Goal: Communication & Community: Answer question/provide support

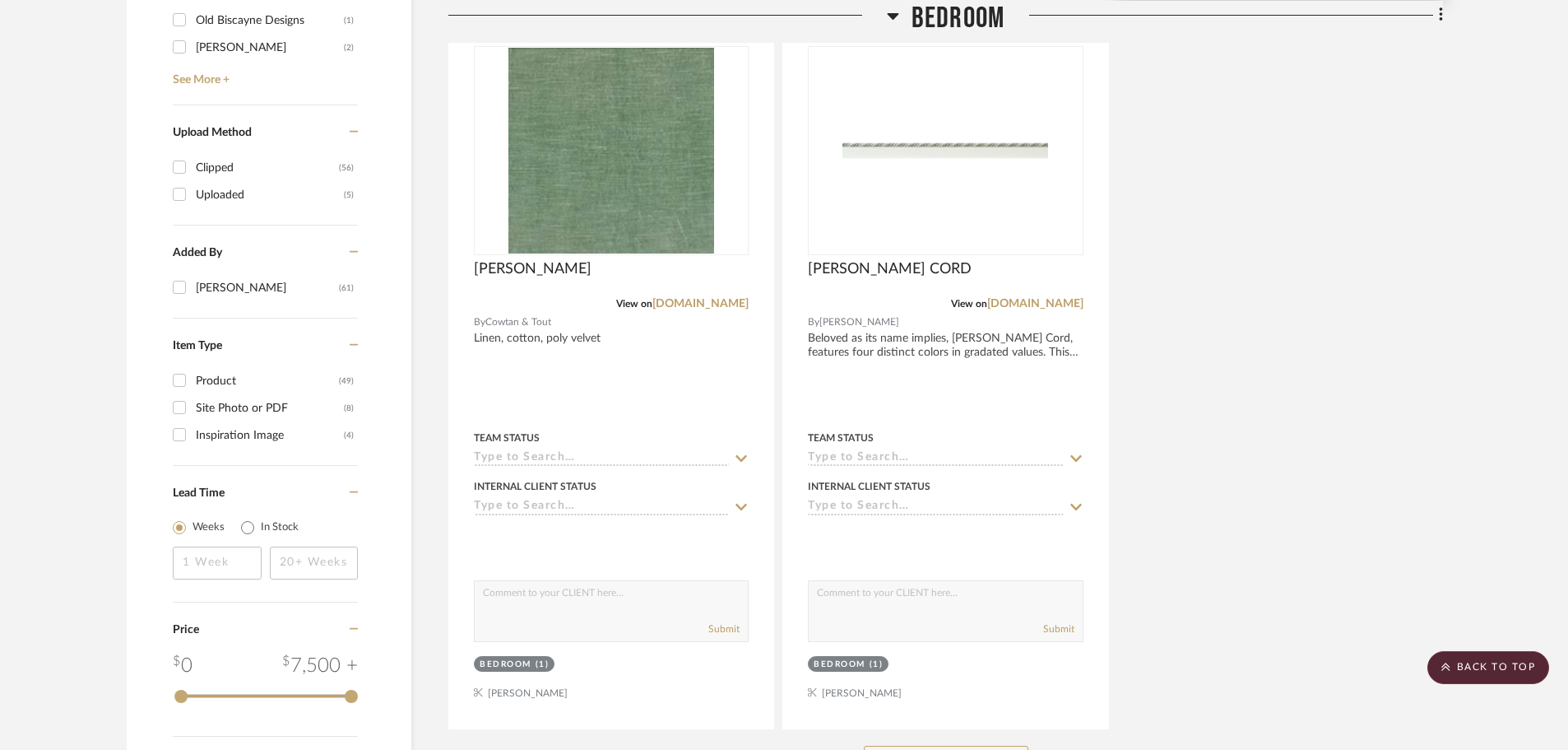
scroll to position [2221, 0]
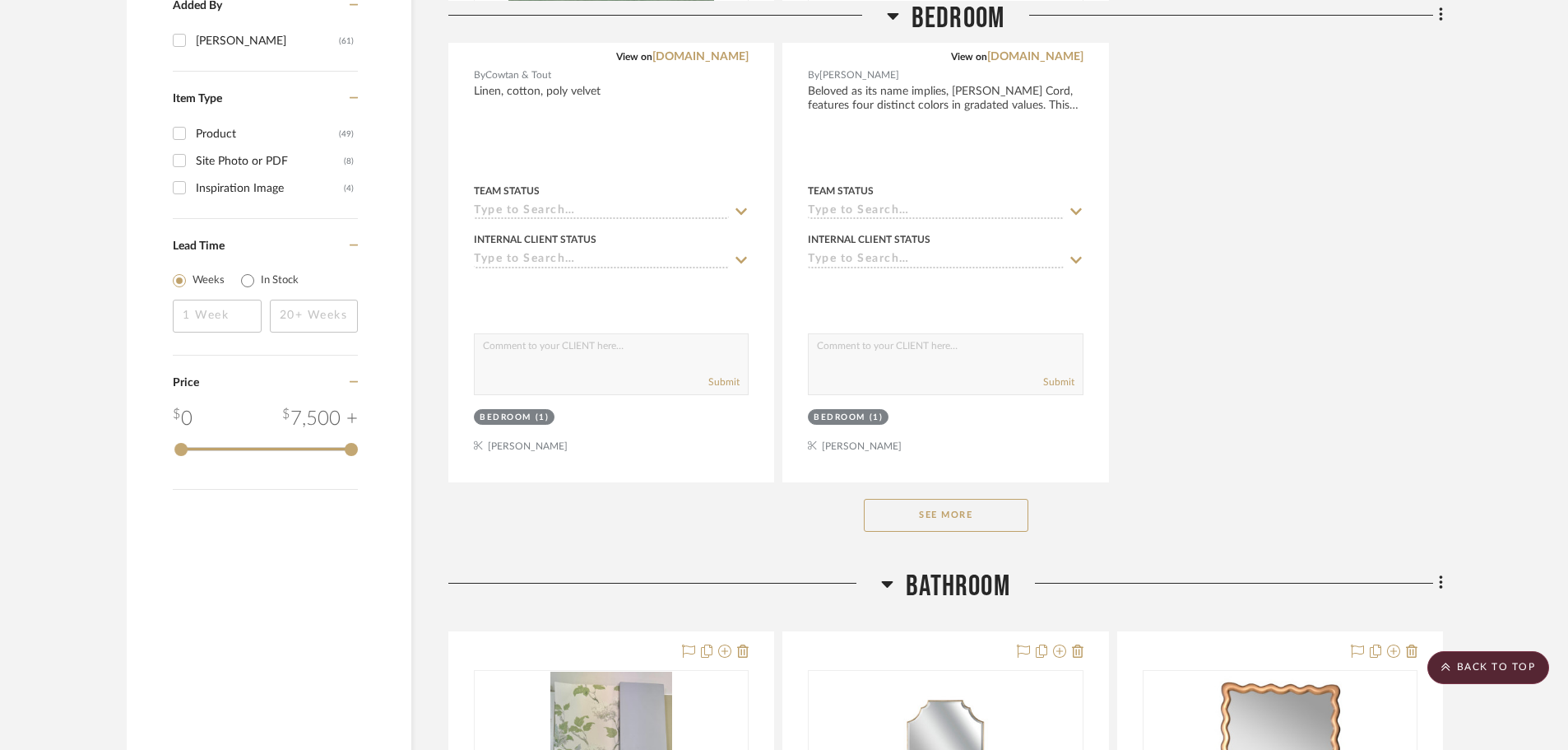
click at [991, 499] on button "See More" at bounding box center [946, 515] width 165 height 33
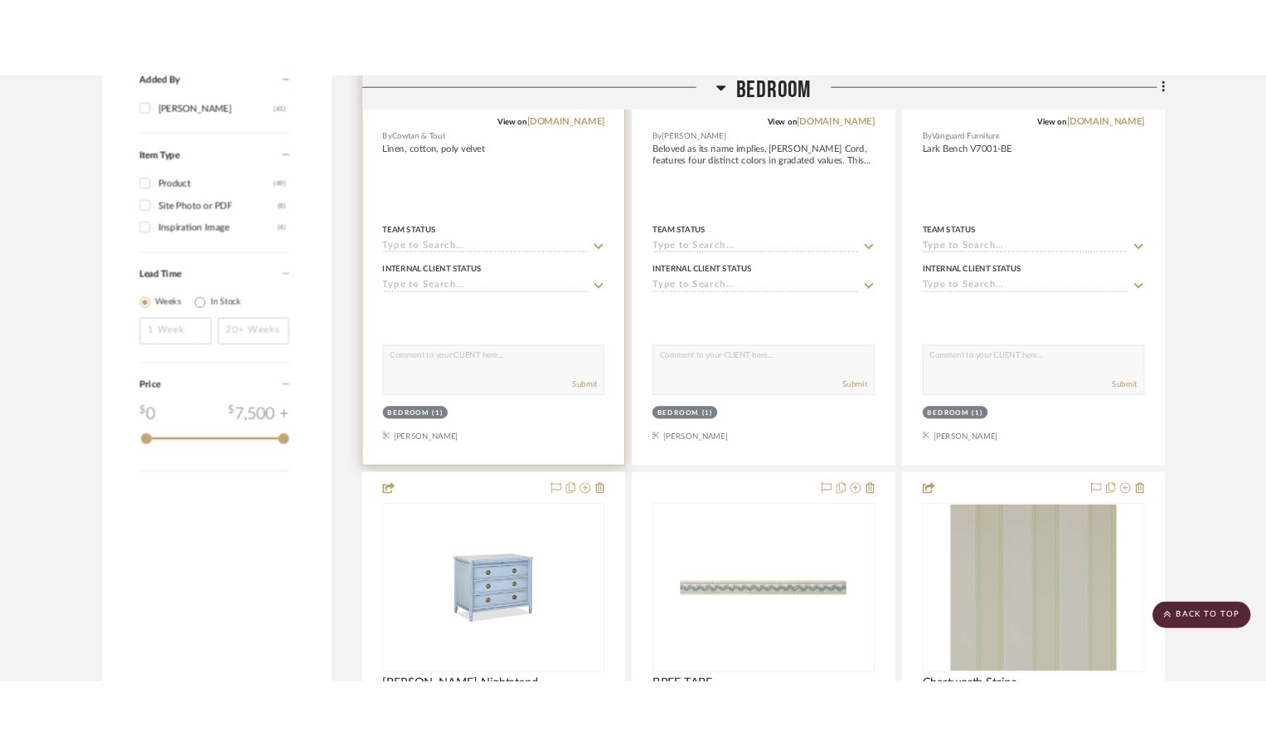
scroll to position [2282, 0]
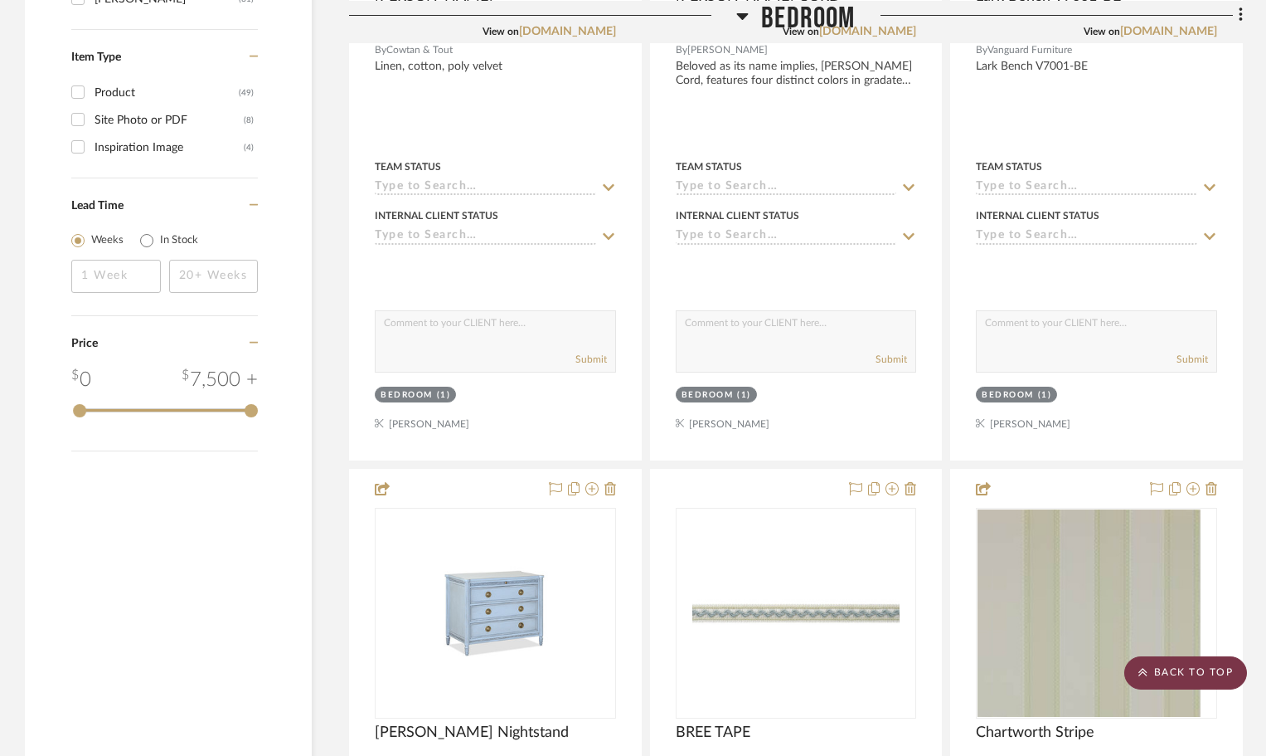
click at [1207, 679] on scroll-to-top-button "BACK TO TOP" at bounding box center [1186, 672] width 123 height 33
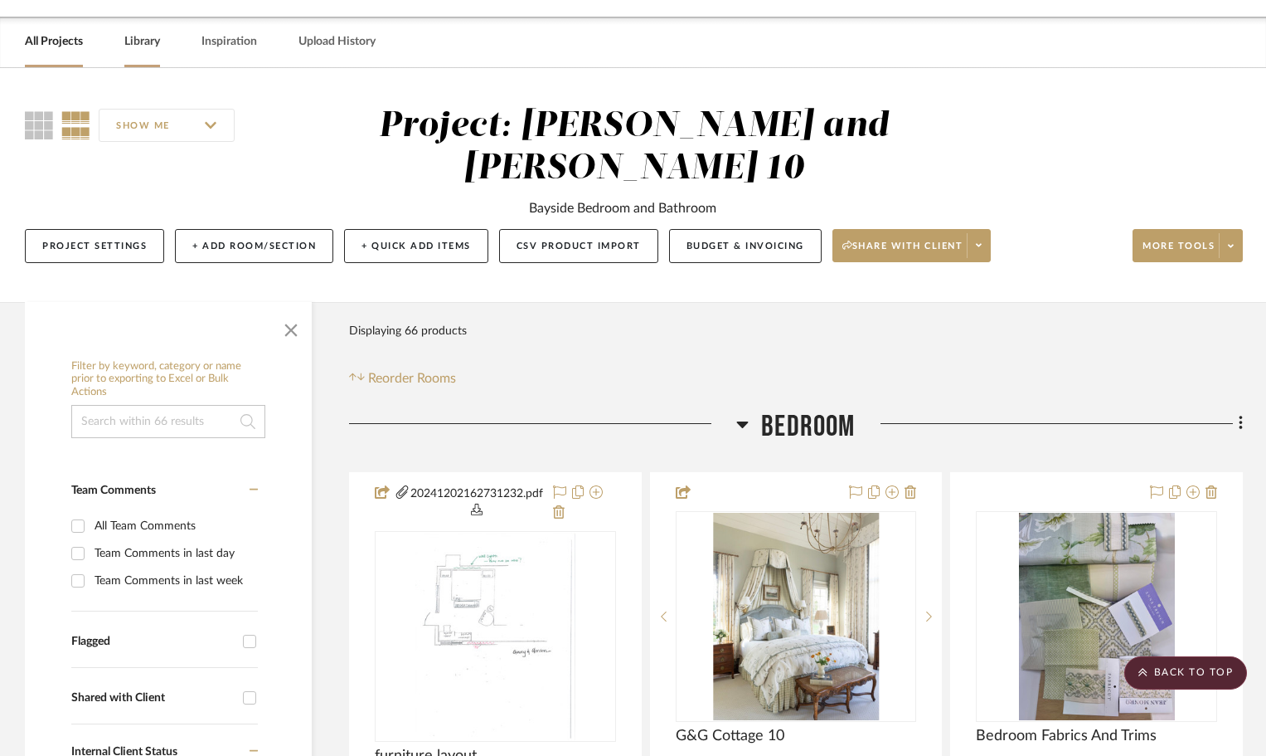
scroll to position [0, 0]
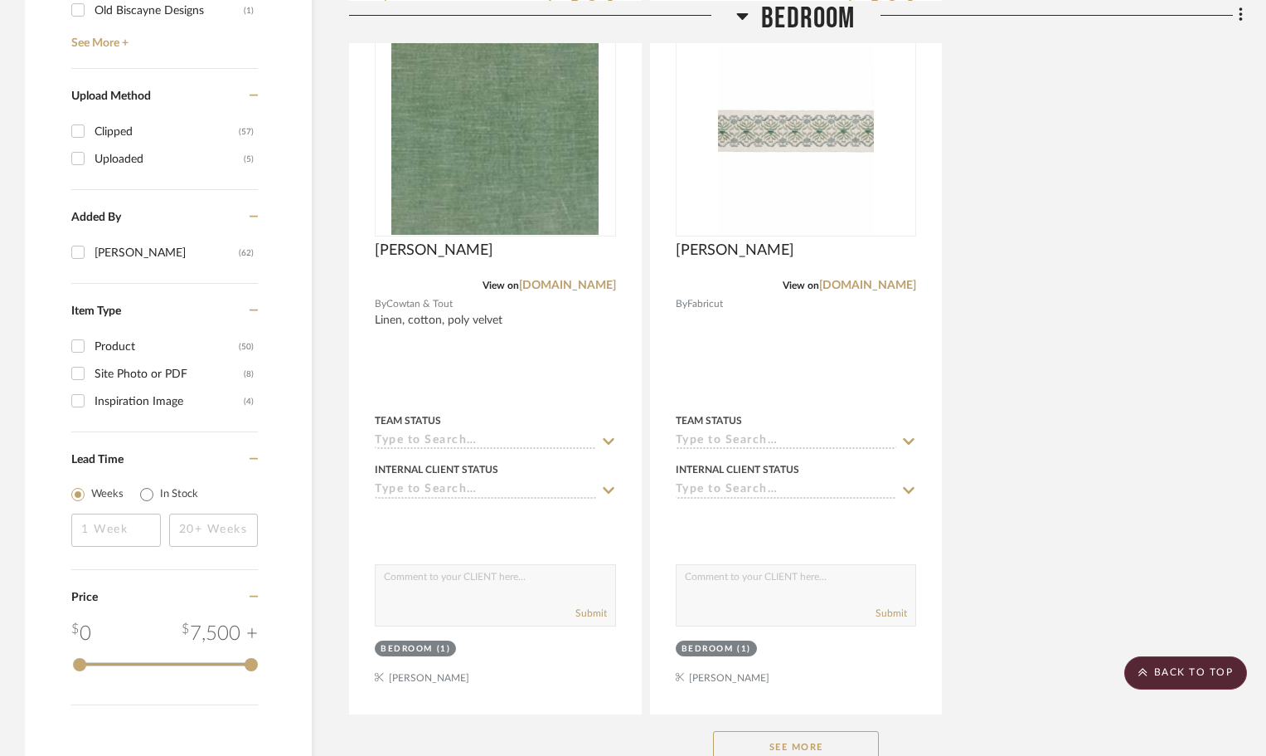
scroll to position [2442, 0]
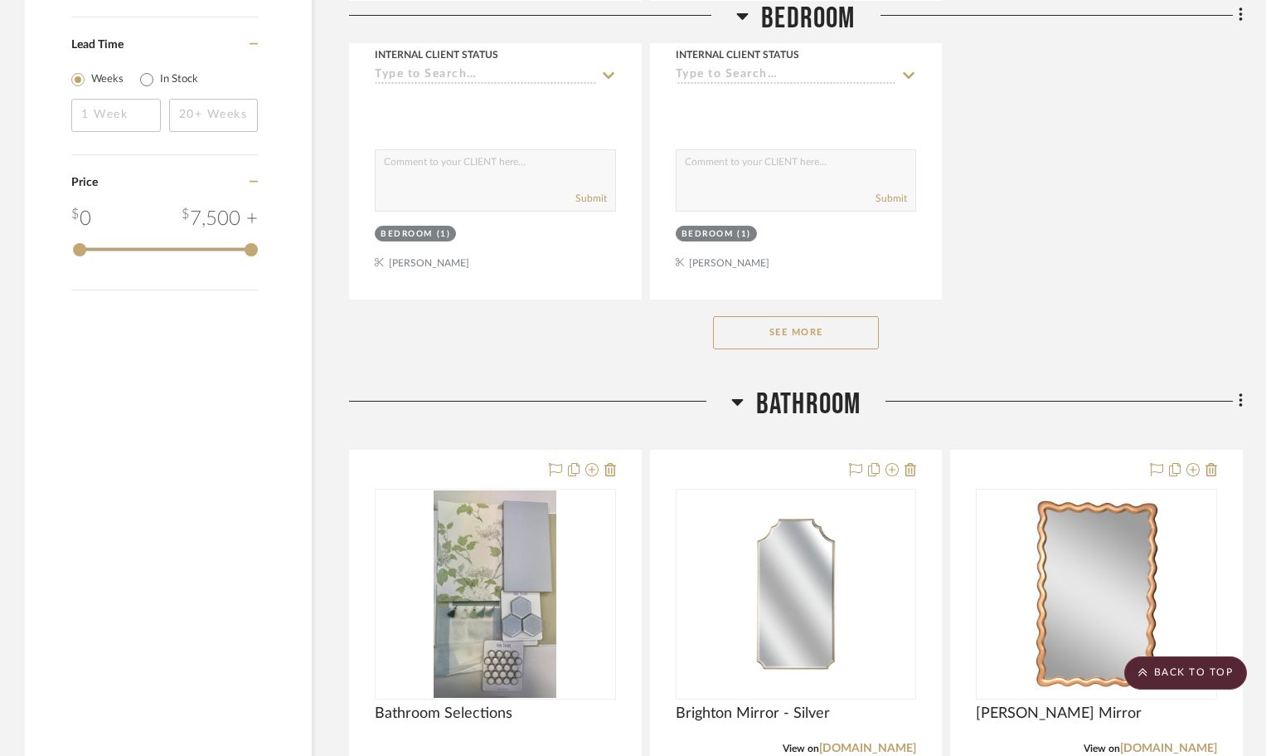
click at [853, 333] on button "See More" at bounding box center [796, 332] width 166 height 33
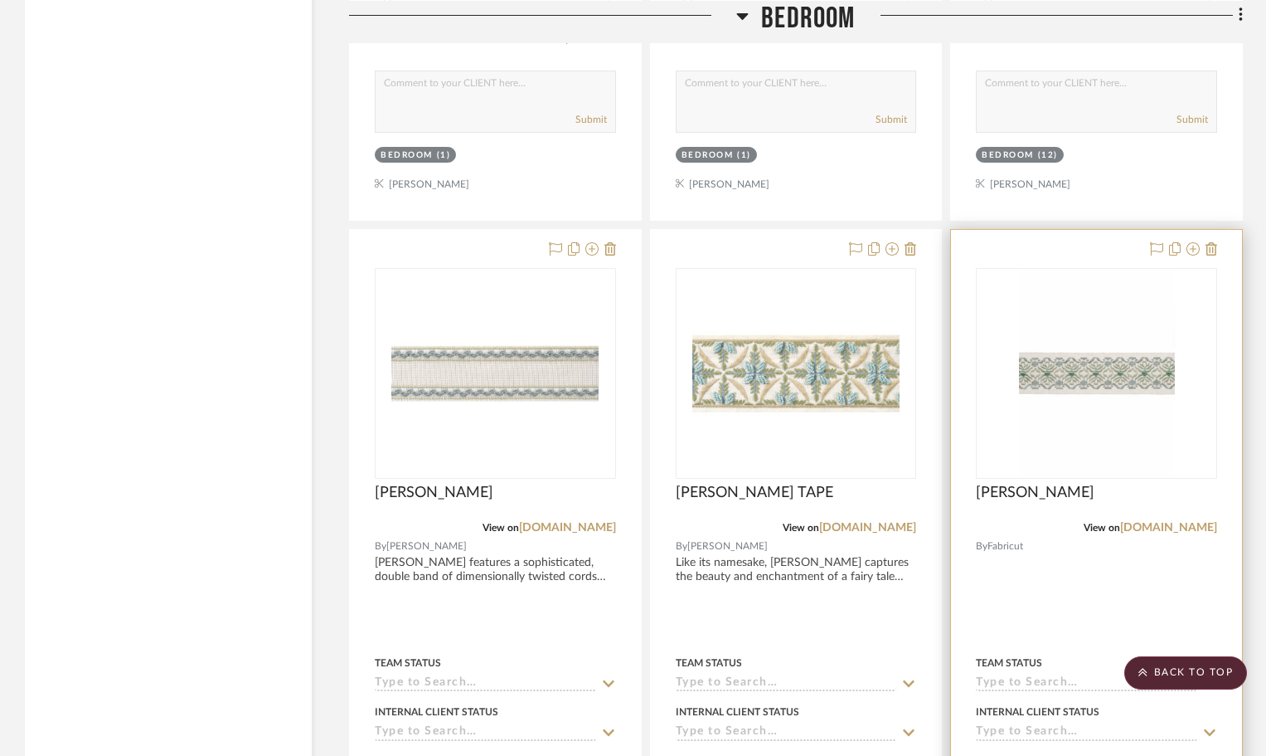
scroll to position [3268, 0]
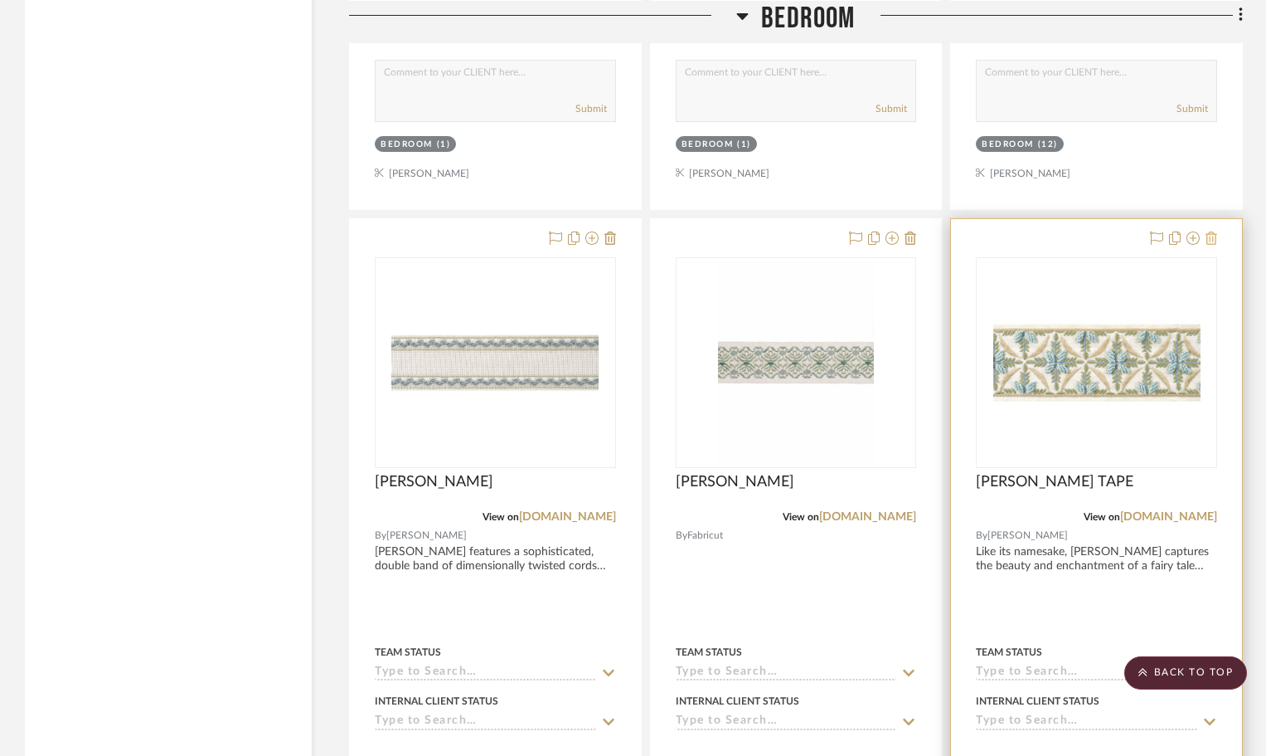
click at [1210, 238] on icon at bounding box center [1212, 237] width 12 height 13
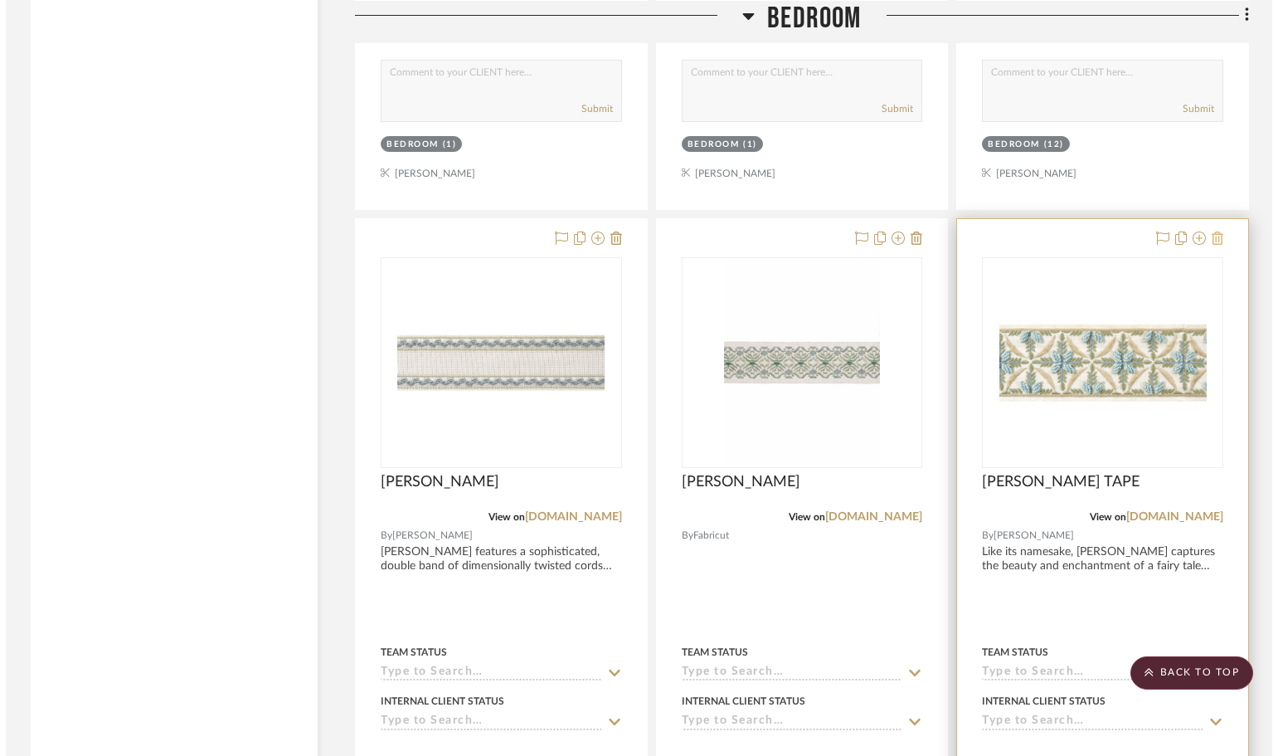
scroll to position [0, 0]
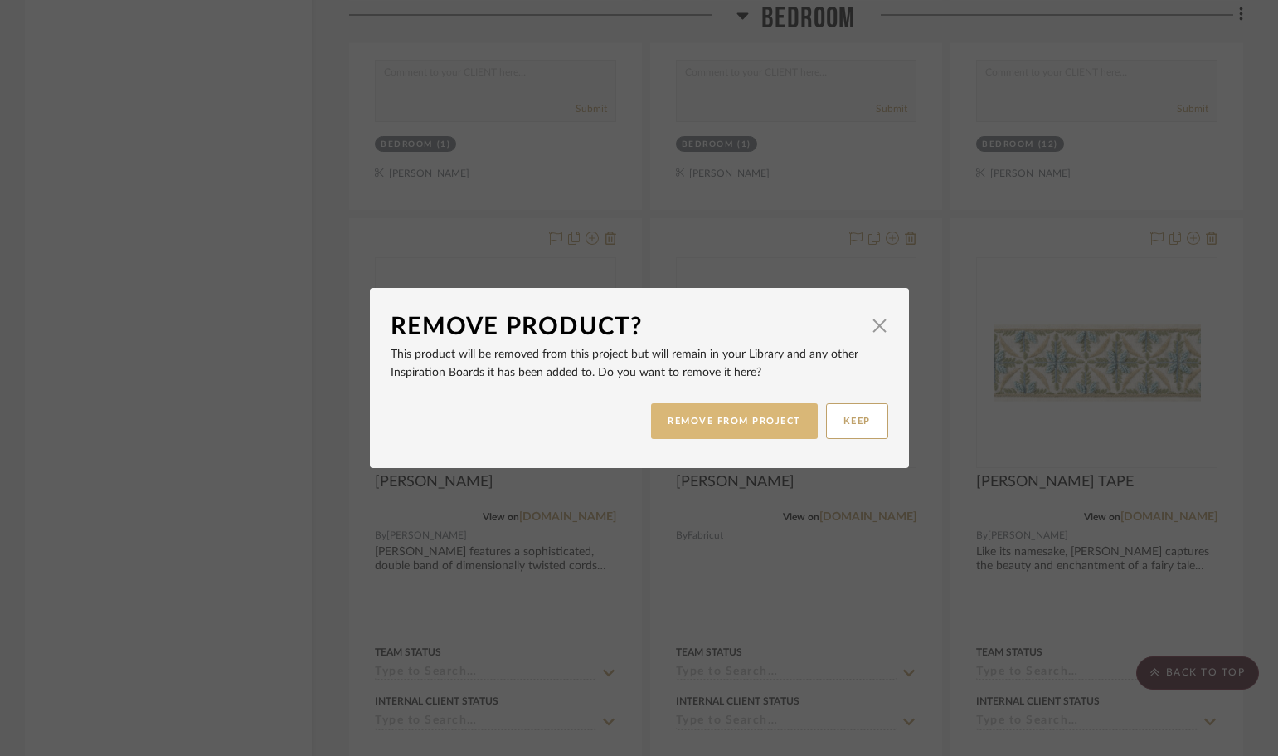
click at [673, 424] on button "REMOVE FROM PROJECT" at bounding box center [734, 421] width 167 height 36
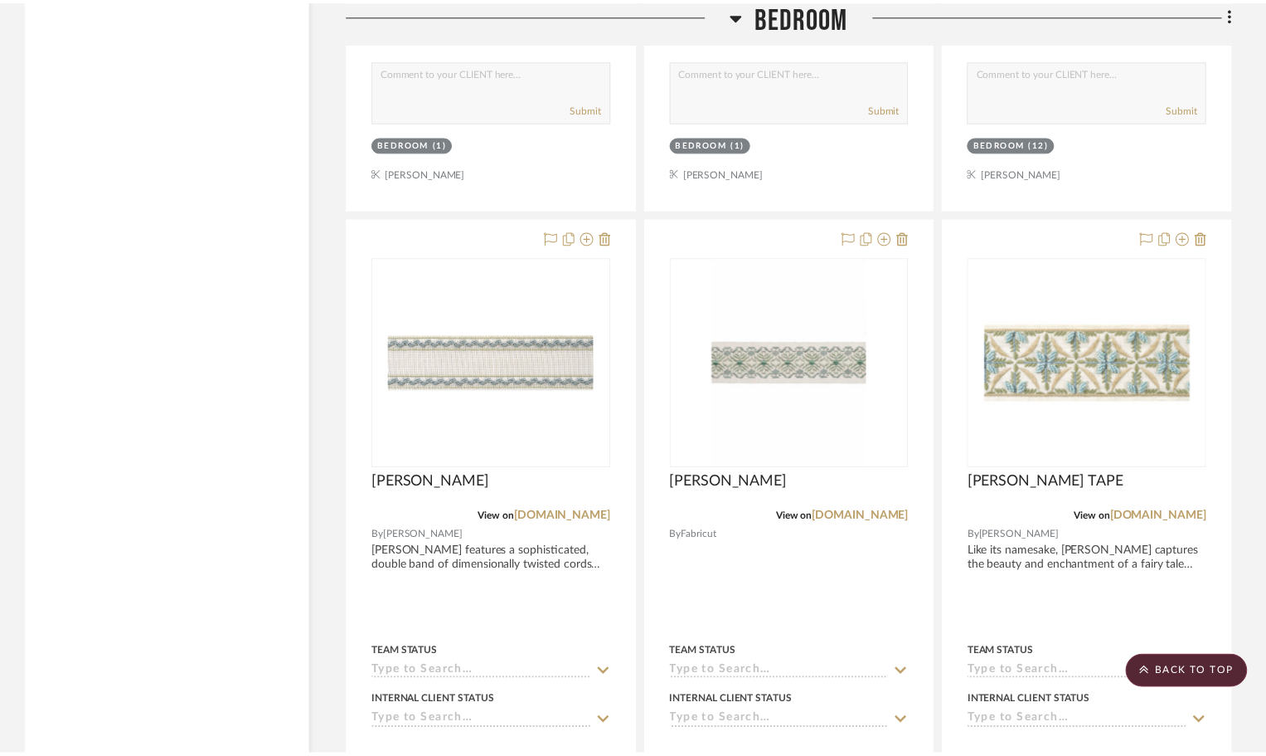
scroll to position [3268, 0]
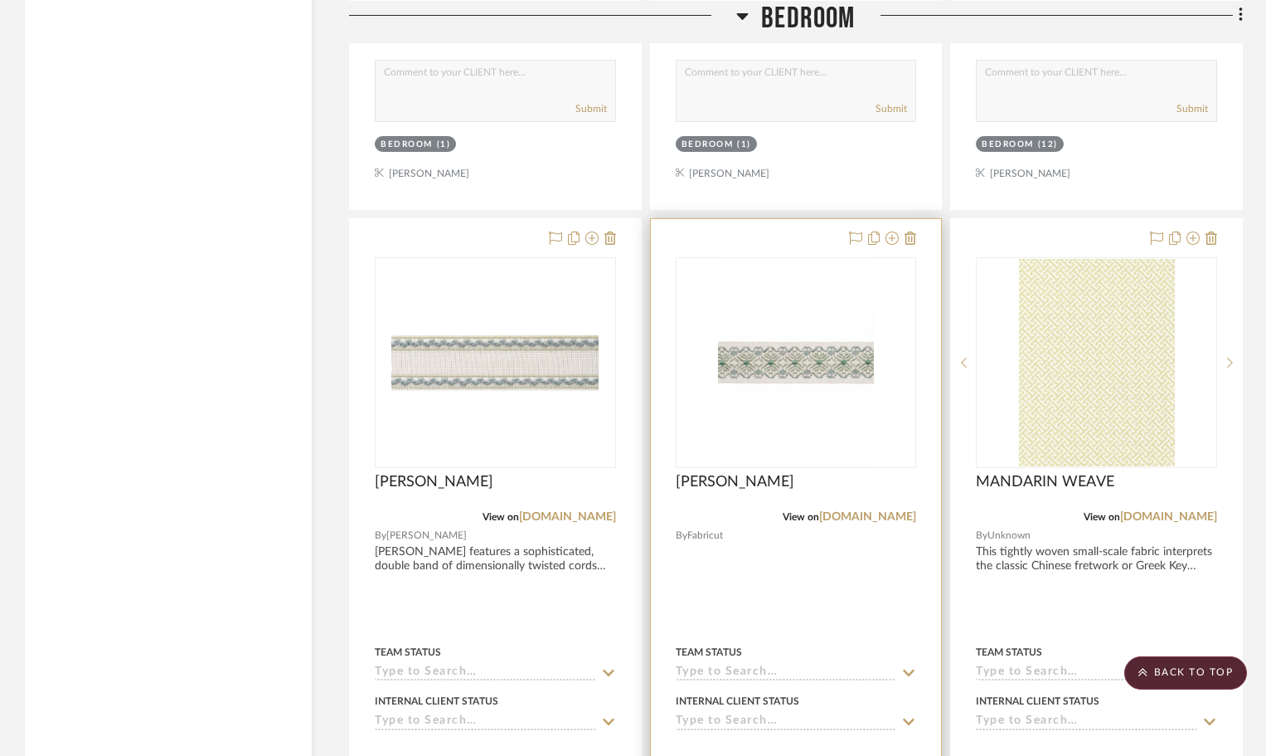
click at [903, 552] on div at bounding box center [796, 582] width 291 height 726
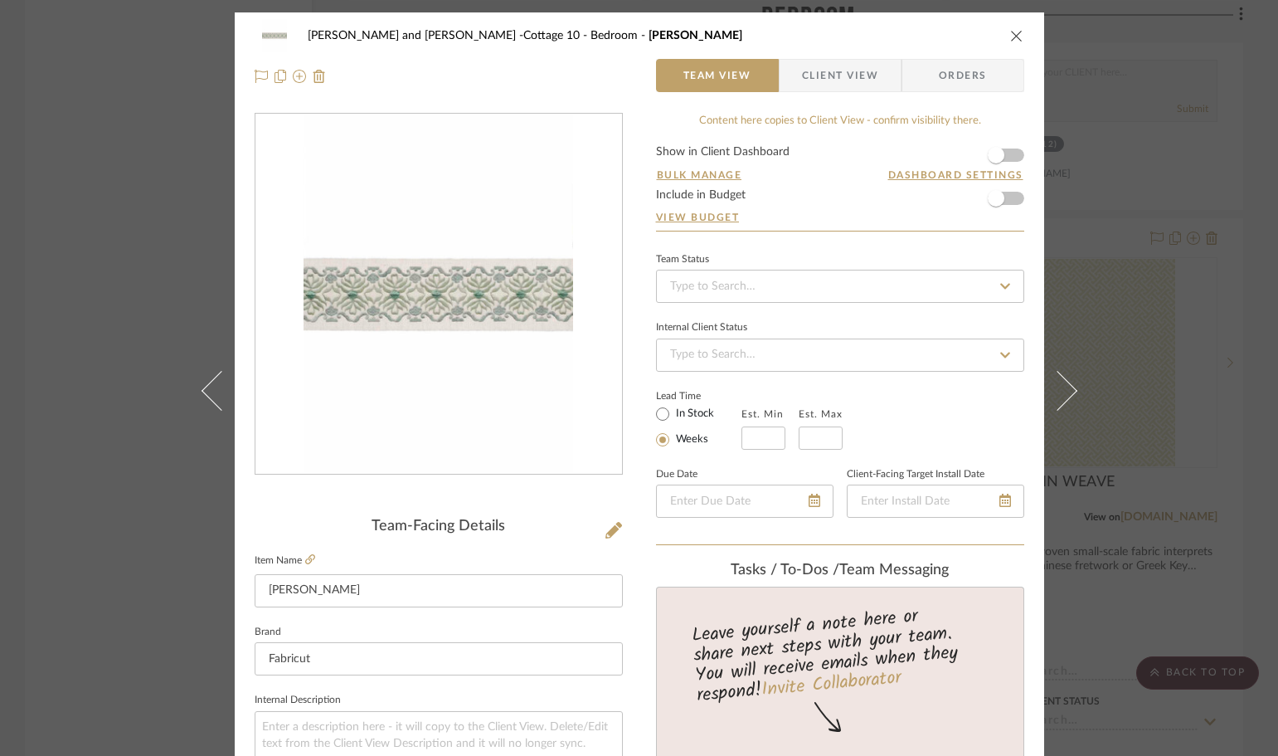
click at [1010, 31] on icon "close" at bounding box center [1016, 35] width 13 height 13
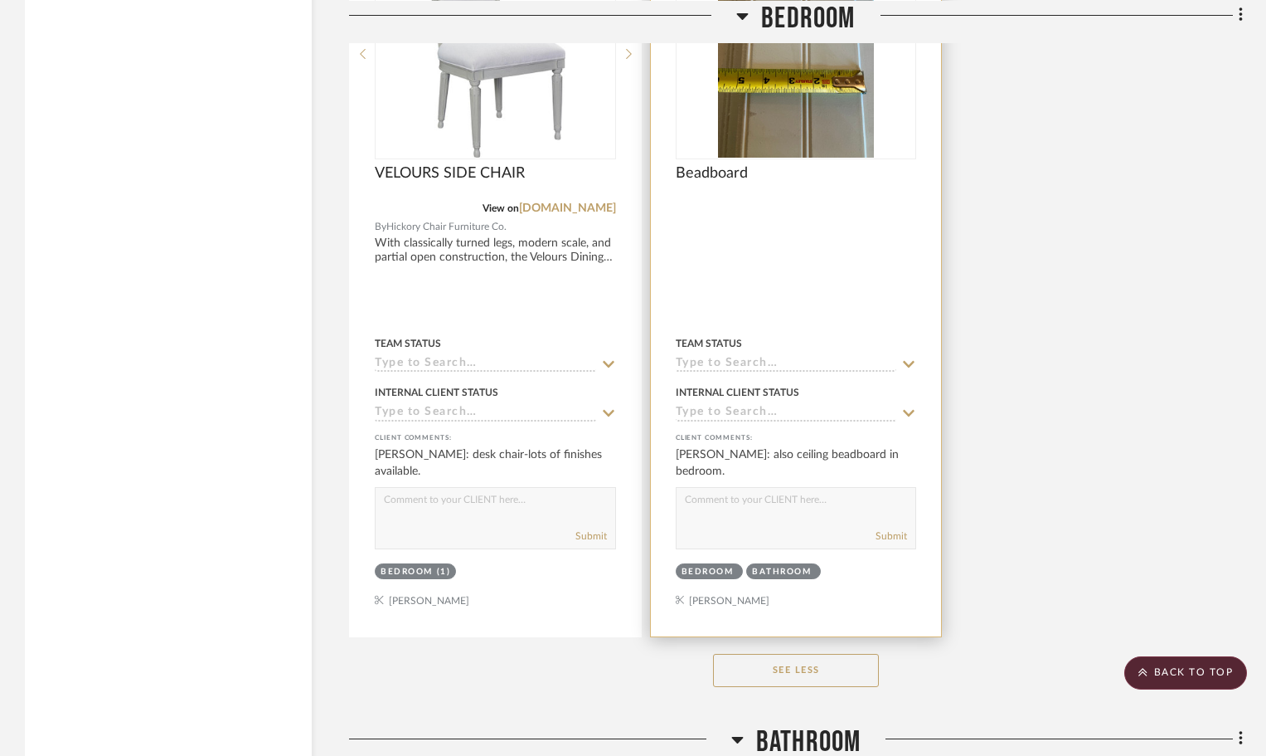
scroll to position [8659, 0]
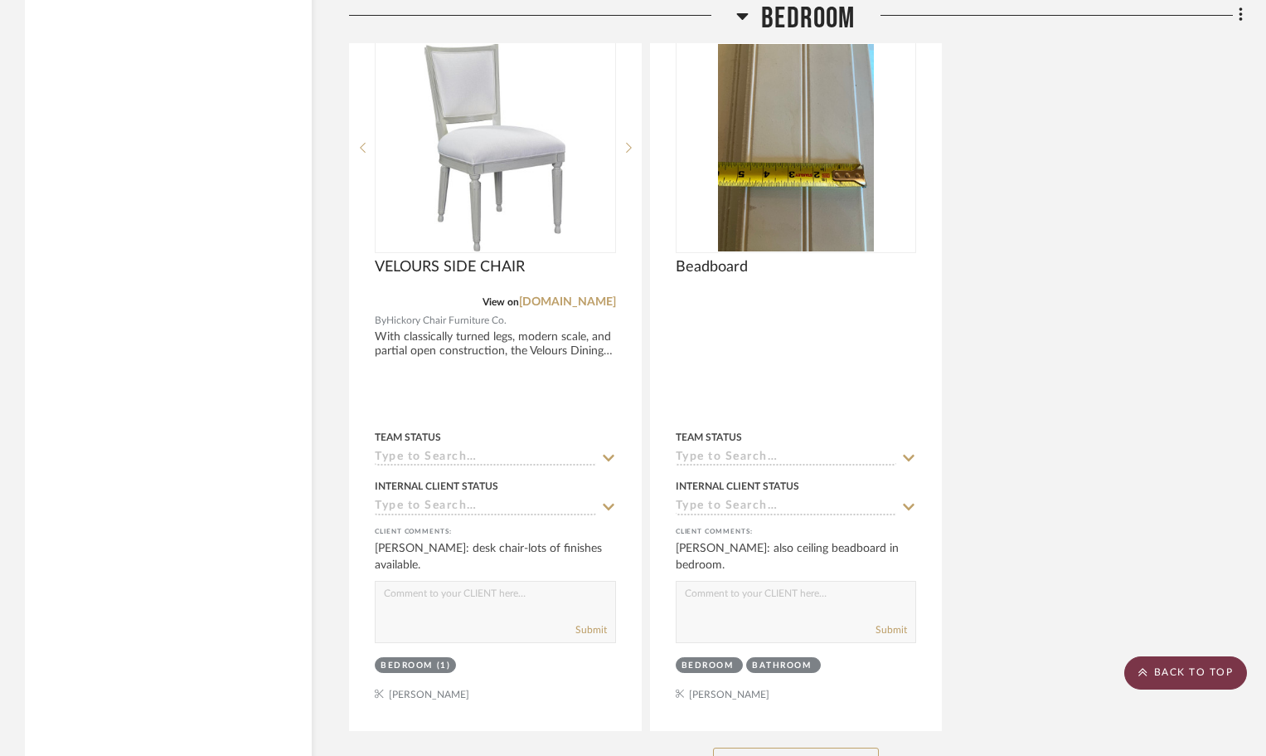
click at [1210, 675] on scroll-to-top-button "BACK TO TOP" at bounding box center [1186, 672] width 123 height 33
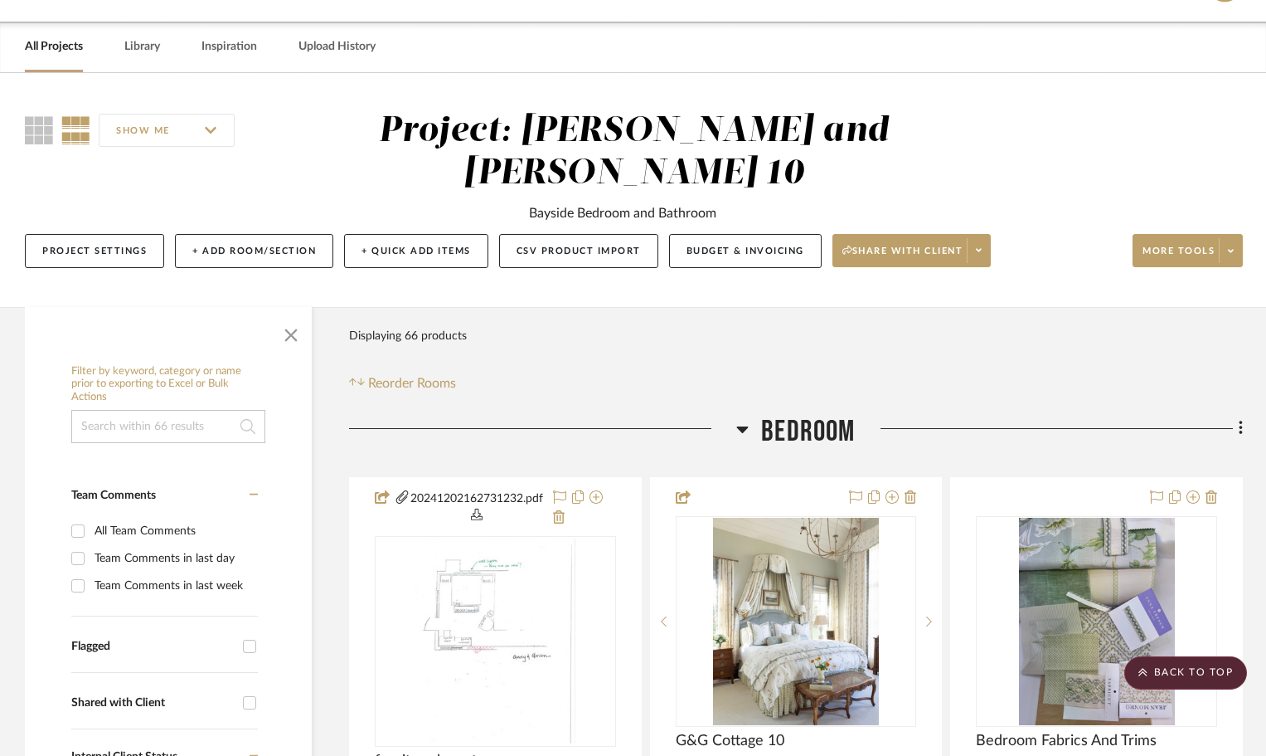
scroll to position [0, 0]
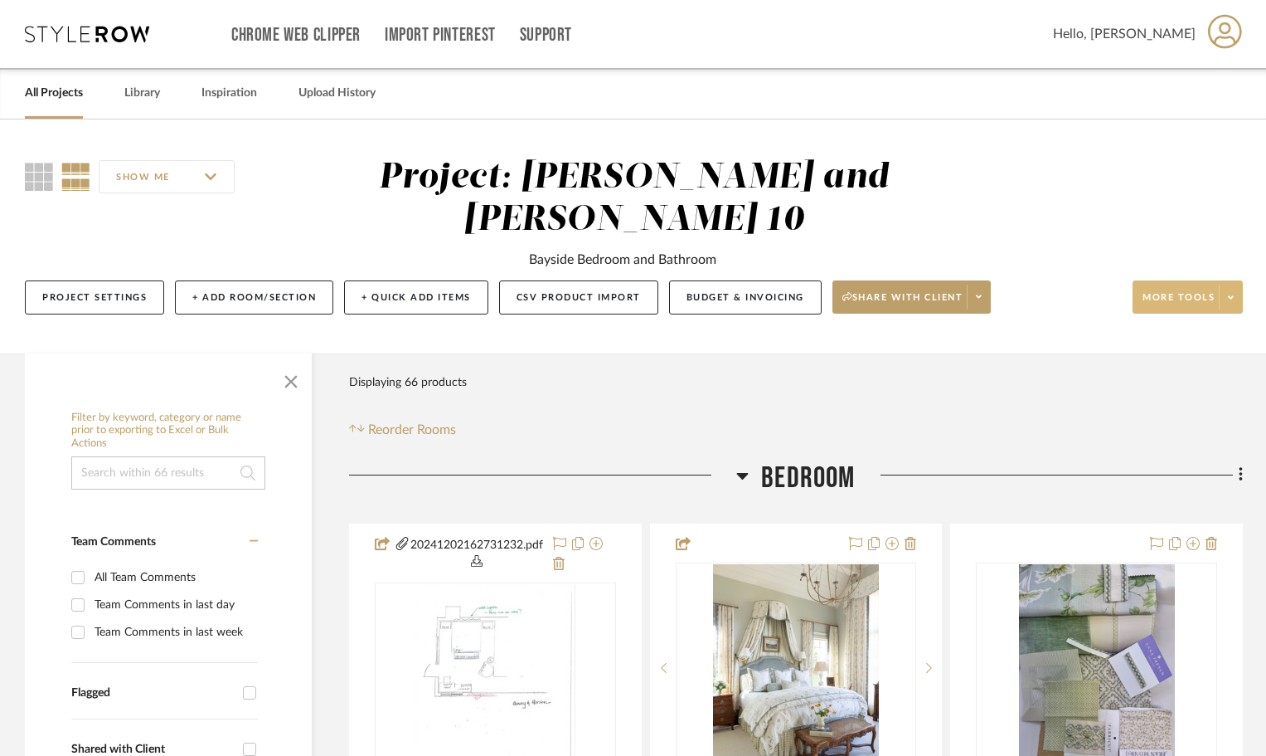
click at [1179, 298] on span "More tools" at bounding box center [1179, 303] width 72 height 25
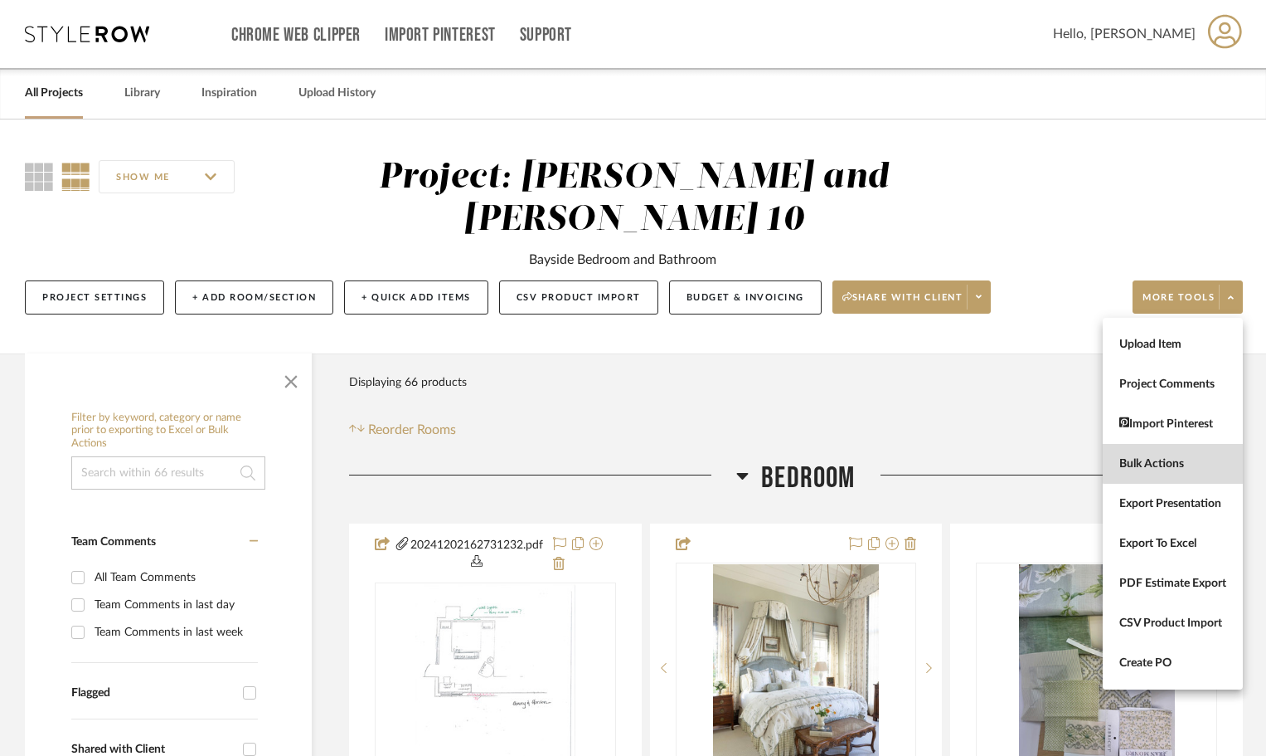
click at [1176, 460] on span "Bulk Actions" at bounding box center [1173, 464] width 107 height 14
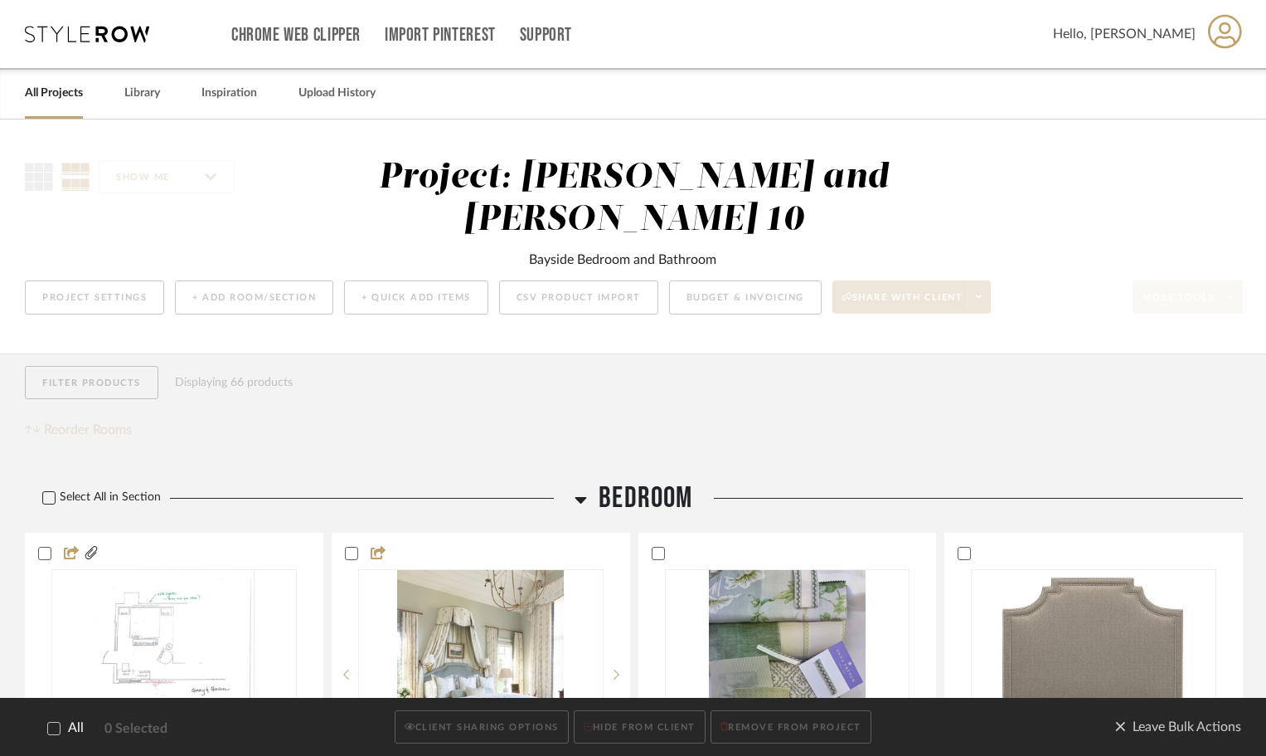
click at [46, 494] on icon at bounding box center [49, 498] width 12 height 12
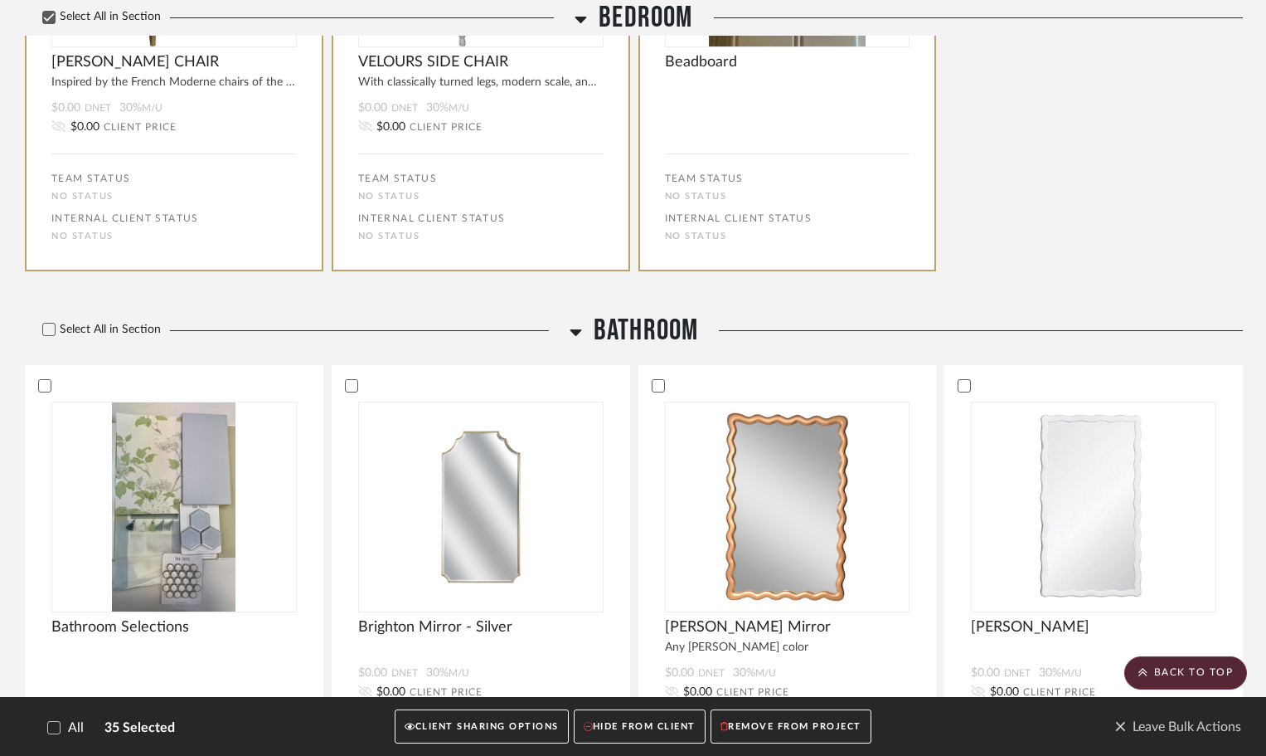
scroll to position [4569, 0]
click at [46, 330] on icon at bounding box center [49, 328] width 11 height 8
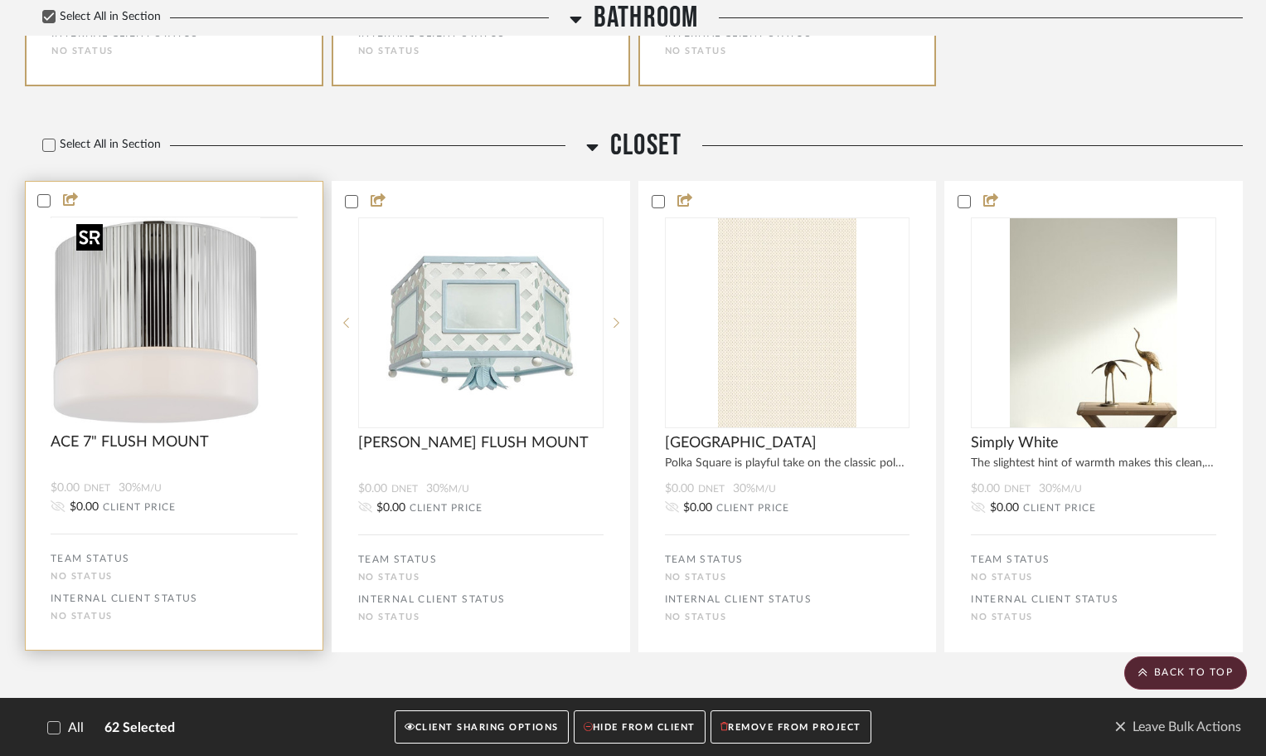
scroll to position [8207, 0]
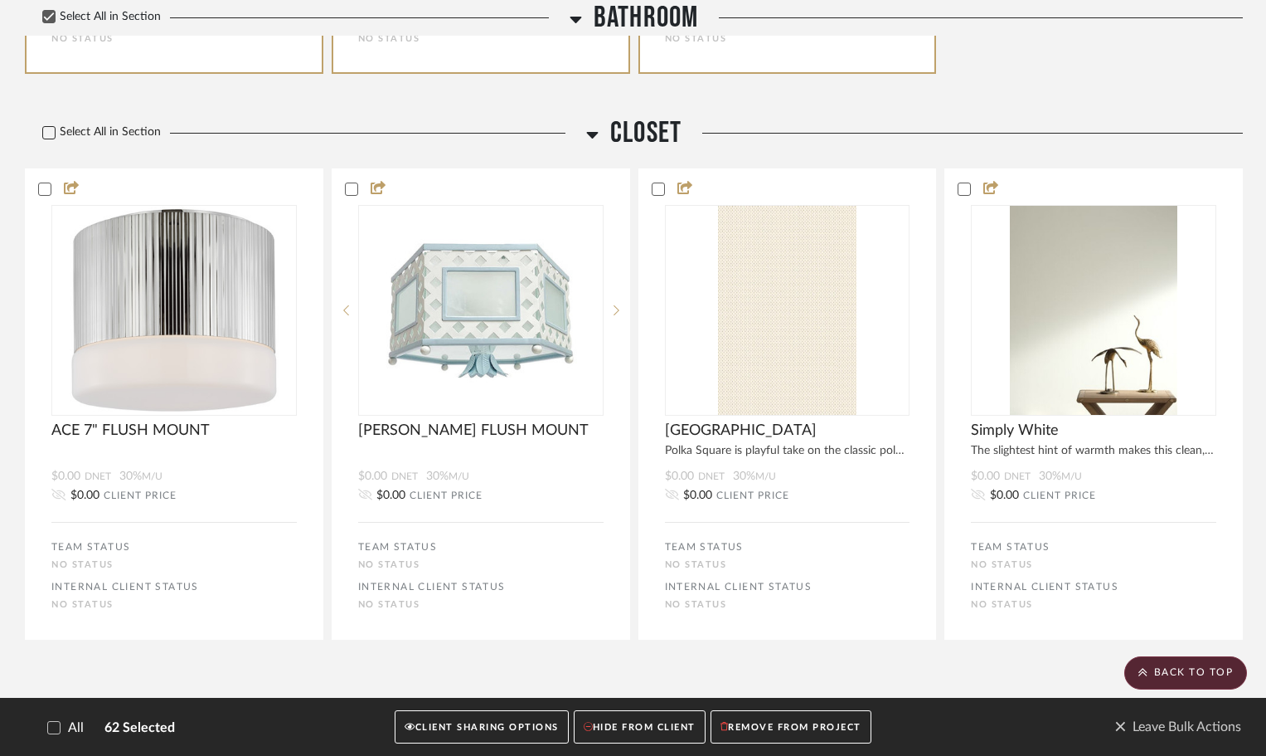
click at [46, 133] on icon at bounding box center [49, 133] width 12 height 12
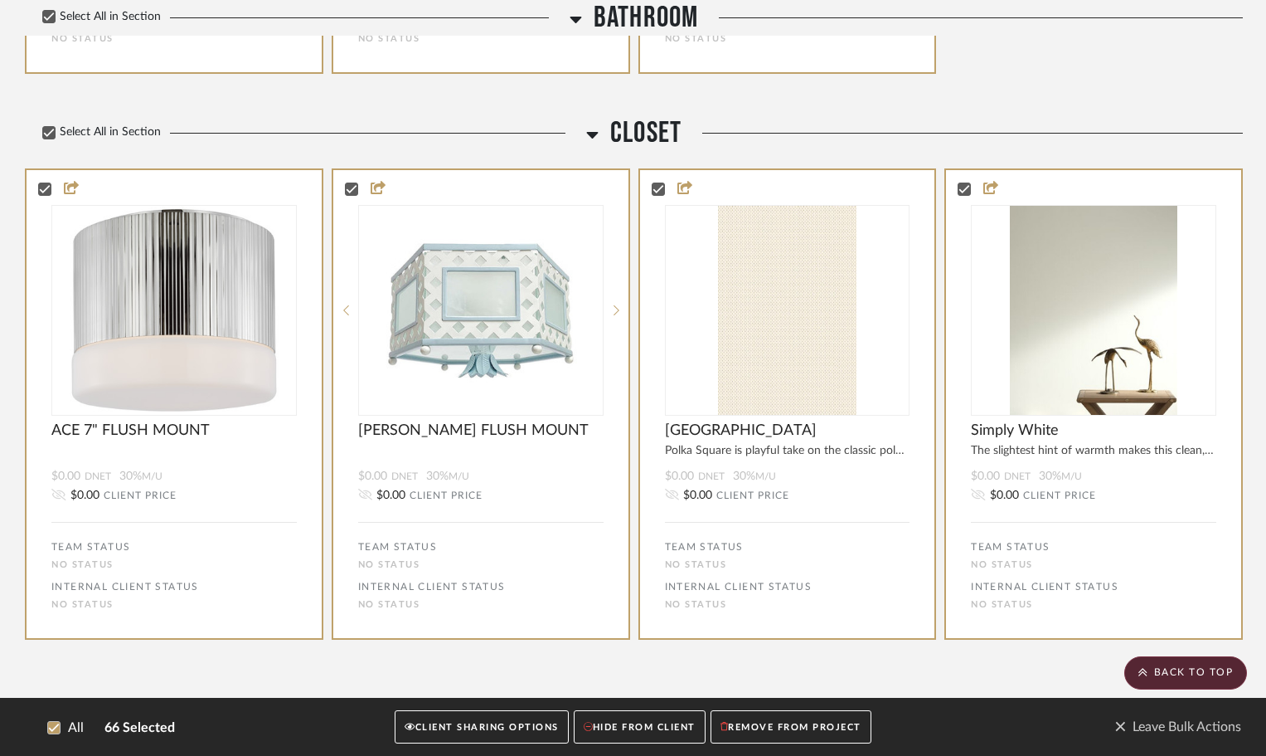
click at [436, 731] on button "CLIENT SHARING OPTIONS" at bounding box center [481, 727] width 173 height 34
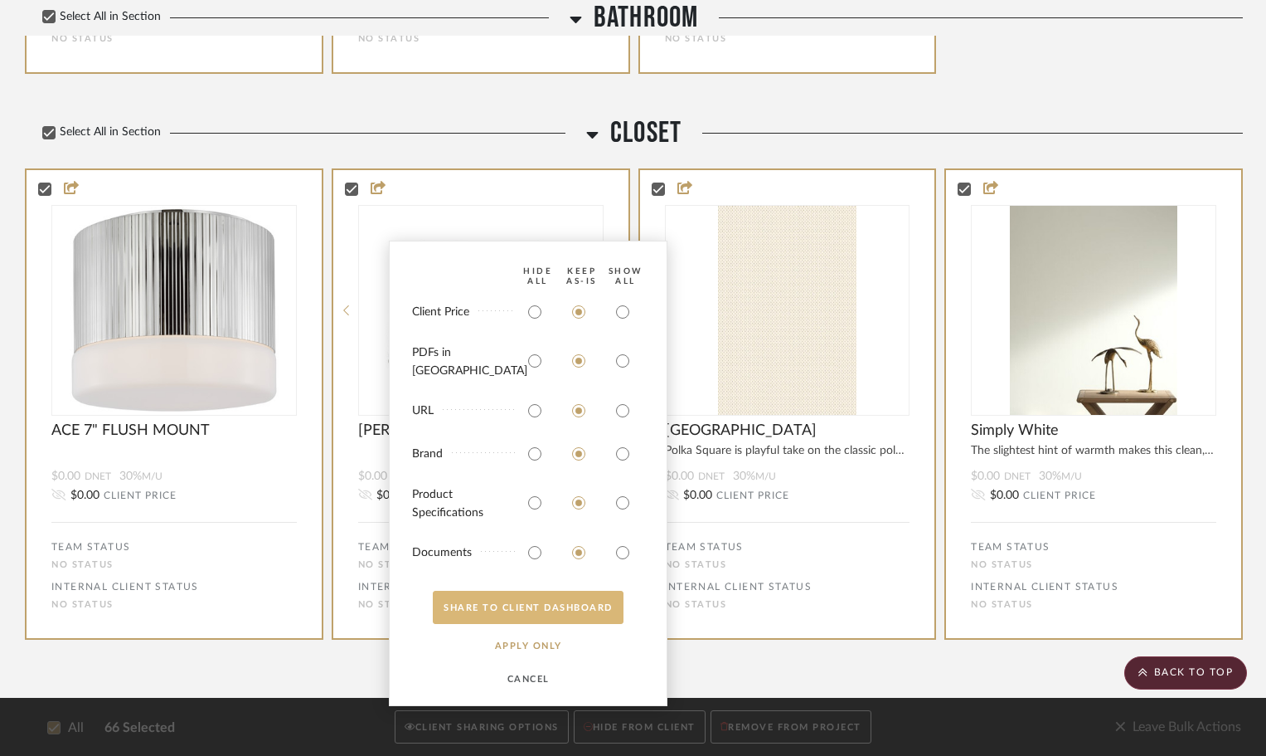
click at [577, 601] on button "SHARE TO CLIENT Dashboard" at bounding box center [528, 607] width 191 height 33
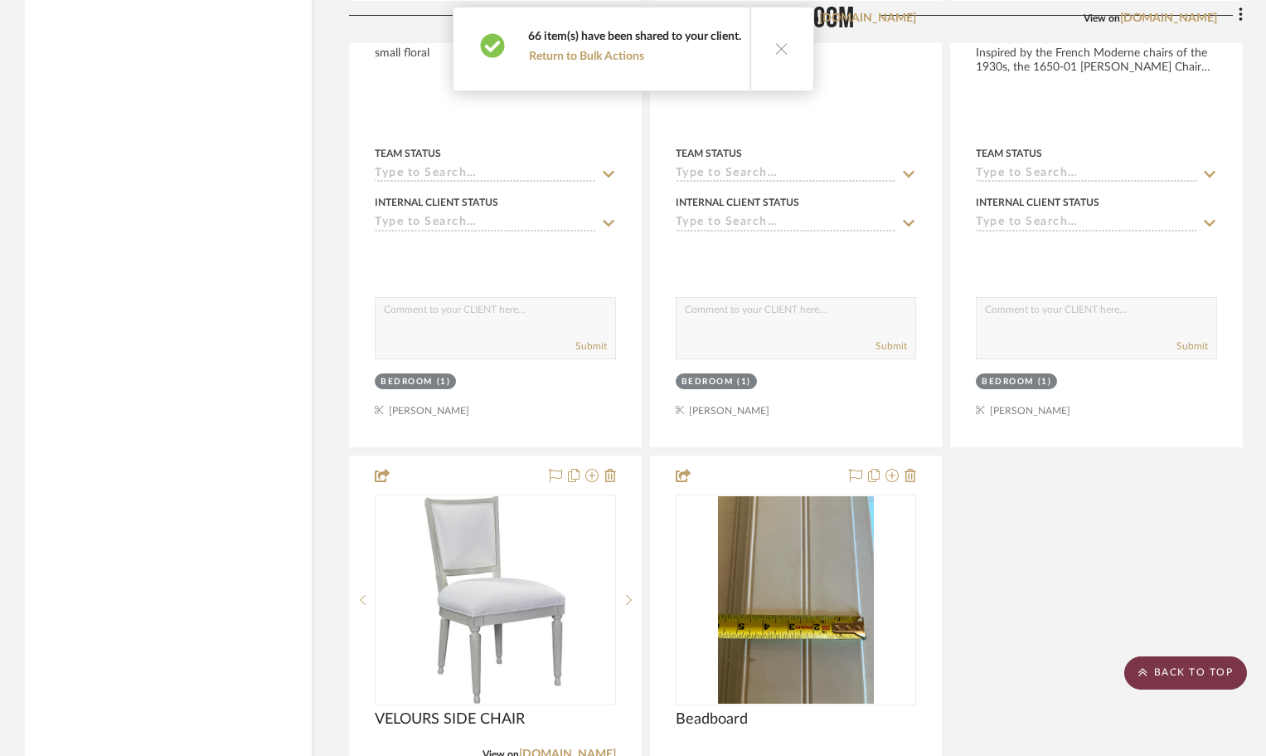
click at [1208, 670] on scroll-to-top-button "BACK TO TOP" at bounding box center [1186, 672] width 123 height 33
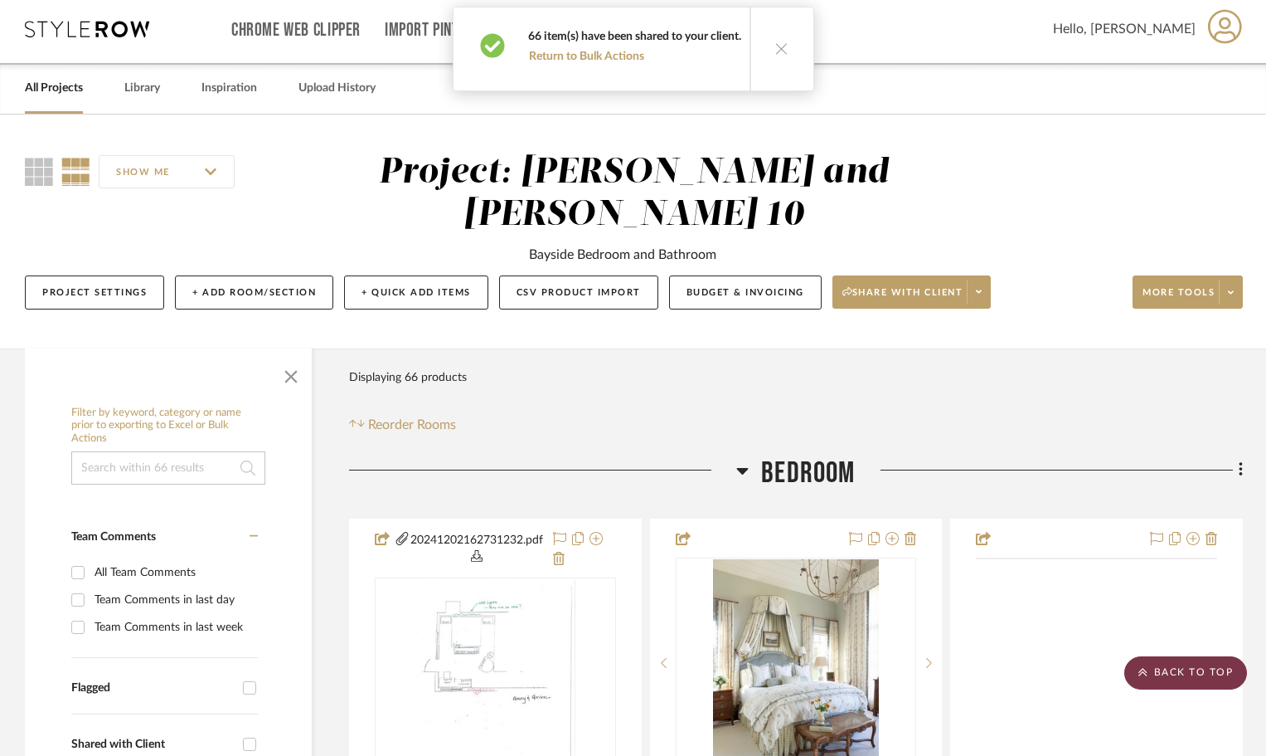
scroll to position [0, 0]
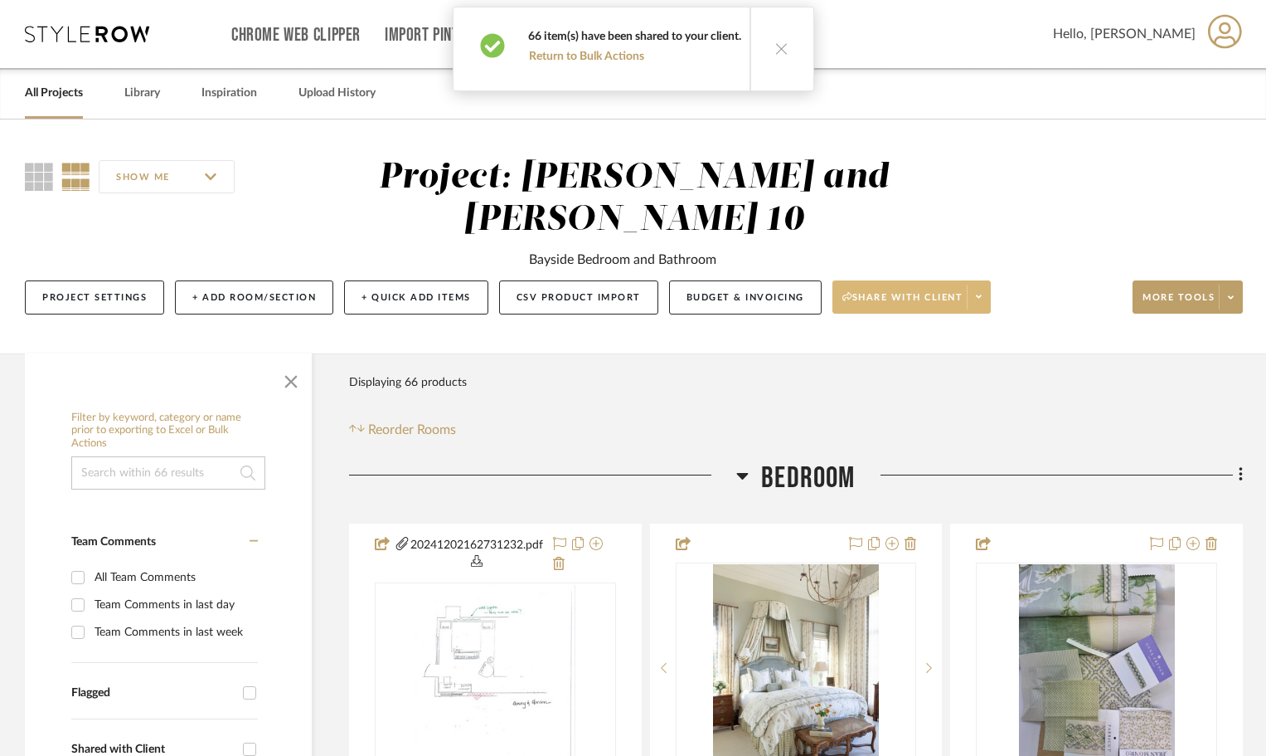
click at [934, 300] on span "Share with client" at bounding box center [903, 303] width 121 height 25
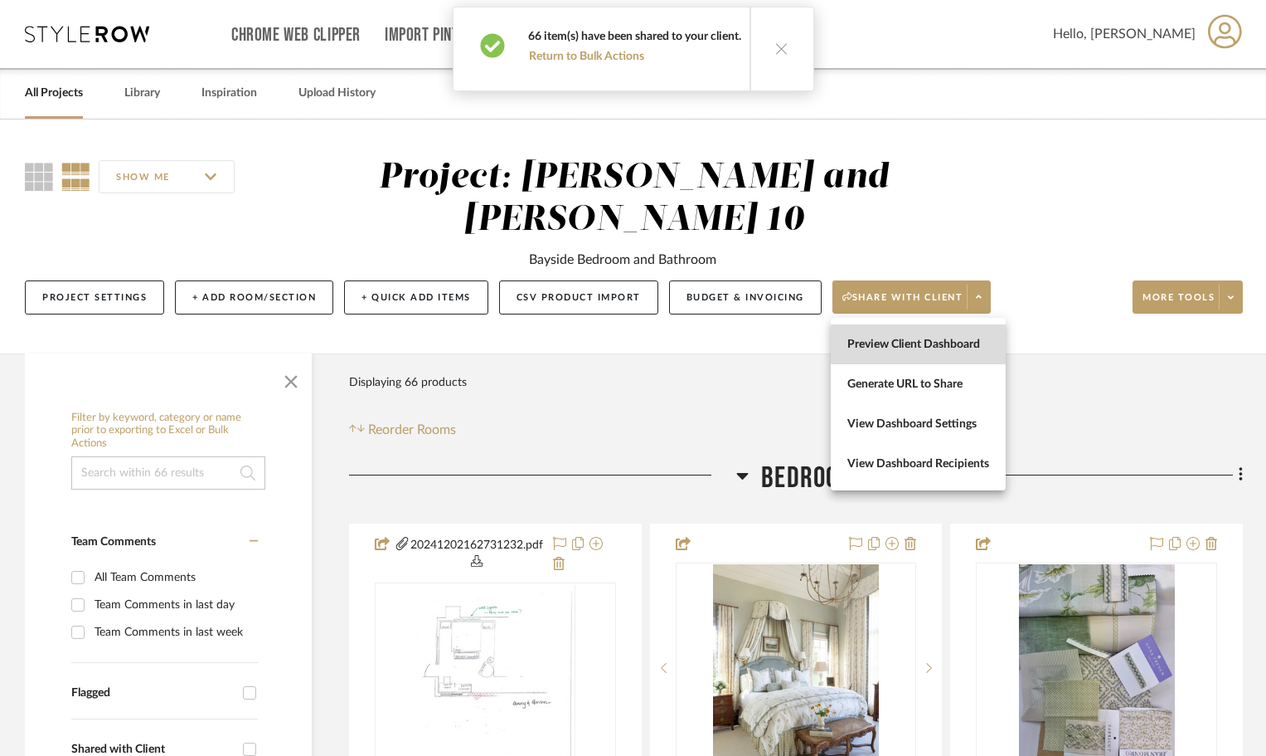
click at [927, 344] on span "Preview Client Dashboard" at bounding box center [919, 345] width 142 height 14
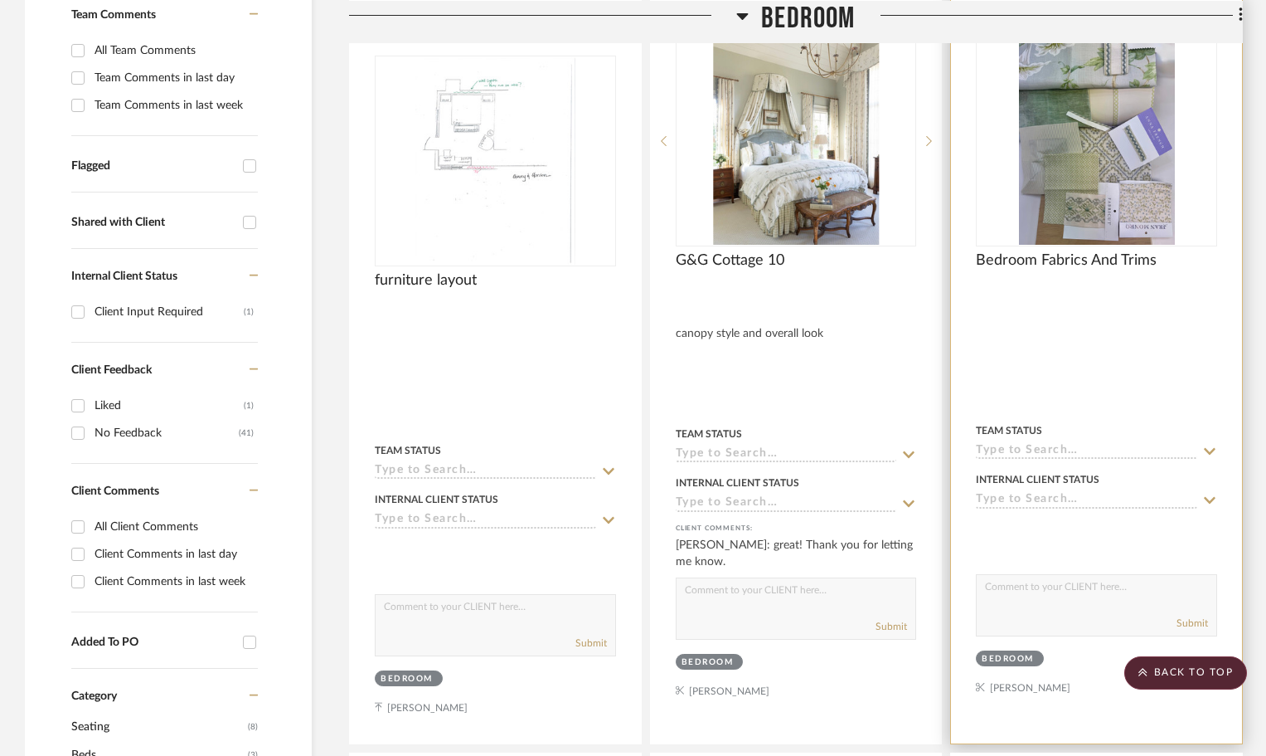
scroll to position [498, 0]
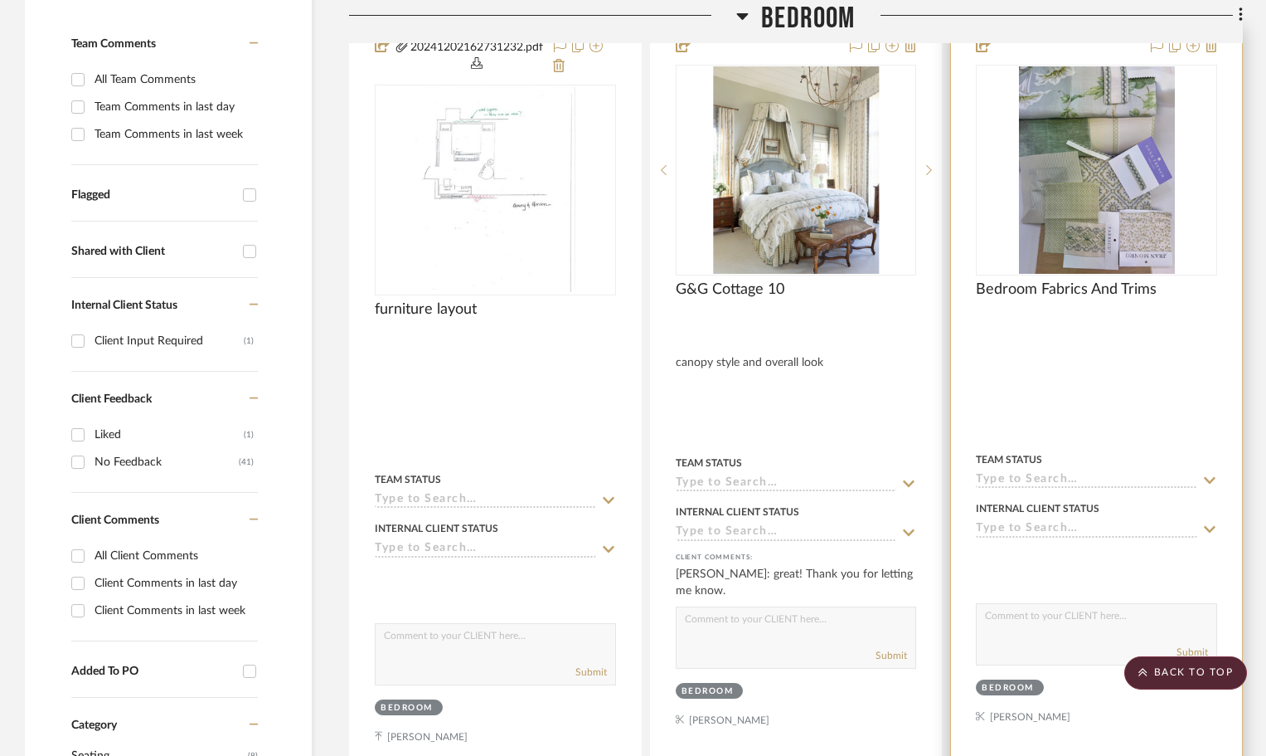
click at [1020, 607] on textarea at bounding box center [1097, 620] width 240 height 32
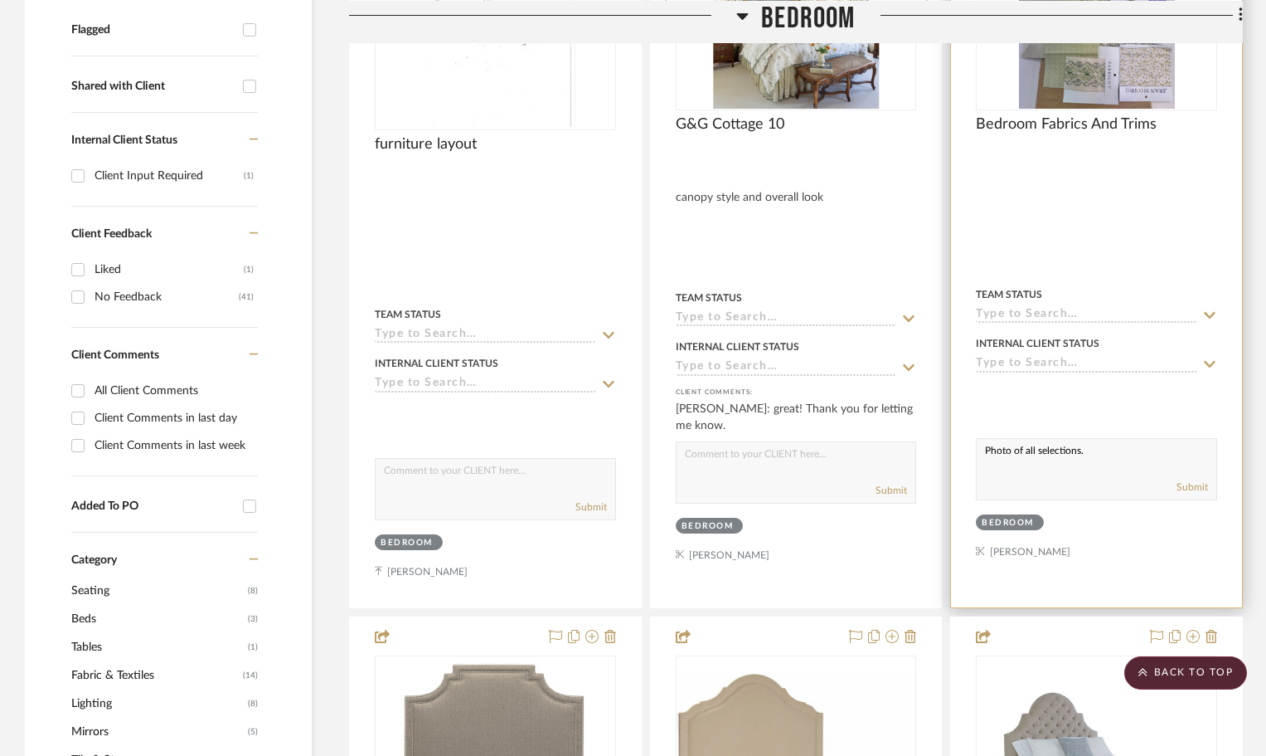
scroll to position [663, 0]
type textarea "Photo of all selections."
click at [1194, 484] on button "Submit" at bounding box center [1193, 486] width 32 height 15
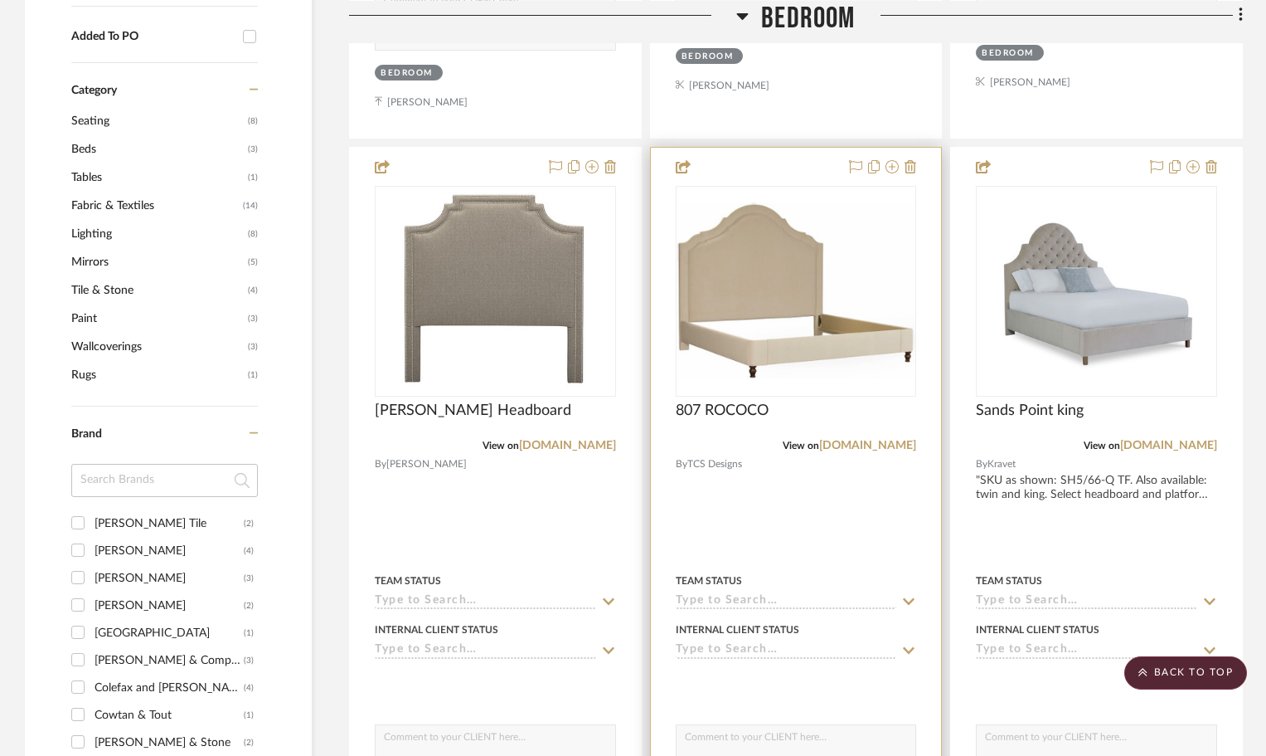
scroll to position [1327, 0]
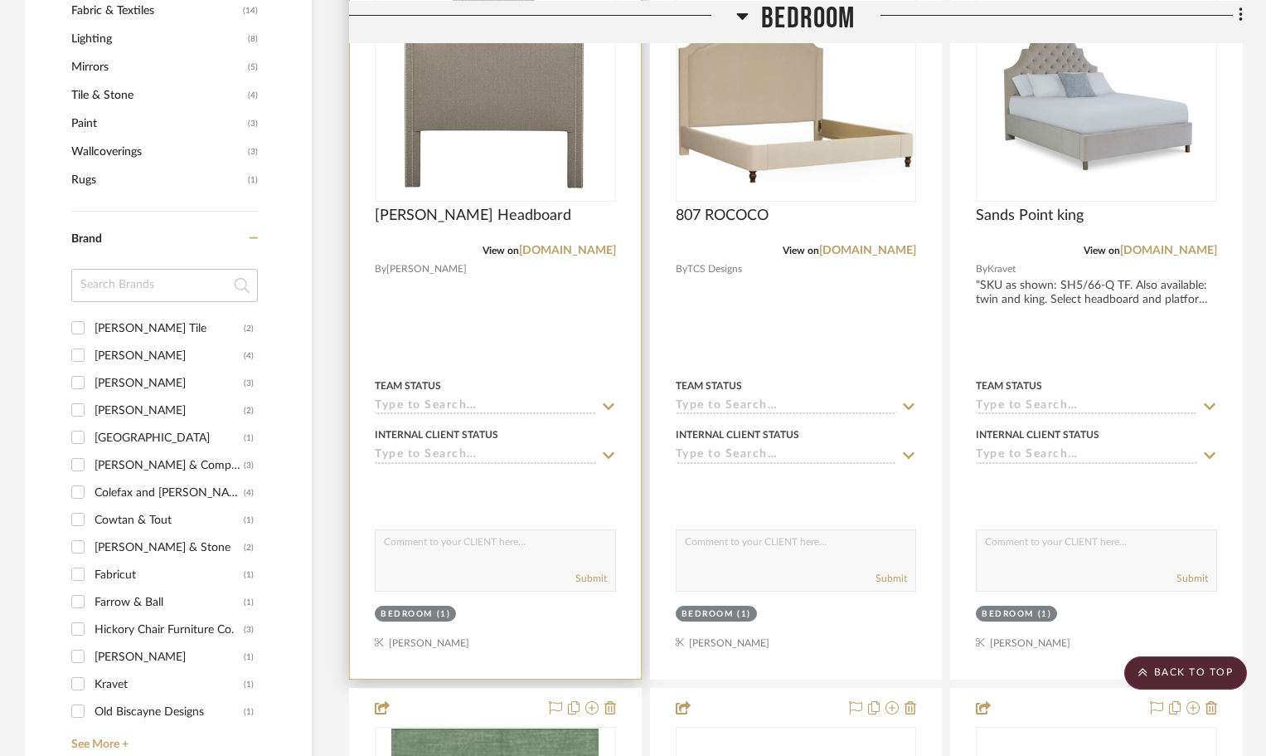
click at [483, 556] on textarea at bounding box center [496, 546] width 240 height 32
click at [555, 539] on textarea "Please select one of the headboards-three shapes/choice. Headboard only, as wel…" at bounding box center [496, 546] width 240 height 32
type textarea "Please select one of the headboards-three shapes/choice. Headboard only, as we …"
click at [586, 578] on button "Submit" at bounding box center [592, 578] width 32 height 15
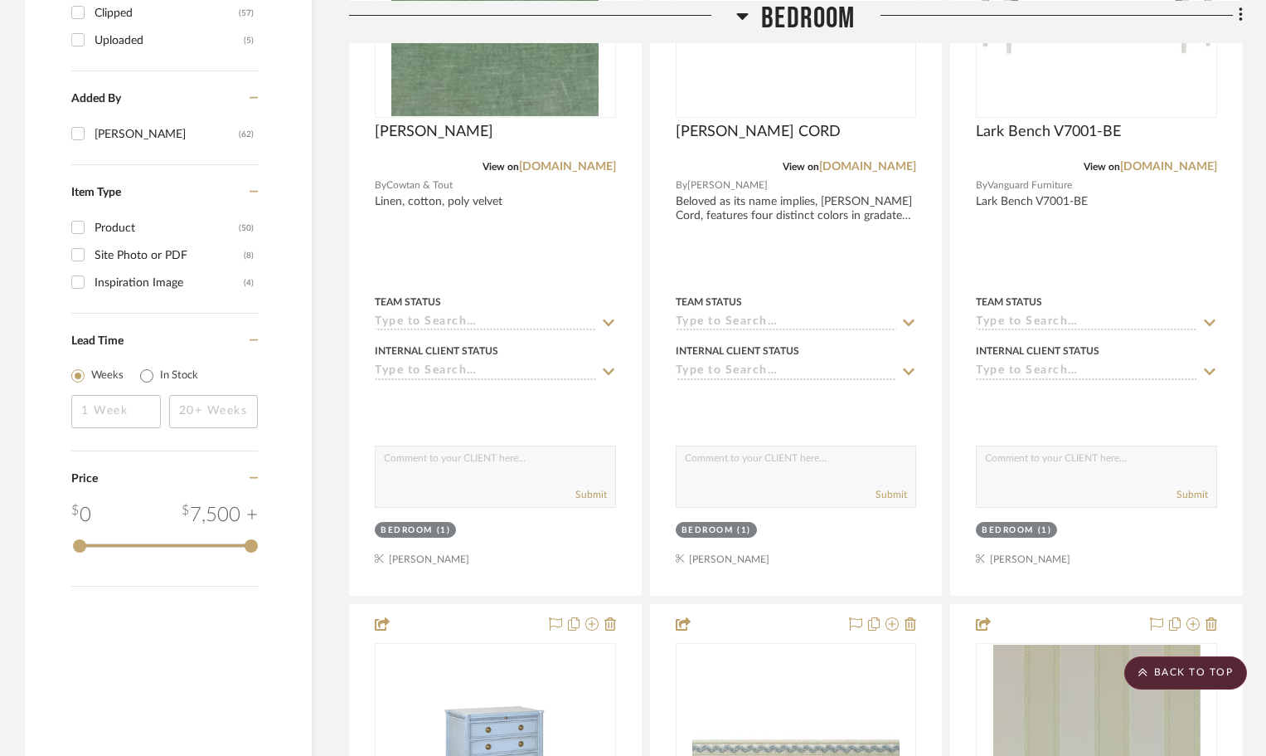
scroll to position [2156, 0]
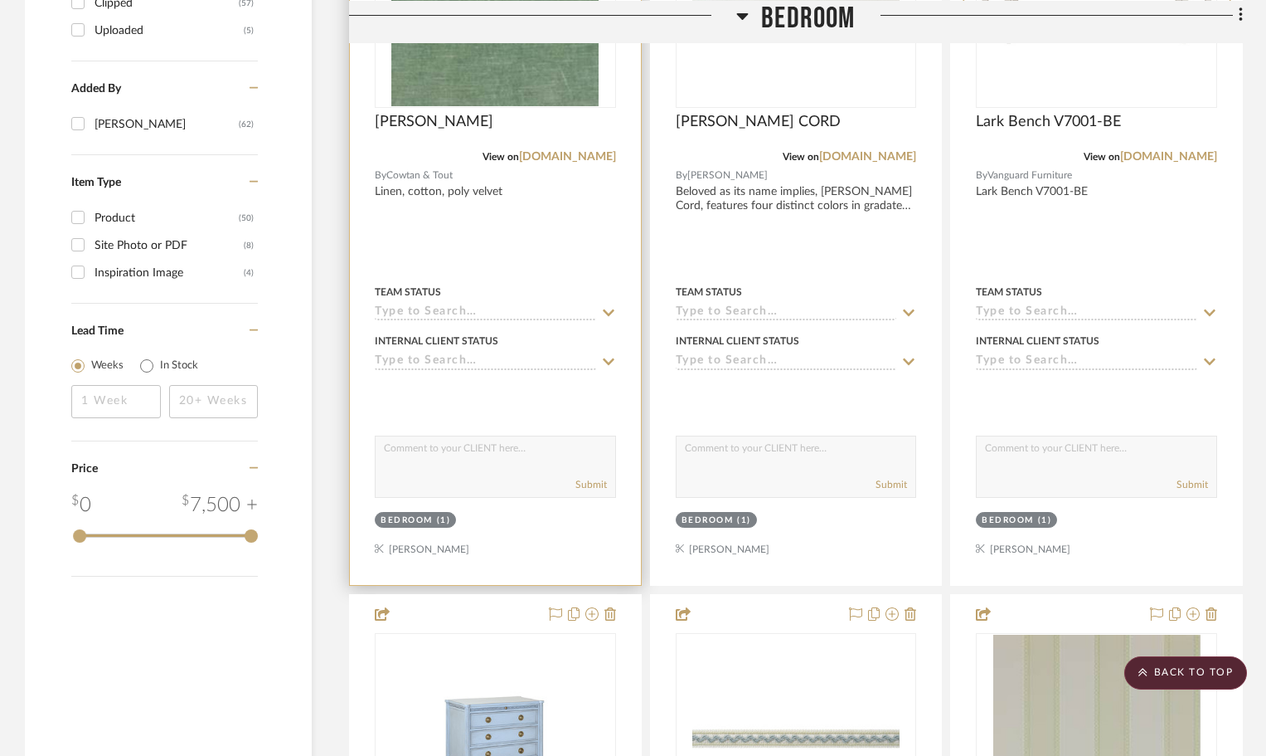
click at [451, 442] on textarea at bounding box center [496, 452] width 240 height 32
type textarea "H"
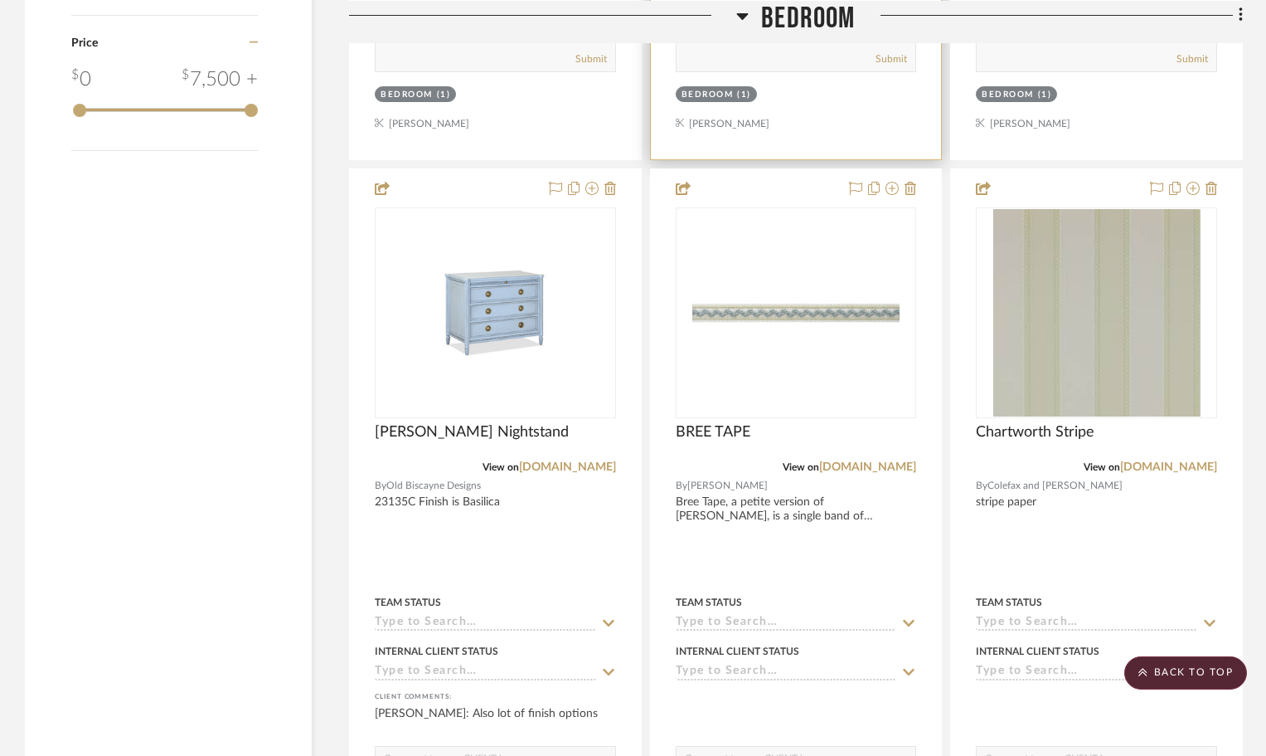
scroll to position [2654, 0]
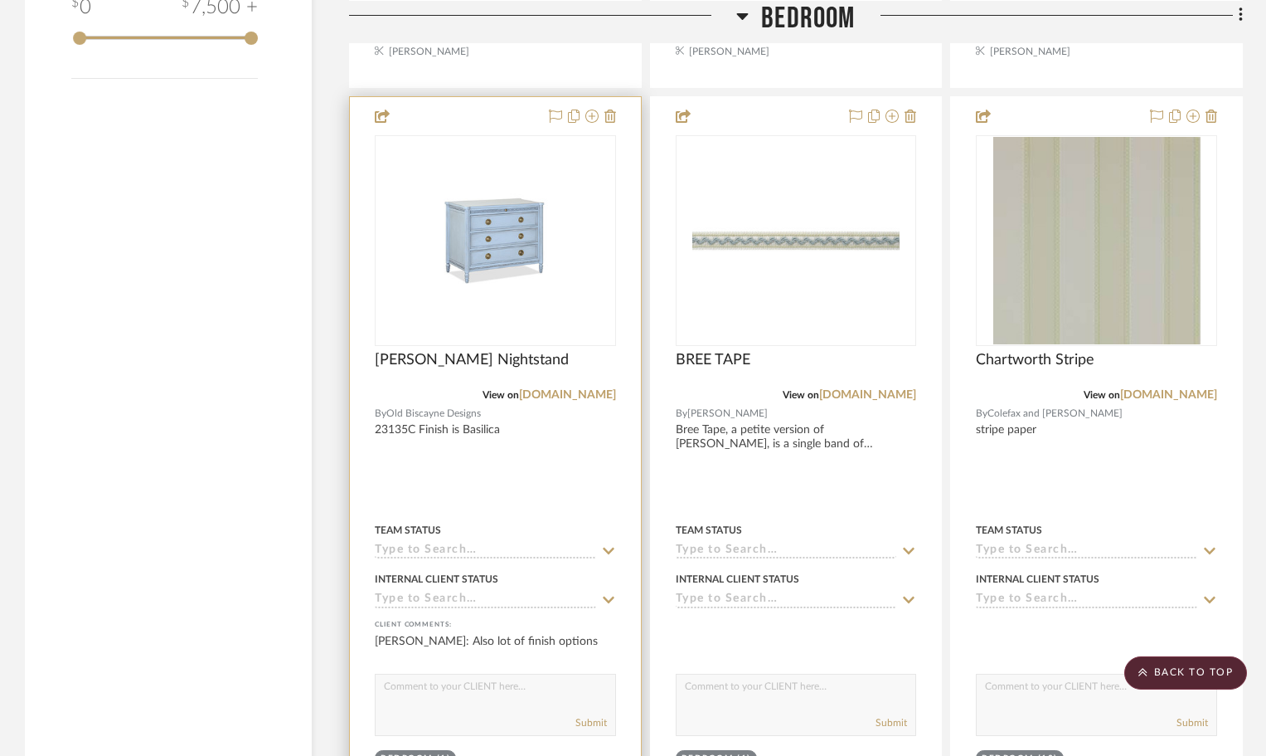
click at [389, 685] on textarea at bounding box center [496, 690] width 240 height 32
type textarea "T"
type textarea "This is the nightstand that I have selected. It will be custom sized and in a w…"
click at [583, 722] on button "Submit" at bounding box center [592, 722] width 32 height 15
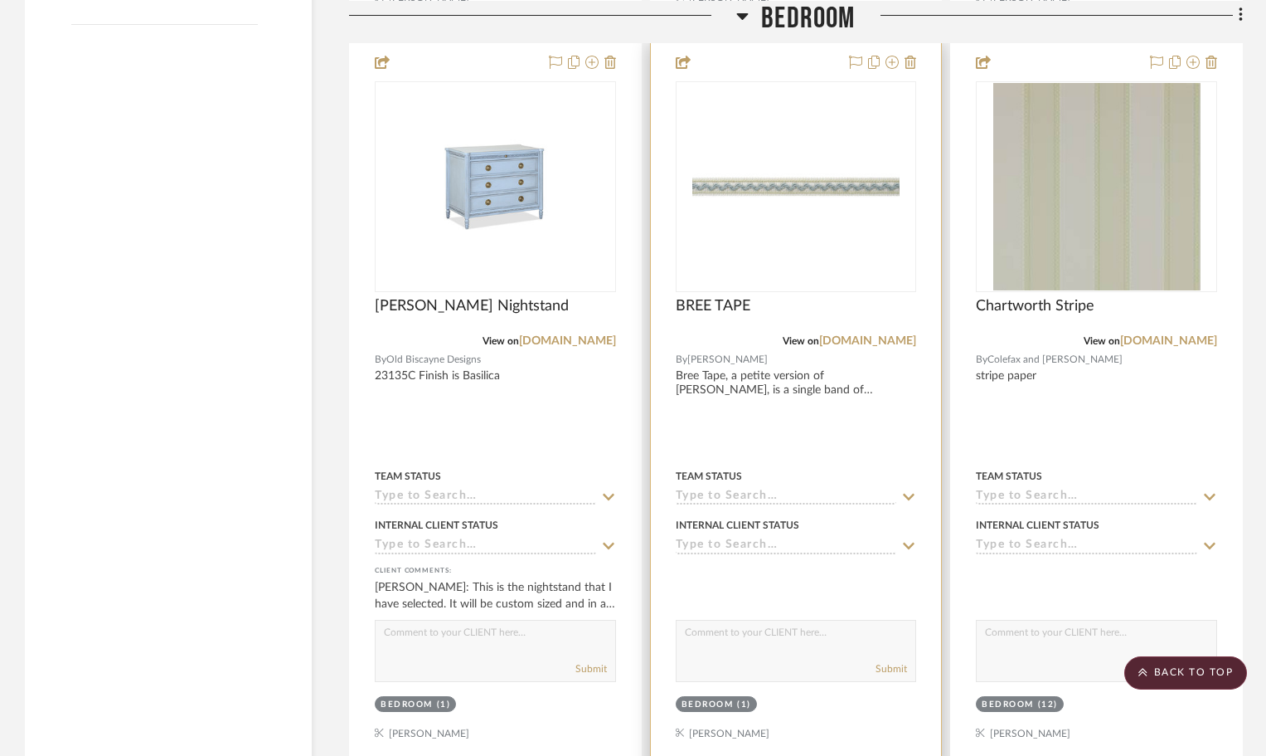
scroll to position [2737, 0]
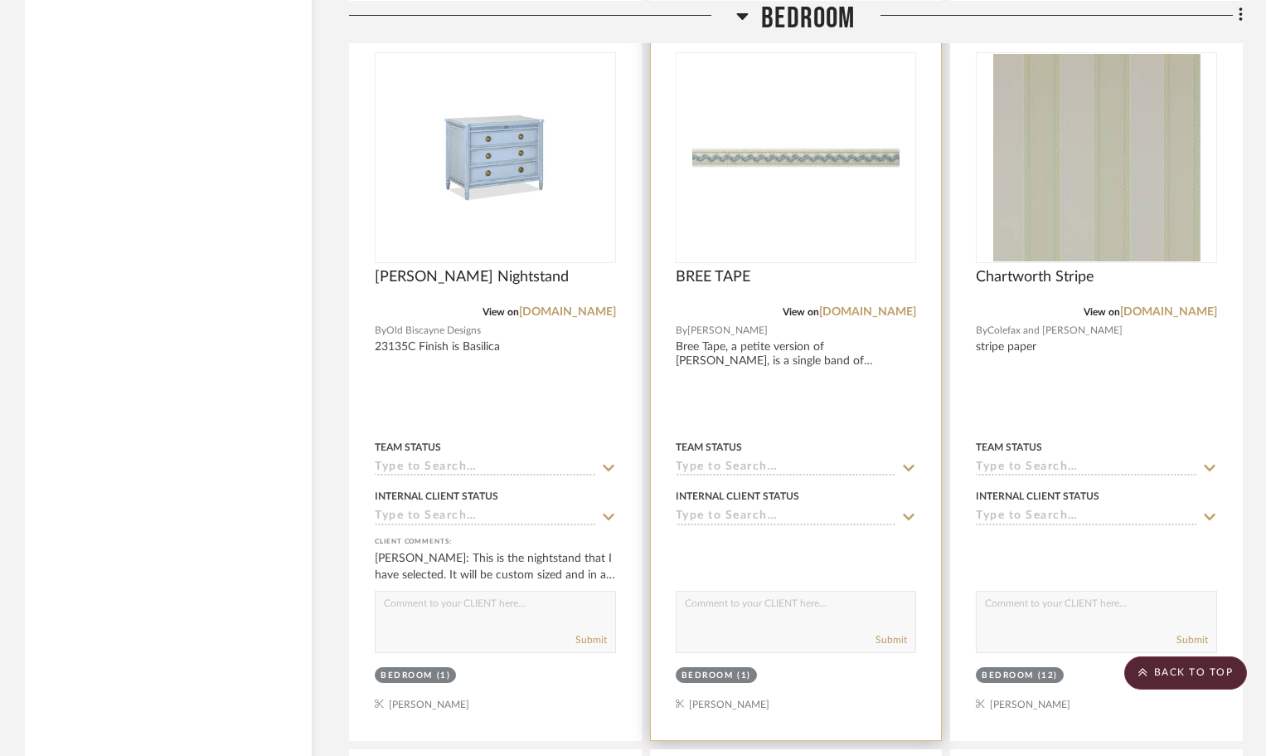
click at [701, 605] on textarea at bounding box center [797, 607] width 240 height 32
type textarea "Canopy trim"
click at [897, 640] on button "Submit" at bounding box center [892, 639] width 32 height 15
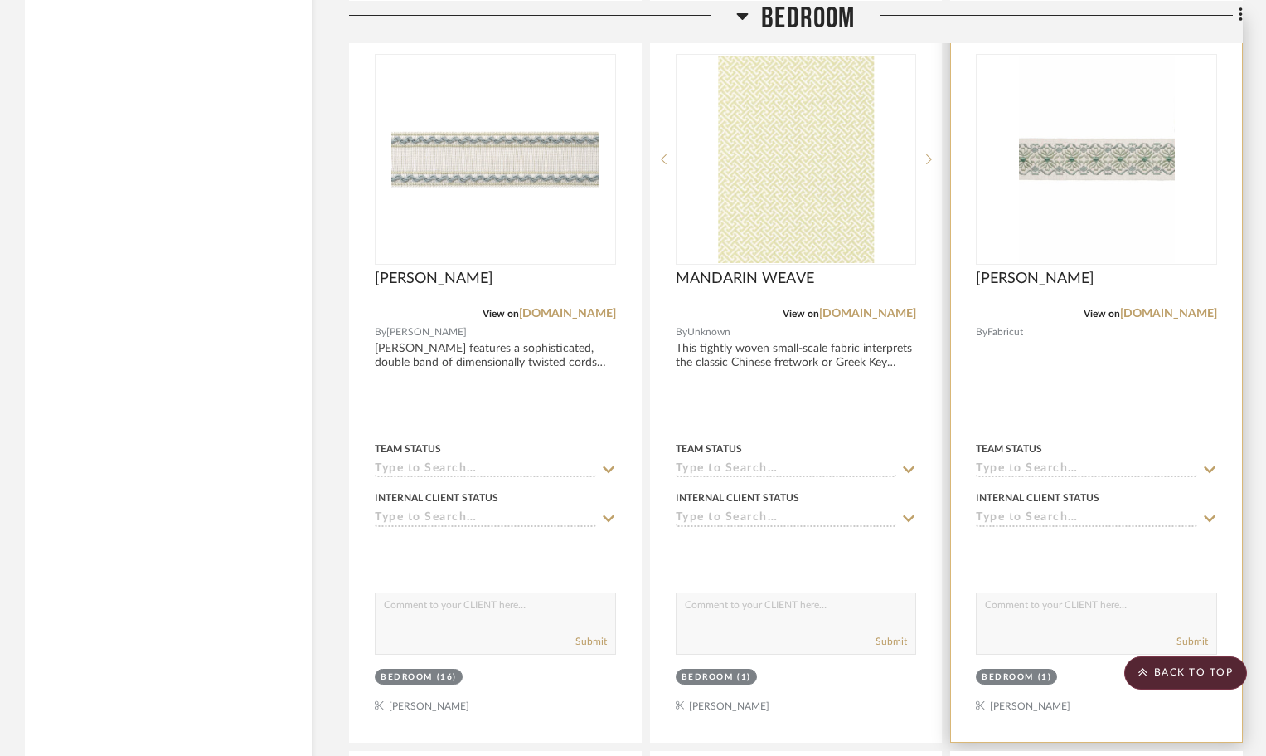
scroll to position [3649, 0]
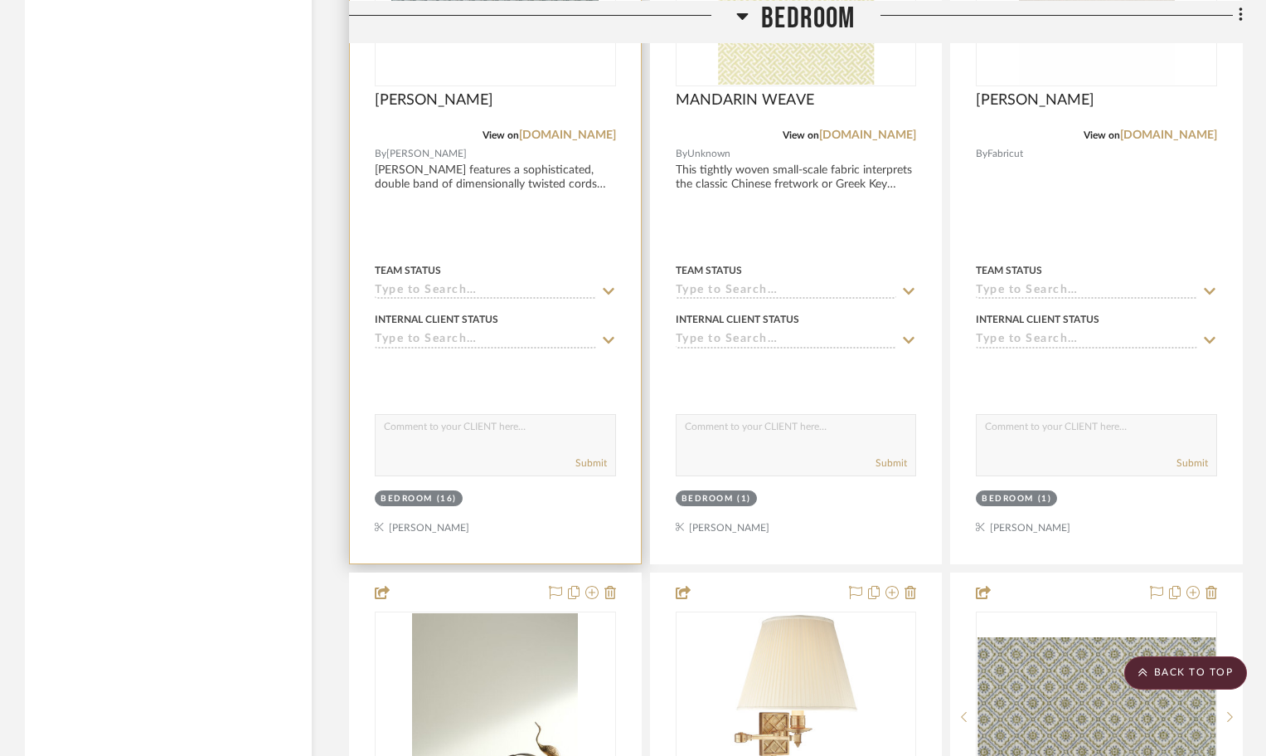
click at [412, 440] on textarea at bounding box center [496, 431] width 240 height 32
click at [589, 430] on textarea "Drapery trim, along with a creamy white fir teh" at bounding box center [496, 431] width 240 height 32
type textarea "Drapery trim, along with a creamy white fabric for the [PERSON_NAME]/cross deta…"
click at [594, 464] on button "Submit" at bounding box center [592, 462] width 32 height 15
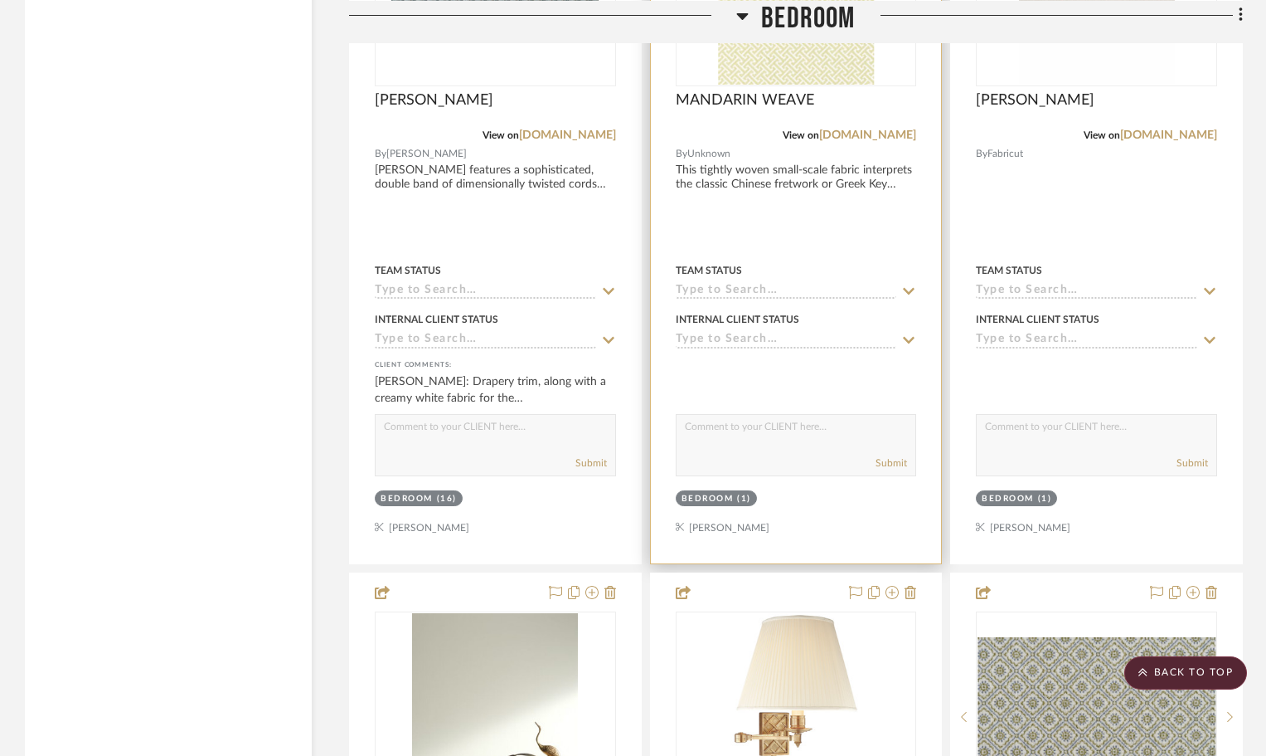
click at [727, 452] on div "Submit" at bounding box center [797, 463] width 240 height 23
click at [725, 425] on textarea at bounding box center [797, 431] width 240 height 32
type textarea "Fabric for chair and footstool."
click at [901, 464] on button "Submit" at bounding box center [892, 462] width 32 height 15
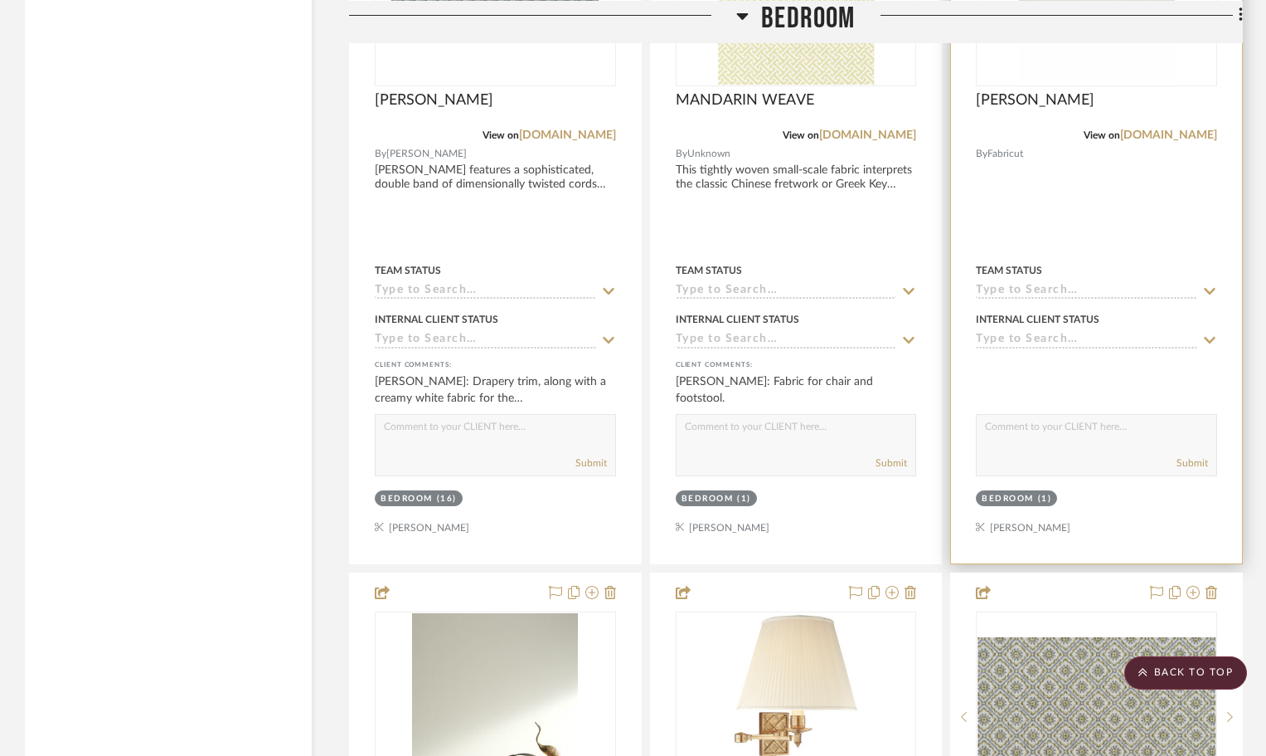
click at [1055, 435] on textarea at bounding box center [1097, 431] width 240 height 32
type textarea "Trim for chair skirt."
click at [1184, 465] on button "Submit" at bounding box center [1193, 462] width 32 height 15
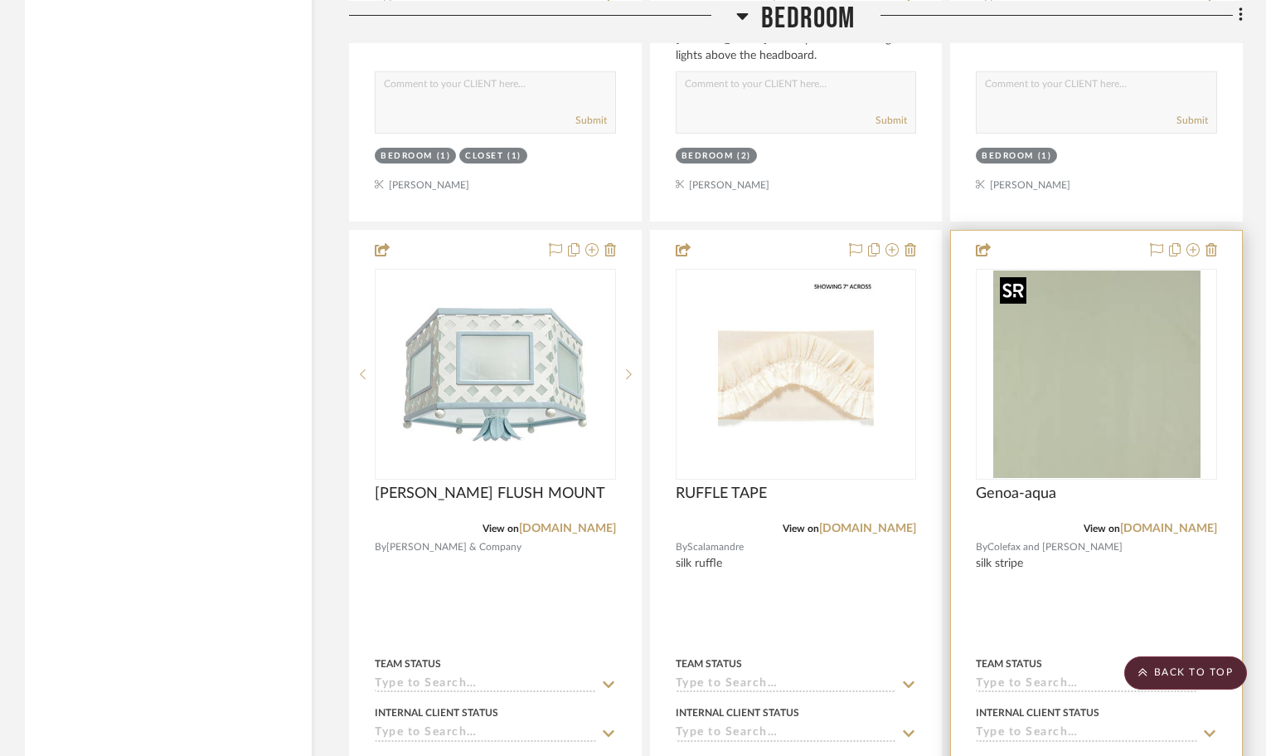
scroll to position [4976, 0]
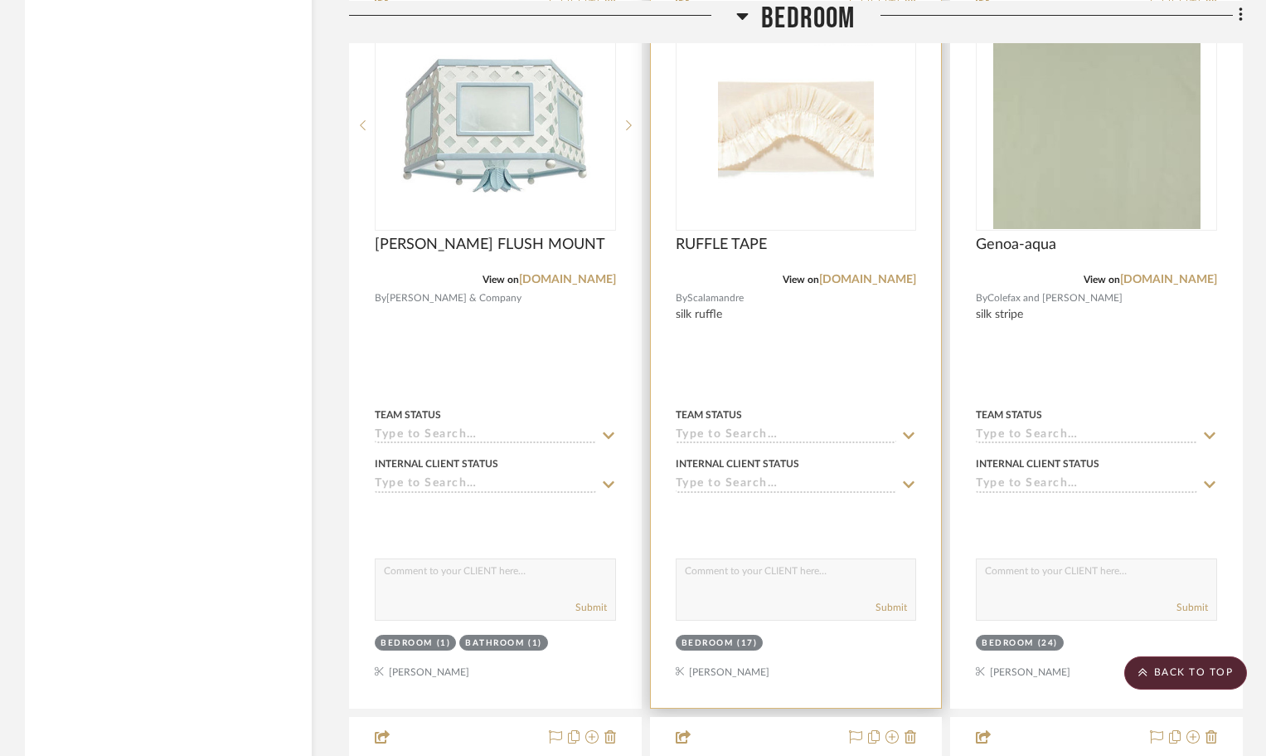
click at [764, 567] on textarea at bounding box center [797, 575] width 240 height 32
type textarea "dust skirt trim"
click at [886, 606] on button "Submit" at bounding box center [892, 607] width 32 height 15
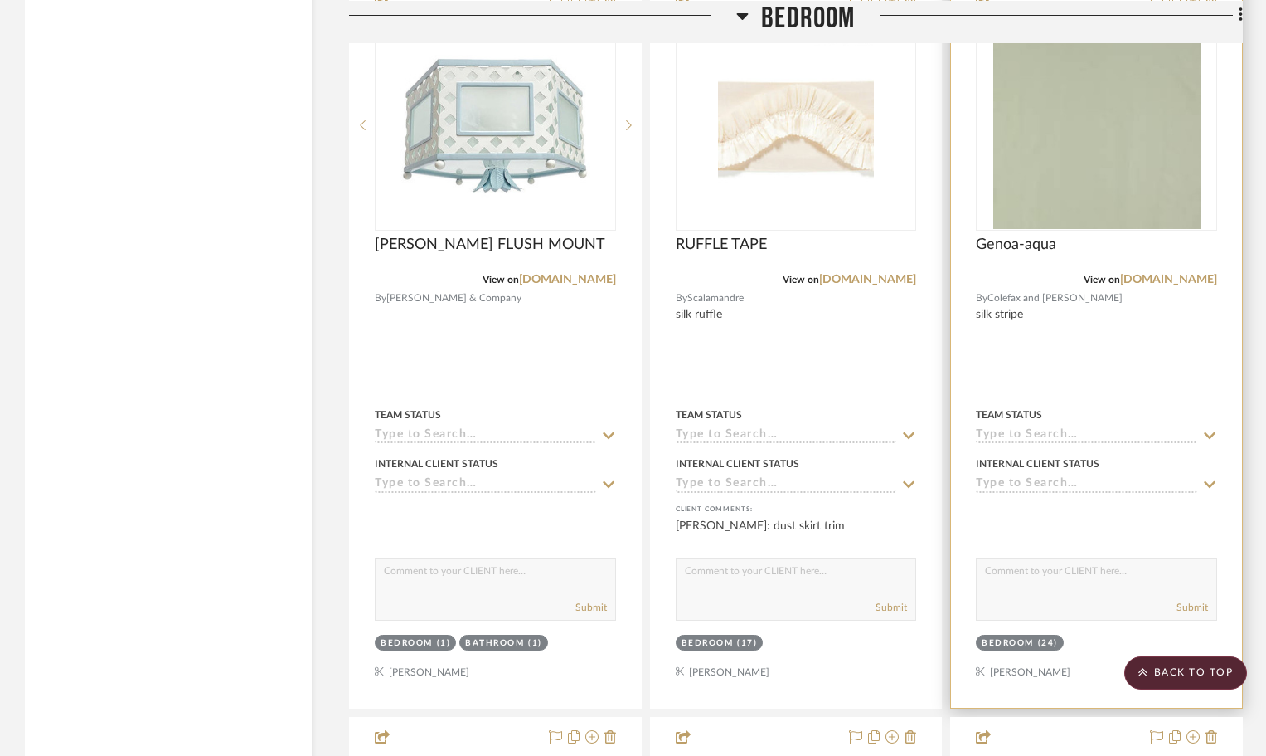
click at [1052, 563] on textarea at bounding box center [1097, 575] width 240 height 32
type textarea "B"
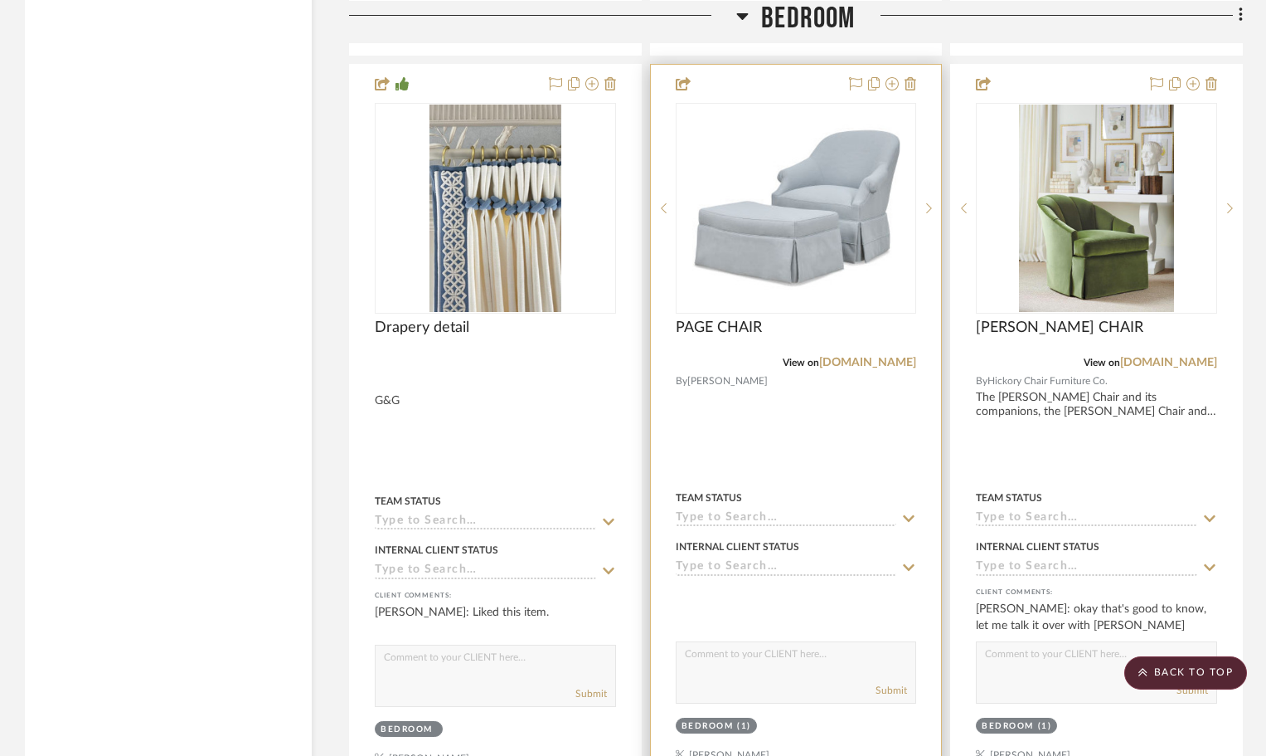
scroll to position [6469, 0]
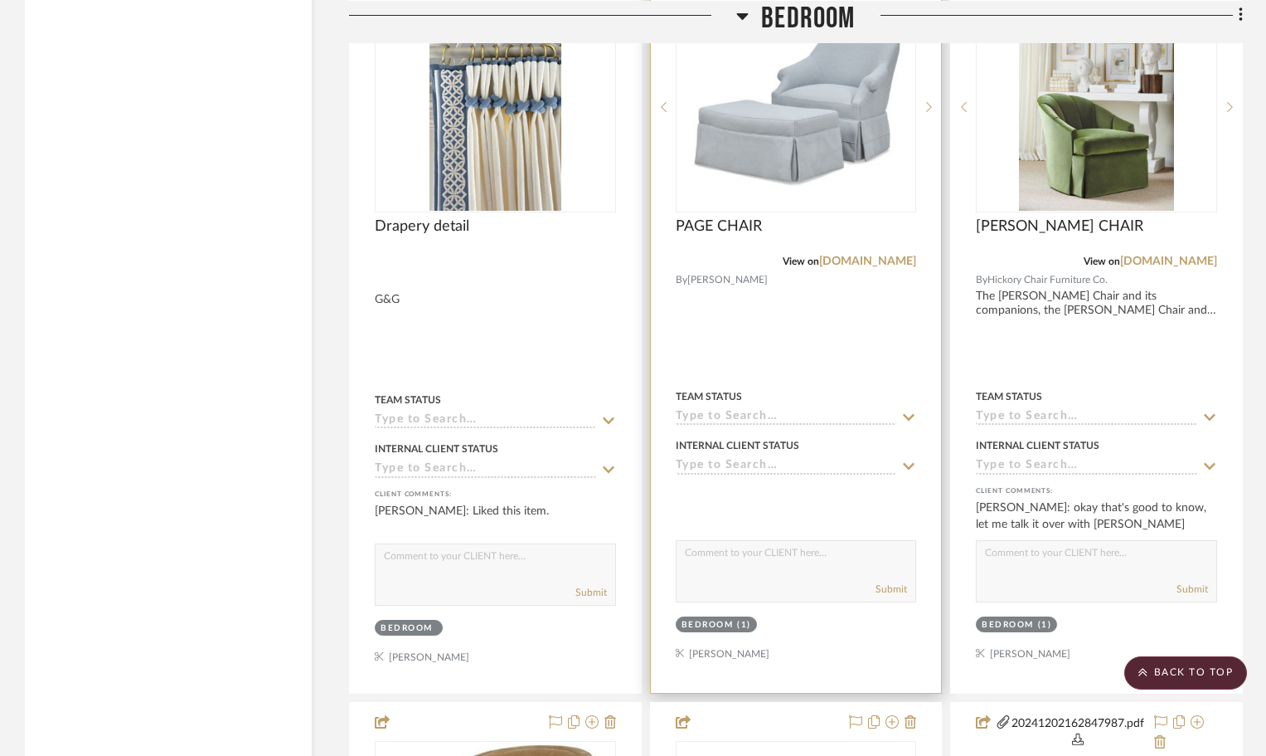
click at [737, 542] on textarea at bounding box center [797, 557] width 240 height 32
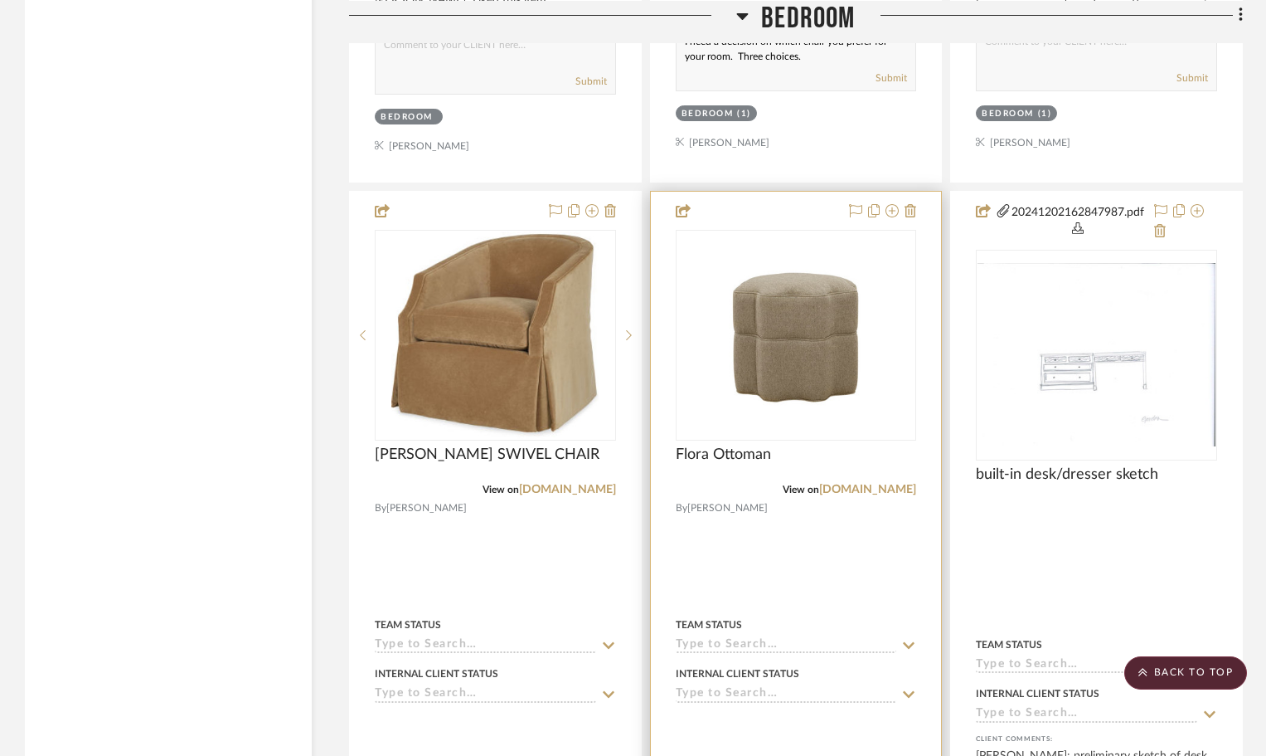
scroll to position [7215, 0]
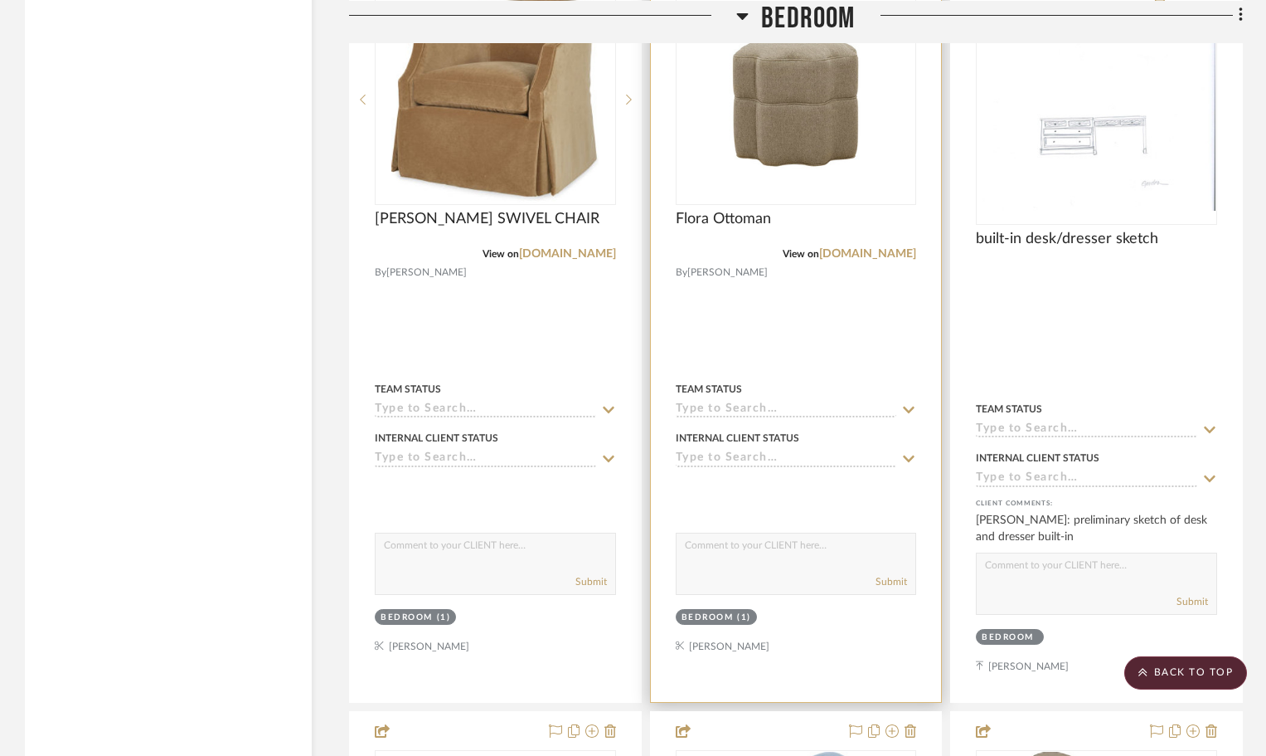
type textarea "I need a decision on which chair you prefer for your room. Three choices."
click at [717, 551] on textarea at bounding box center [797, 549] width 240 height 32
type textarea "I"
click at [744, 541] on textarea "There is notenough room for an ottoman" at bounding box center [797, 549] width 240 height 32
click at [734, 537] on textarea "There is notenough room for an ottoman" at bounding box center [797, 549] width 240 height 32
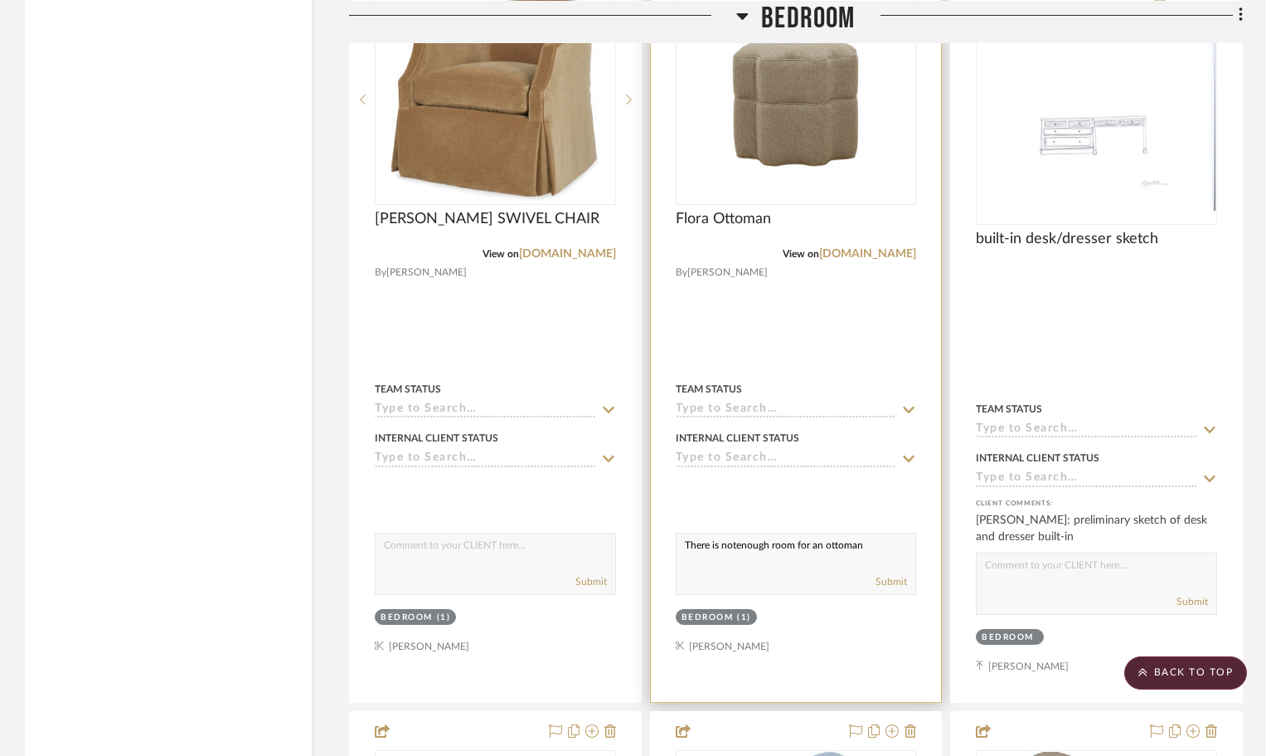
click at [737, 545] on textarea "There is notenough room for an ottoman" at bounding box center [797, 549] width 240 height 32
click at [862, 542] on textarea "There is not enough room for an ottoman" at bounding box center [797, 549] width 240 height 32
click at [828, 540] on textarea "There is not enough room for an ottoman. We could use this small footstool inst…" at bounding box center [797, 549] width 240 height 32
click at [894, 558] on textarea "There is not enough room for a matching full size ottoman. We could use this sm…" at bounding box center [797, 549] width 240 height 32
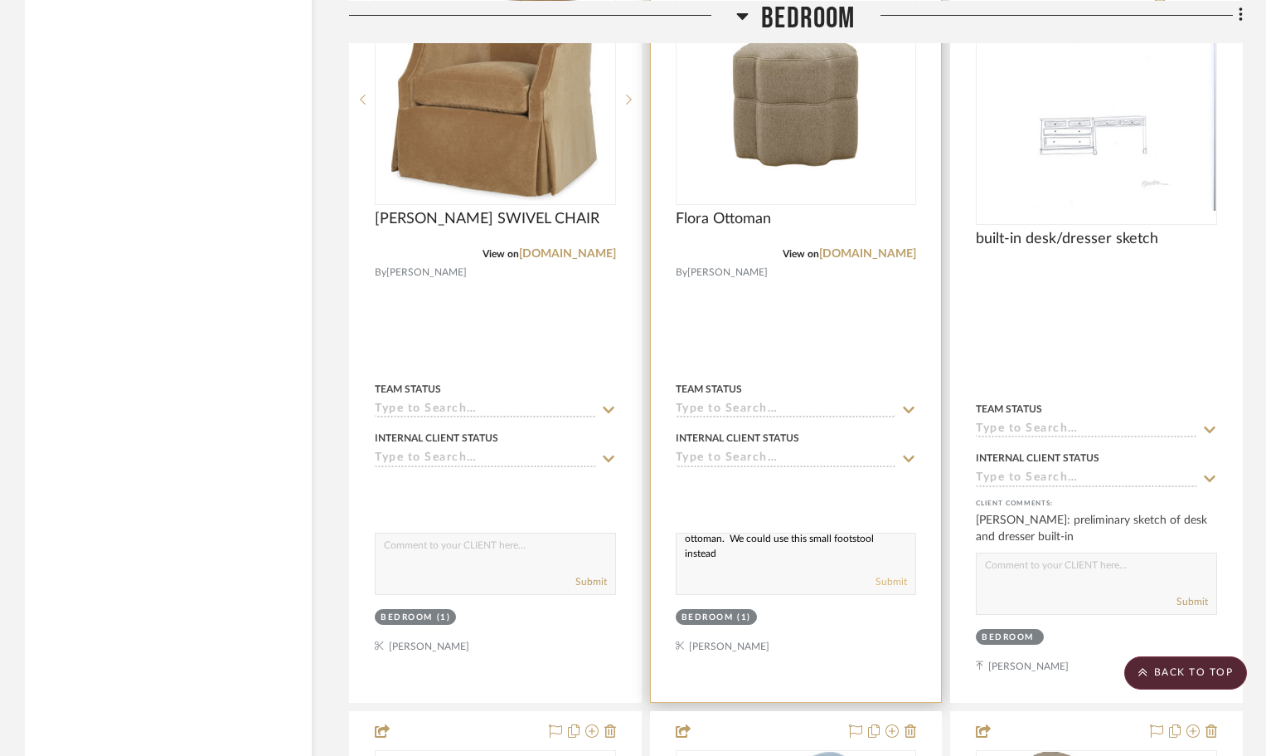
type textarea "There is not enough room for a matching full size ottoman. We could use this sm…"
click at [895, 577] on button "Submit" at bounding box center [892, 581] width 32 height 15
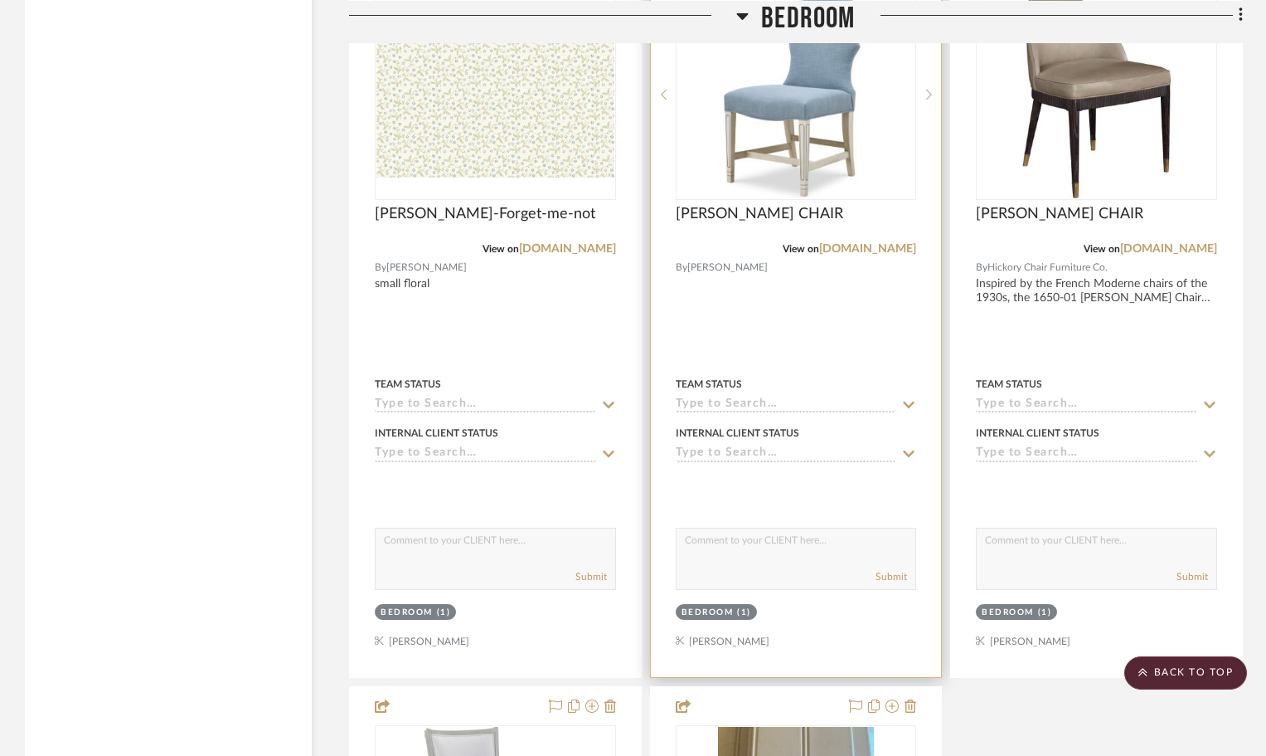
scroll to position [8045, 0]
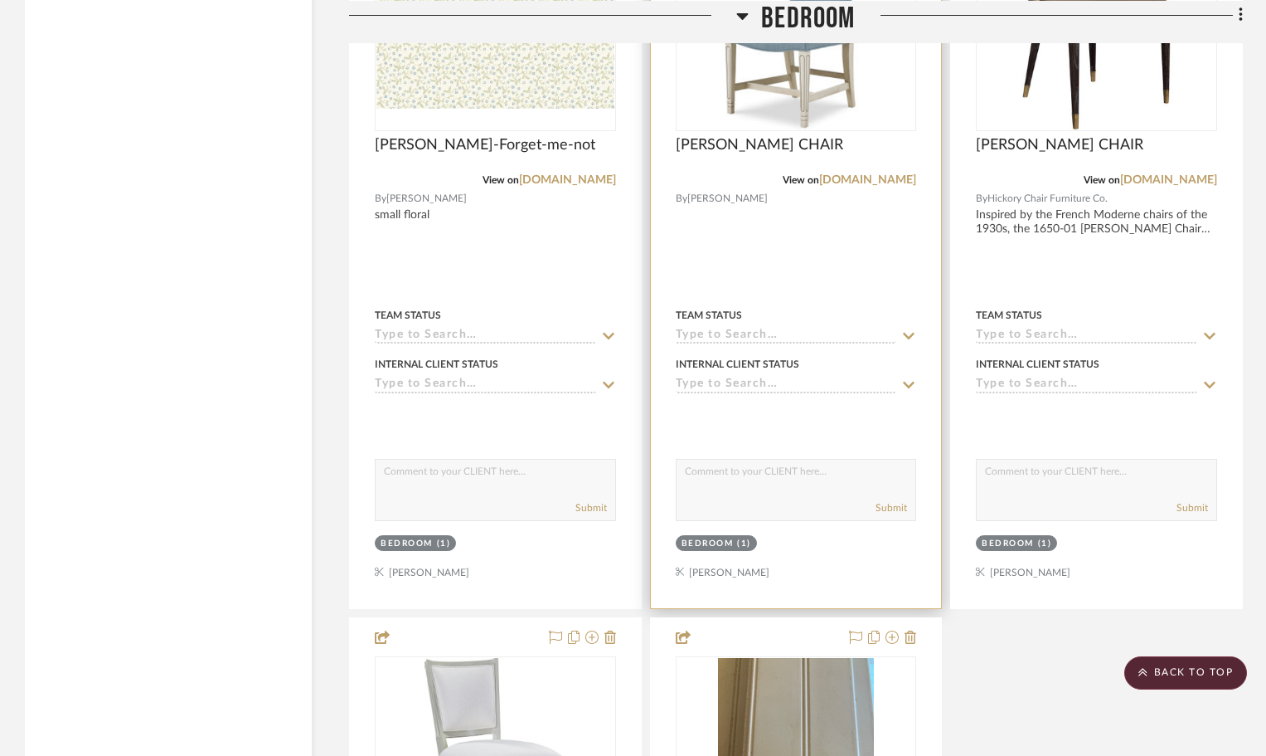
click at [714, 473] on textarea at bounding box center [797, 475] width 240 height 32
click at [704, 476] on textarea "Thre are three choices for a desk chair. Please let me know your preference" at bounding box center [797, 475] width 240 height 32
click at [819, 484] on textarea "Threre are three choices for a desk chair. Please let me know your preference" at bounding box center [797, 475] width 240 height 32
click at [707, 470] on textarea "Threre are three choices for a desk chair. Please let me know your preference" at bounding box center [797, 475] width 240 height 32
click at [818, 484] on textarea "There are three choices for a desk chair. Please let me know your preference" at bounding box center [797, 475] width 240 height 32
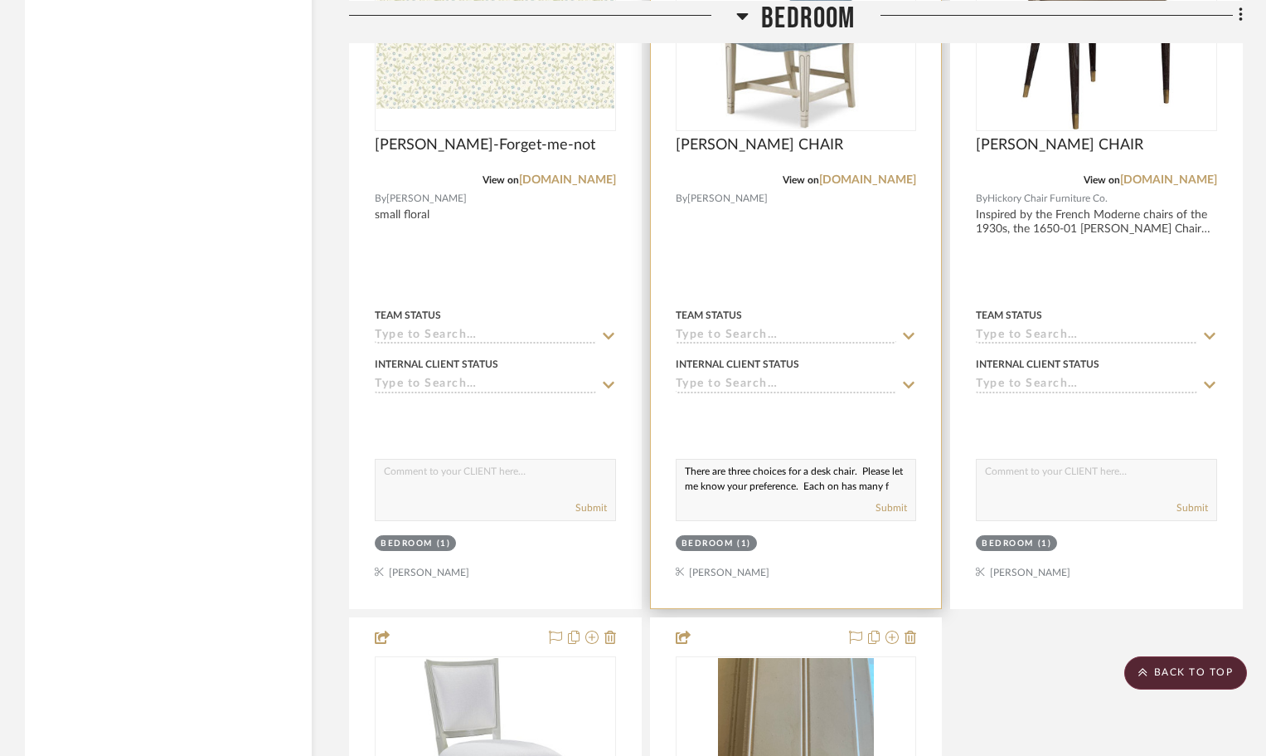
scroll to position [15, 0]
click at [852, 466] on textarea "There are three choices for a desk chair. Please let me know your preference. E…" at bounding box center [797, 475] width 240 height 32
type textarea "There are three choices for a desk chair. Please let me know your preference. E…"
click at [879, 503] on button "Submit" at bounding box center [892, 507] width 32 height 15
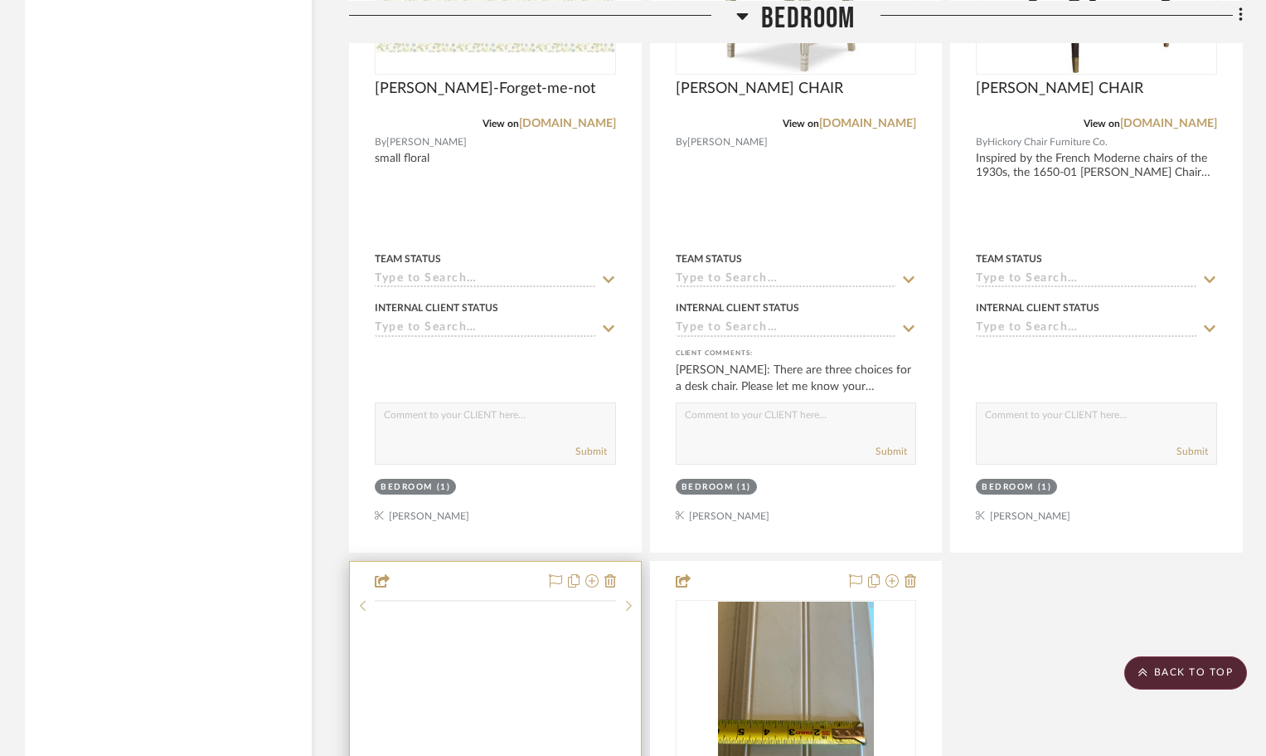
scroll to position [8128, 0]
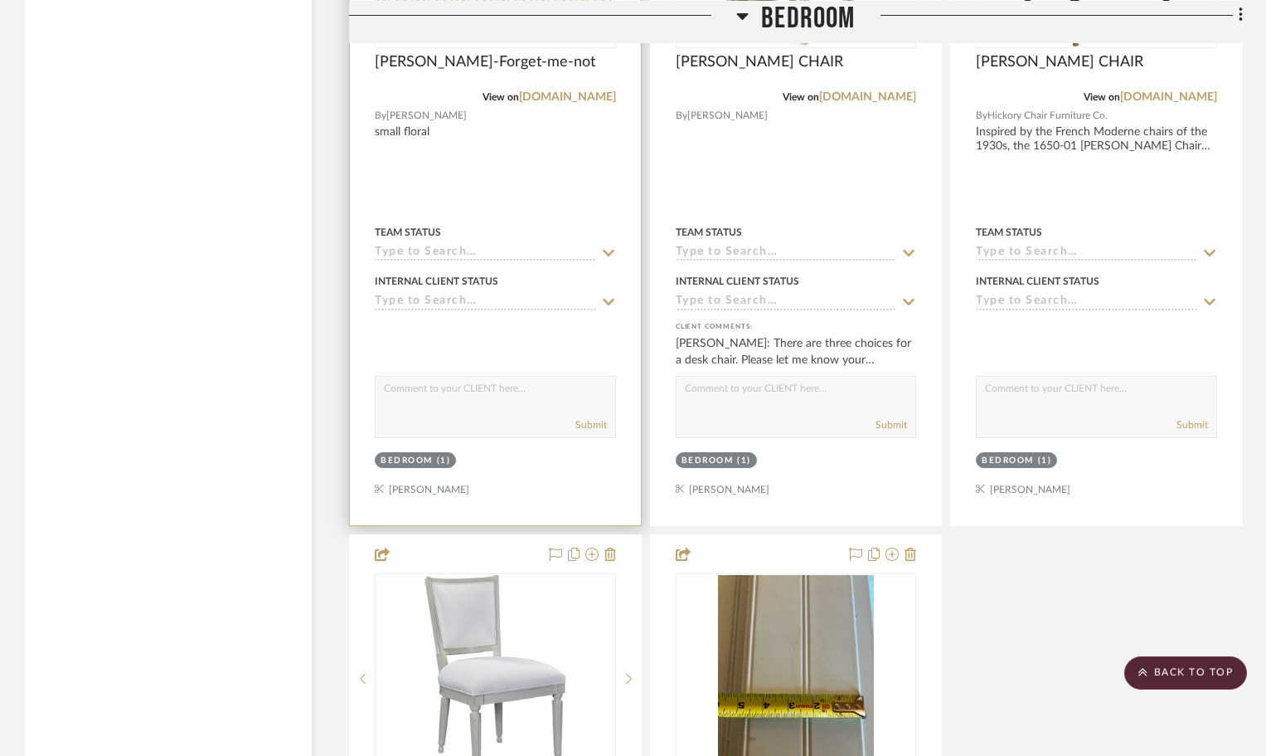
click at [413, 390] on textarea at bounding box center [496, 393] width 240 height 32
type textarea "s"
type textarea "desk chair fabric"
click at [600, 426] on button "Submit" at bounding box center [592, 424] width 32 height 15
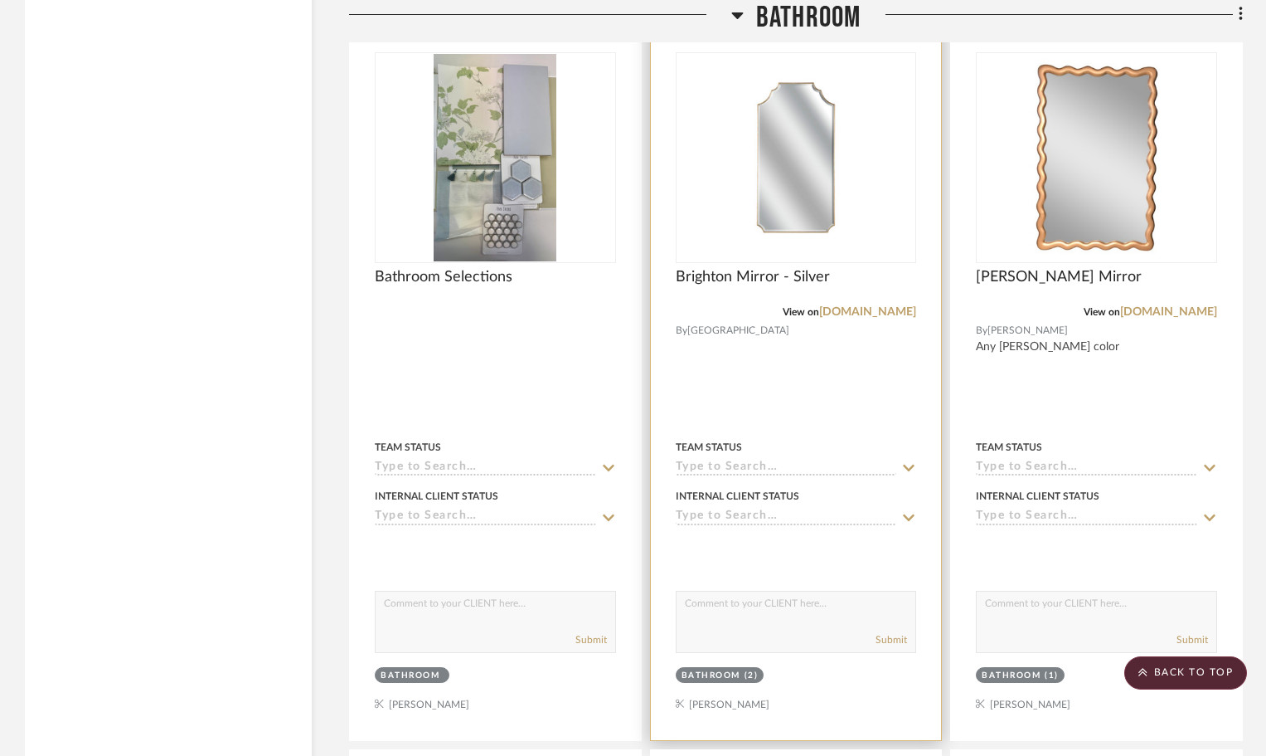
scroll to position [9621, 0]
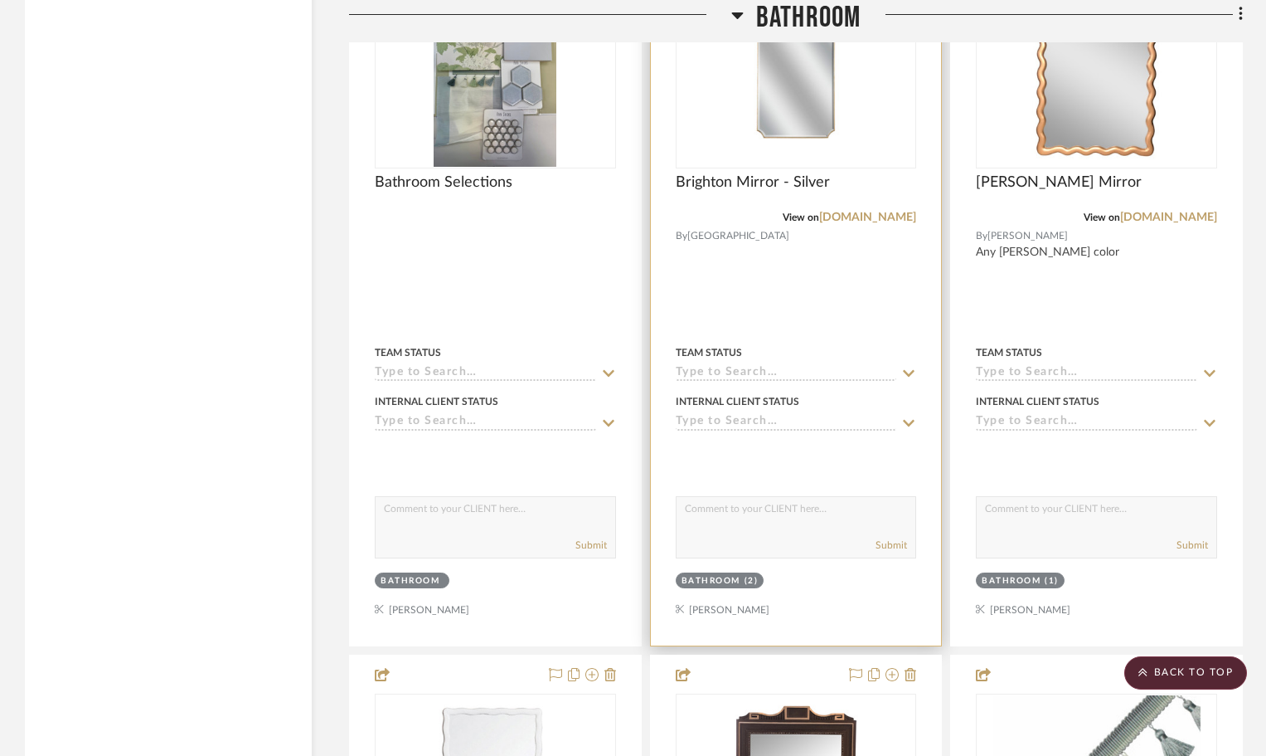
click at [714, 511] on textarea at bounding box center [797, 513] width 240 height 32
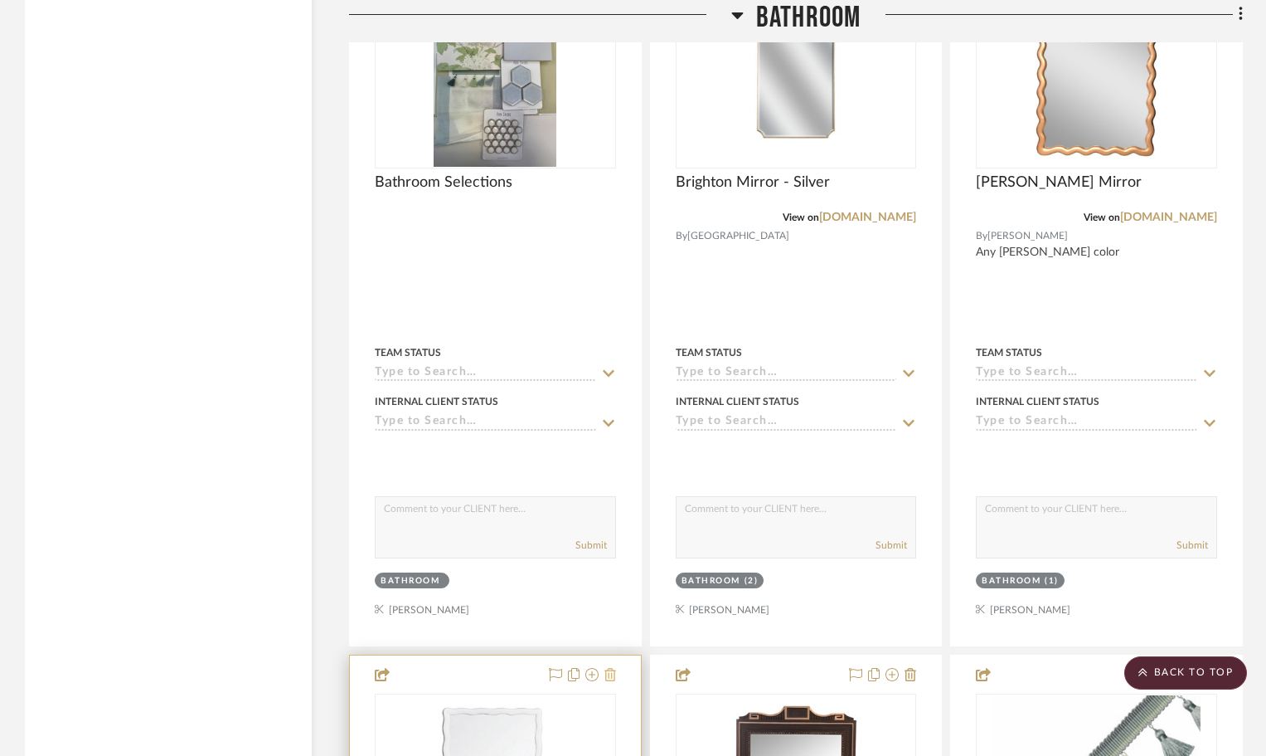
click at [613, 672] on icon at bounding box center [611, 674] width 12 height 13
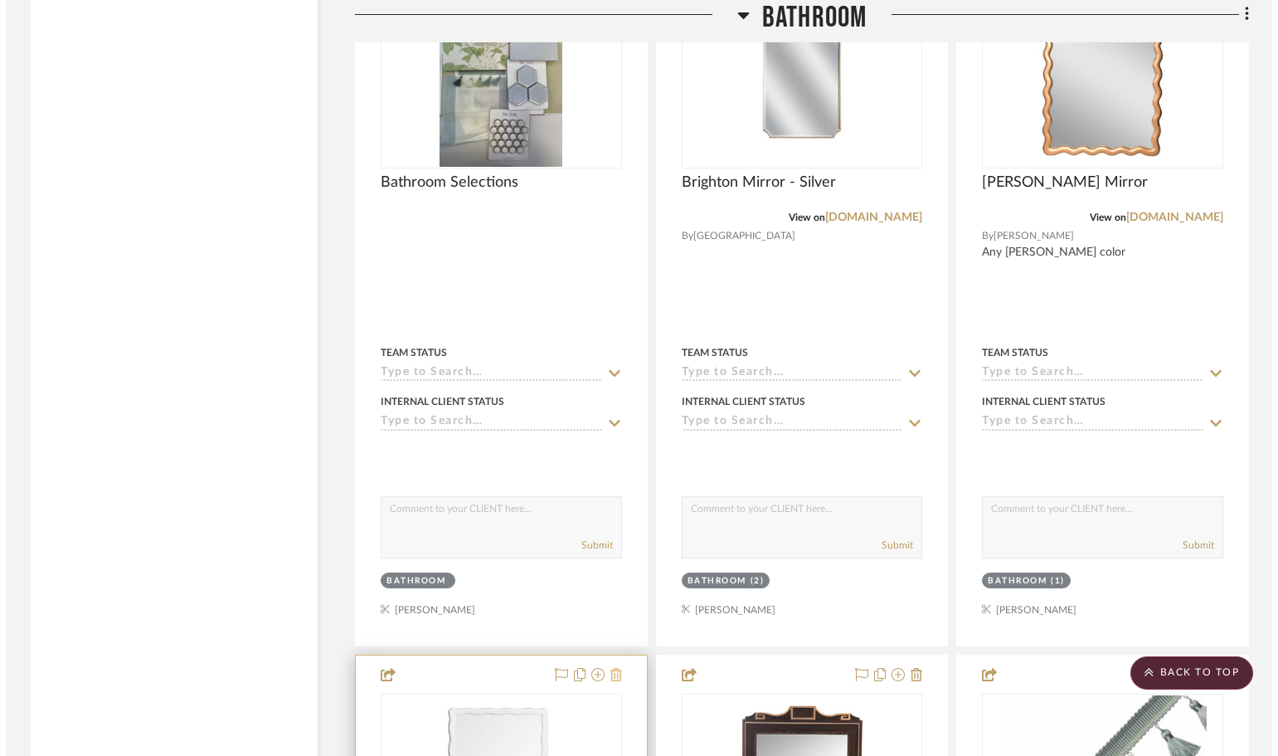
scroll to position [0, 0]
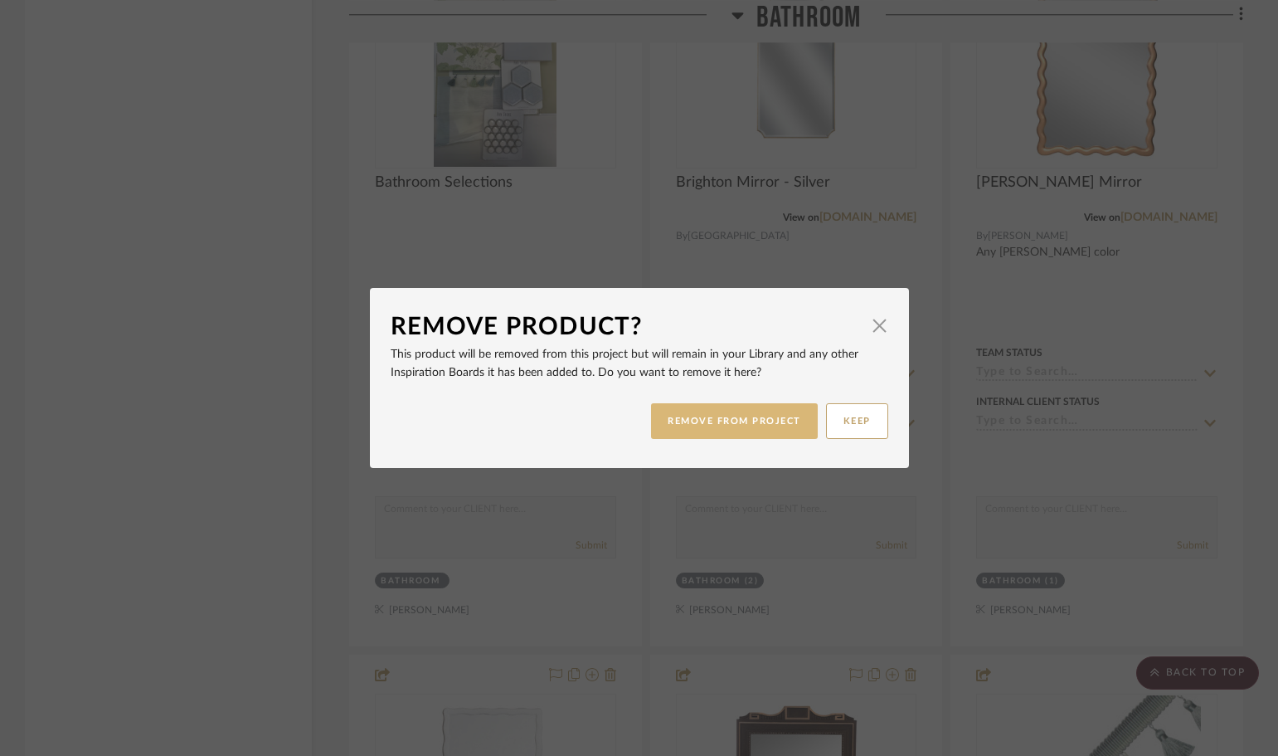
click at [708, 419] on button "REMOVE FROM PROJECT" at bounding box center [734, 421] width 167 height 36
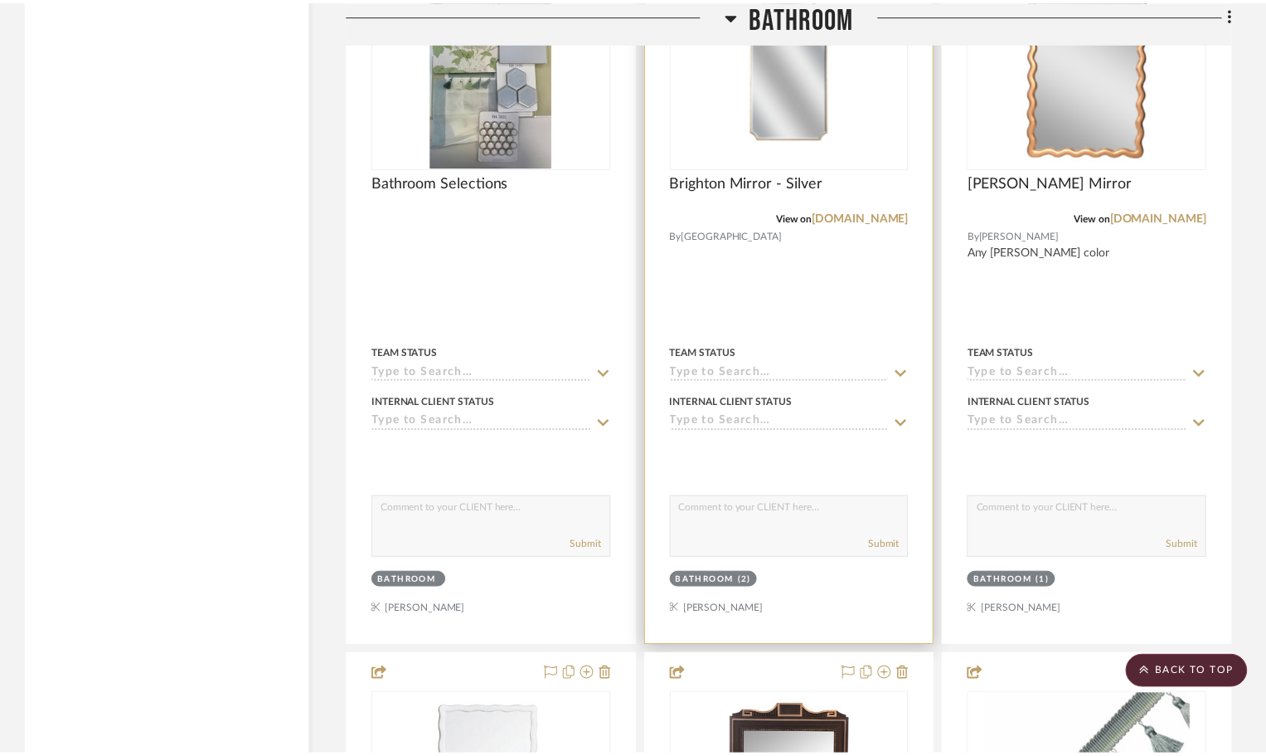
scroll to position [9621, 0]
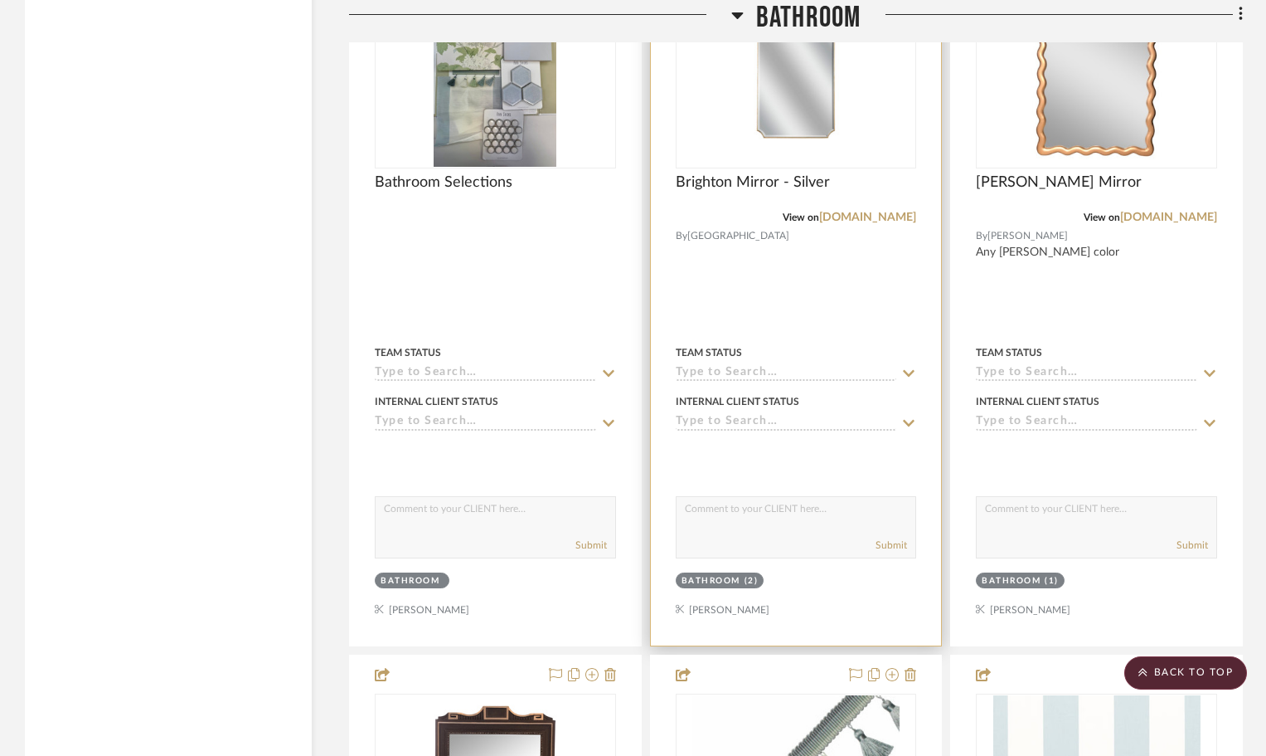
click at [689, 513] on textarea at bounding box center [797, 513] width 240 height 32
type textarea "Please select a pair of mirrors for your bathroom. This one is as shown-silver …"
click at [887, 544] on button "Submit" at bounding box center [892, 544] width 32 height 15
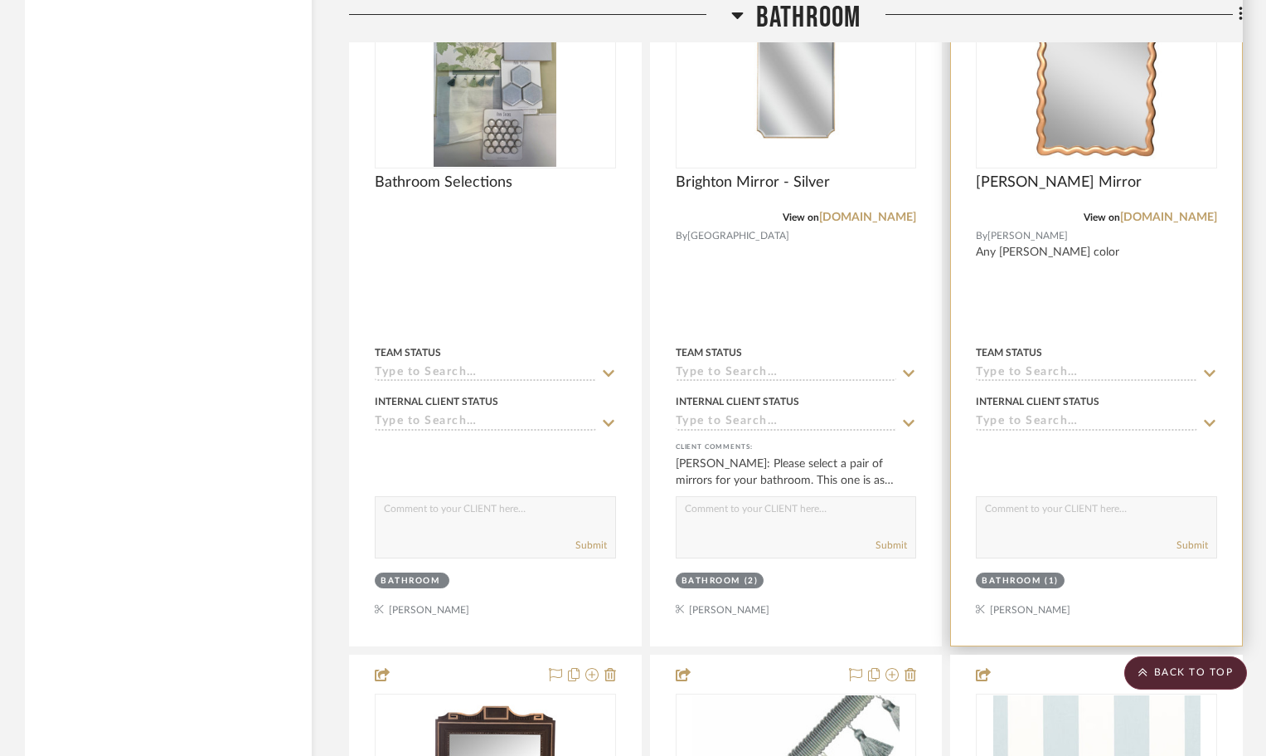
click at [994, 506] on textarea at bounding box center [1097, 513] width 240 height 32
click at [1125, 508] on textarea "This can be painted a soft white, pale blueish grey." at bounding box center [1097, 513] width 240 height 32
click at [1128, 509] on textarea "This can be painted a soft white, pale blueish grey." at bounding box center [1097, 513] width 240 height 32
type textarea "This can be painted a soft white, or pale blueish grey."
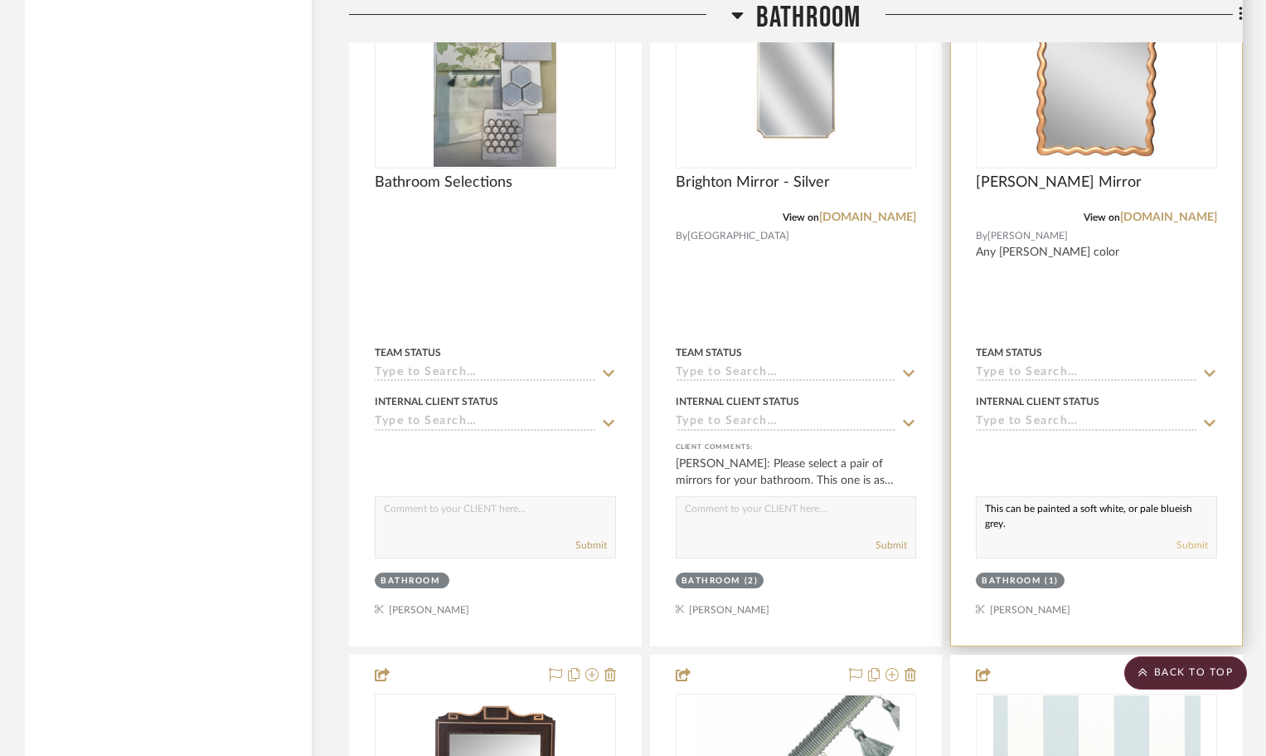
click at [1183, 540] on button "Submit" at bounding box center [1193, 544] width 32 height 15
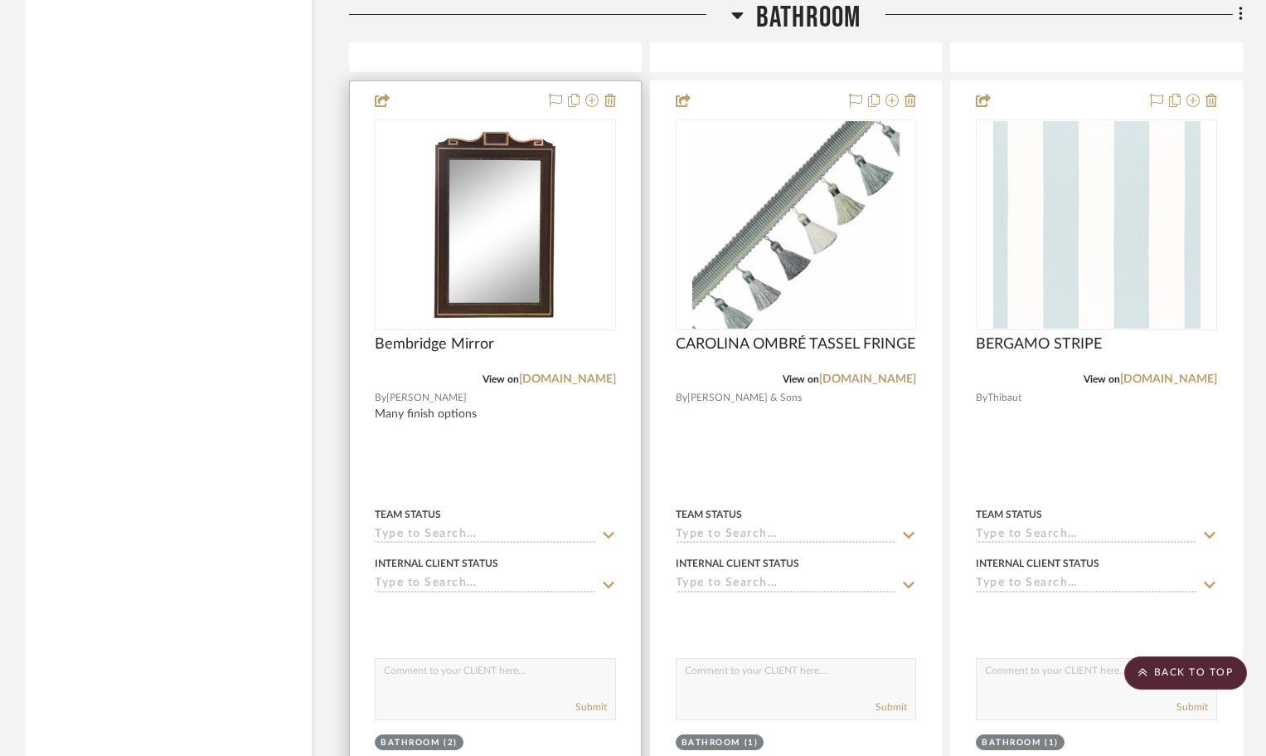
scroll to position [10201, 0]
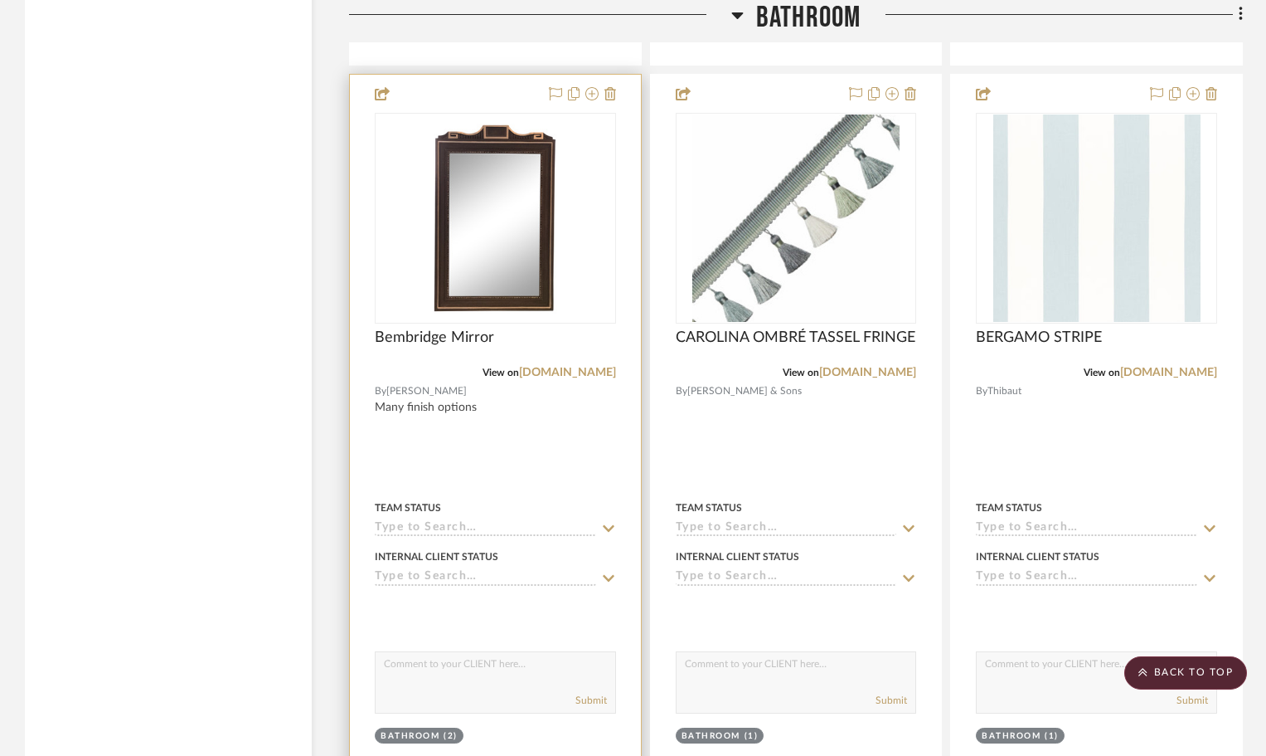
click at [406, 667] on textarea at bounding box center [496, 668] width 240 height 32
click at [527, 677] on textarea "This one can be painted also, a soft white or pale blueish grey with silver acc…" at bounding box center [496, 668] width 240 height 32
type textarea "This one can be painted also, a soft white or pale blueish grey with silver acc…"
click at [586, 700] on button "Submit" at bounding box center [592, 700] width 32 height 15
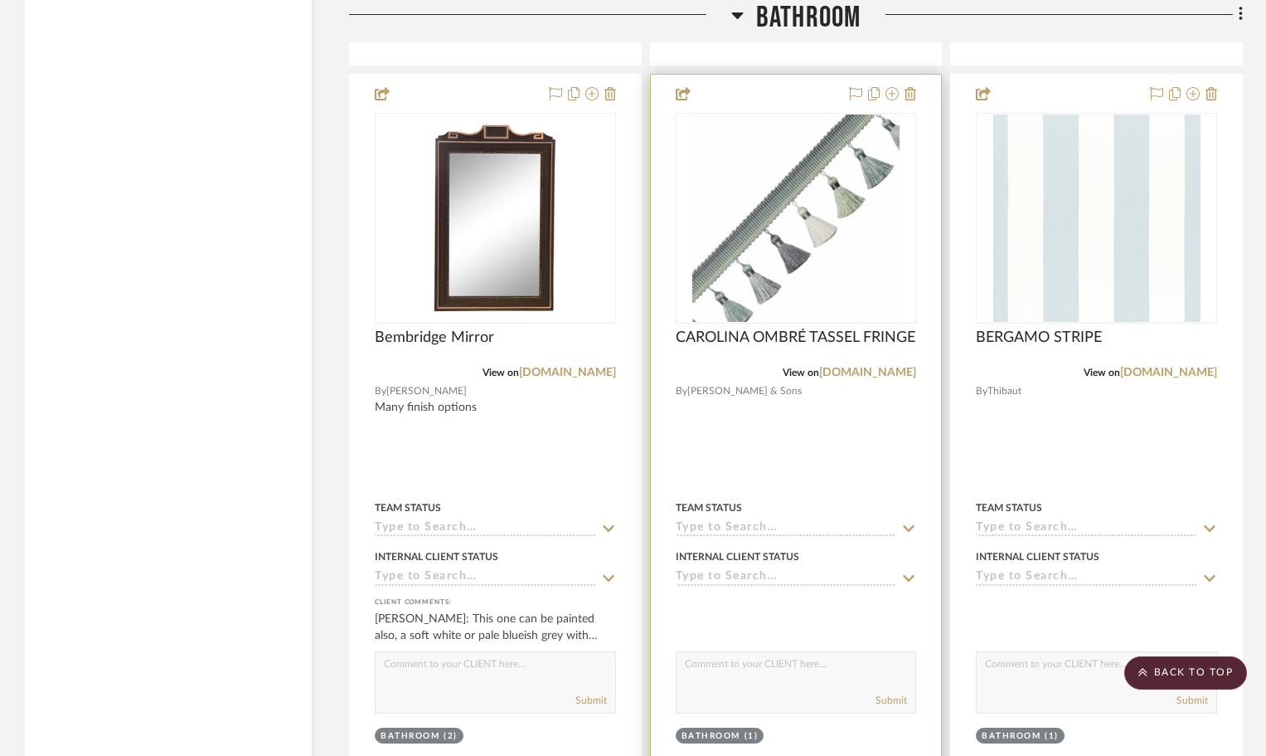
click at [782, 654] on textarea at bounding box center [797, 668] width 240 height 32
type textarea "Trim for valance in bath"
click at [890, 697] on button "Submit" at bounding box center [892, 700] width 32 height 15
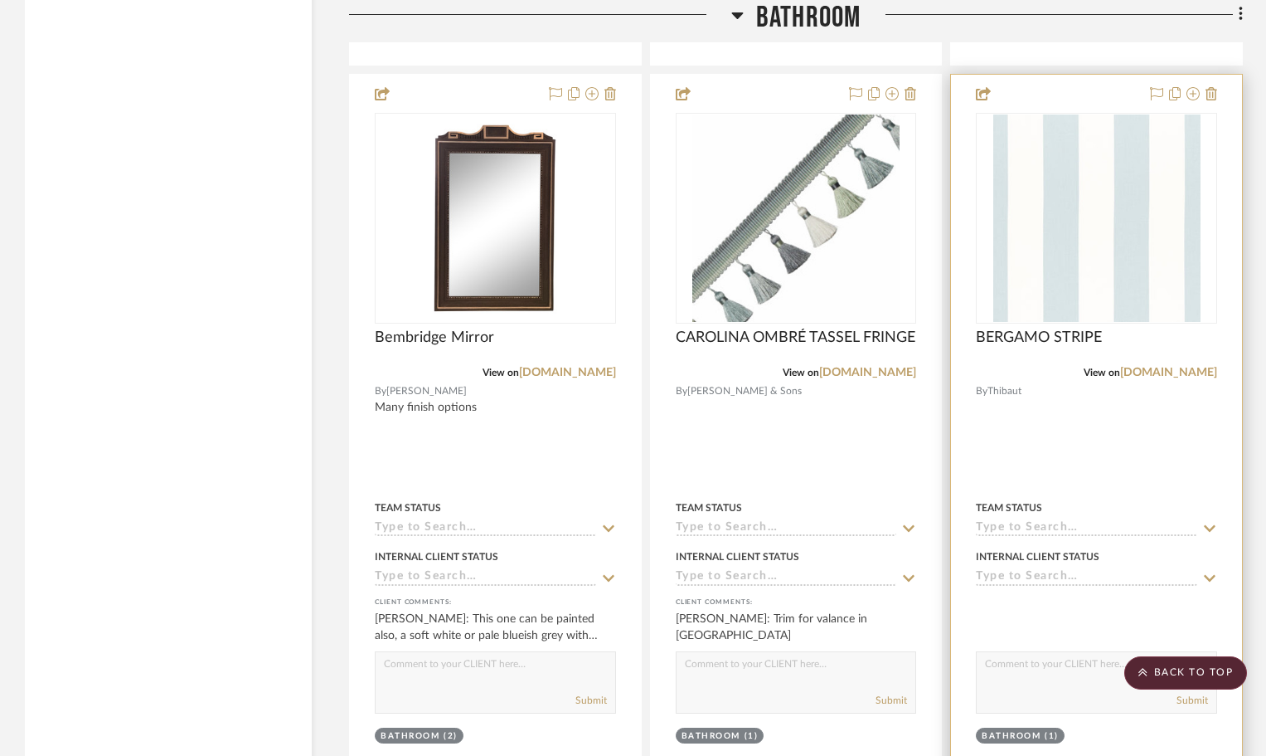
click at [1014, 662] on textarea at bounding box center [1097, 668] width 240 height 32
type textarea "Fabric for bath valance"
click at [1193, 698] on button "Submit" at bounding box center [1193, 700] width 32 height 15
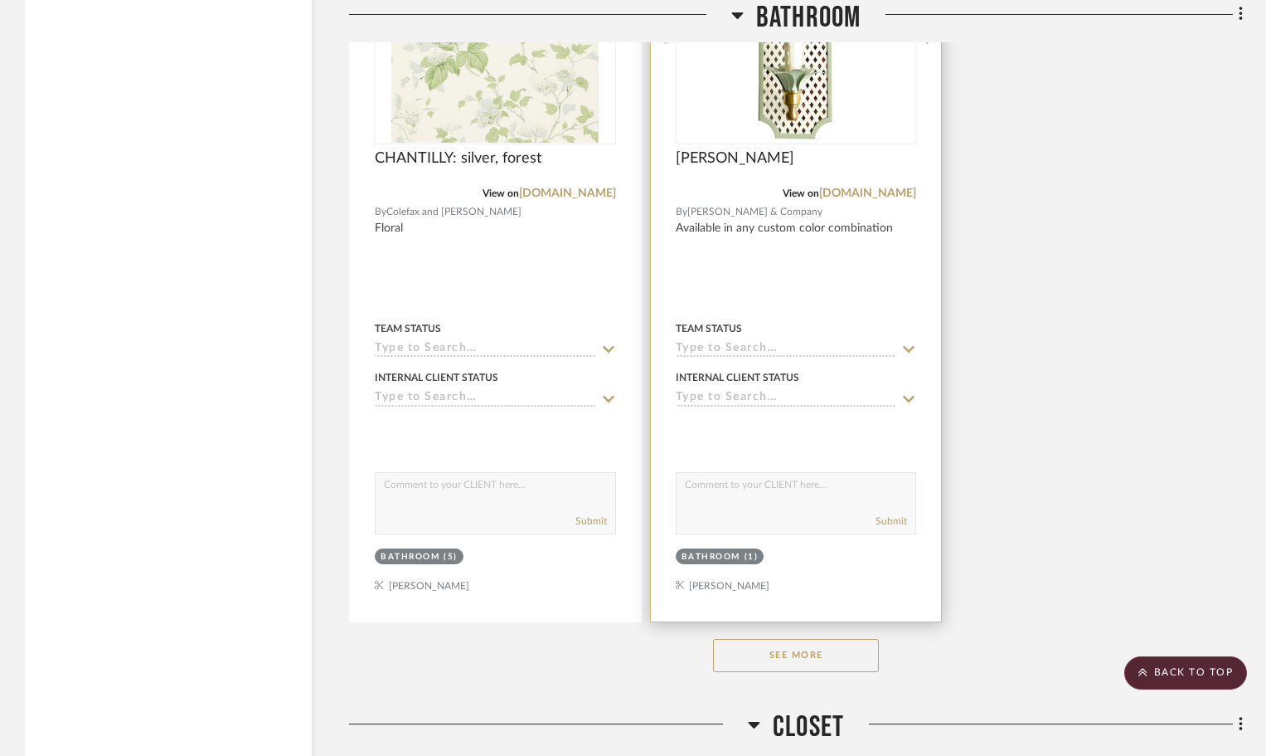
scroll to position [11196, 0]
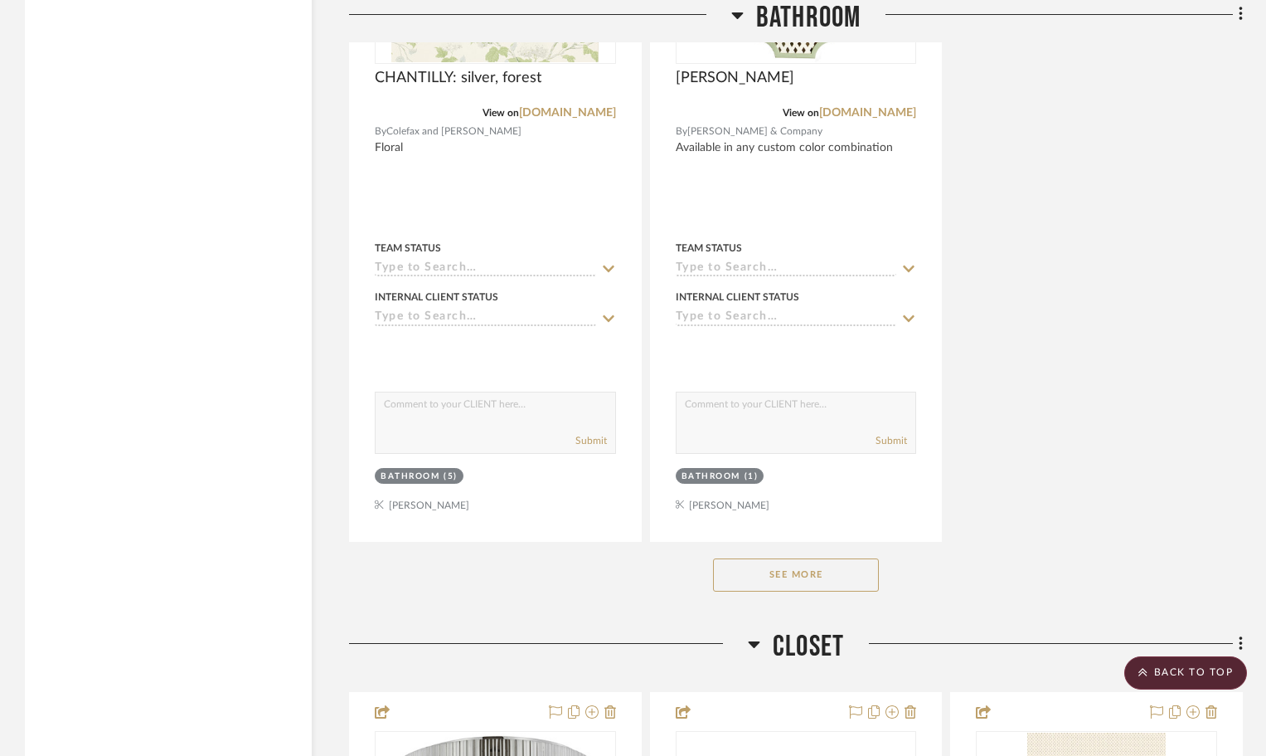
click at [787, 577] on button "See More" at bounding box center [796, 574] width 166 height 33
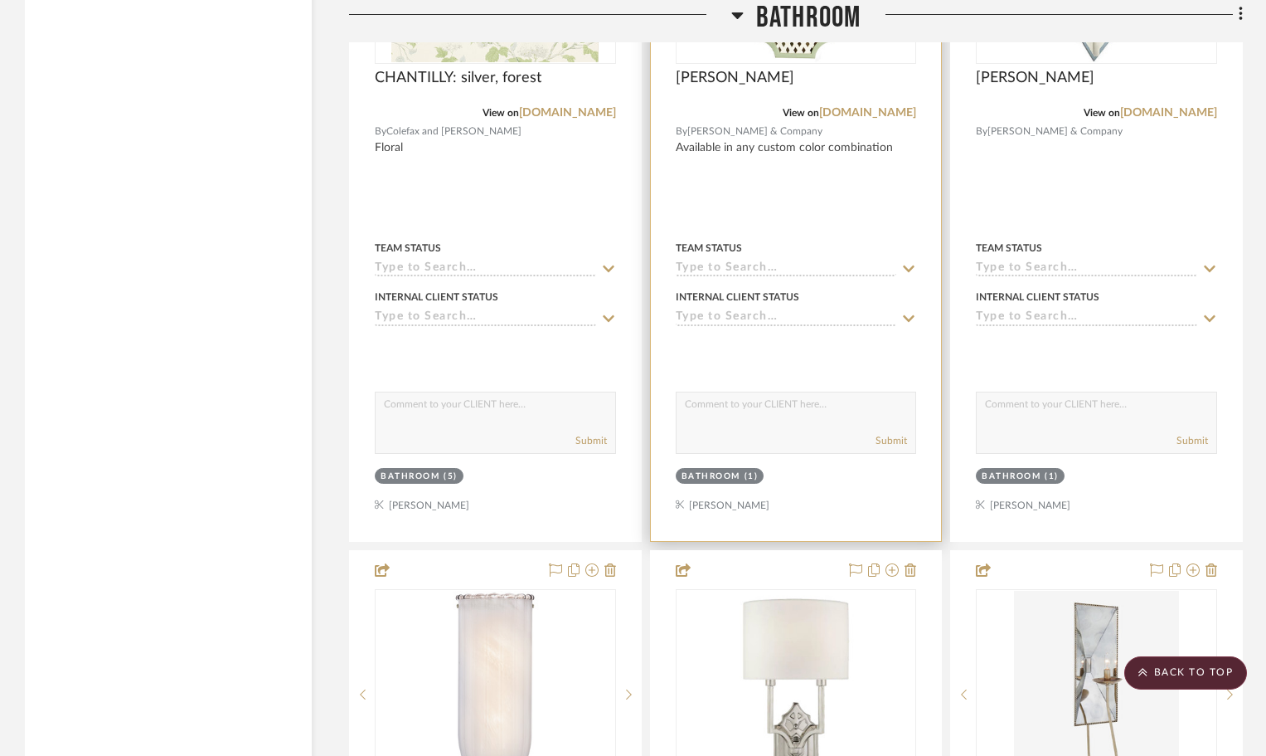
click at [851, 436] on div "Submit" at bounding box center [797, 441] width 240 height 23
click at [721, 396] on textarea at bounding box center [797, 408] width 240 height 32
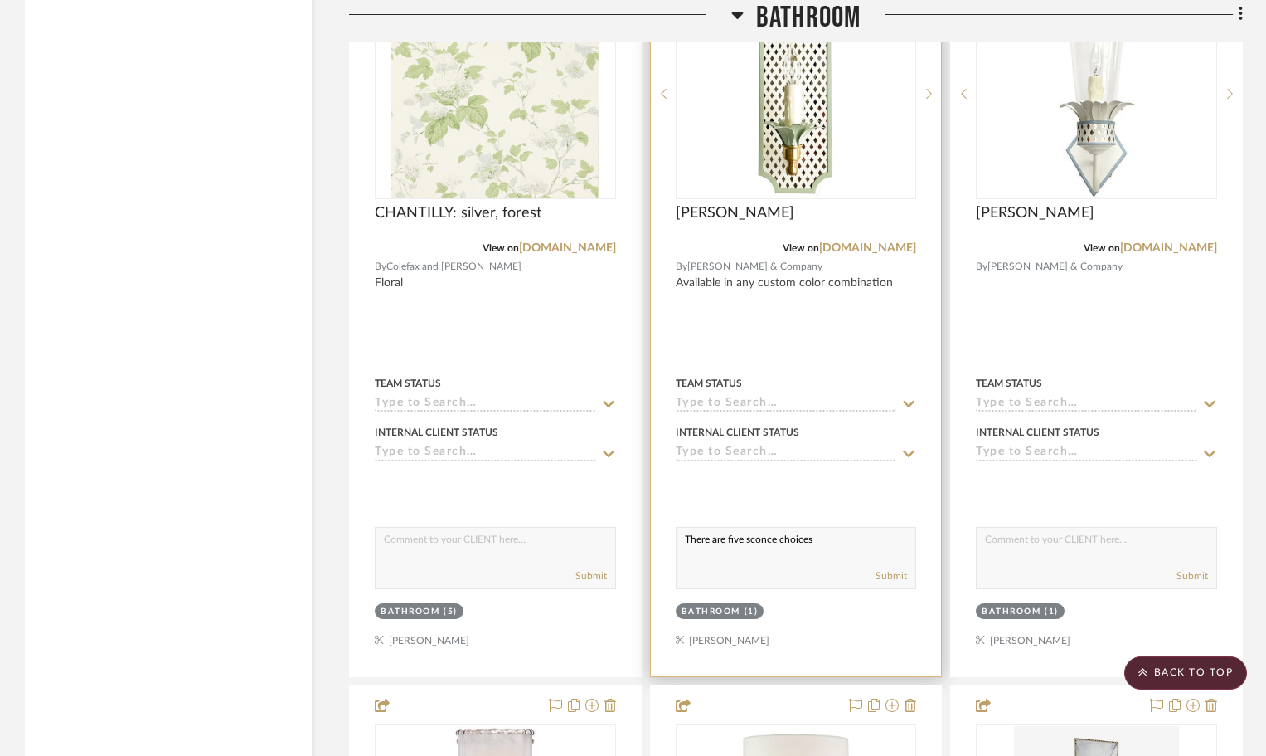
scroll to position [11279, 0]
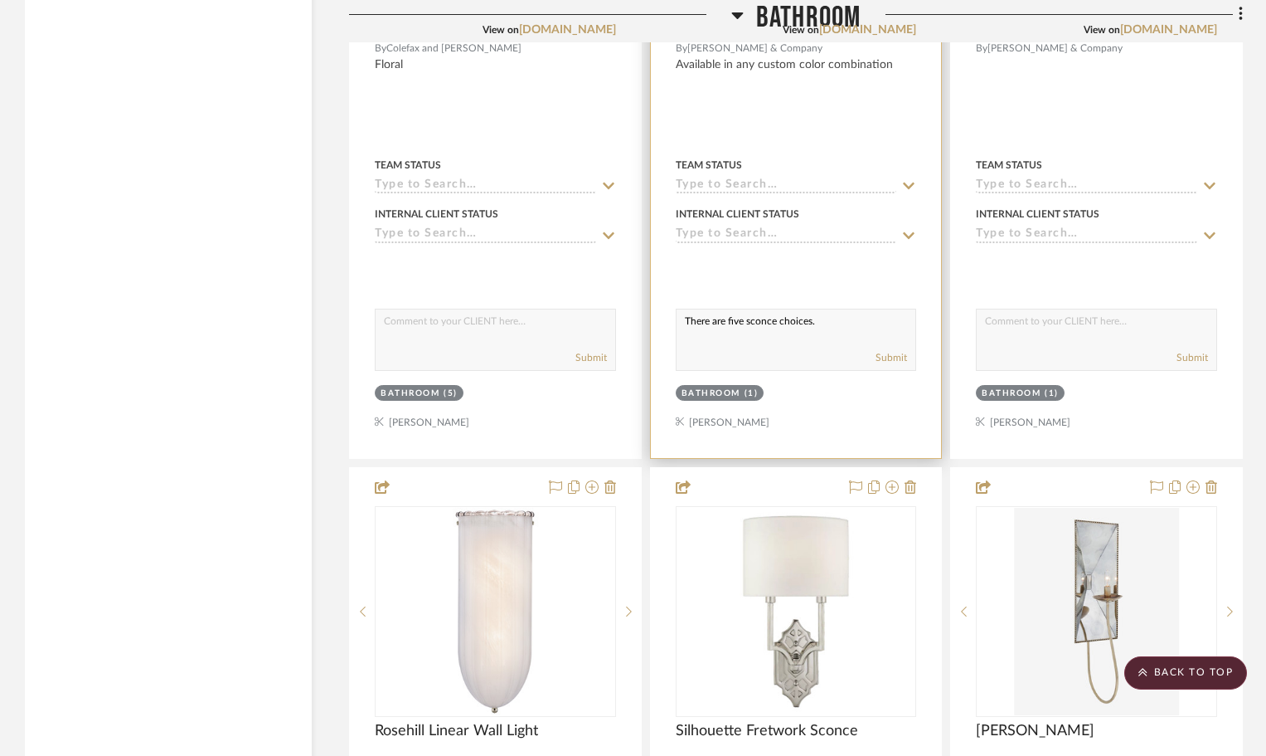
type textarea "There are five sconce choices."
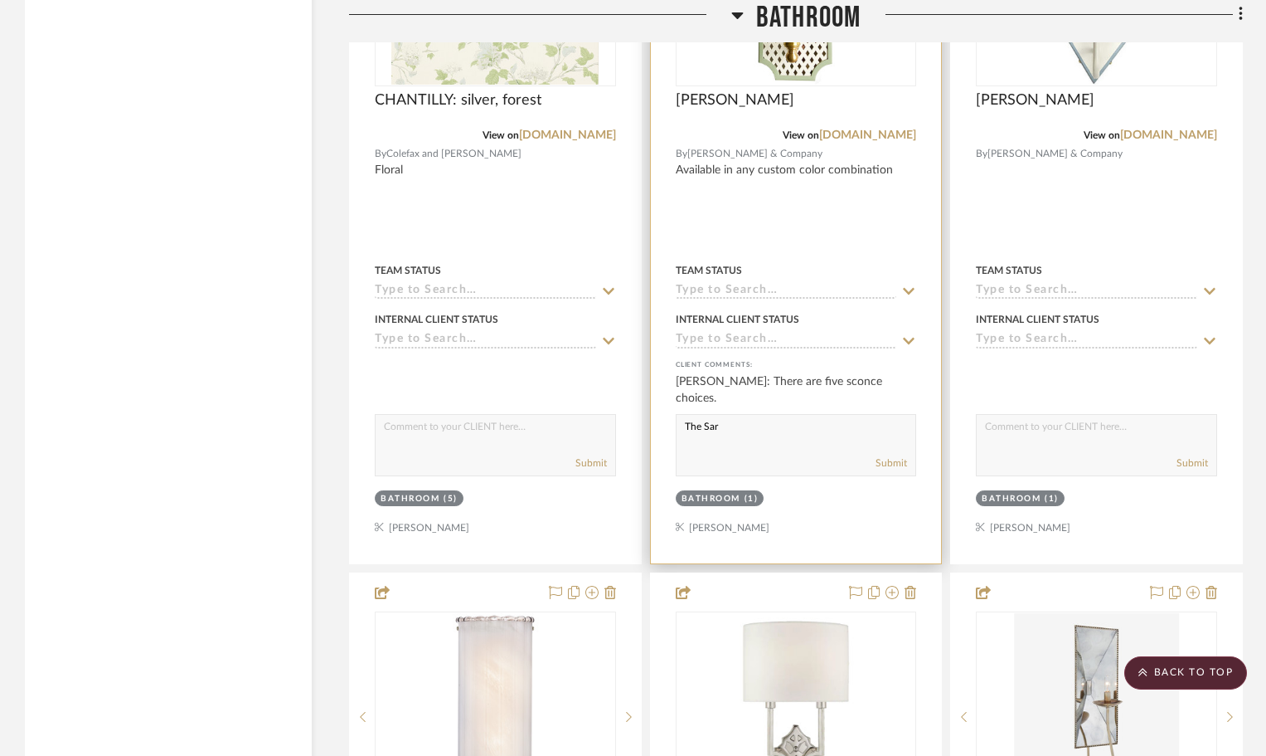
scroll to position [11030, 0]
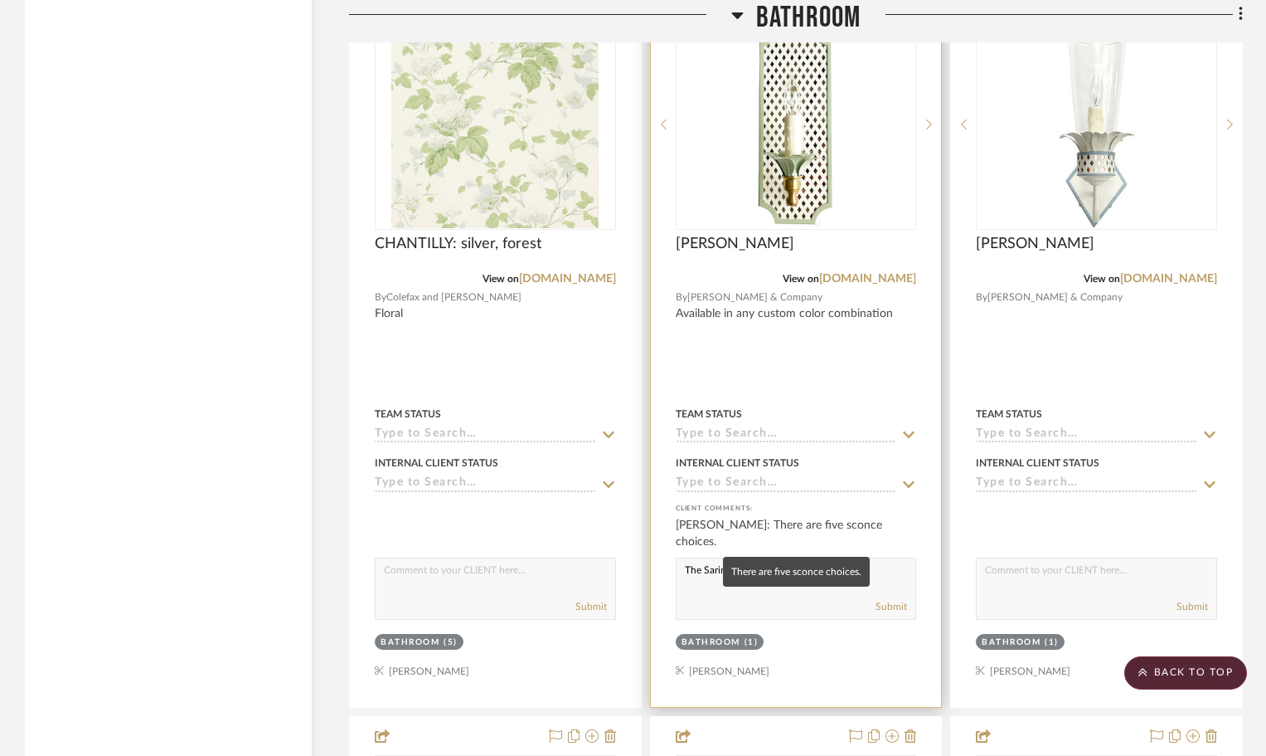
type textarea "The Sarina and the Charlott"
click at [778, 522] on div "Carrie Blanck: There are five sconce choices." at bounding box center [796, 533] width 241 height 33
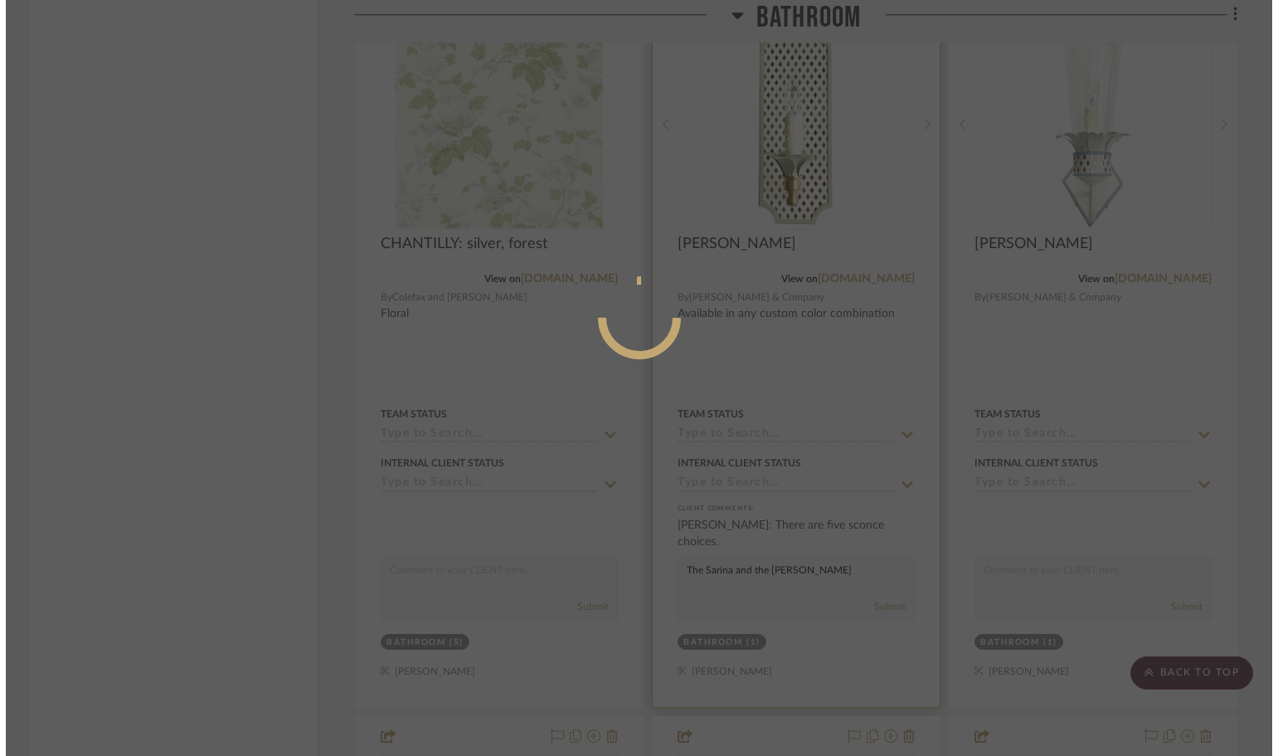
scroll to position [0, 0]
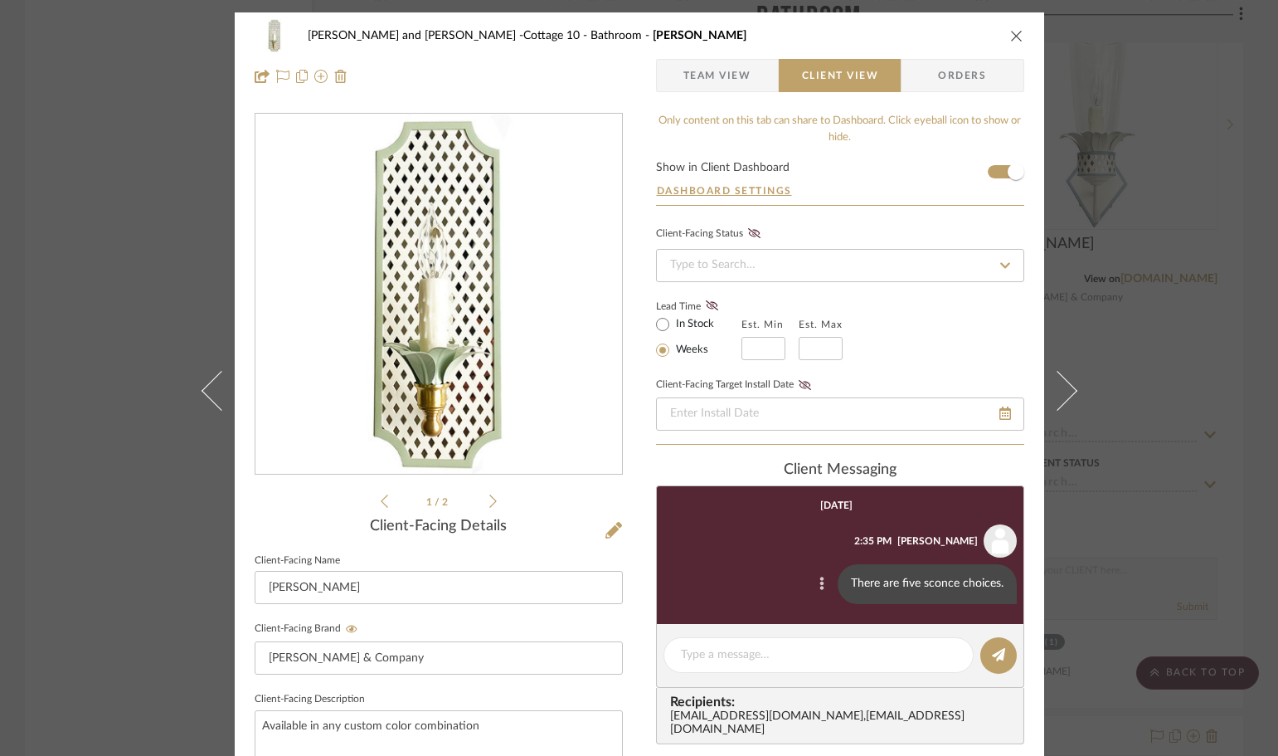
click at [819, 581] on icon at bounding box center [821, 582] width 5 height 13
click at [736, 557] on span "Edit Message" at bounding box center [740, 564] width 68 height 14
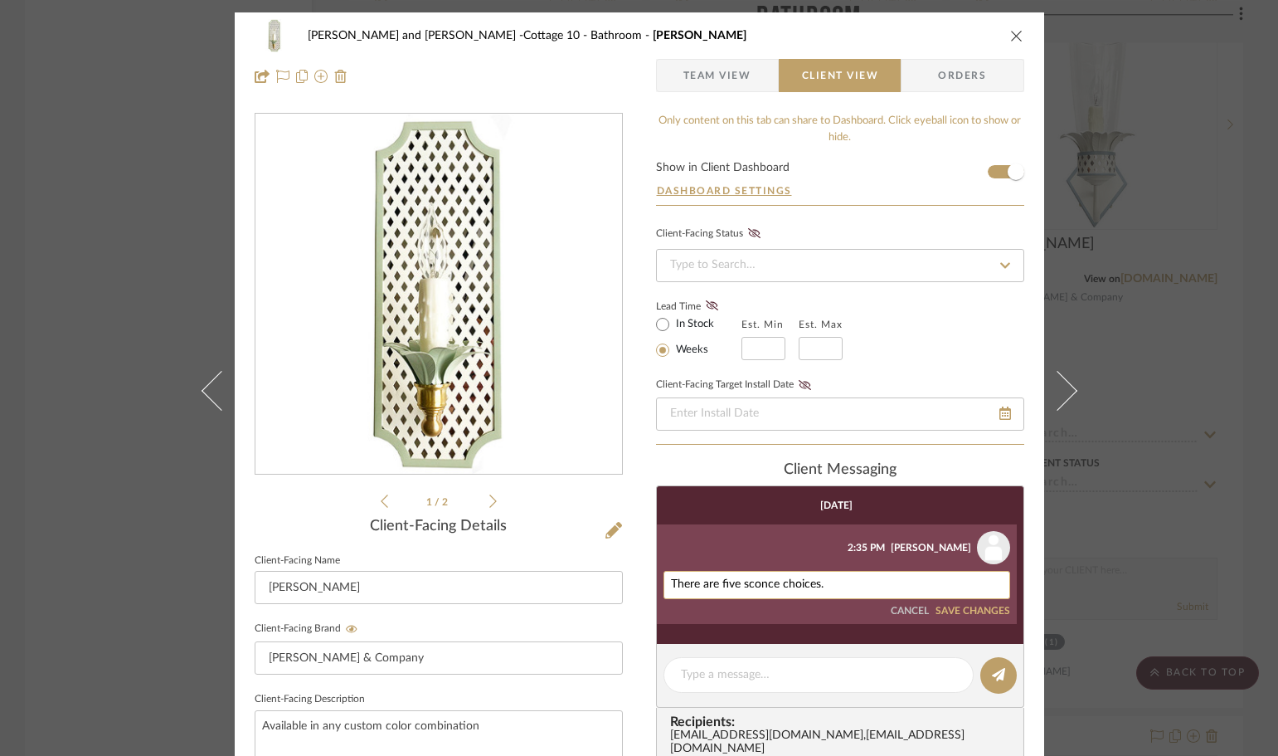
click at [830, 580] on textarea "There are five sconce choices." at bounding box center [837, 584] width 332 height 13
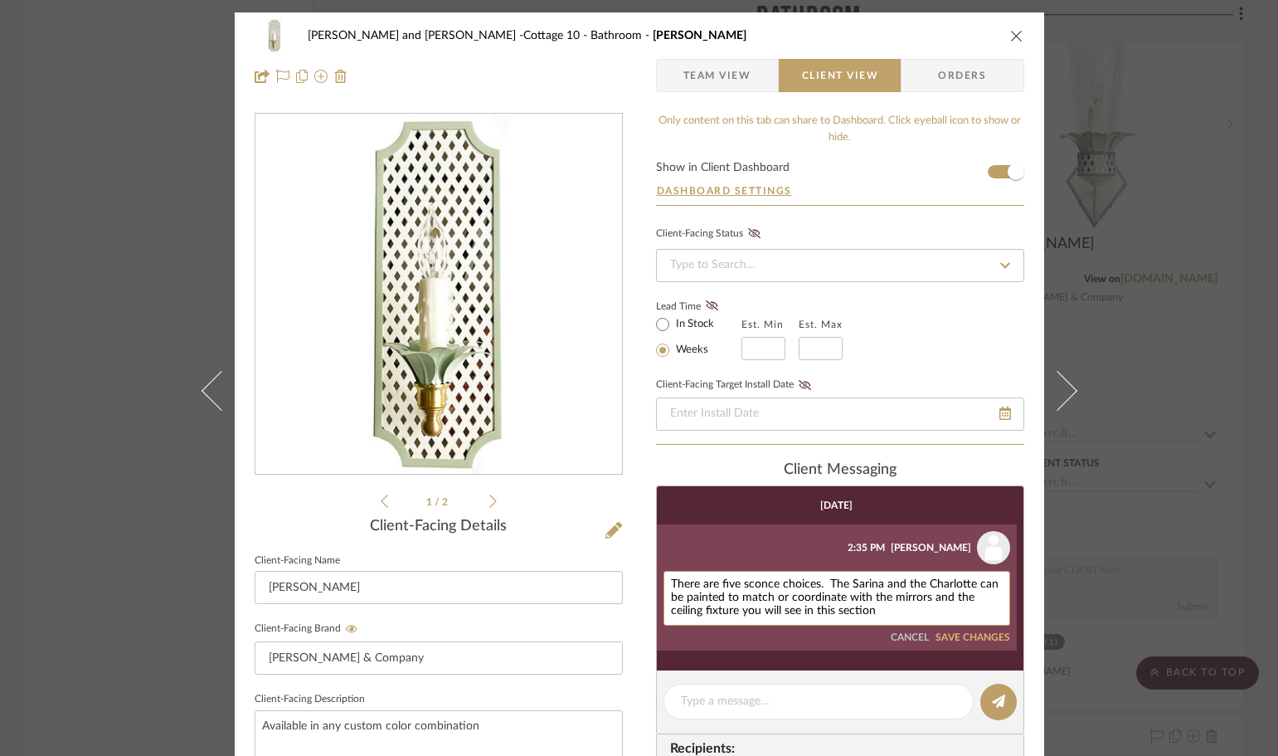
type textarea "There are five sconce choices. The Sarina and the Charlotte can be painted to m…"
click at [950, 629] on div "There are five sconce choices. The Sarina and the Charlotte can be painted to m…" at bounding box center [836, 607] width 347 height 73
click at [990, 637] on button "SAVE CHANGES" at bounding box center [973, 638] width 75 height 12
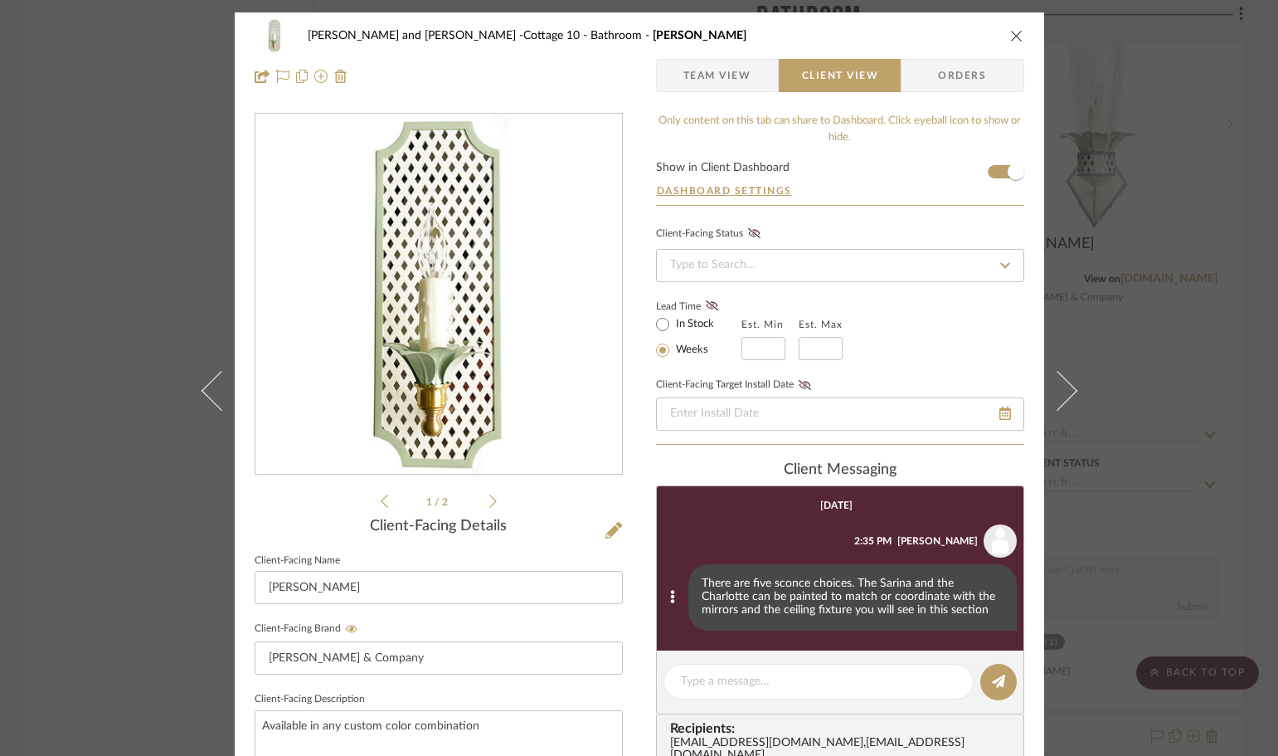
click at [1092, 395] on div "Ginny and Gordon -Cottage 10 Bathroom SARINA SCONCE Team View Client View Order…" at bounding box center [639, 378] width 1278 height 756
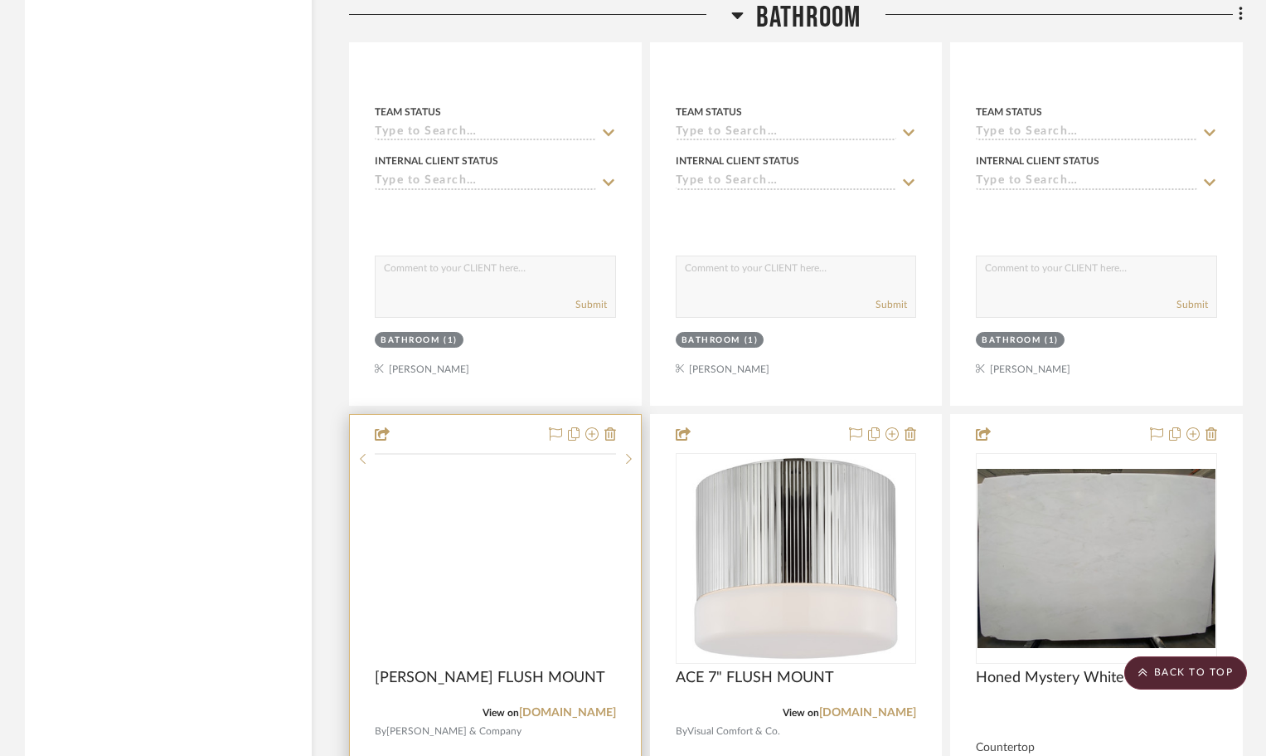
scroll to position [12109, 0]
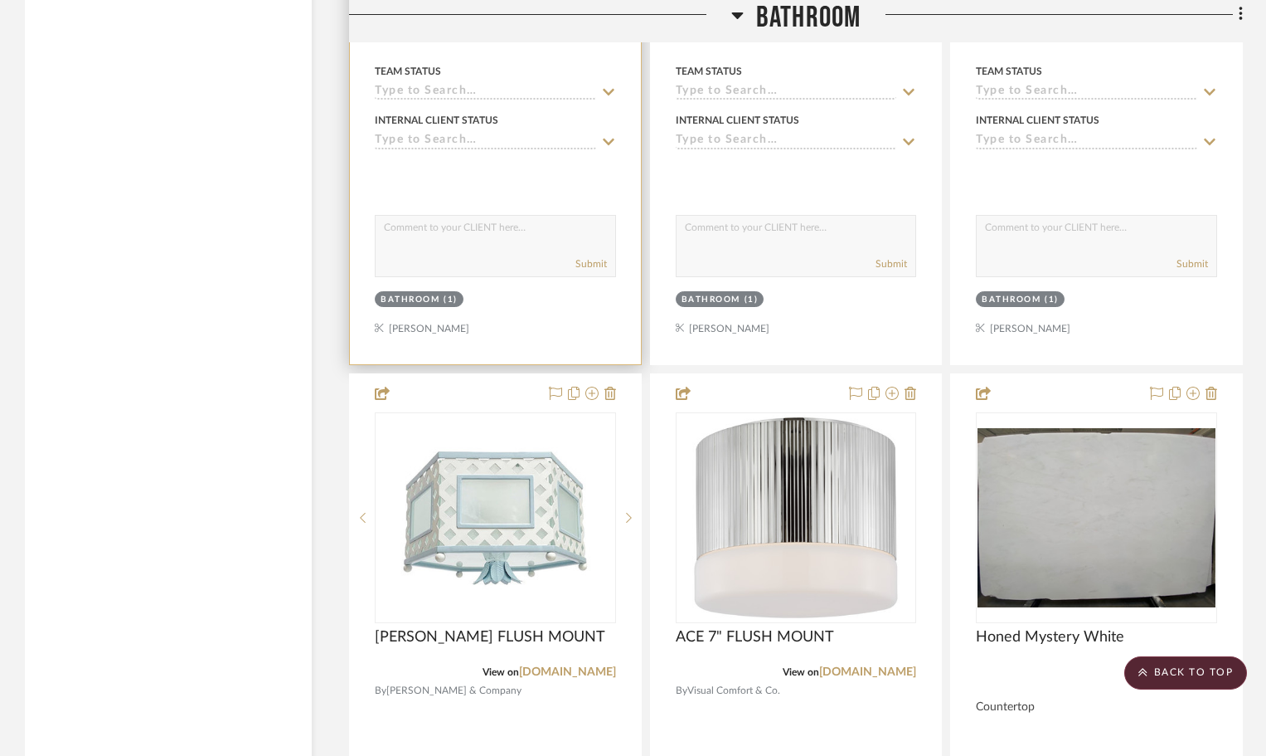
click at [430, 231] on textarea at bounding box center [496, 232] width 240 height 32
type textarea "These three sconces with the metal finishes are all polished nickel to match fa…"
click at [591, 263] on button "Submit" at bounding box center [592, 263] width 32 height 15
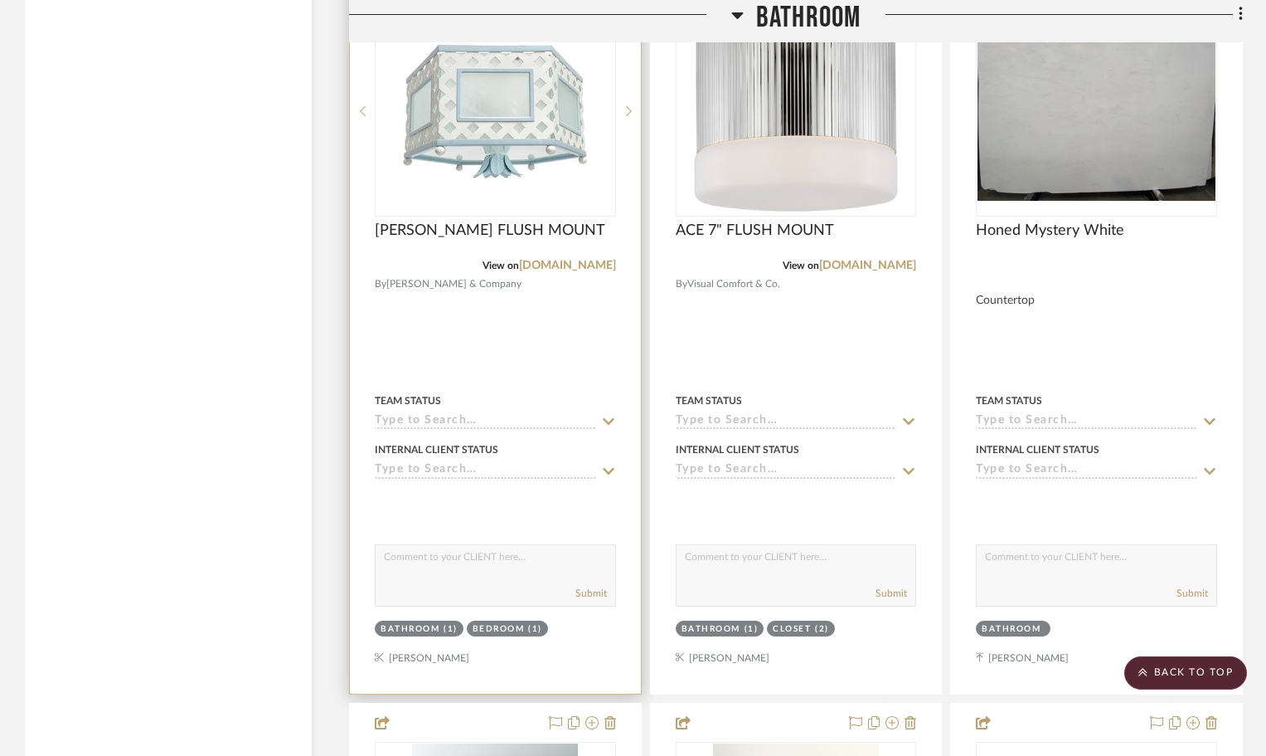
scroll to position [12606, 0]
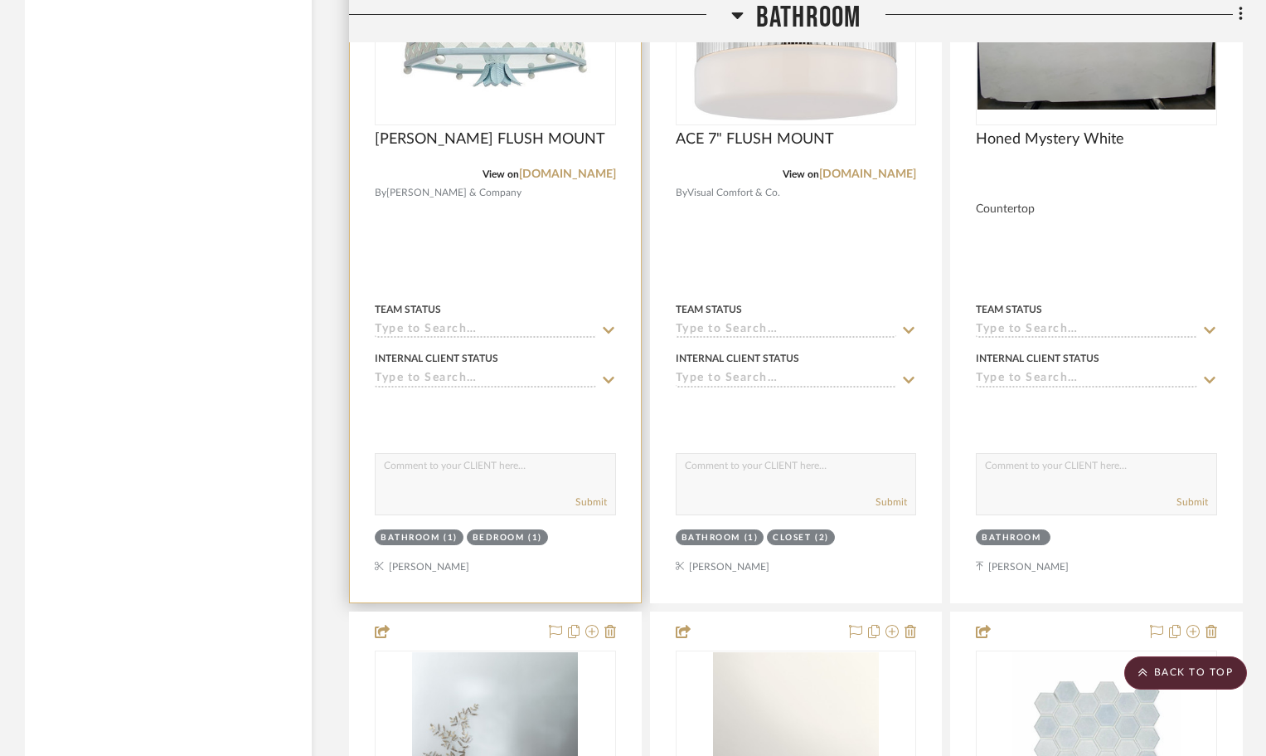
click at [401, 469] on textarea at bounding box center [496, 470] width 240 height 32
type textarea "Could match painted sconces with this ceiling light. We could use this fixture …"
click at [595, 498] on button "Submit" at bounding box center [592, 501] width 32 height 15
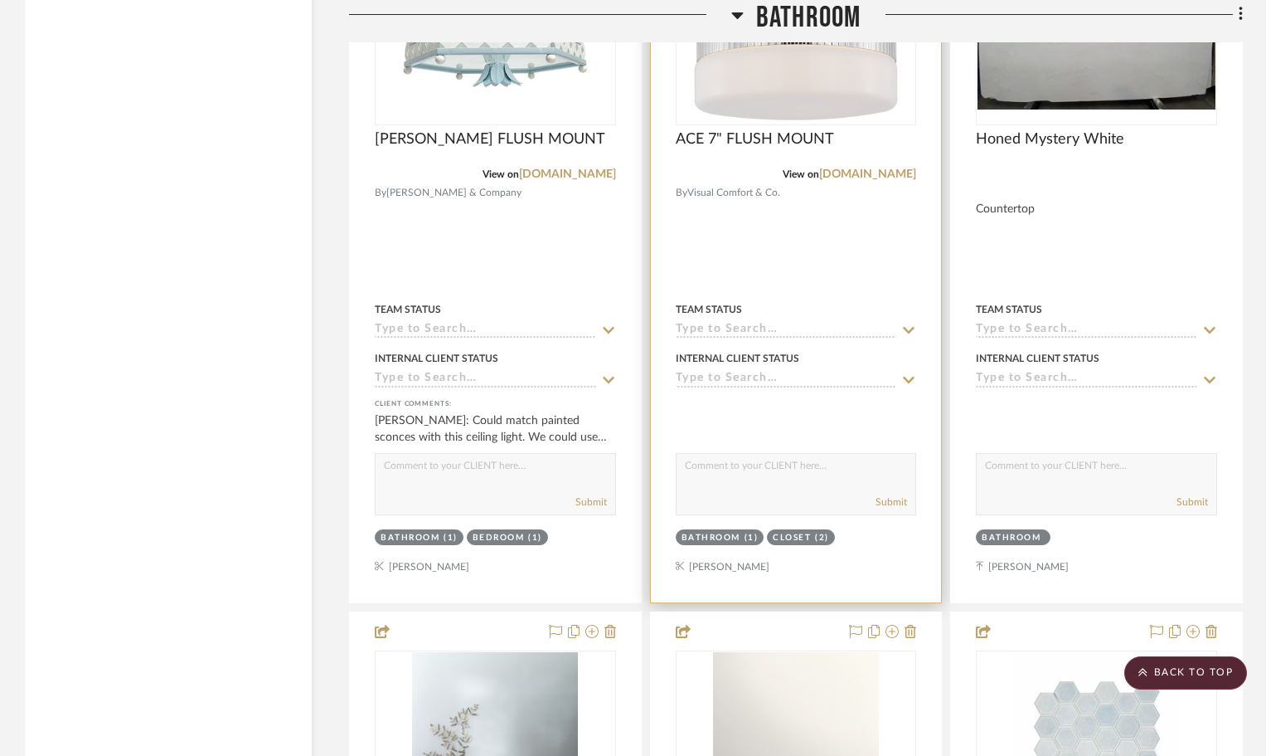
click at [725, 472] on textarea at bounding box center [797, 470] width 240 height 32
type textarea "F"
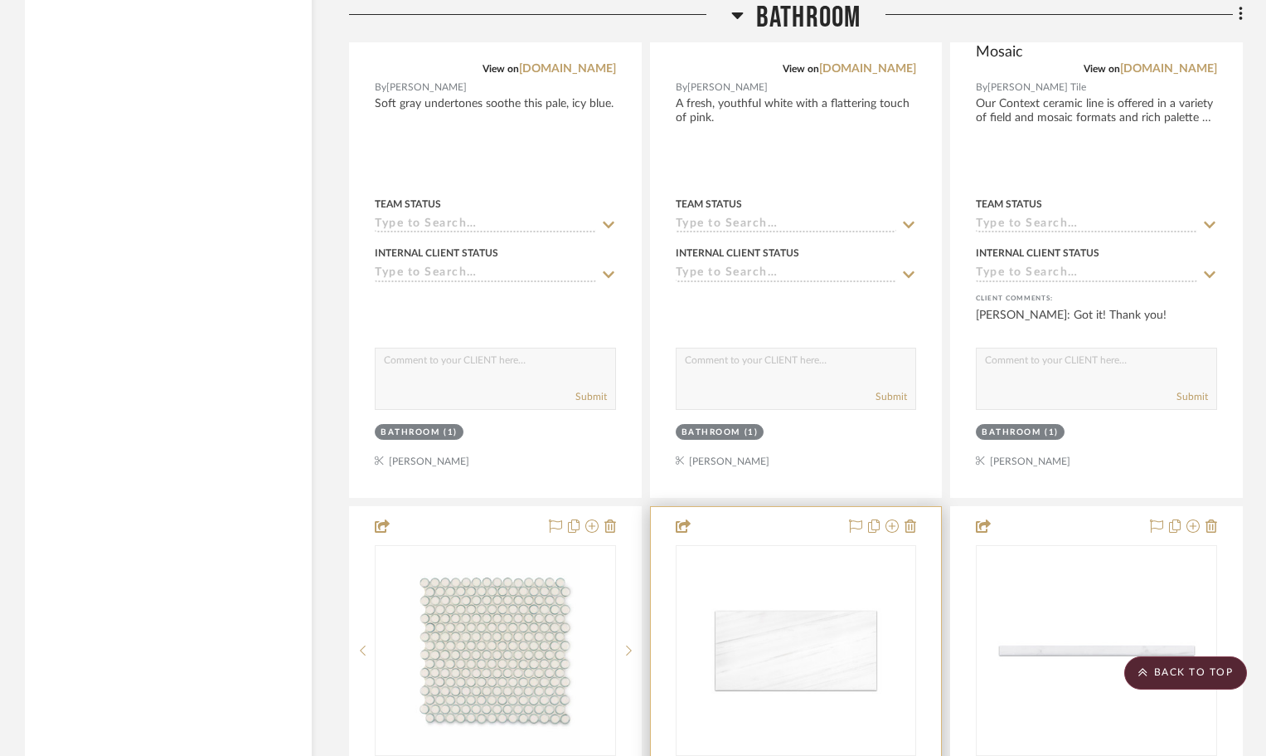
scroll to position [13602, 0]
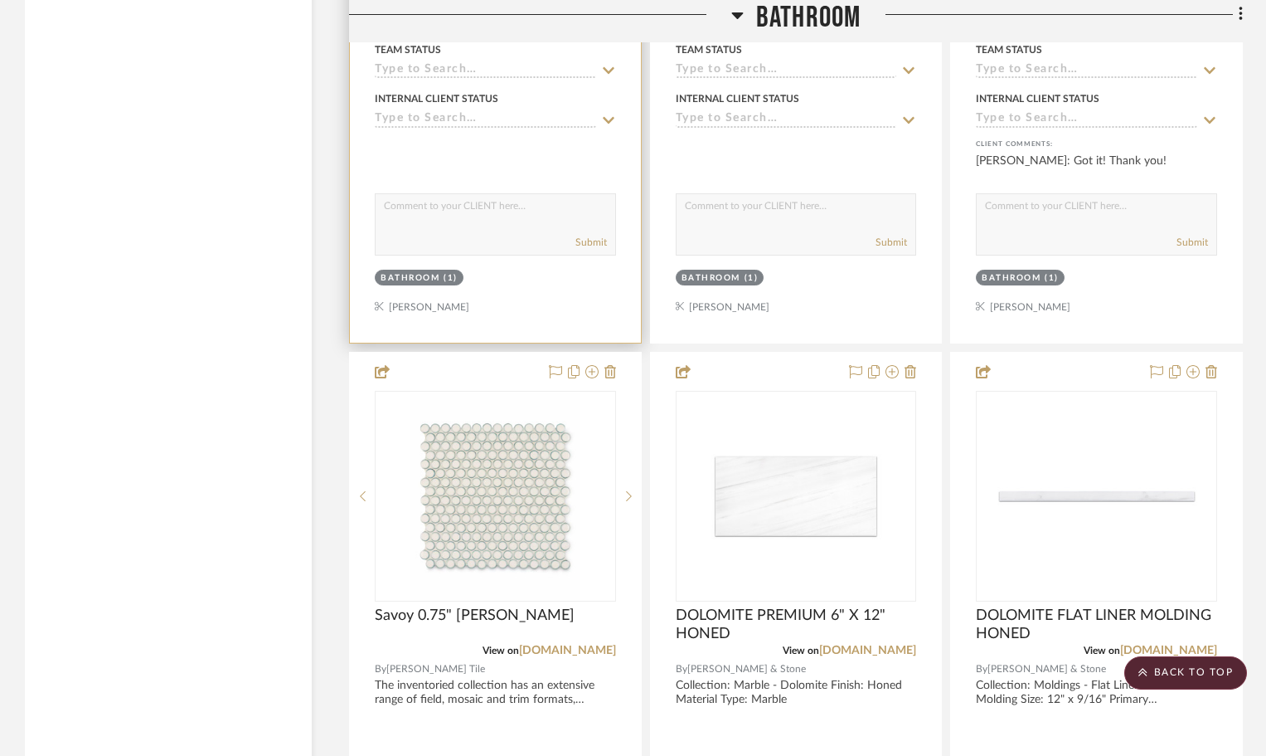
click at [392, 206] on textarea at bounding box center [496, 210] width 240 height 32
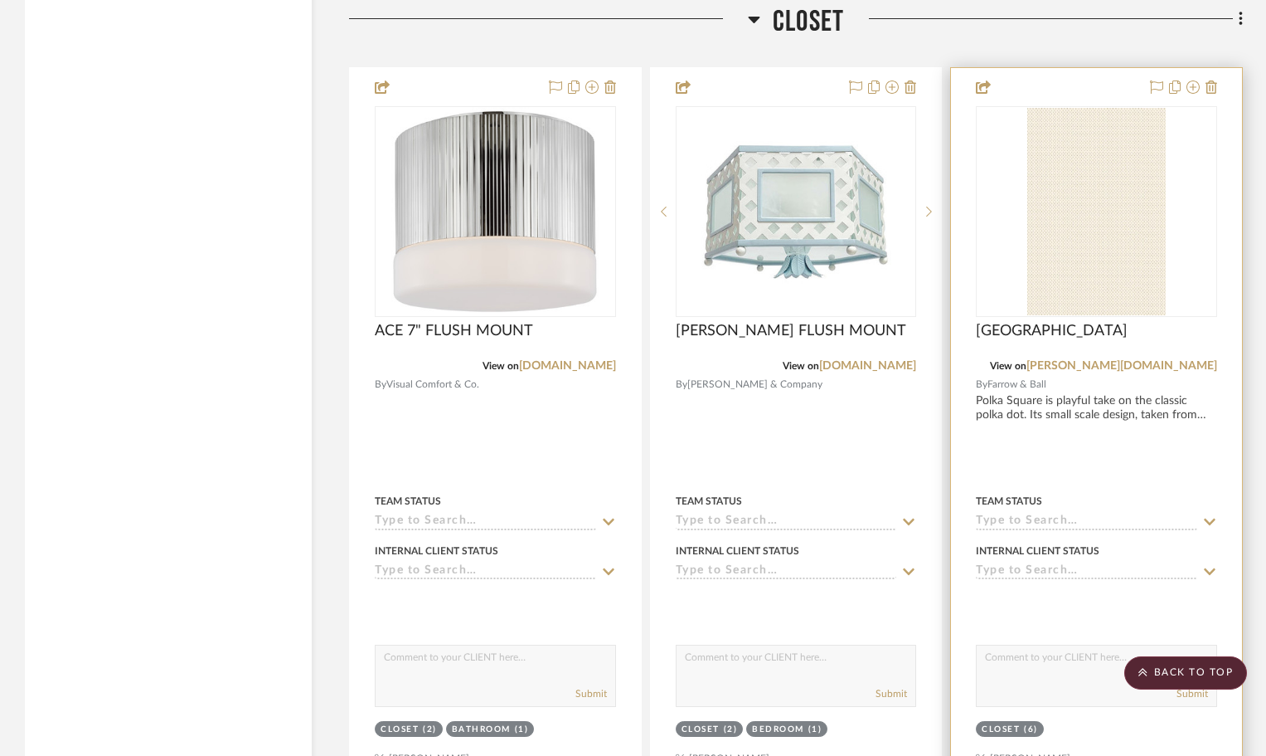
scroll to position [16504, 0]
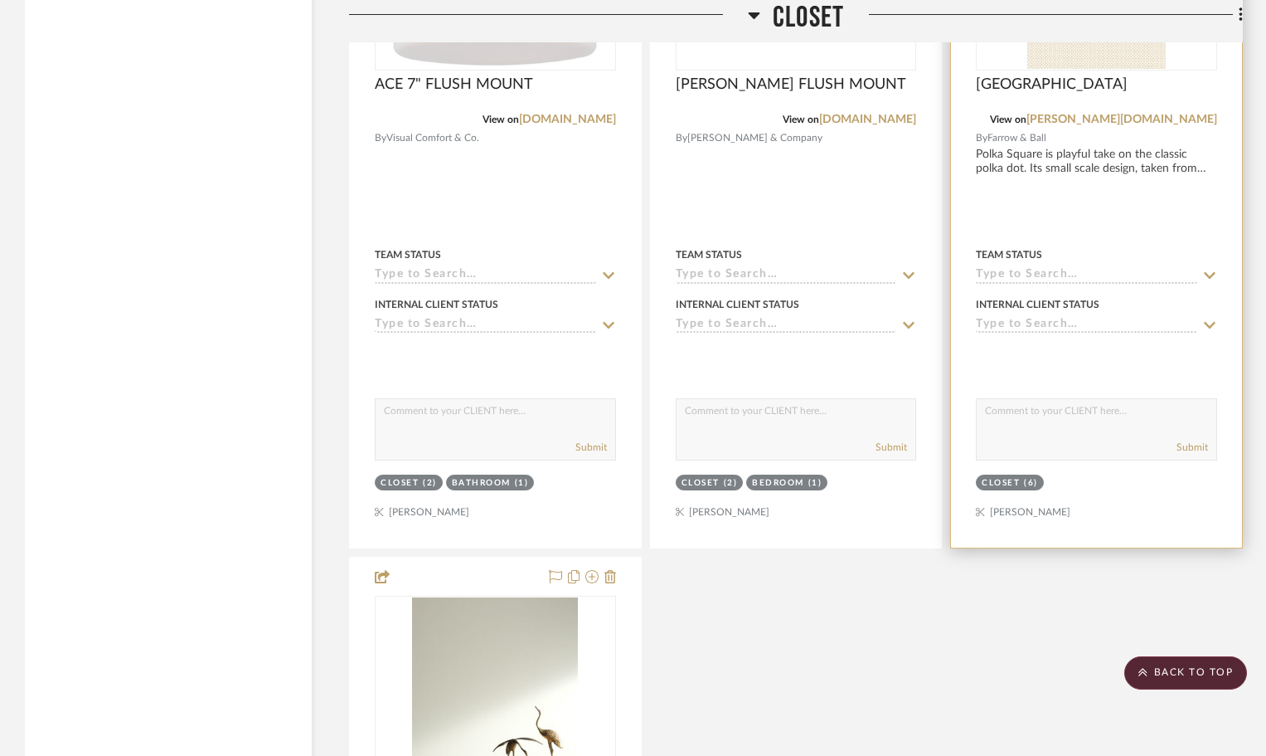
click at [1006, 412] on textarea at bounding box center [1097, 415] width 240 height 32
type textarea "Closet will be wallpaper per [PERSON_NAME]. This is perfect with the stripe pap…"
click at [1186, 448] on button "Submit" at bounding box center [1193, 447] width 32 height 15
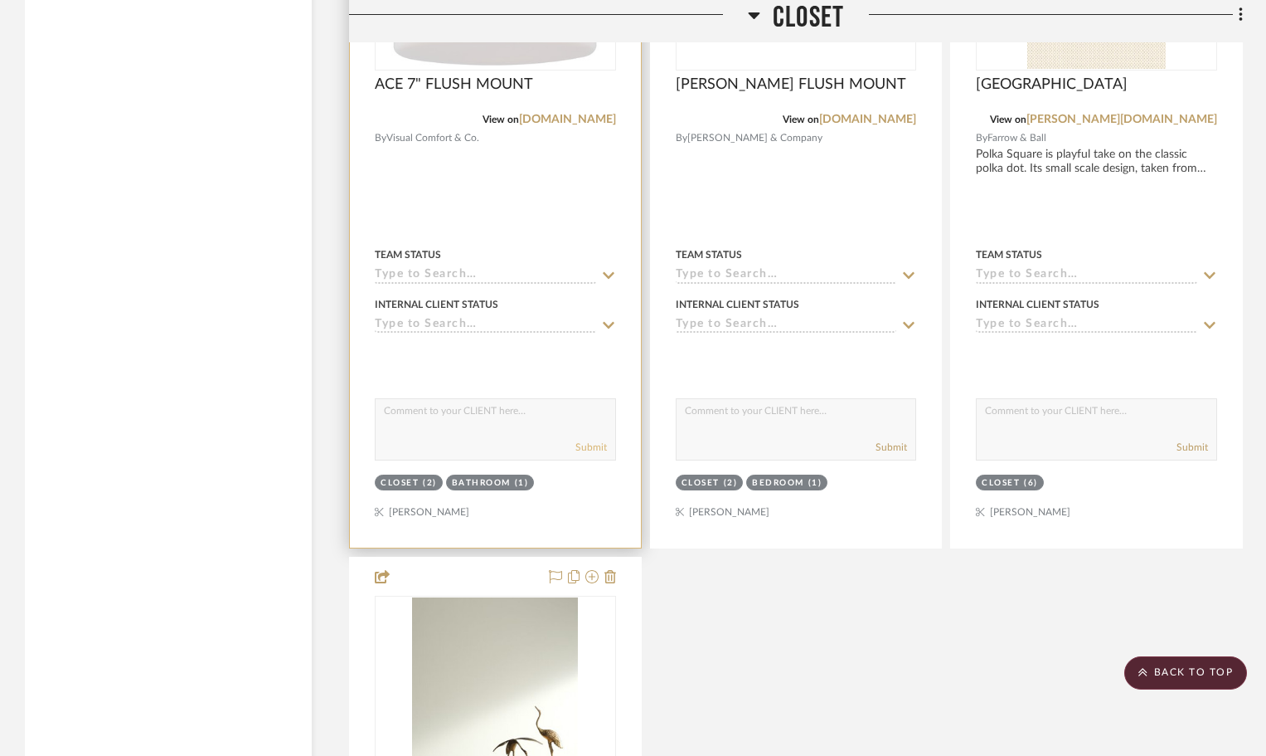
scroll to position [0, 0]
click at [432, 406] on textarea at bounding box center [496, 415] width 240 height 32
type textarea "Closet light option"
click at [594, 448] on button "Submit" at bounding box center [592, 447] width 32 height 15
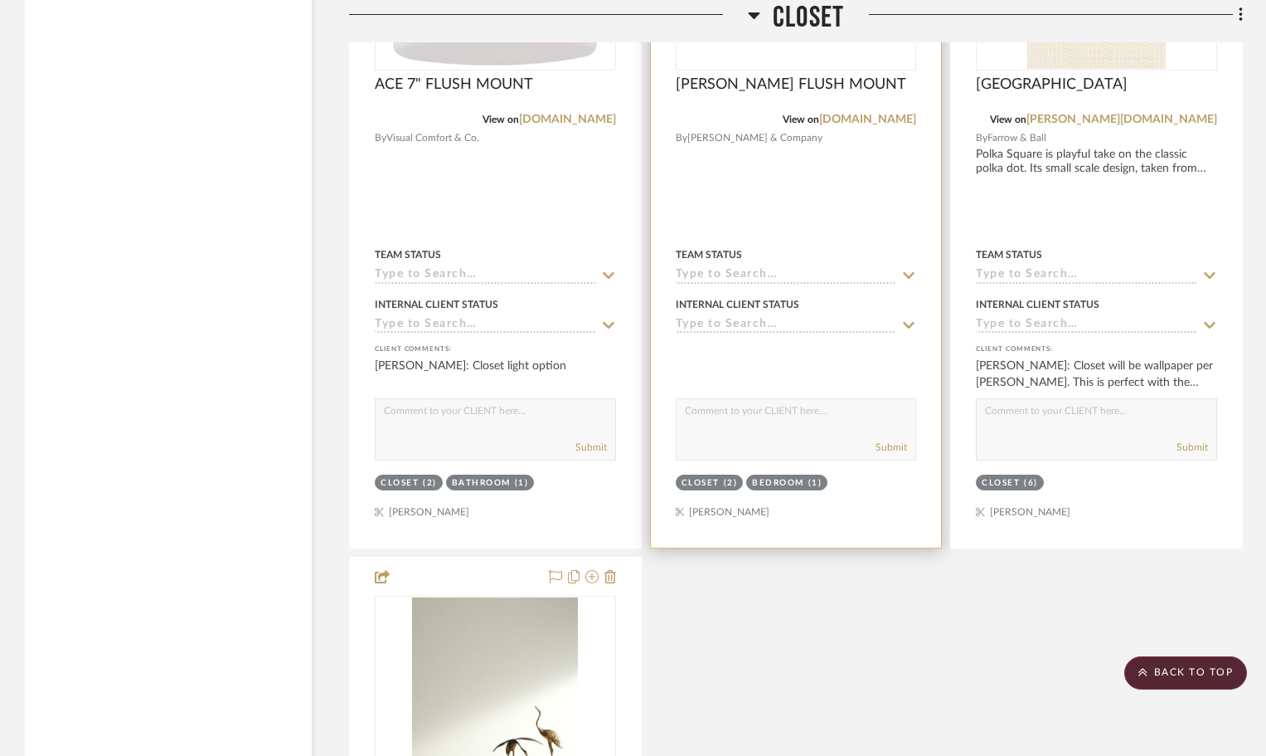
click at [697, 411] on textarea at bounding box center [797, 415] width 240 height 32
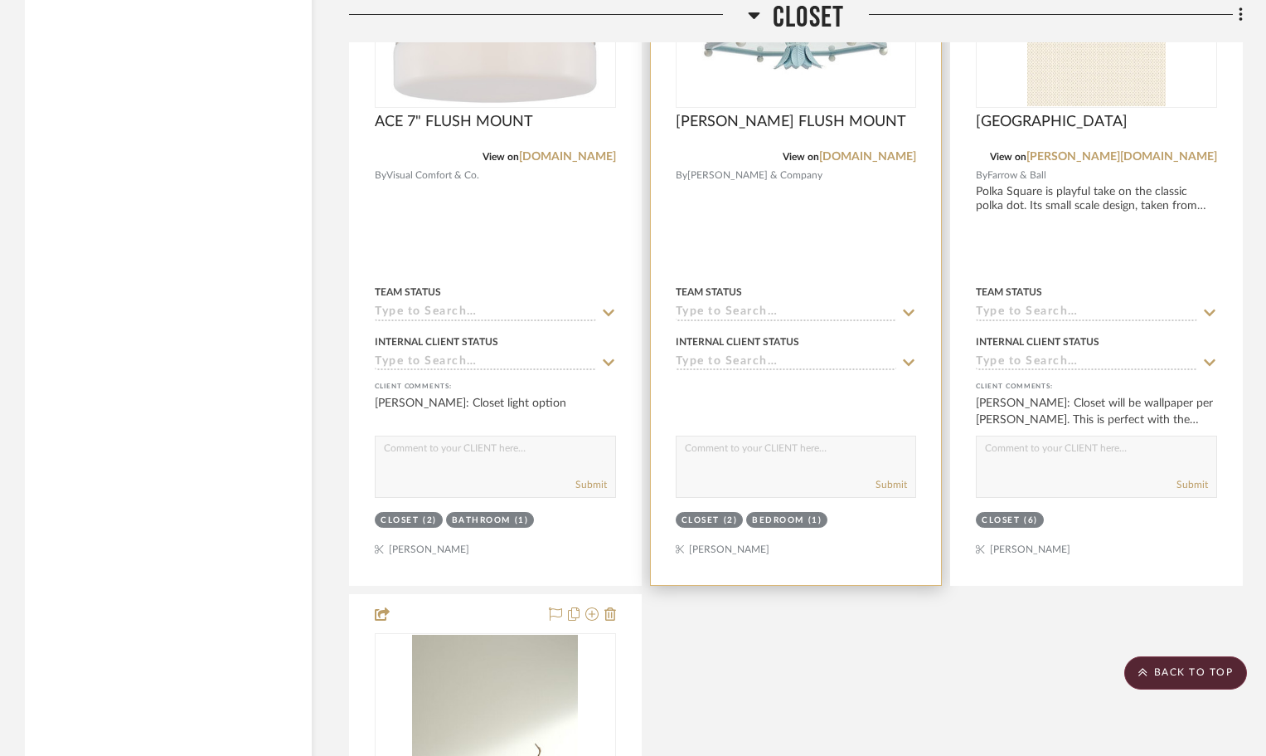
scroll to position [16504, 0]
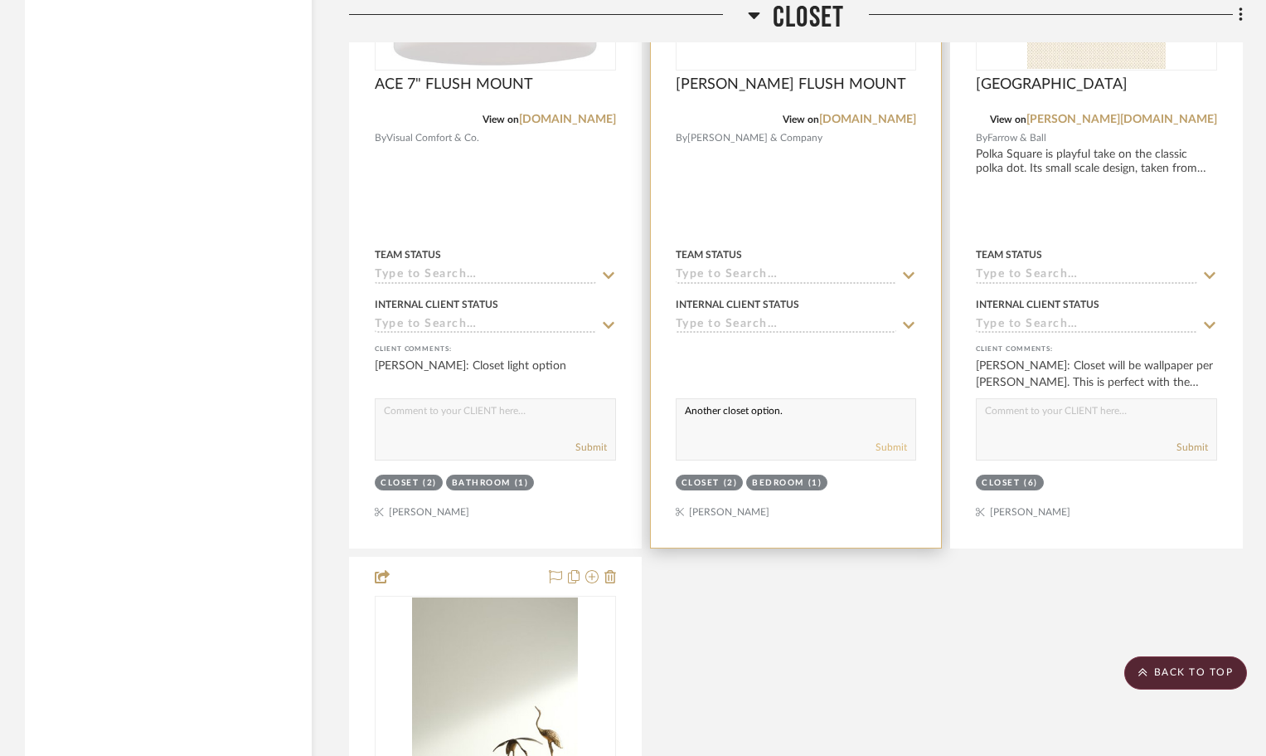
type textarea "Another closet option."
click at [899, 442] on button "Submit" at bounding box center [892, 447] width 32 height 15
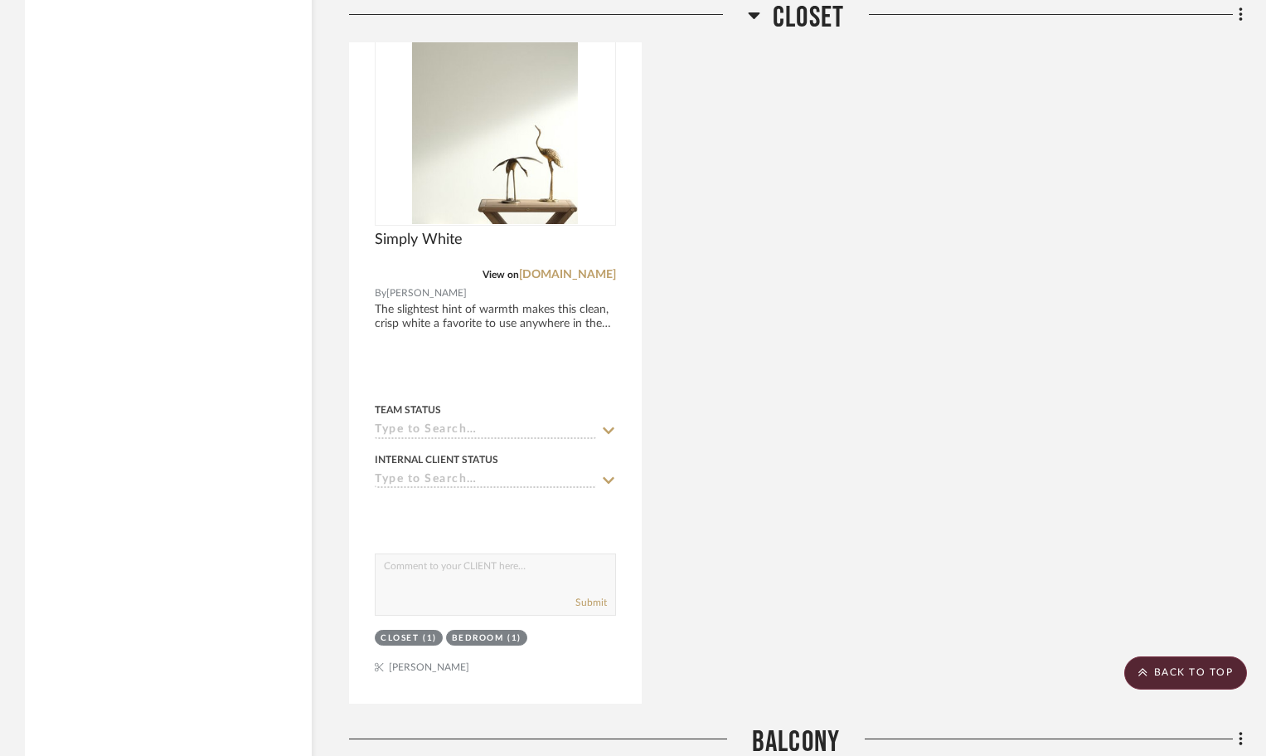
scroll to position [17232, 0]
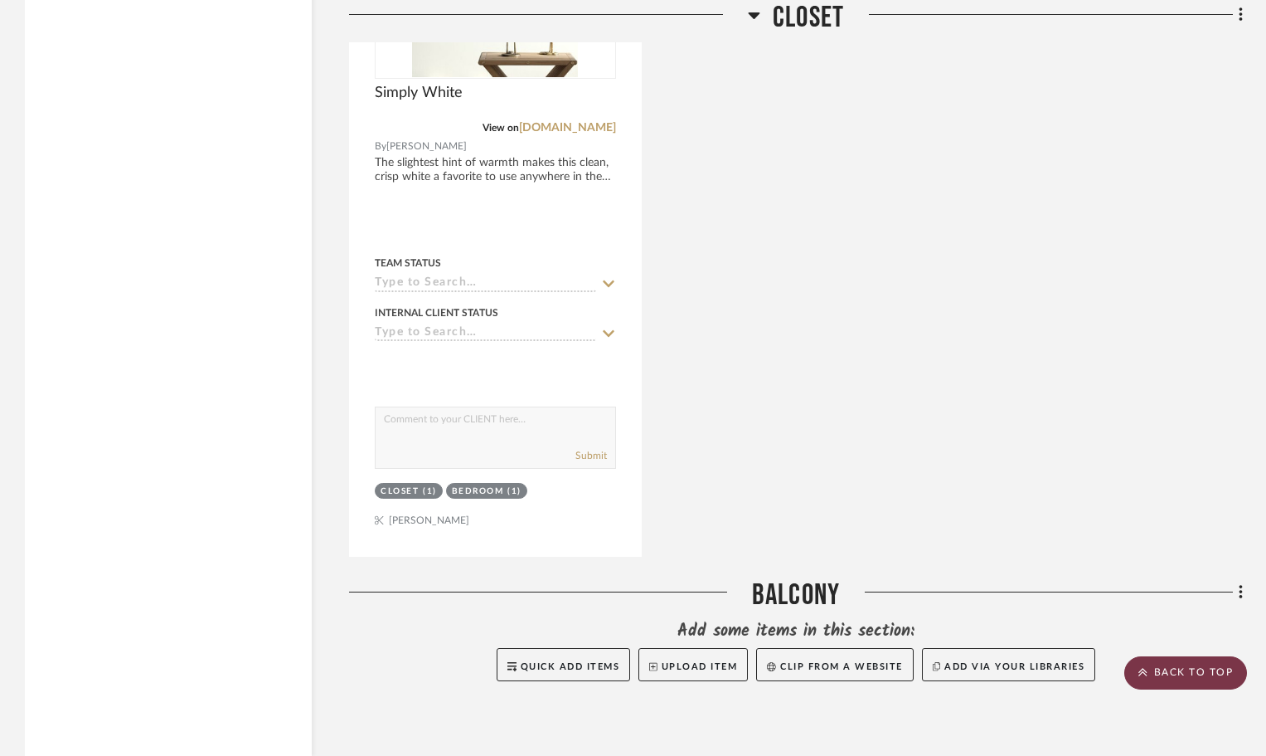
click at [1212, 668] on scroll-to-top-button "BACK TO TOP" at bounding box center [1186, 672] width 123 height 33
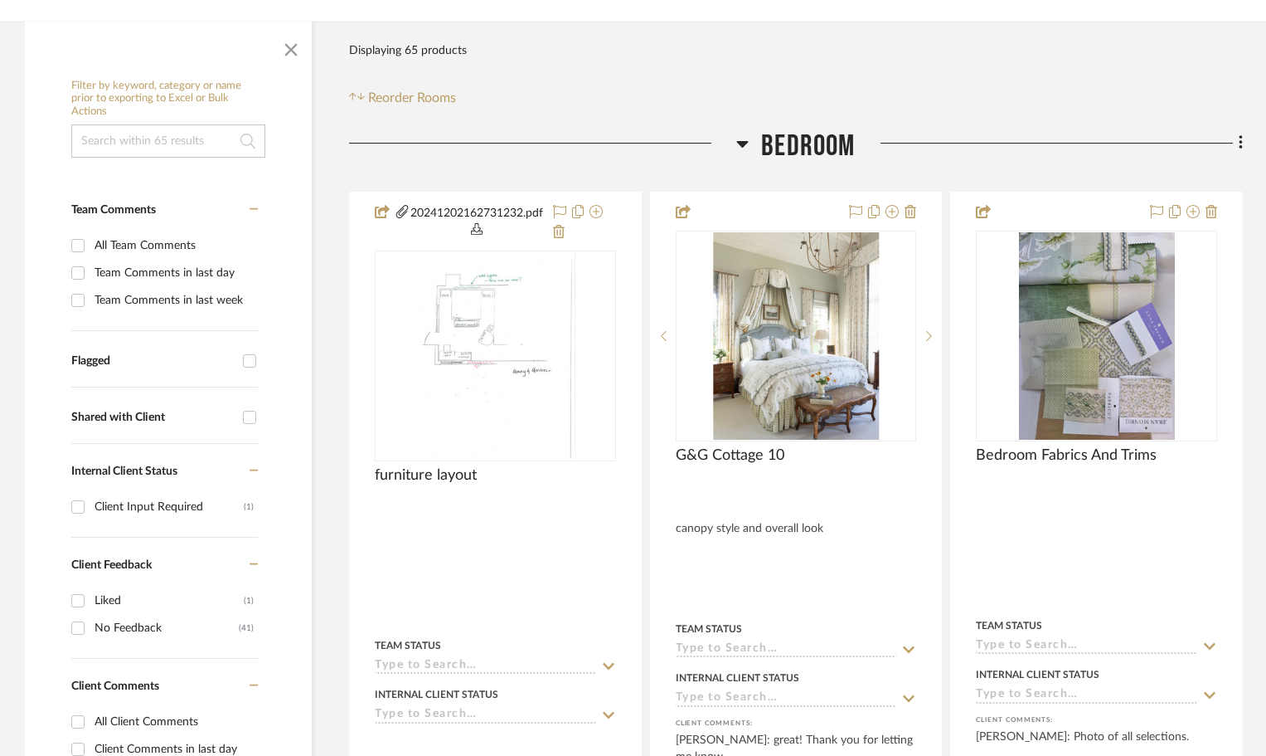
scroll to position [0, 0]
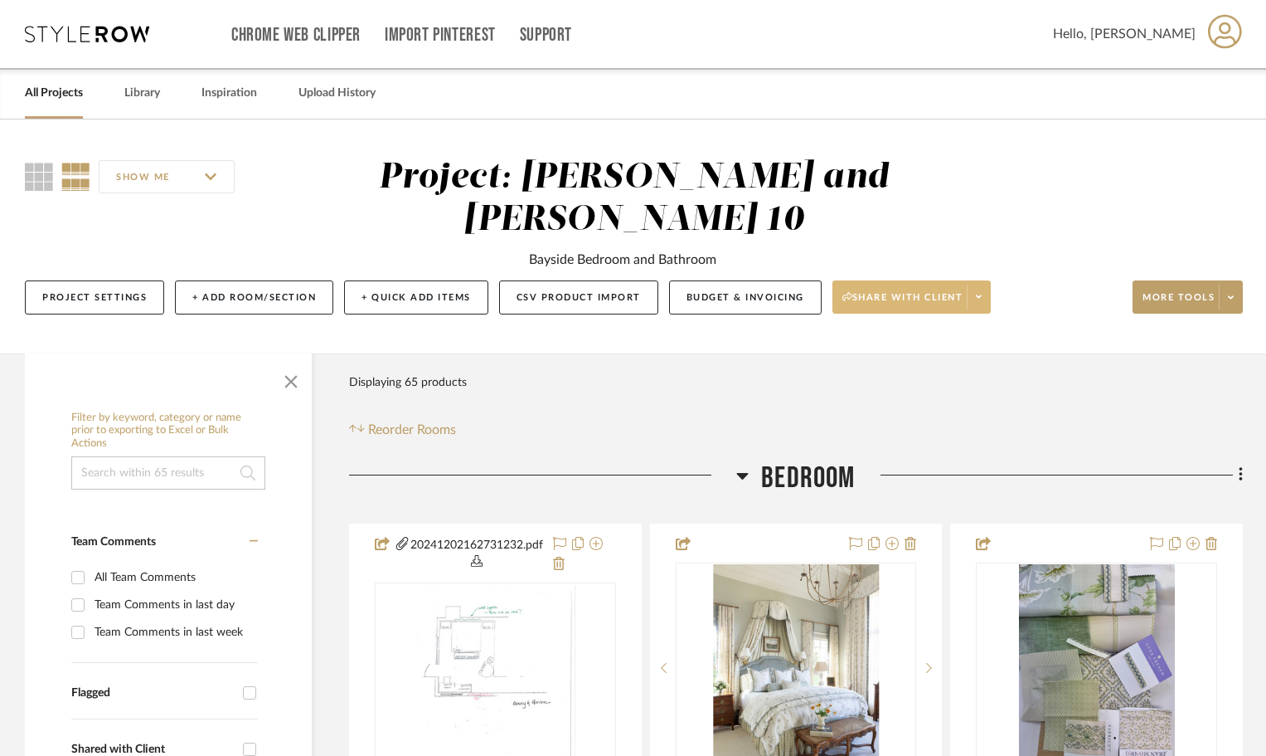
click at [924, 283] on button "Share with client" at bounding box center [912, 296] width 159 height 33
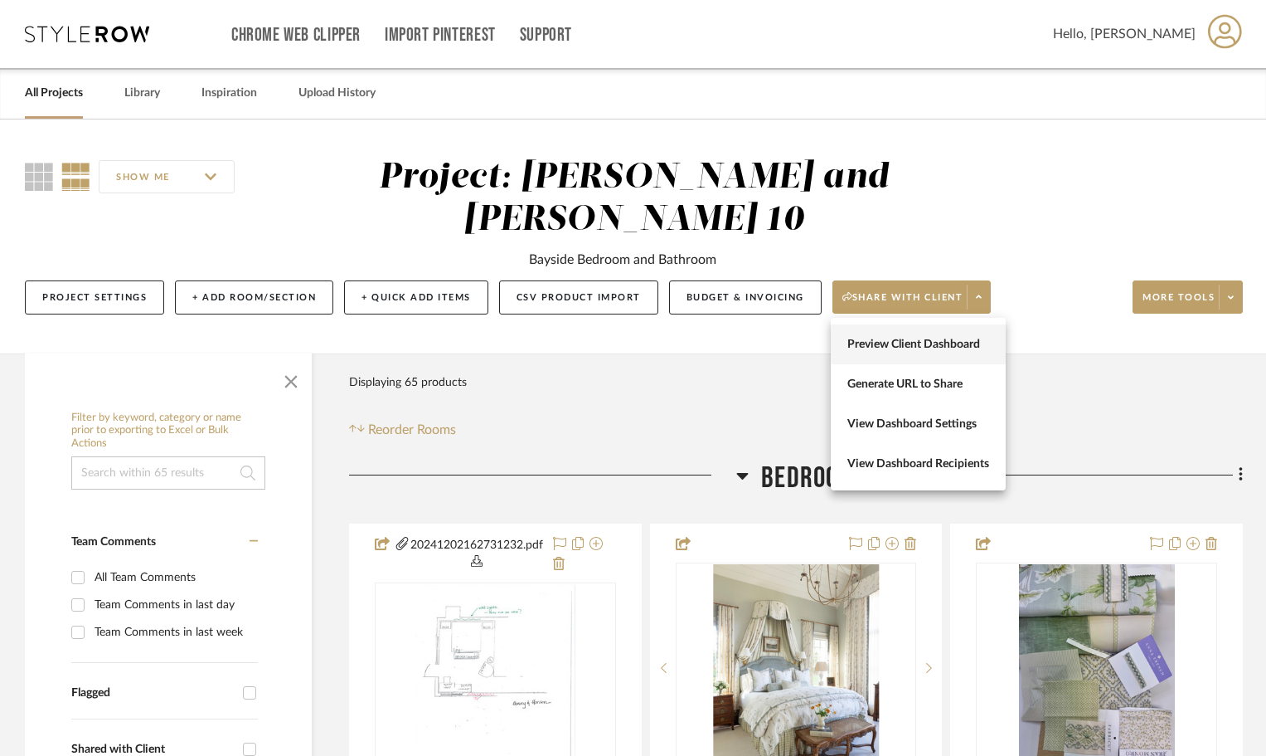
click at [908, 335] on button "Preview Client Dashboard" at bounding box center [918, 344] width 175 height 40
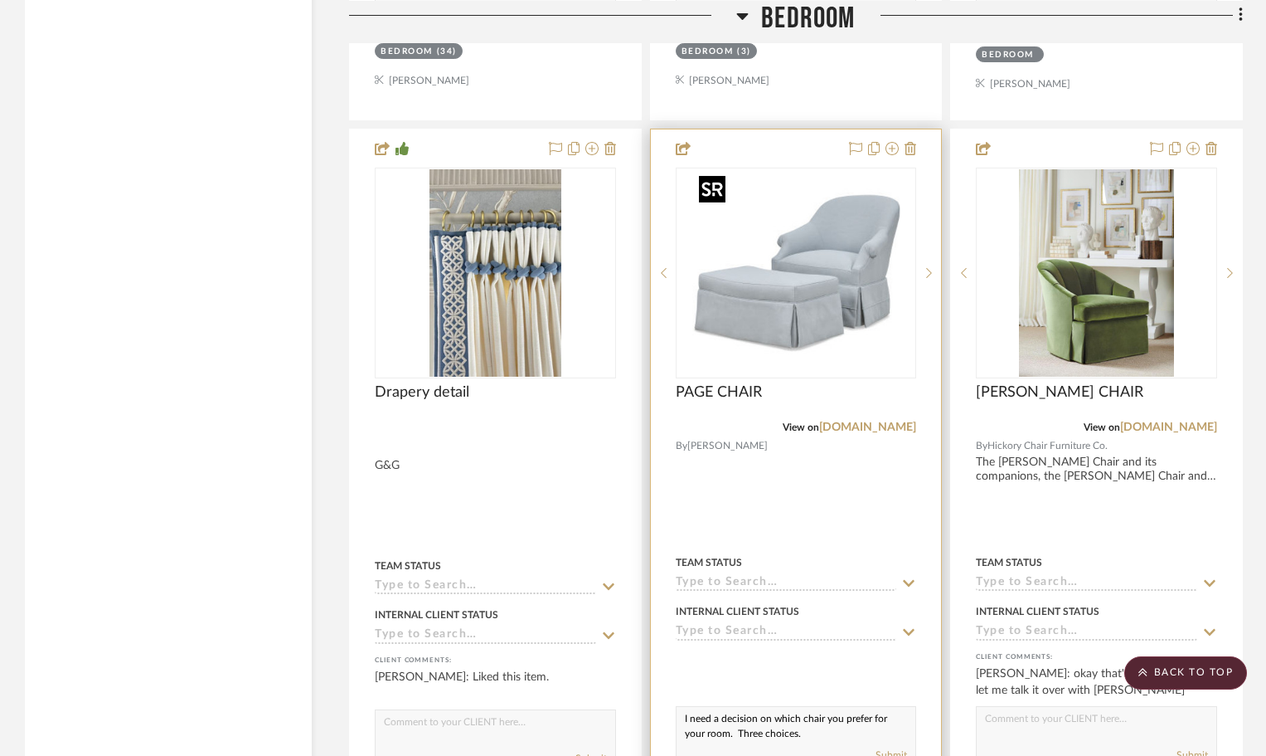
scroll to position [6635, 0]
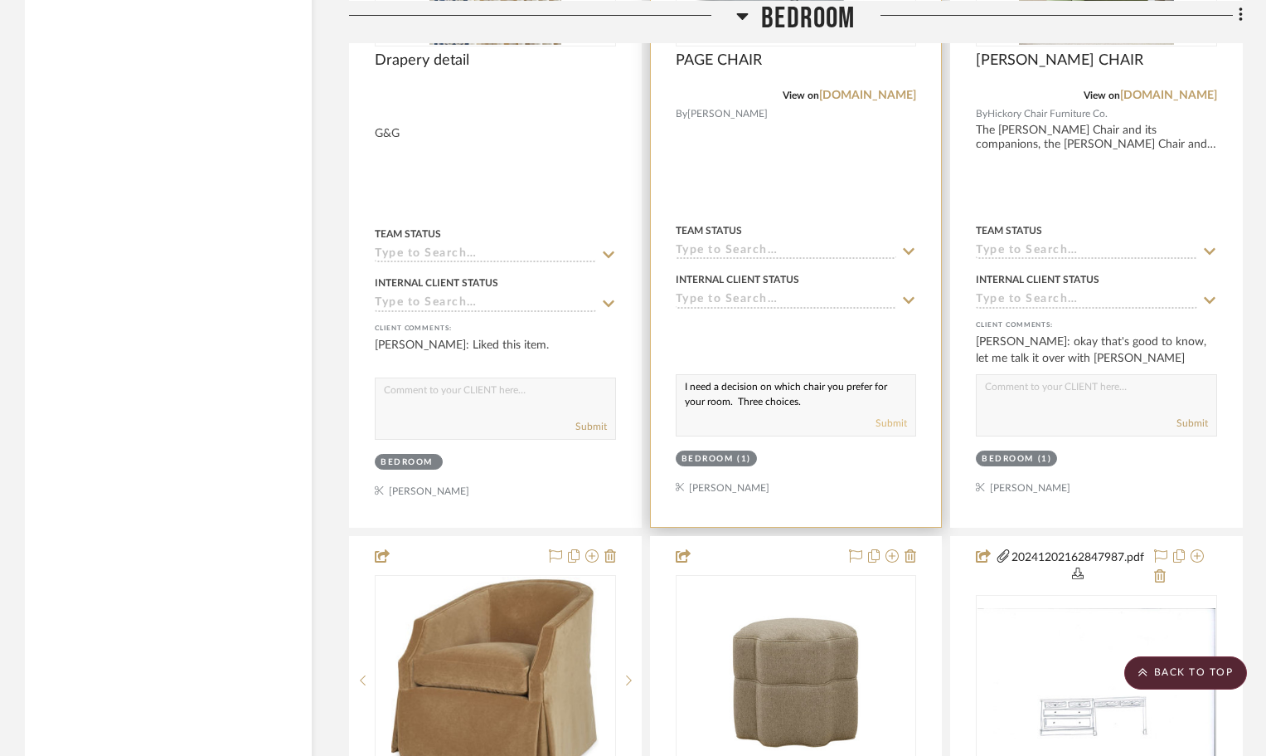
click at [902, 420] on button "Submit" at bounding box center [892, 423] width 32 height 15
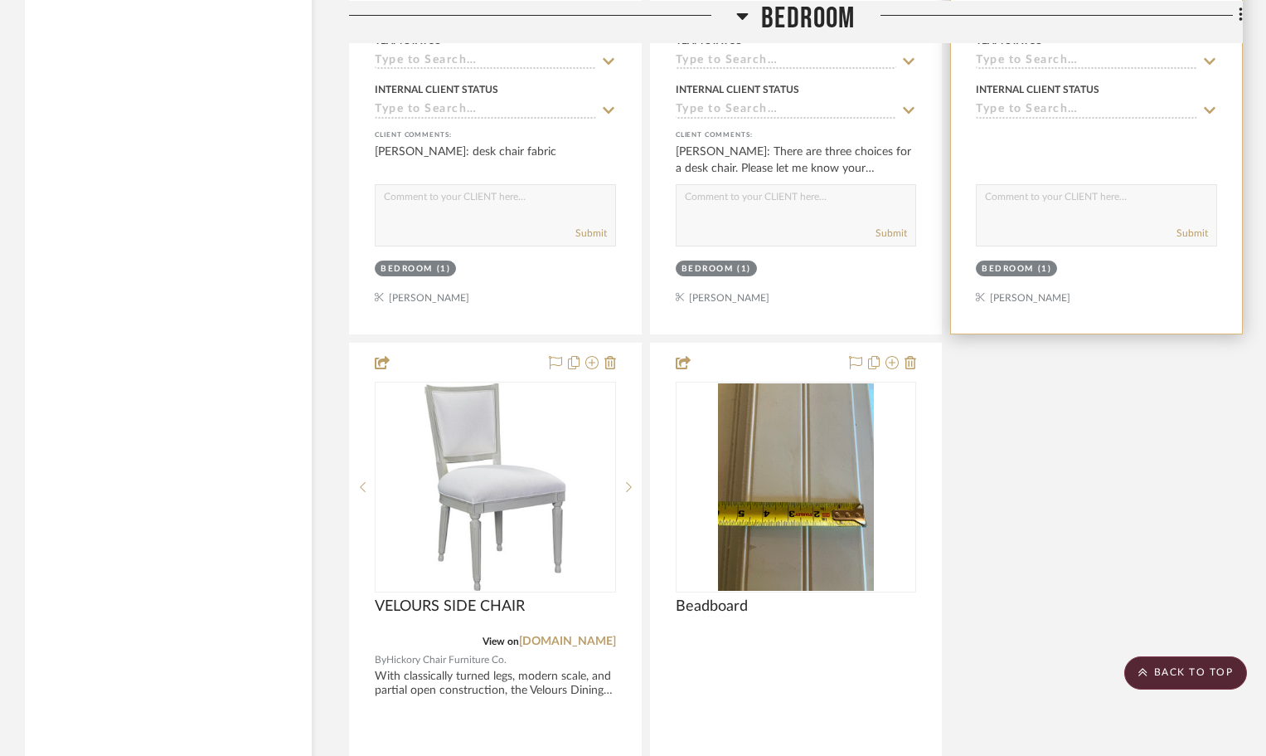
scroll to position [8377, 0]
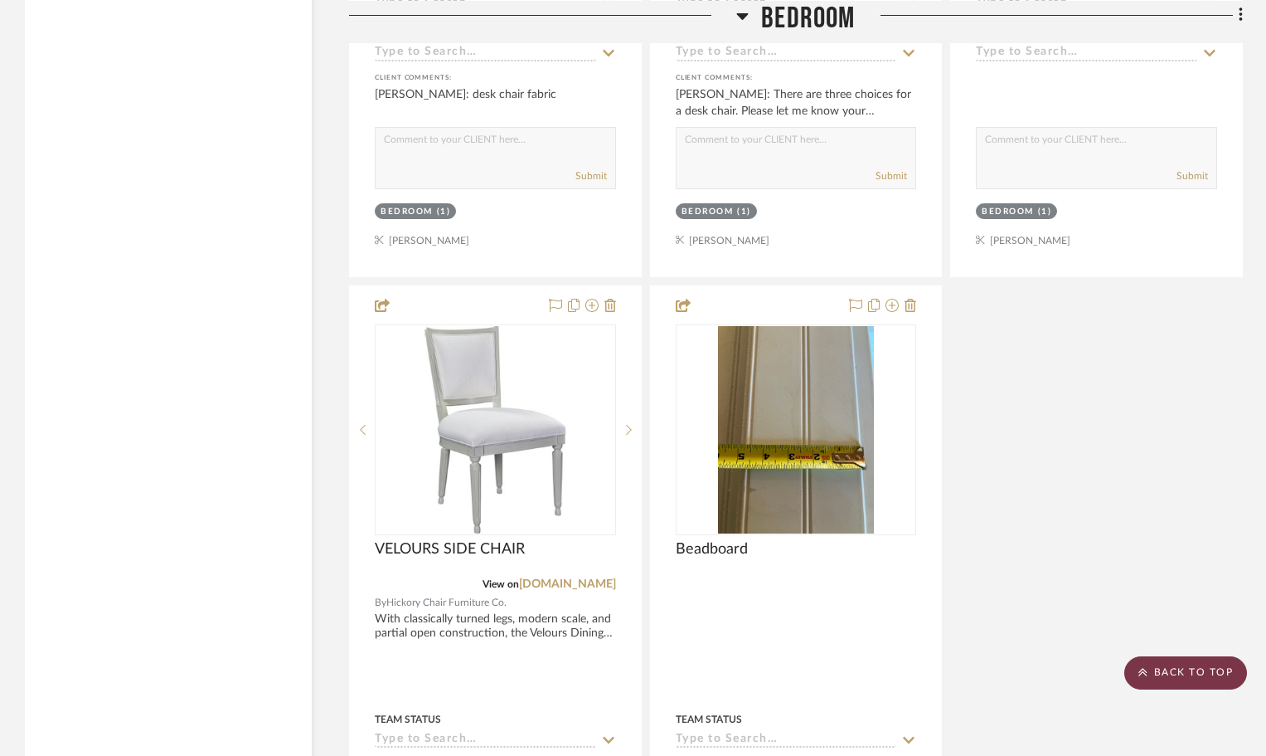
click at [1176, 678] on scroll-to-top-button "BACK TO TOP" at bounding box center [1186, 672] width 123 height 33
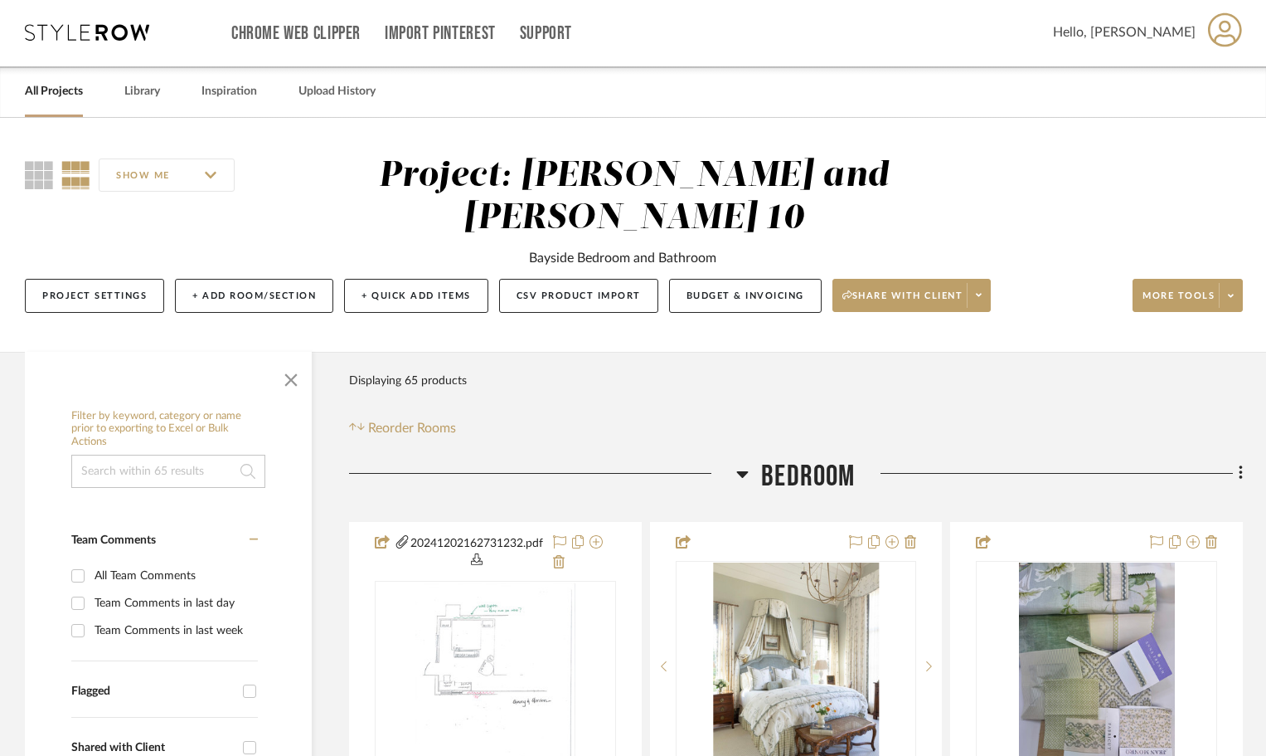
scroll to position [0, 0]
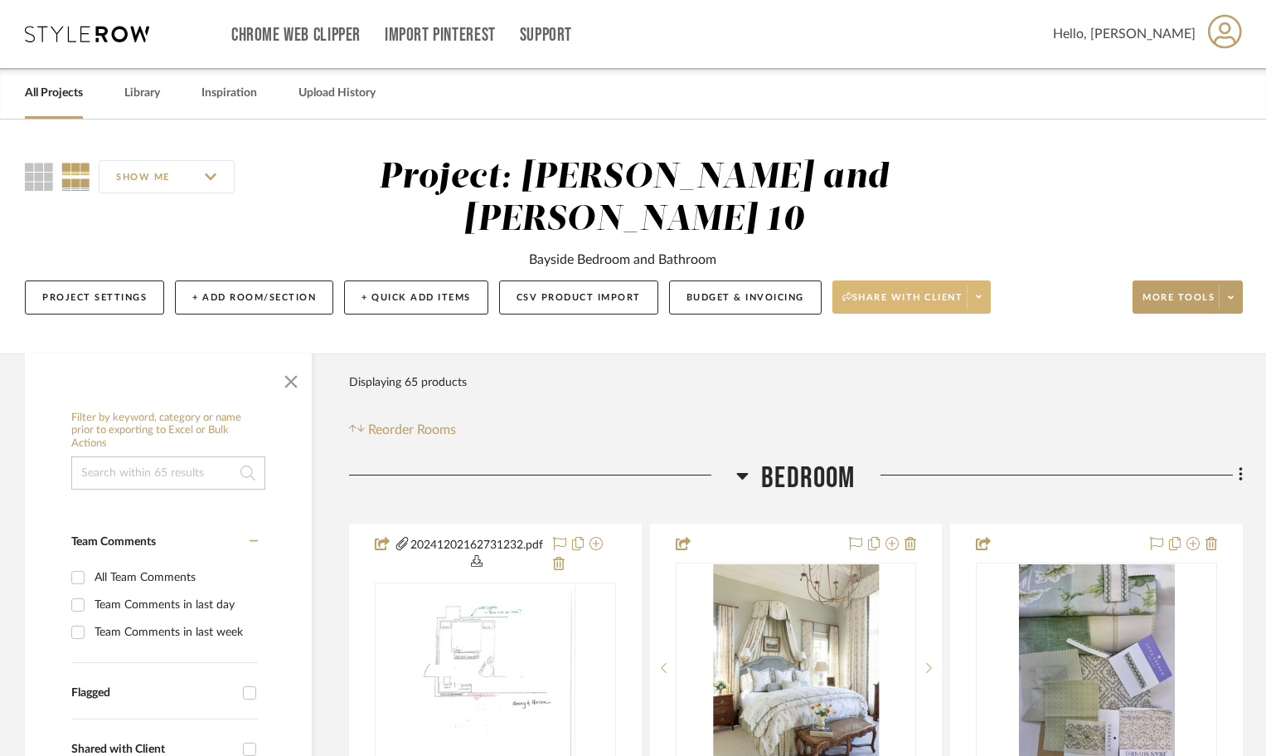
click at [918, 296] on span "Share with client" at bounding box center [903, 303] width 121 height 25
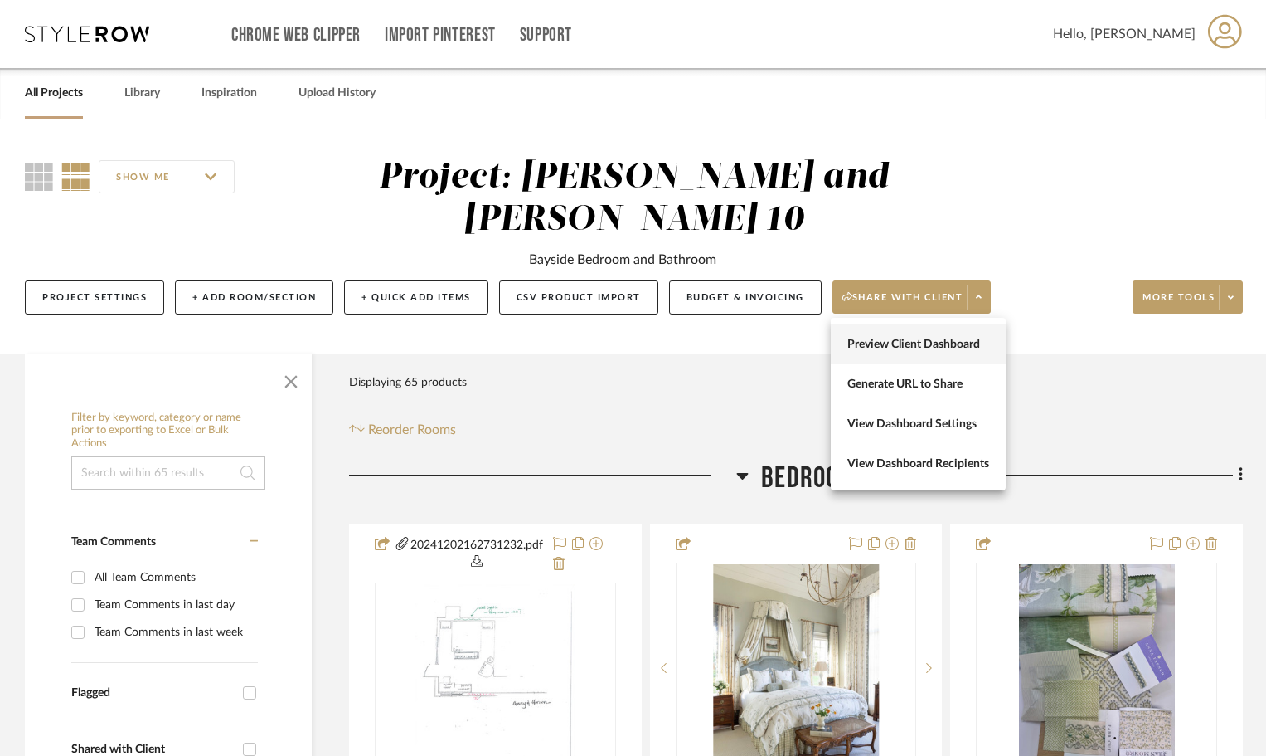
click at [898, 344] on span "Preview Client Dashboard" at bounding box center [919, 345] width 142 height 14
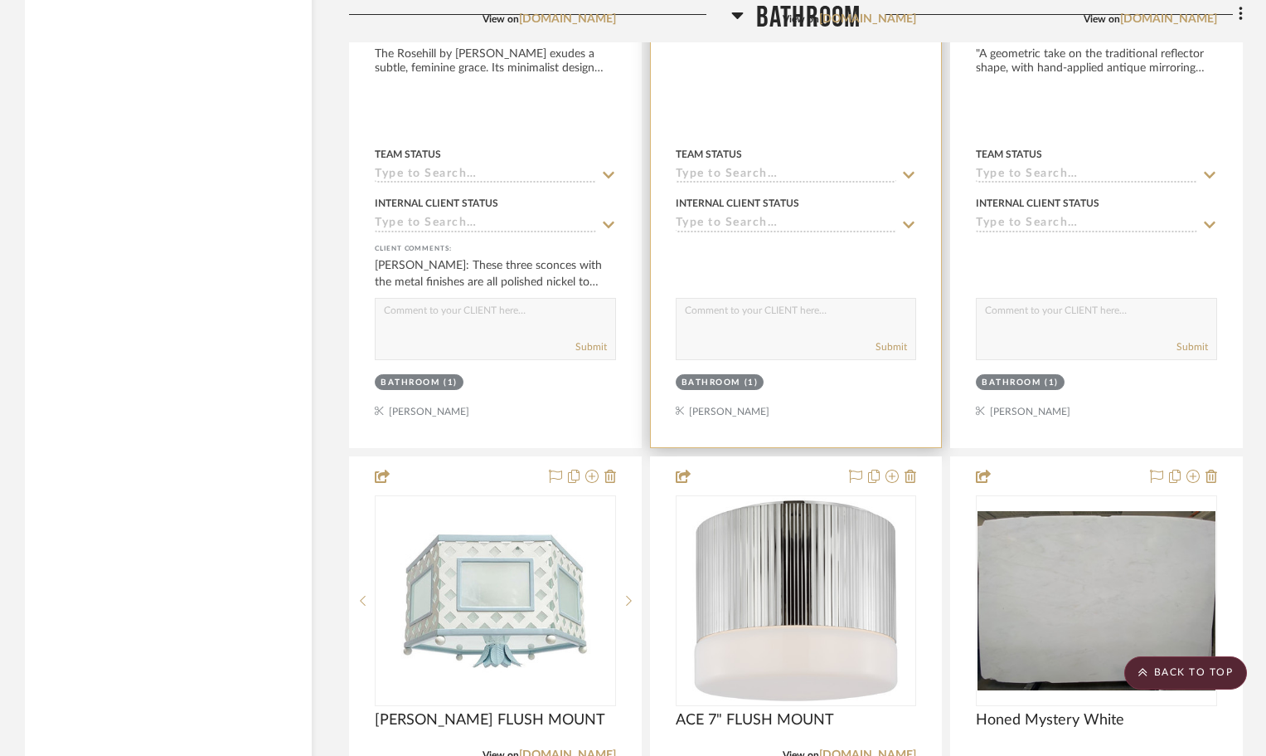
scroll to position [12523, 0]
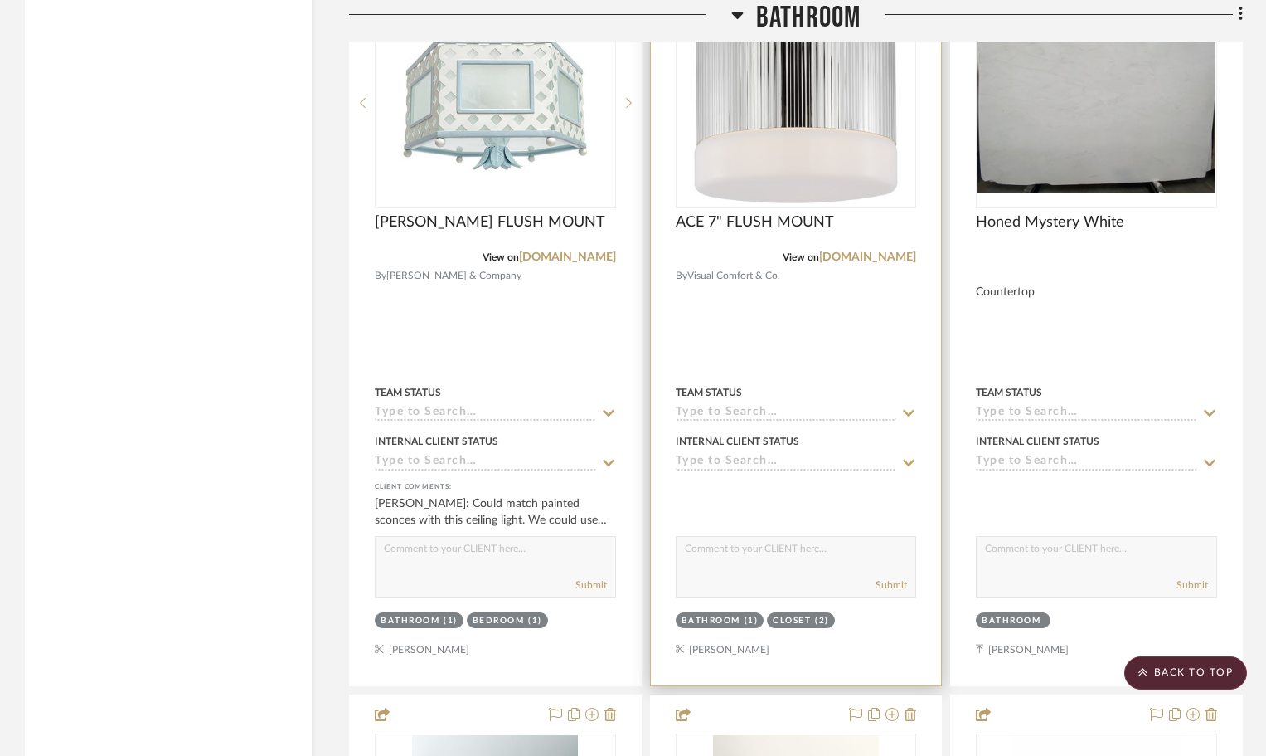
click at [733, 551] on textarea at bounding box center [797, 553] width 240 height 32
type textarea "Polished nickel option"
click at [896, 579] on button "Submit" at bounding box center [892, 584] width 32 height 15
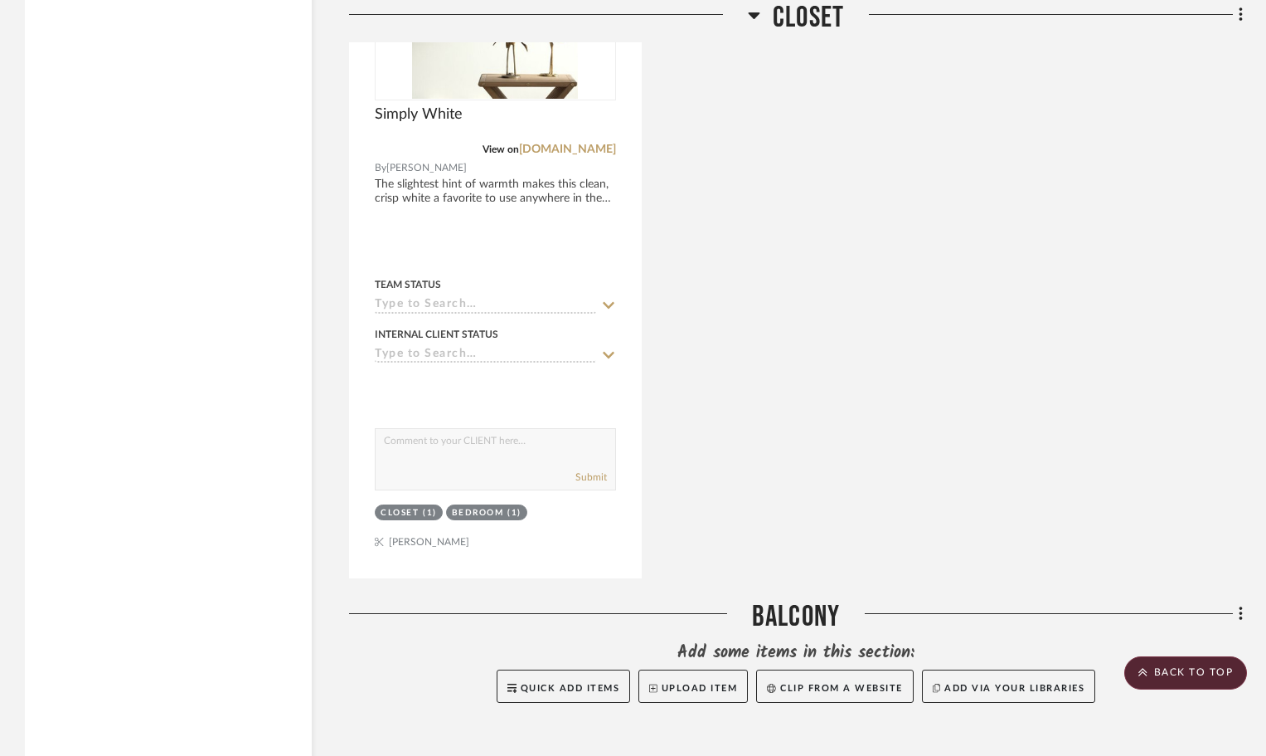
scroll to position [17232, 0]
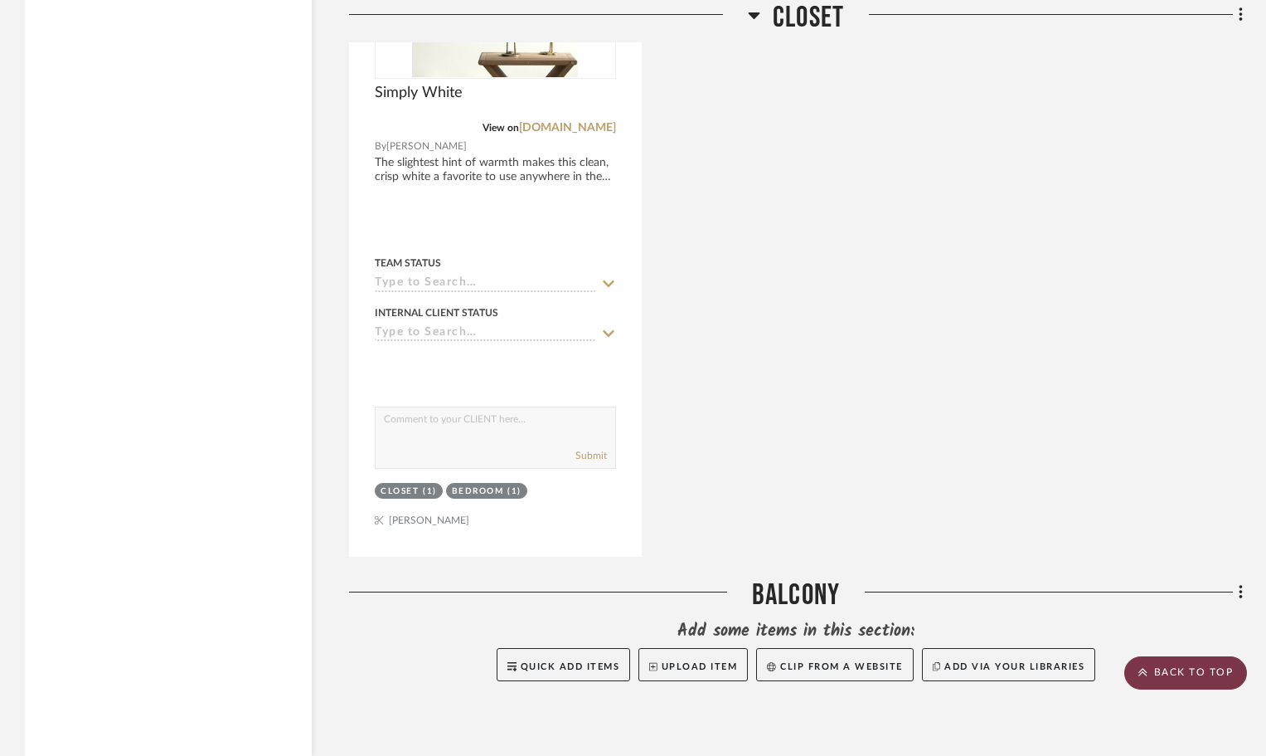
click at [1193, 674] on scroll-to-top-button "BACK TO TOP" at bounding box center [1186, 672] width 123 height 33
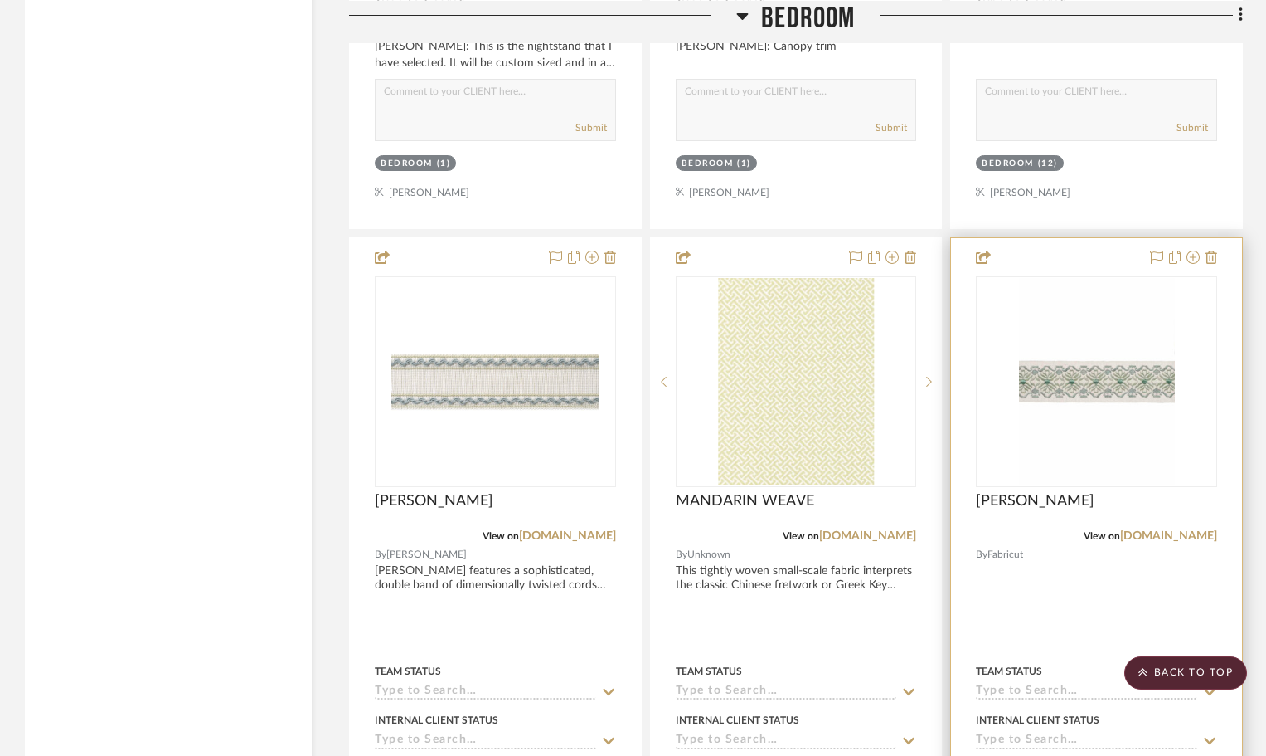
scroll to position [3400, 0]
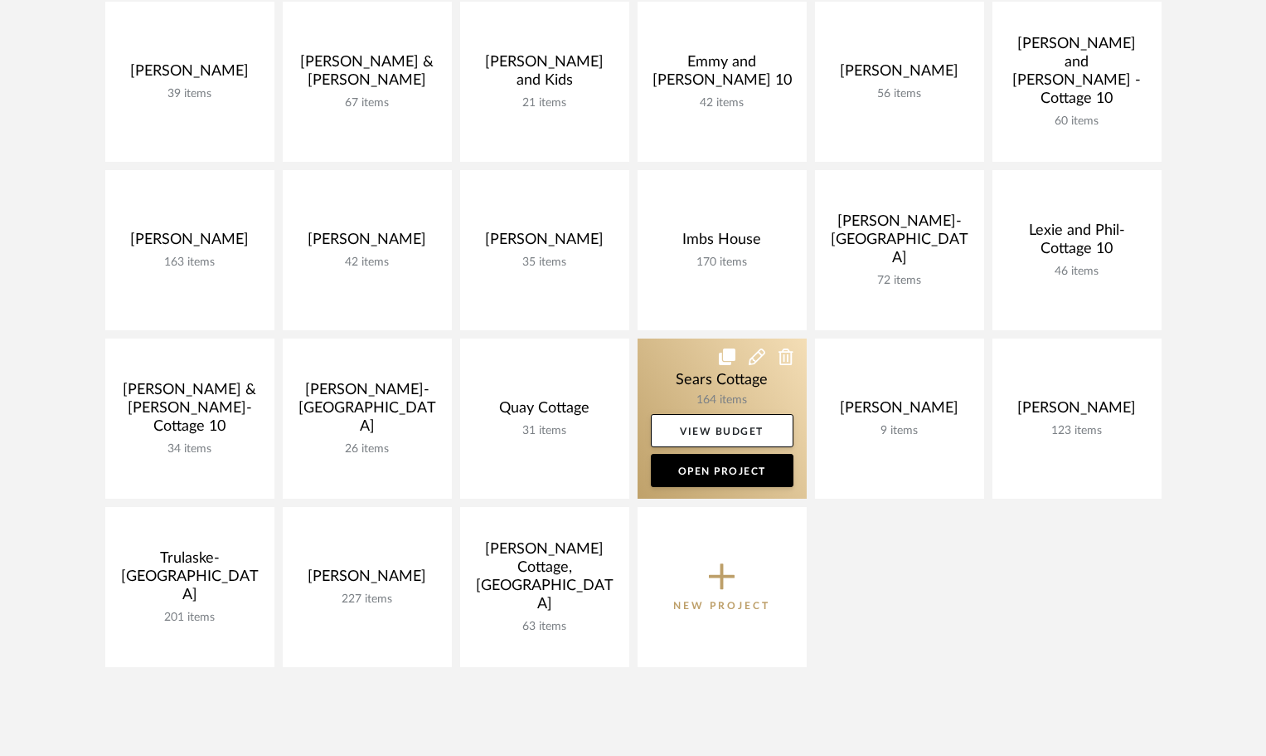
scroll to position [249, 0]
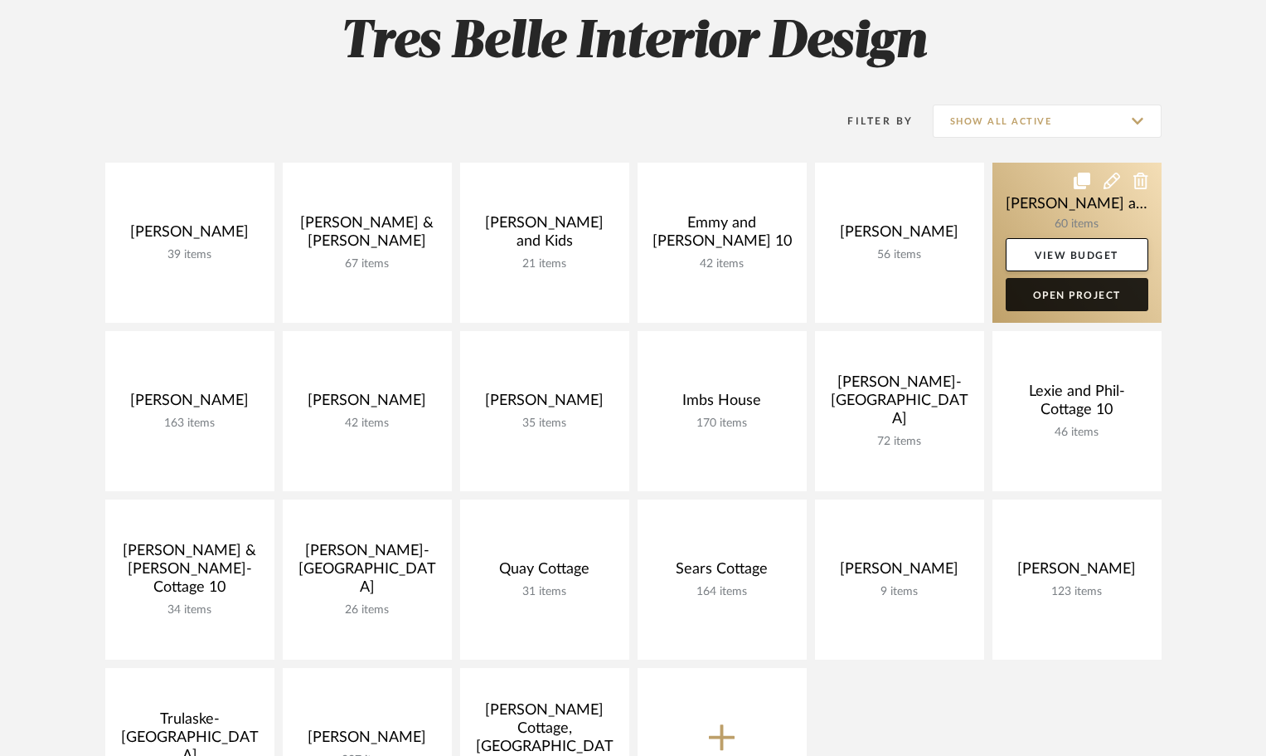
click at [1063, 297] on link "Open Project" at bounding box center [1077, 294] width 143 height 33
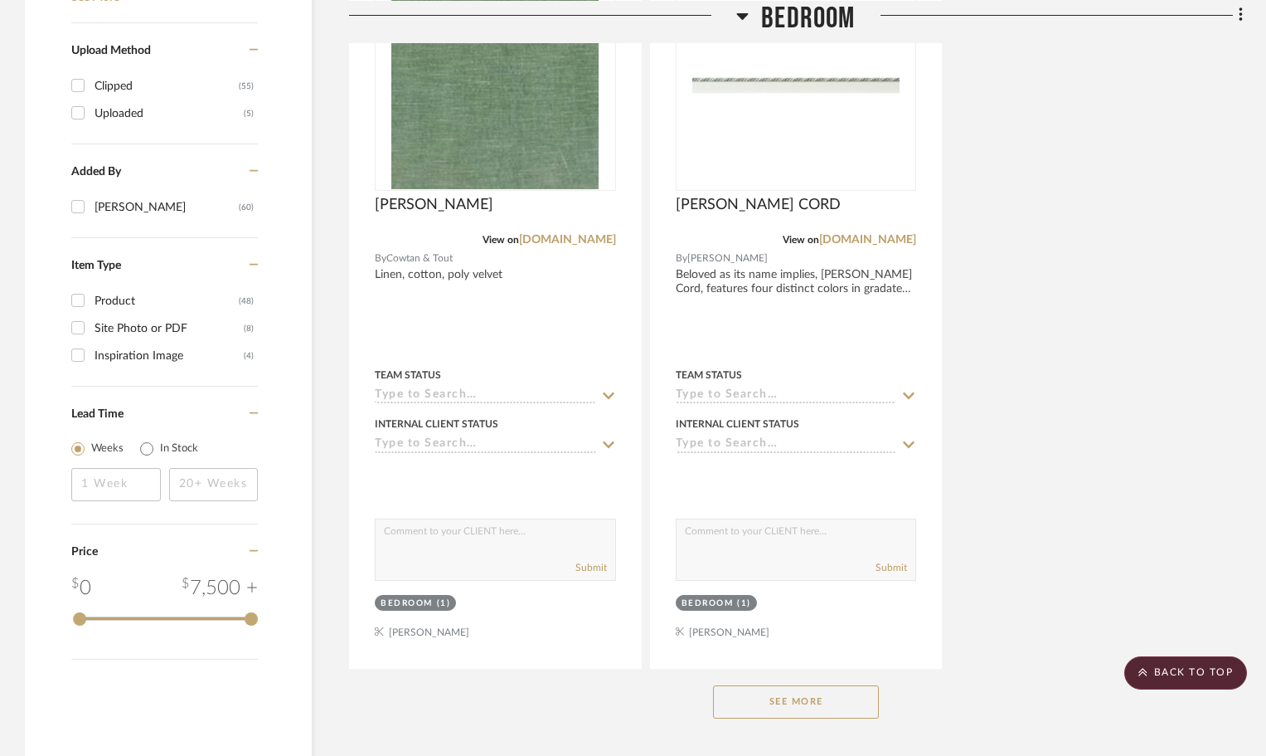
scroll to position [2405, 0]
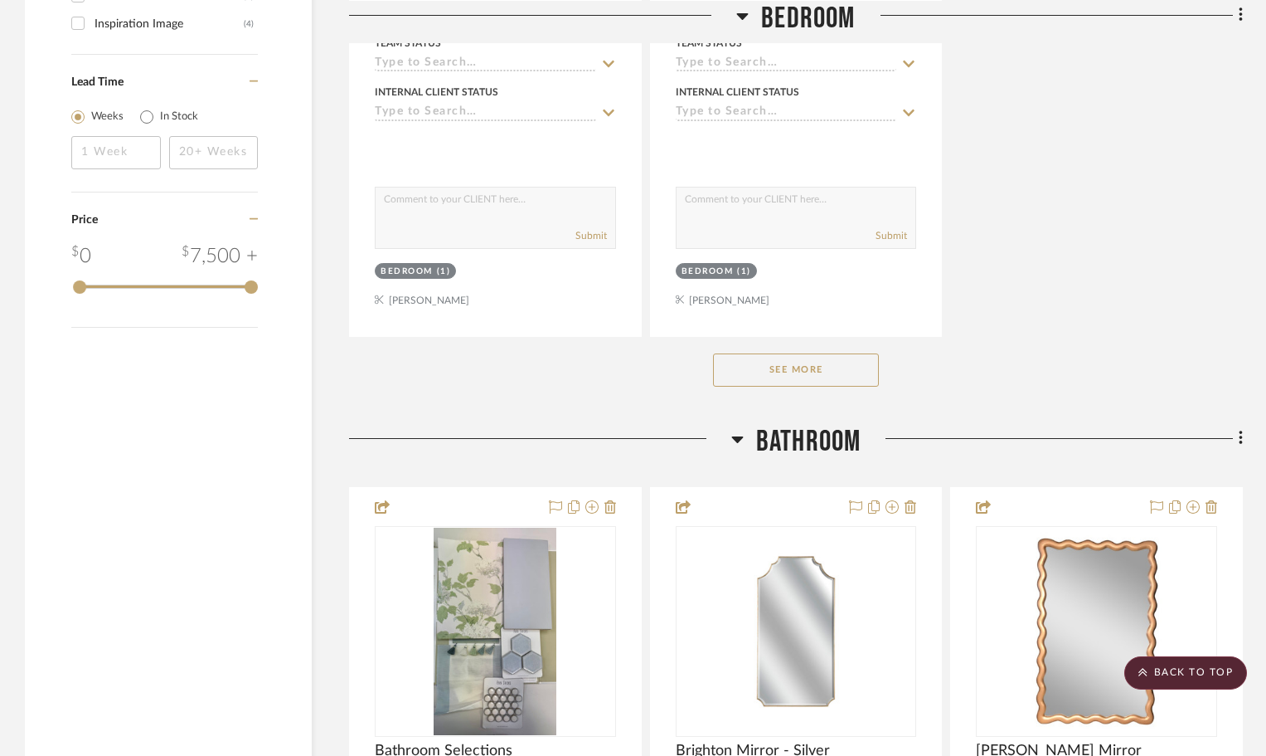
click at [853, 371] on button "See More" at bounding box center [796, 369] width 166 height 33
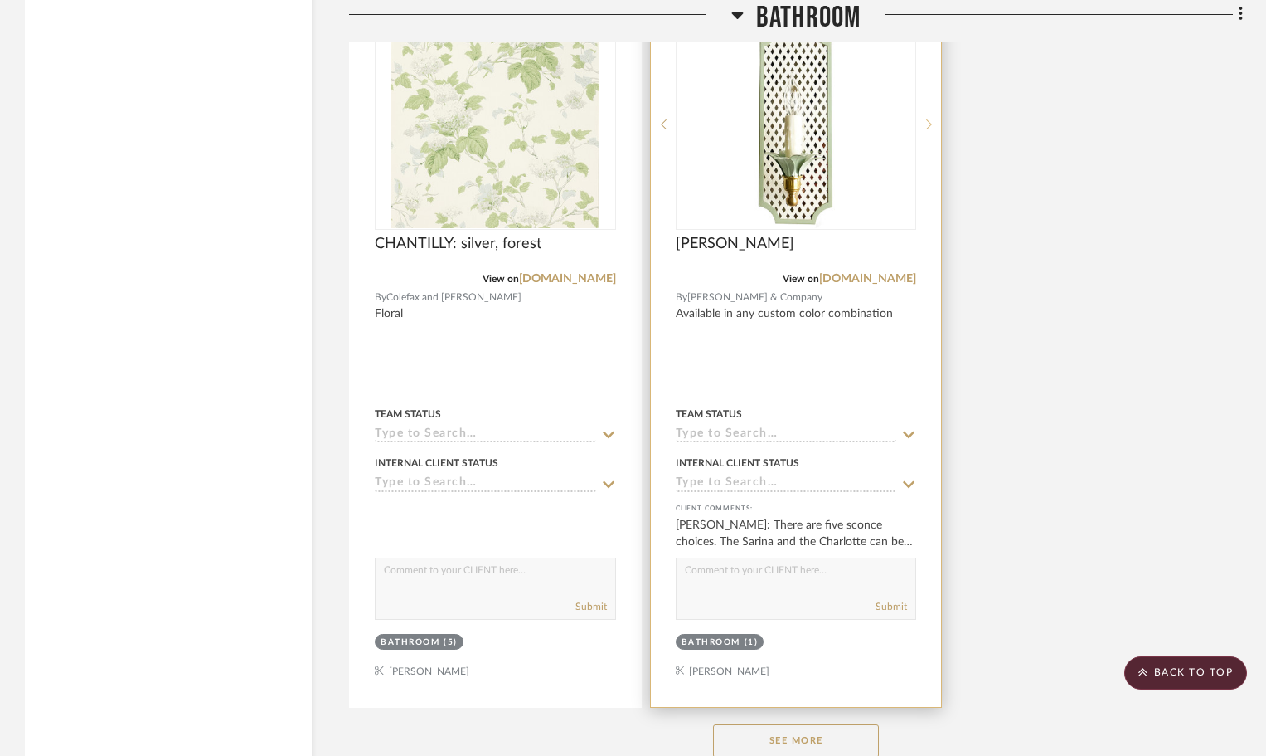
scroll to position [11279, 0]
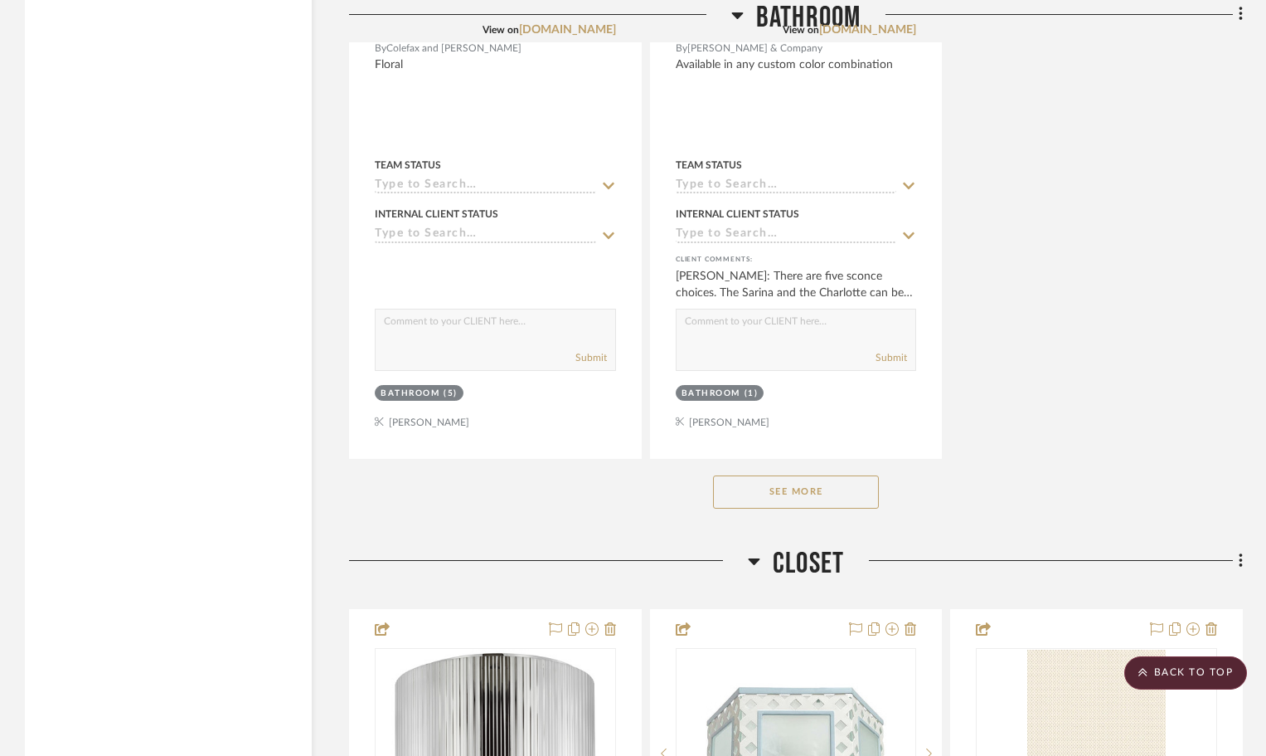
click at [768, 480] on button "See More" at bounding box center [796, 491] width 166 height 33
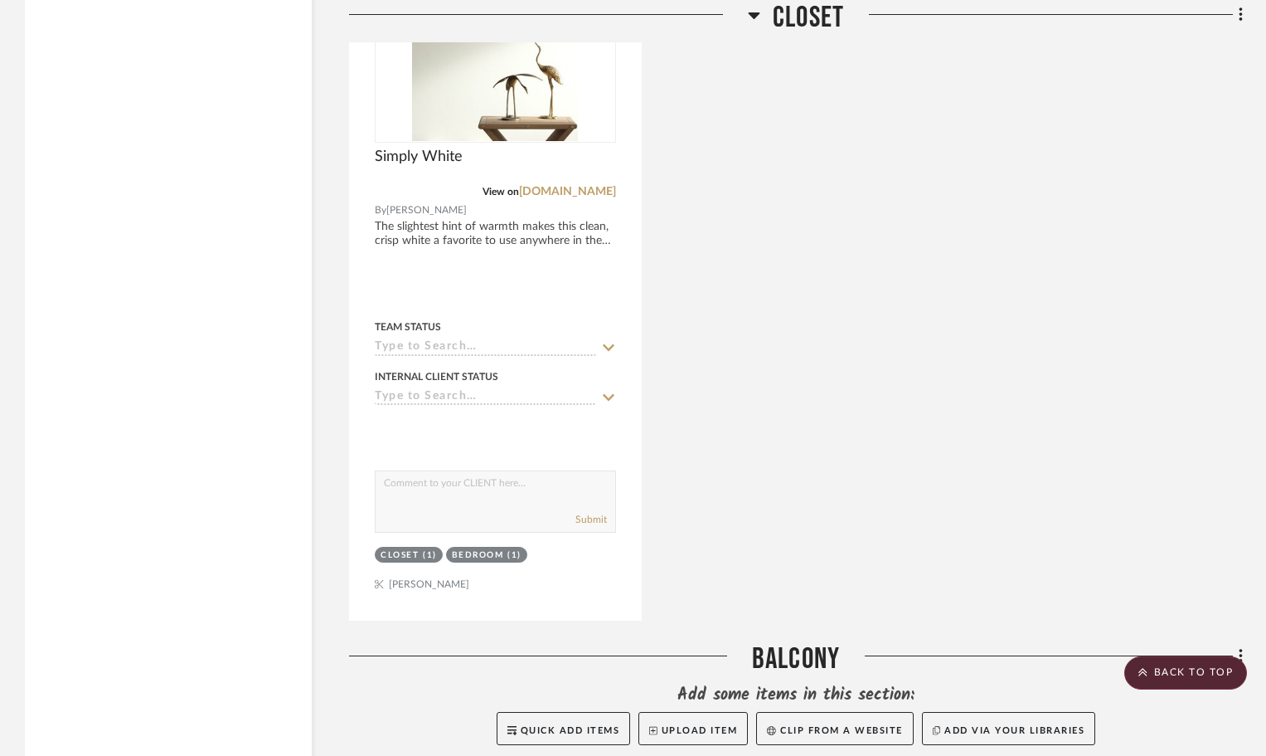
scroll to position [17308, 0]
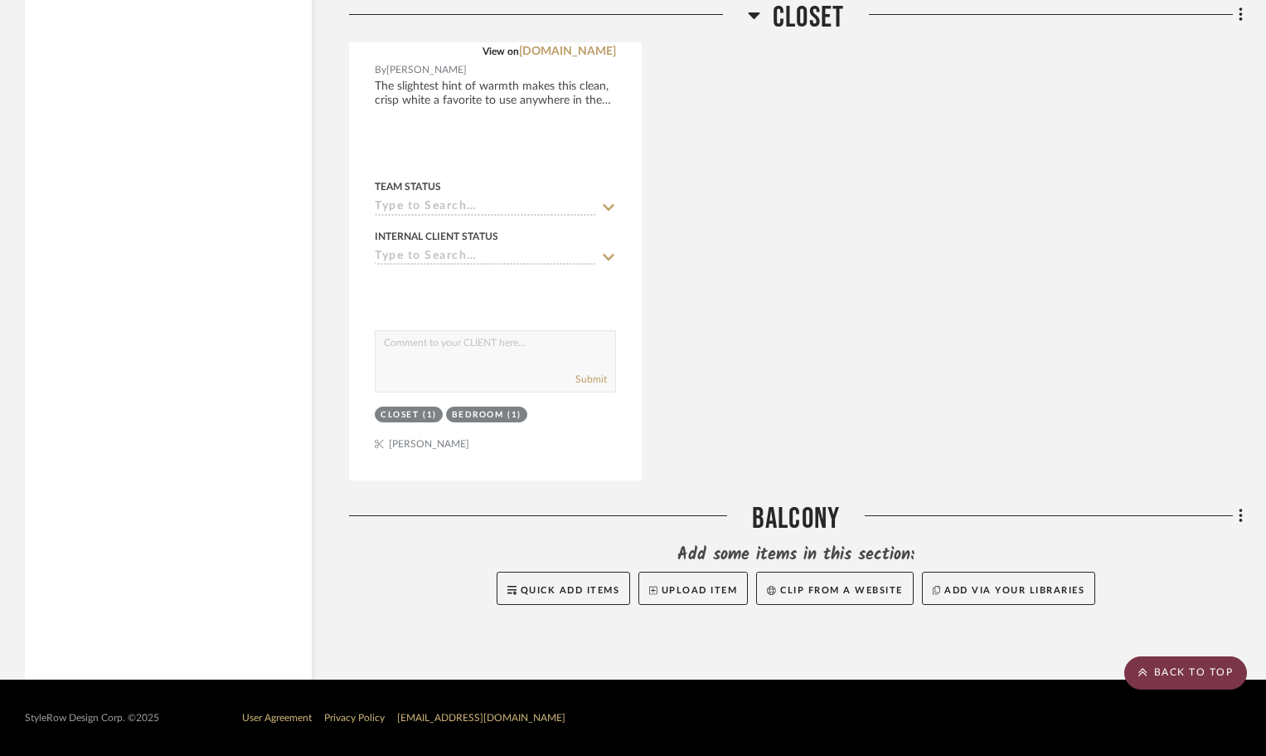
click at [1177, 684] on scroll-to-top-button "BACK TO TOP" at bounding box center [1186, 672] width 123 height 33
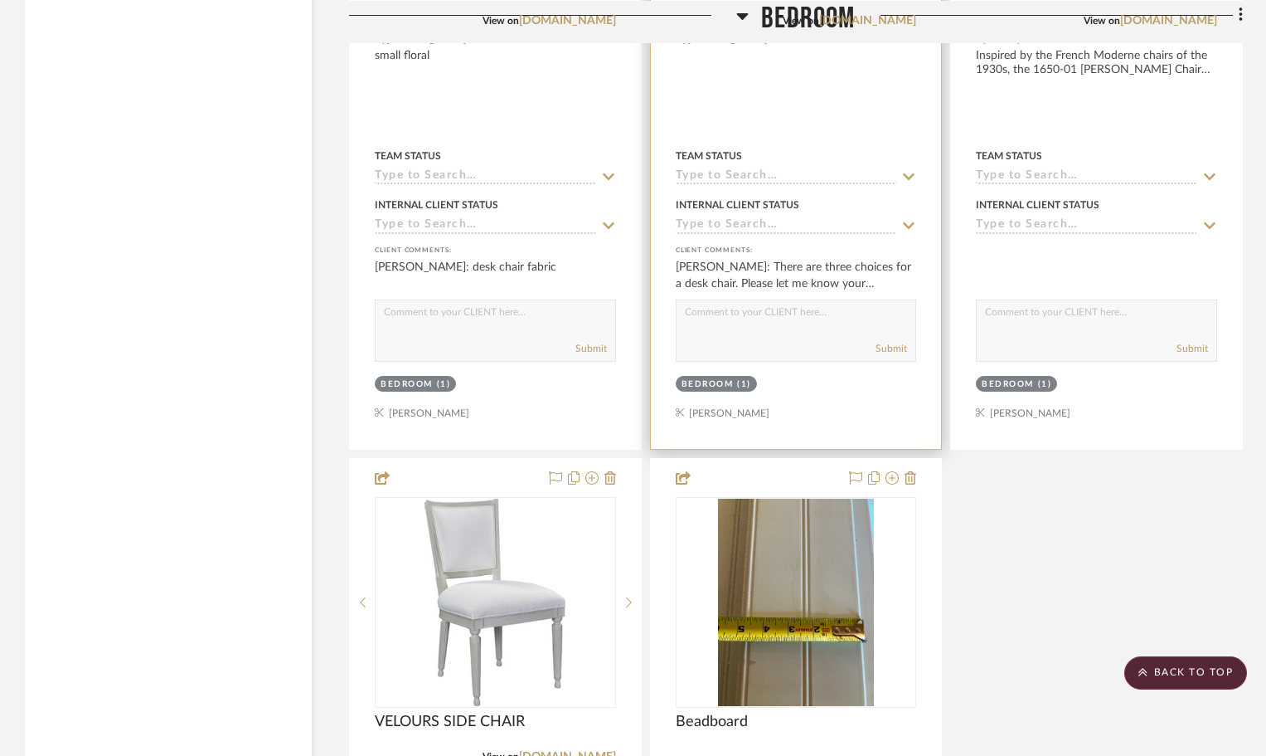
scroll to position [8211, 0]
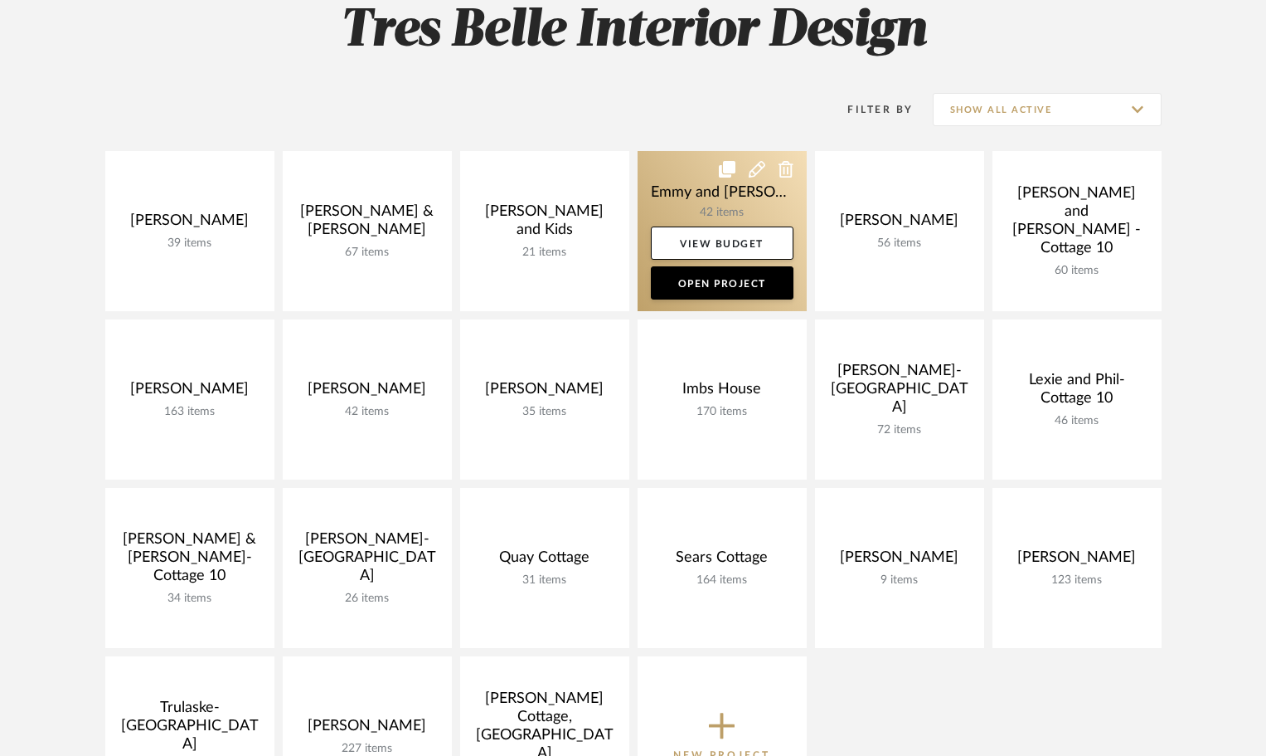
scroll to position [249, 0]
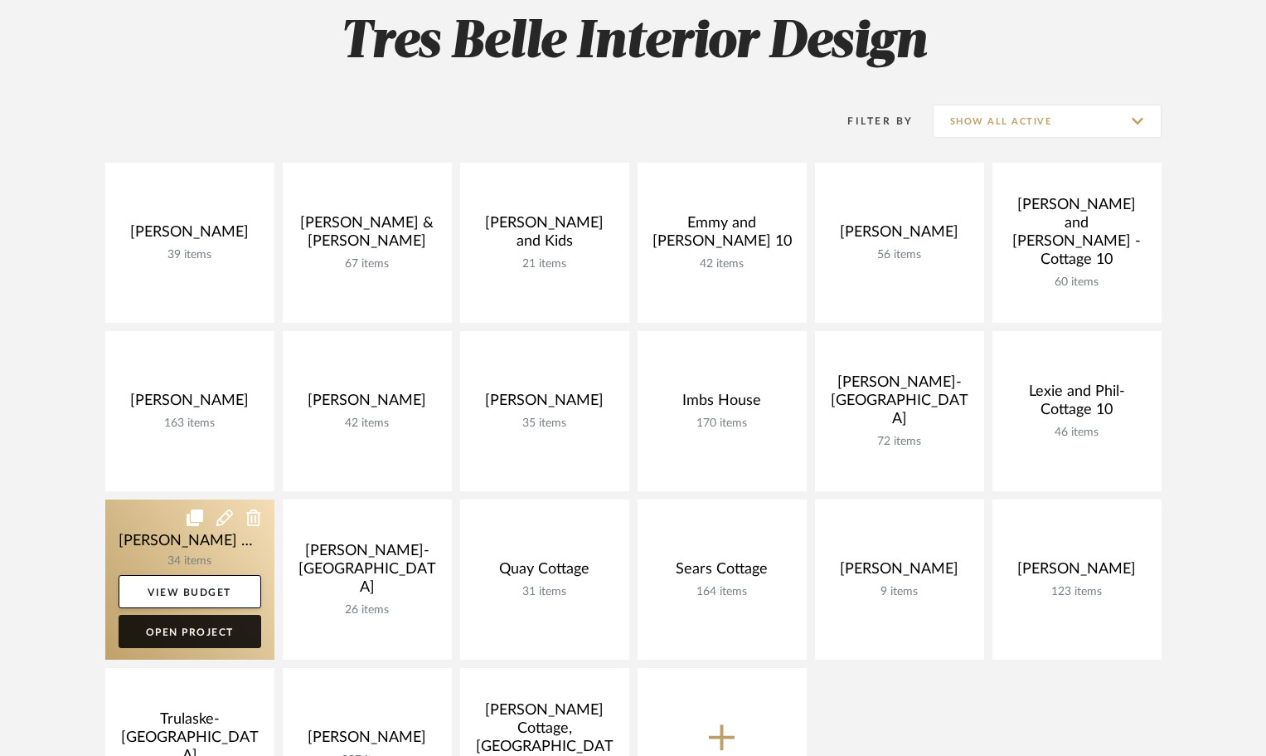
click at [222, 625] on link "Open Project" at bounding box center [190, 631] width 143 height 33
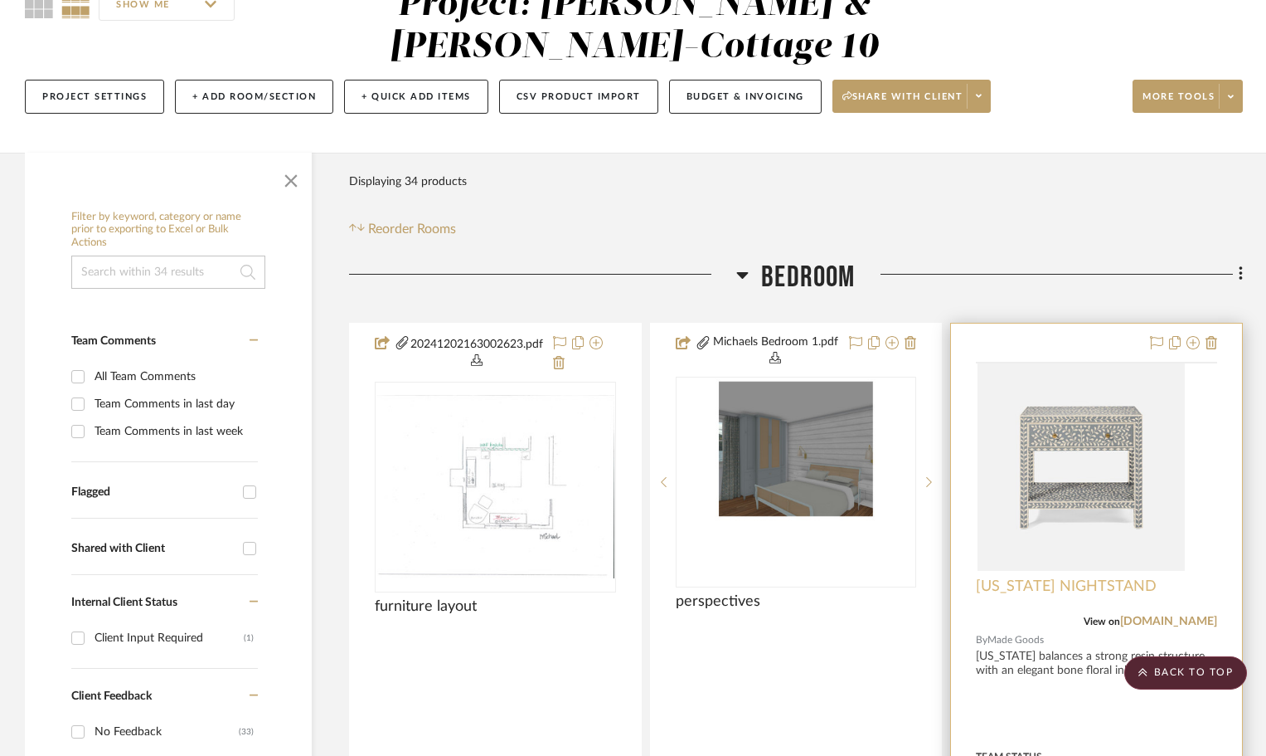
scroll to position [166, 0]
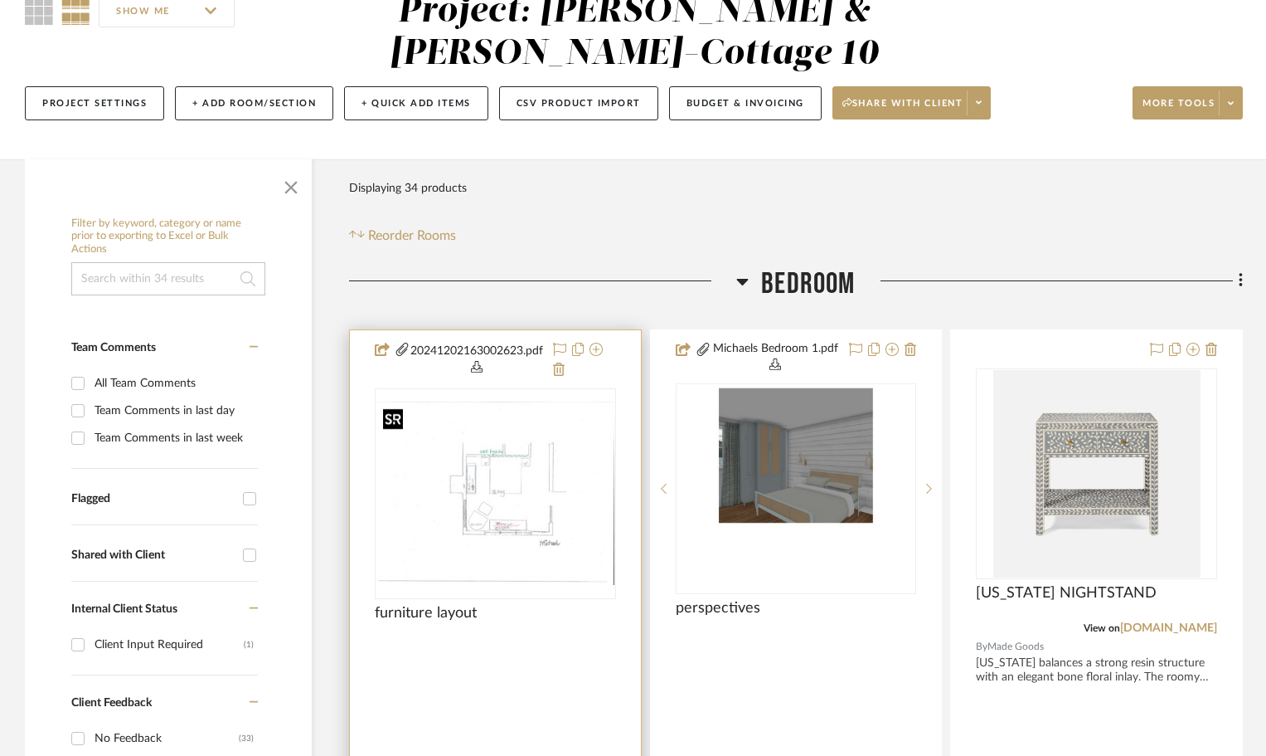
click at [0, 0] on img at bounding box center [0, 0] width 0 height 0
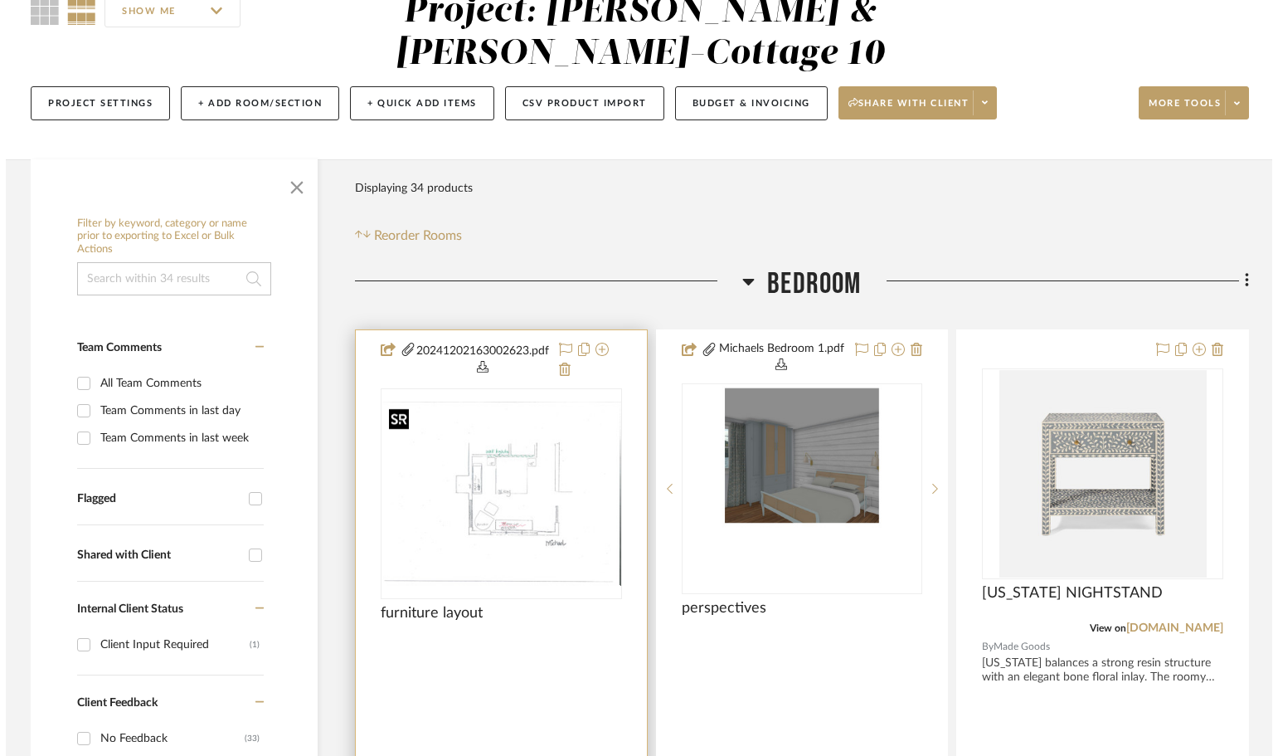
scroll to position [0, 0]
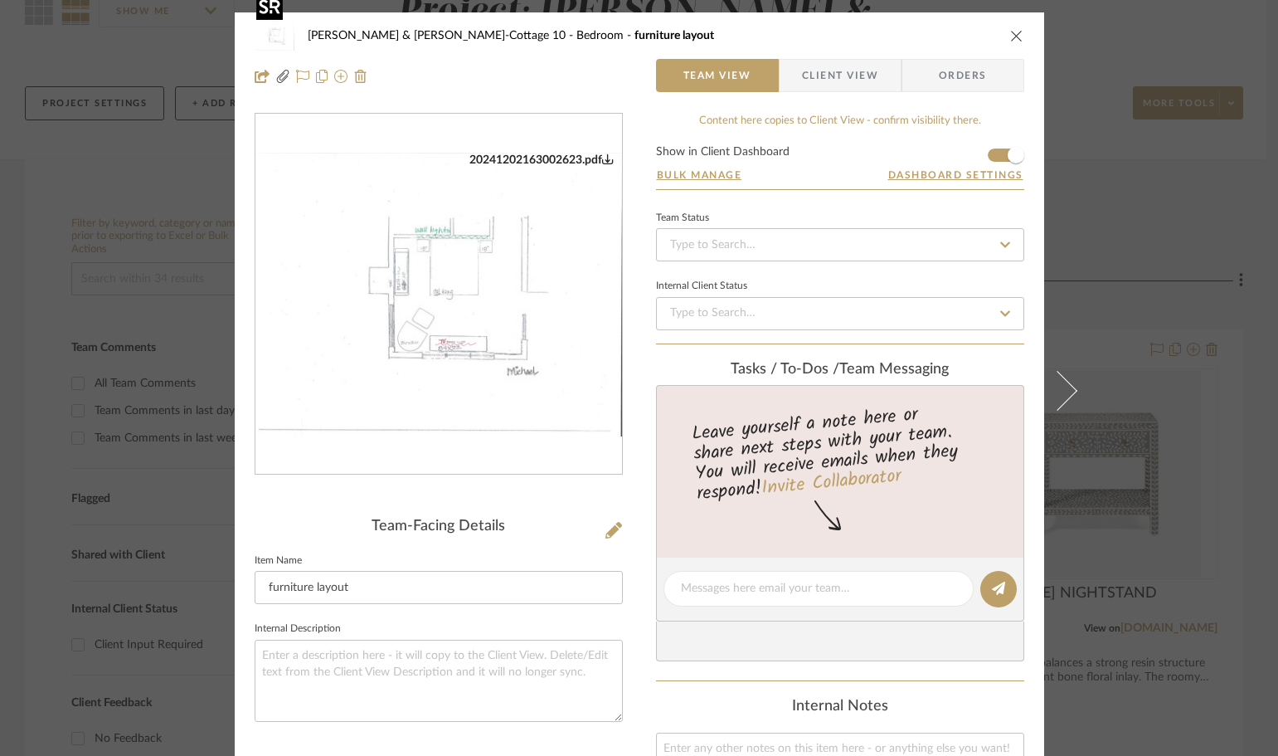
click at [425, 292] on img "0" at bounding box center [438, 295] width 367 height 284
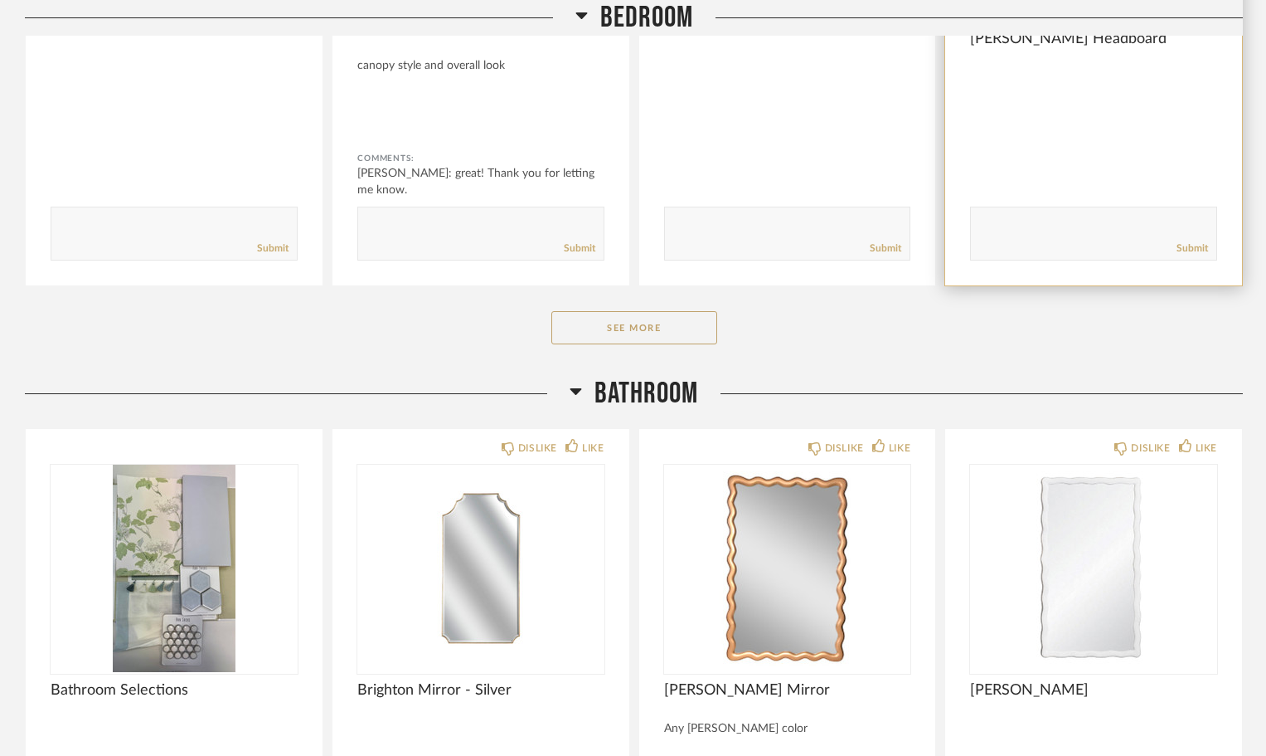
scroll to position [663, 0]
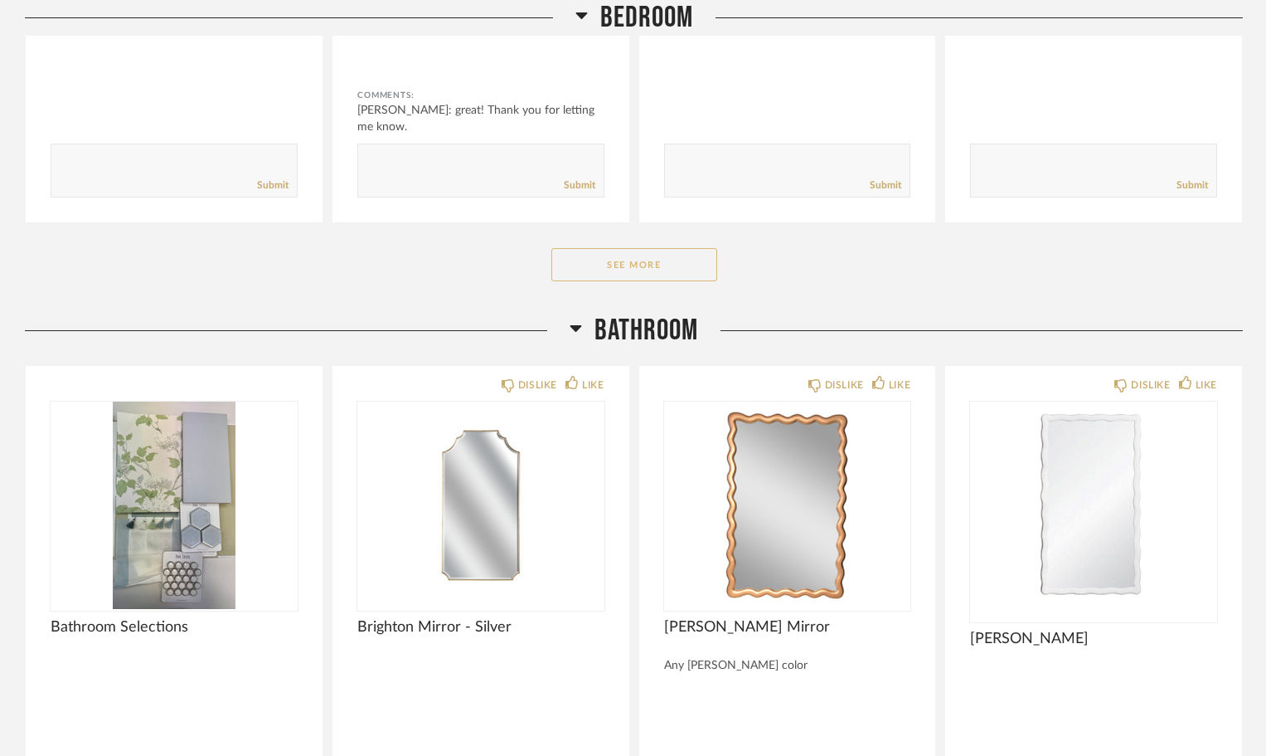
click at [639, 248] on button "See More" at bounding box center [635, 264] width 166 height 33
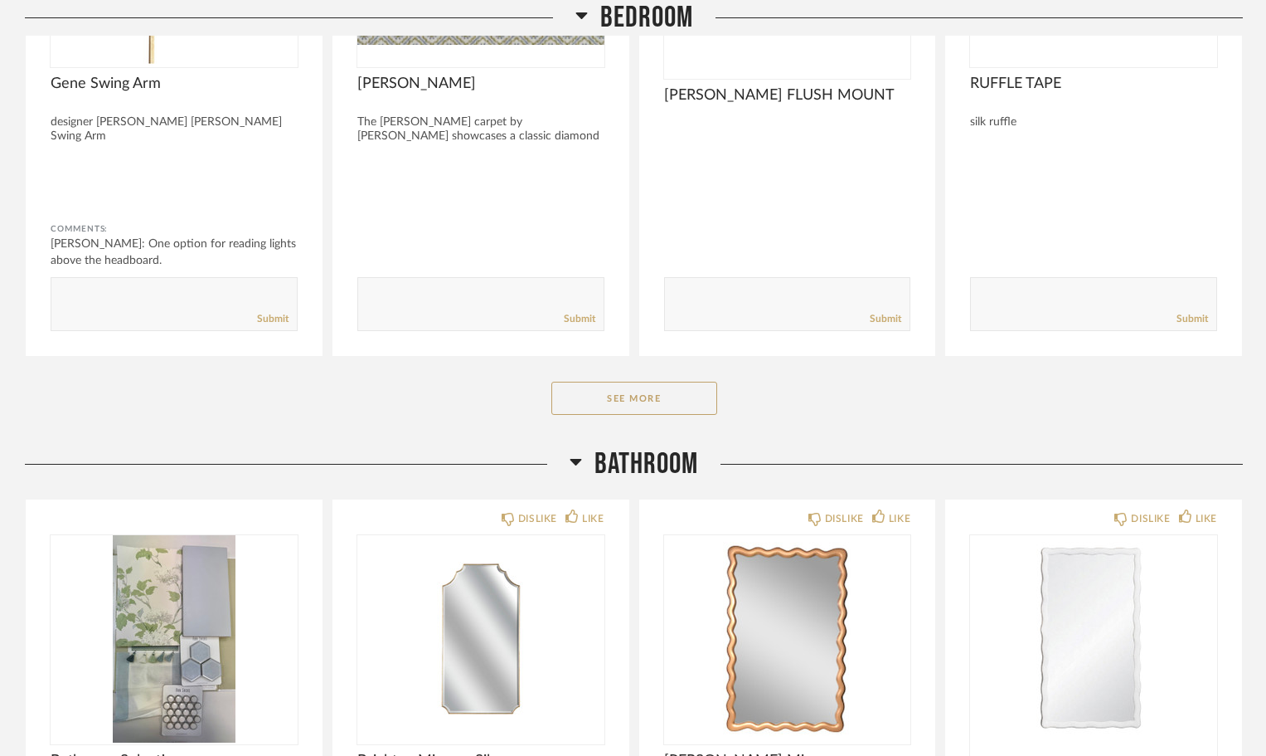
scroll to position [2737, 0]
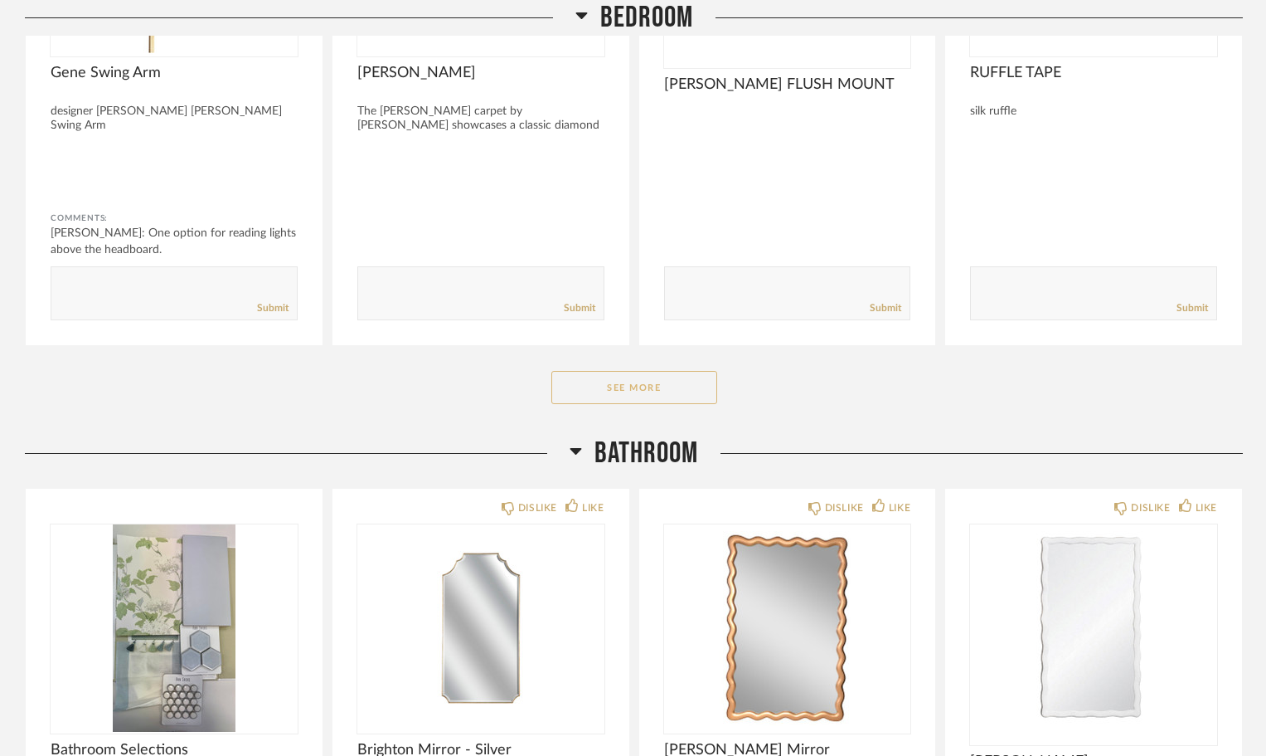
click at [675, 371] on button "See More" at bounding box center [635, 387] width 166 height 33
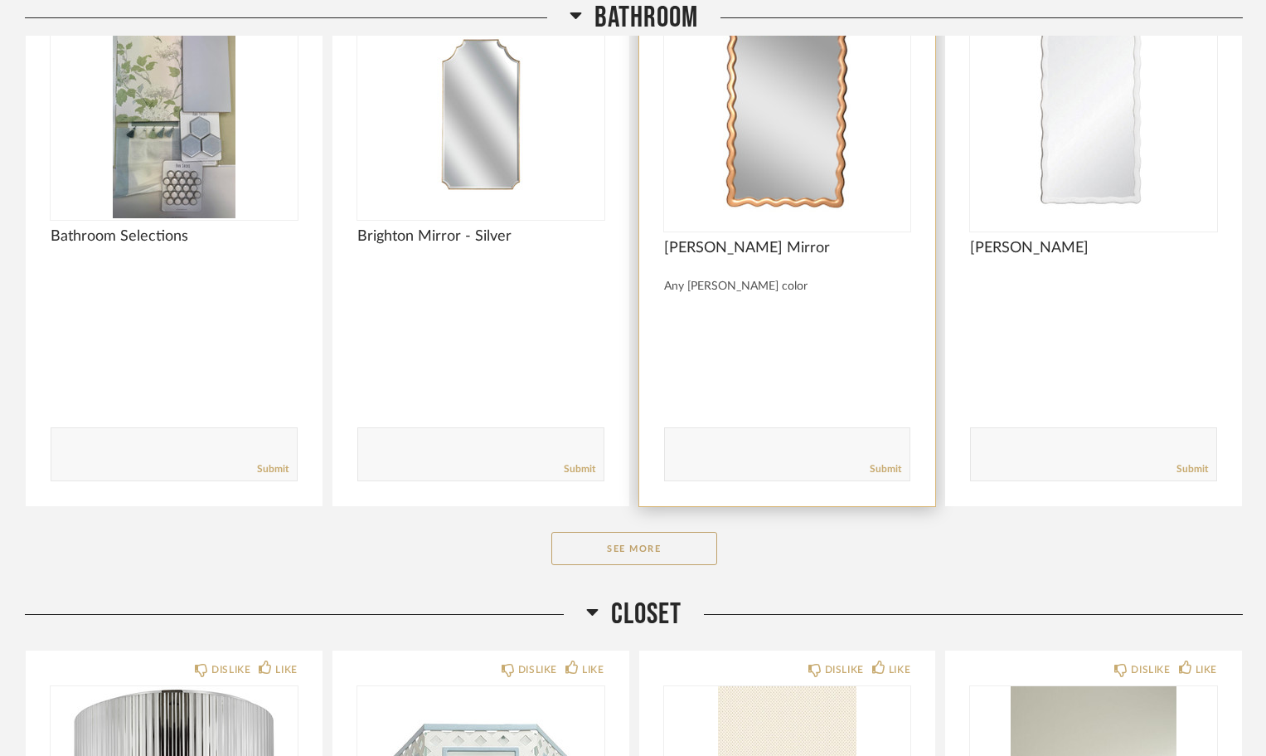
scroll to position [5557, 0]
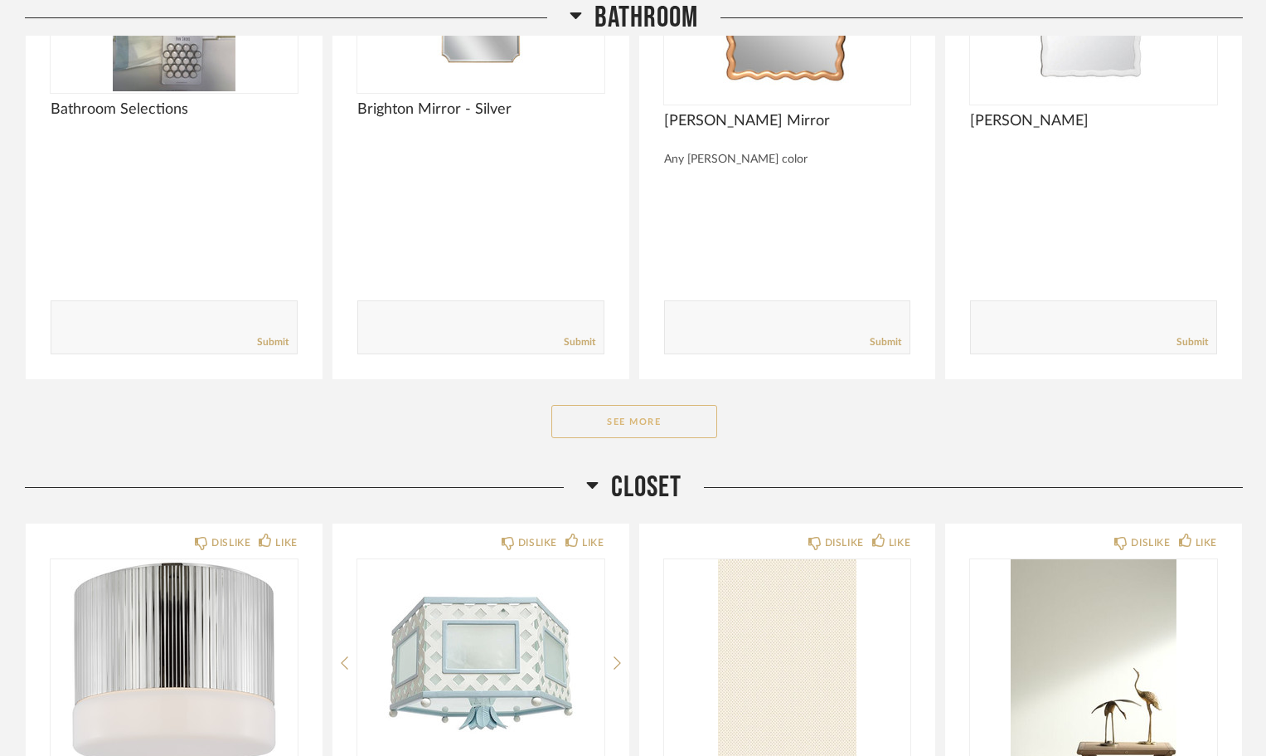
click at [667, 405] on button "See More" at bounding box center [635, 421] width 166 height 33
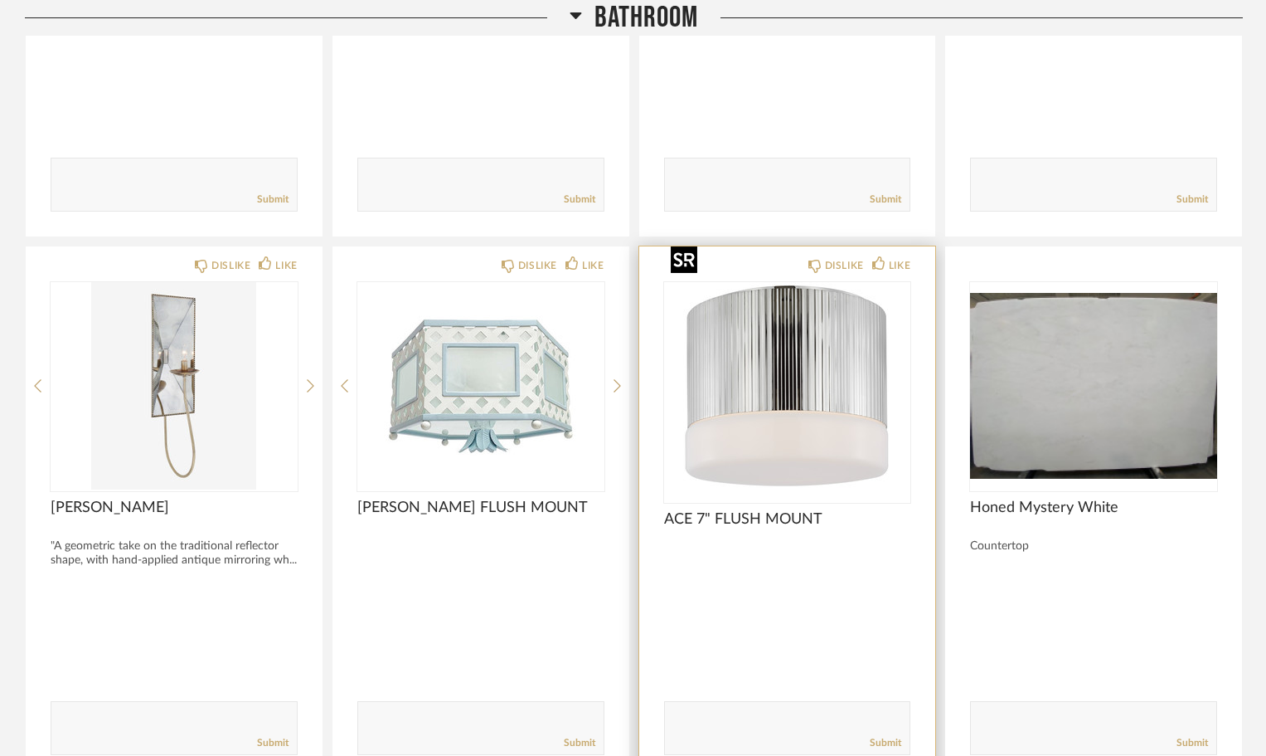
scroll to position [6884, 0]
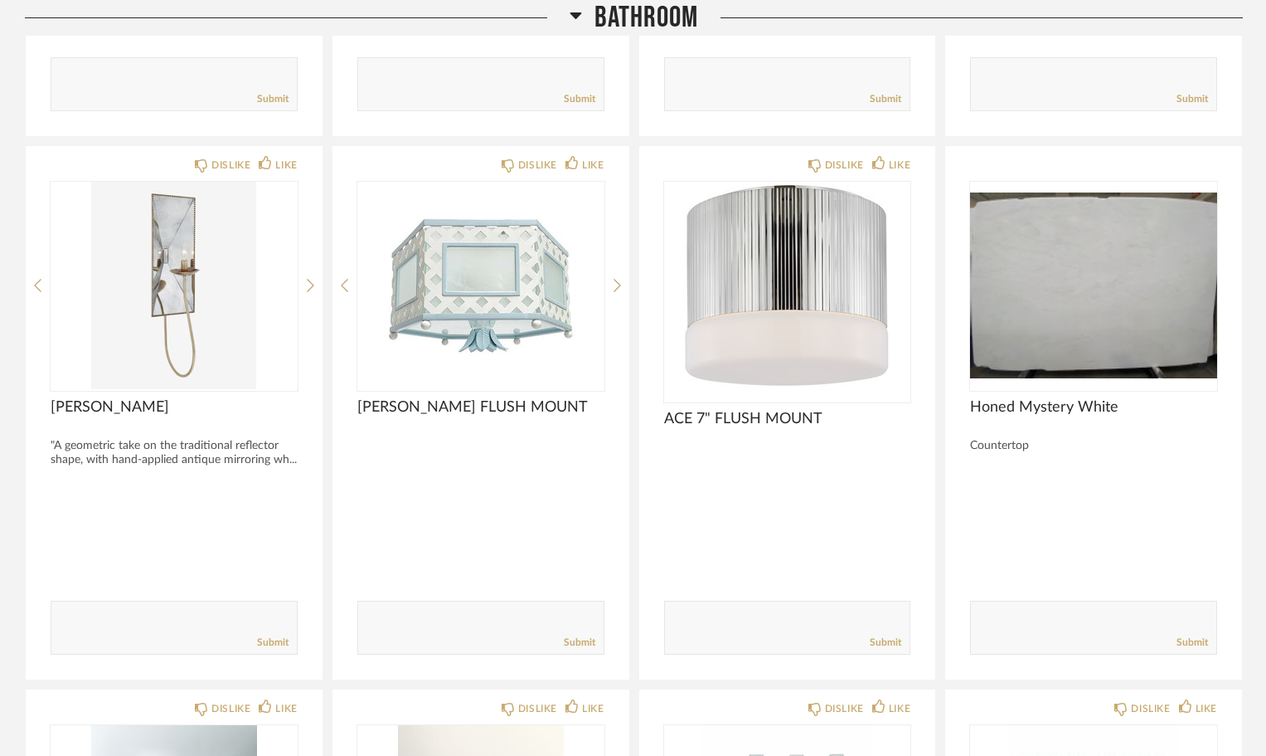
drag, startPoint x: 676, startPoint y: 395, endPoint x: 1263, endPoint y: 576, distance: 614.4
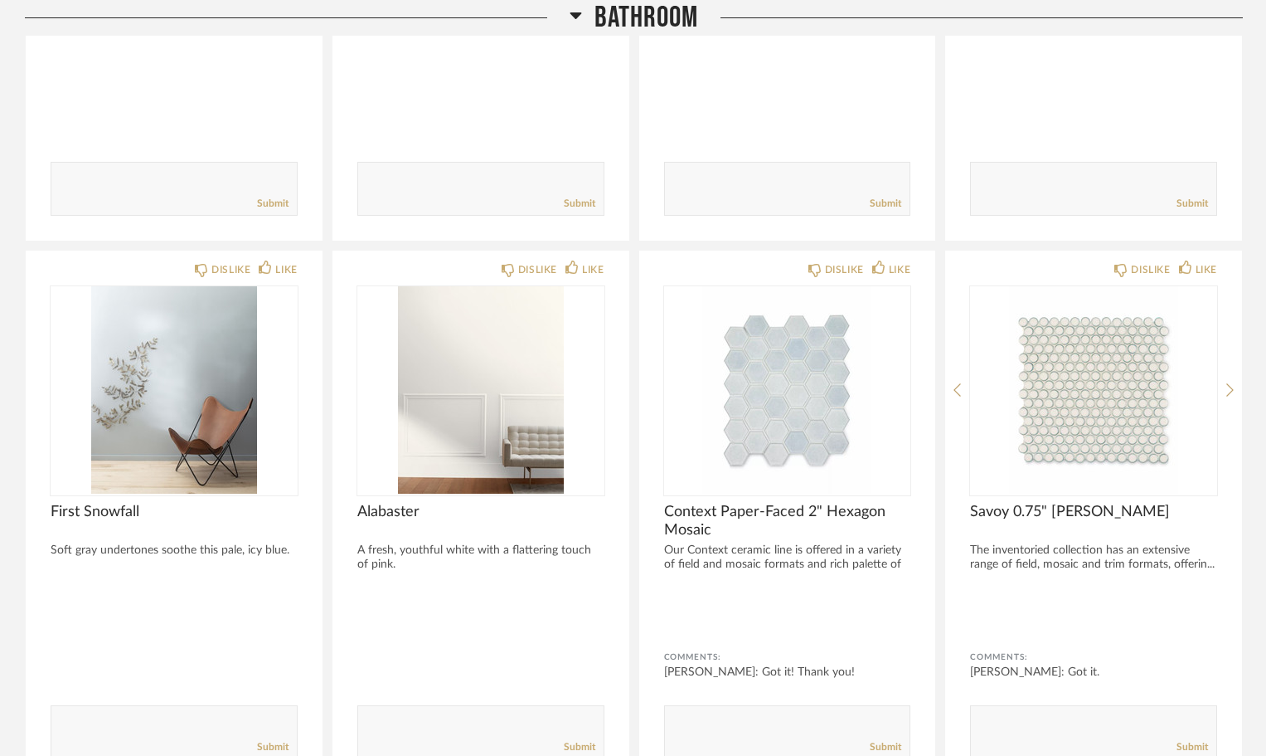
scroll to position [7303, 0]
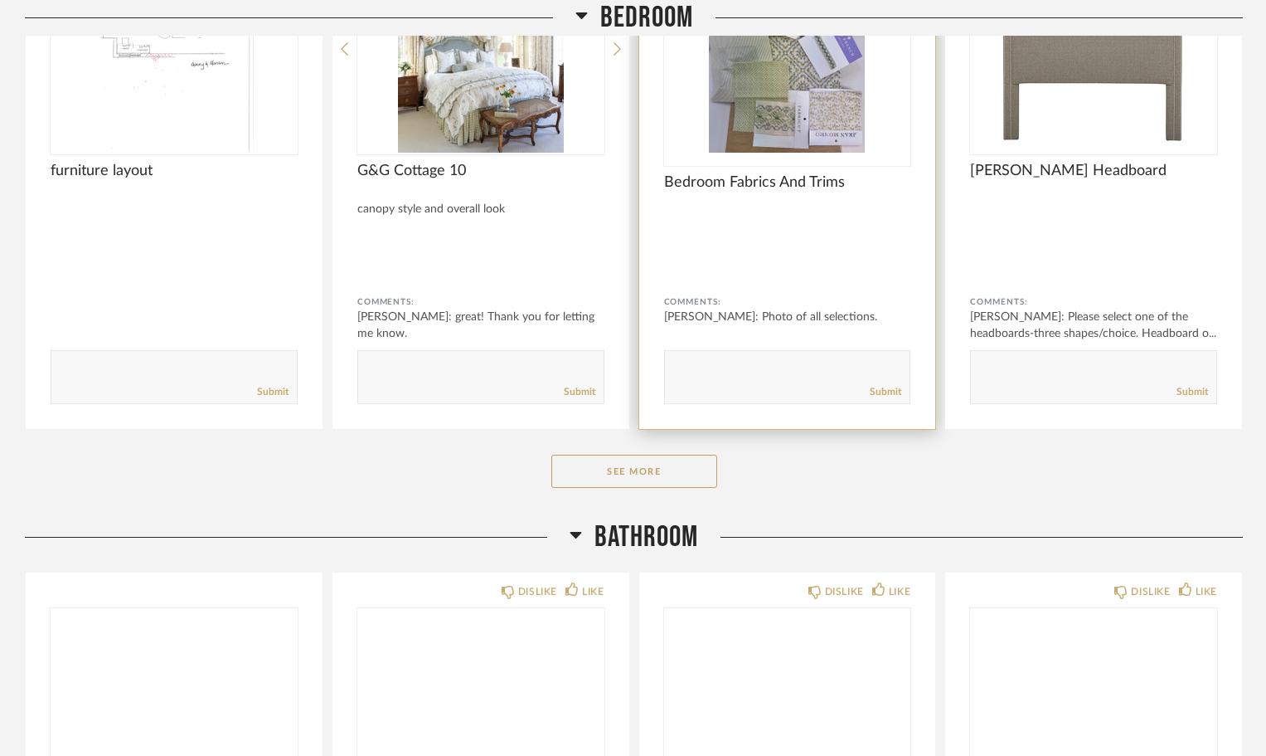
scroll to position [498, 0]
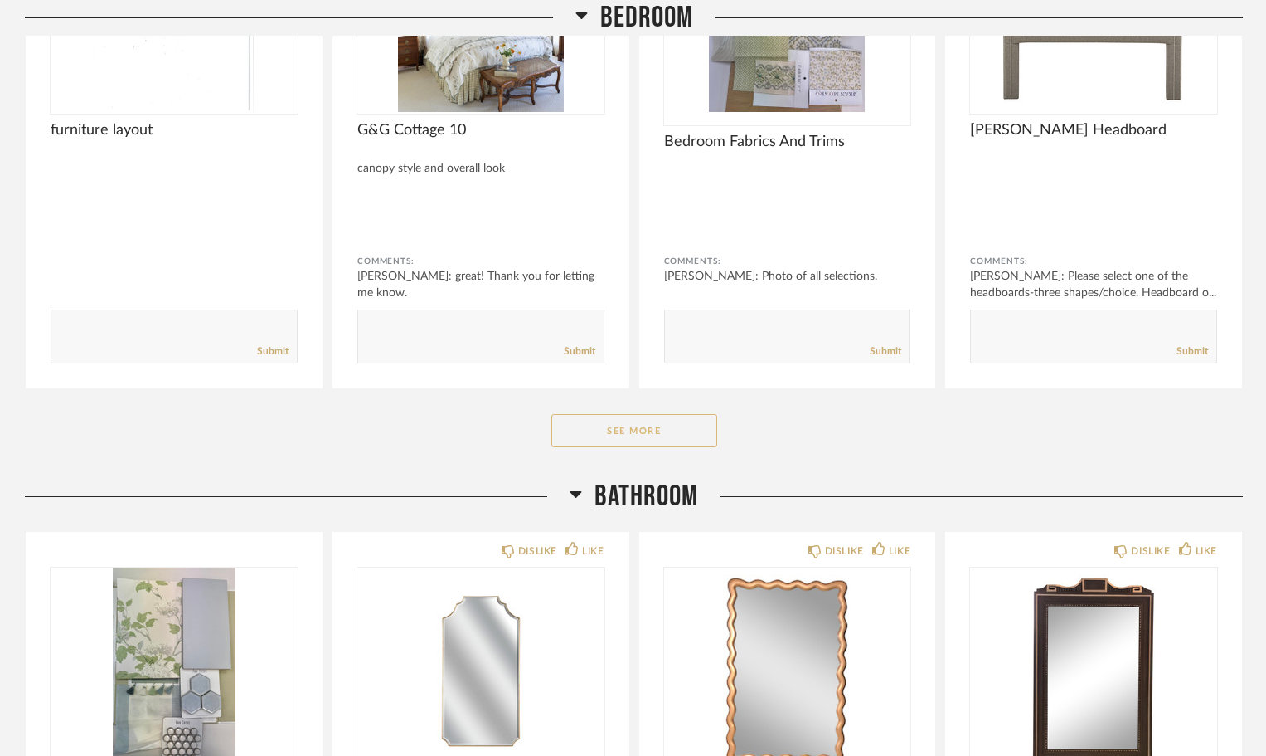
click at [708, 414] on button "See More" at bounding box center [635, 430] width 166 height 33
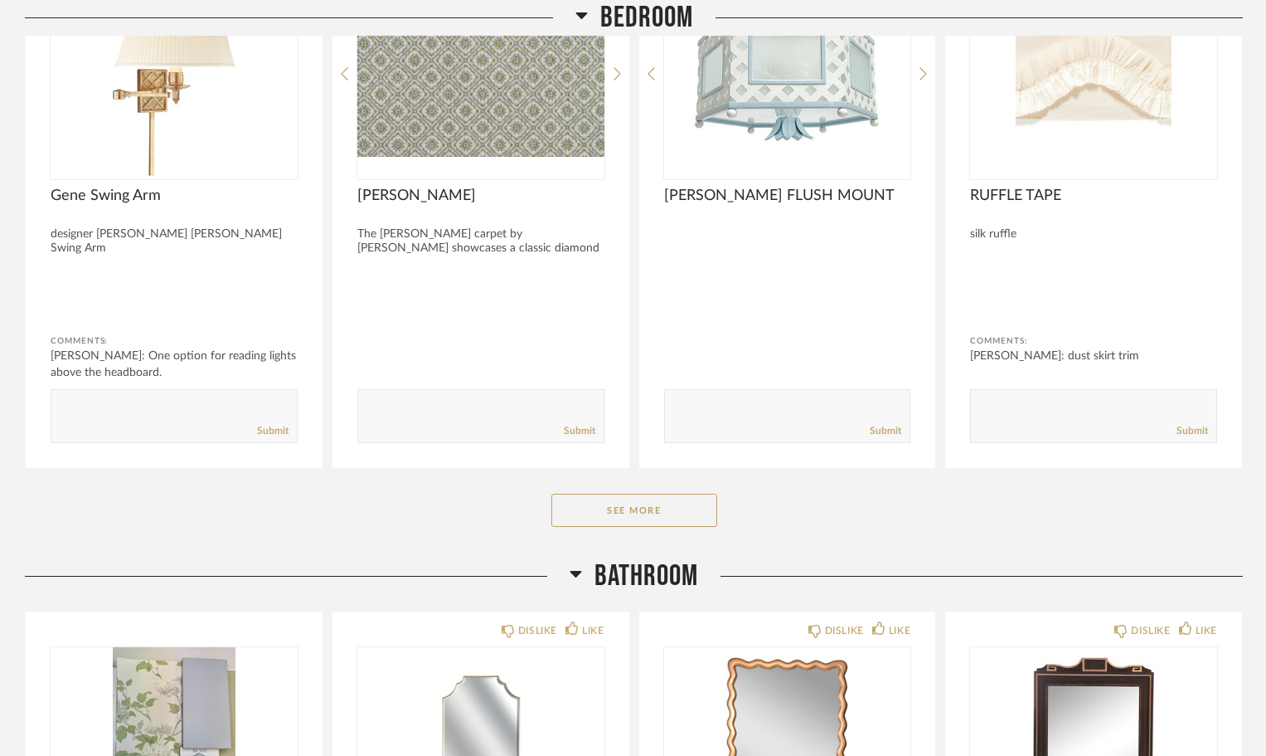
scroll to position [2654, 0]
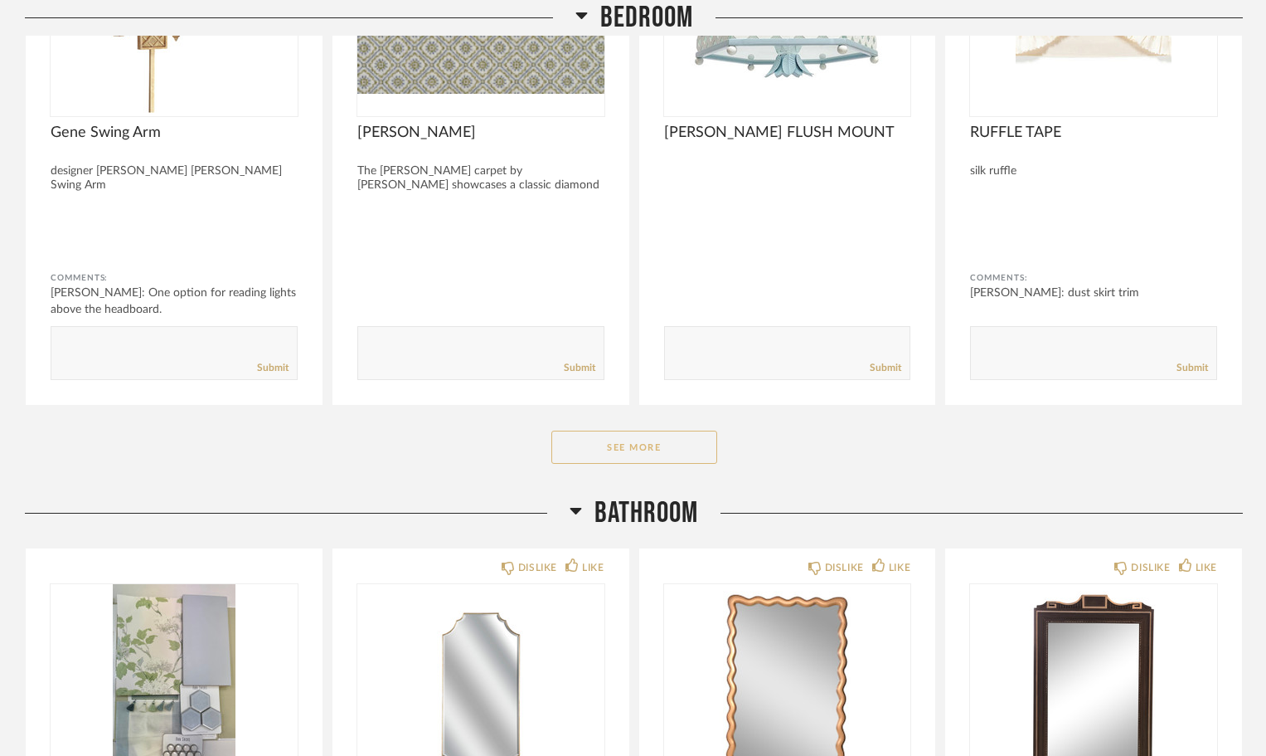
click at [634, 430] on button "See More" at bounding box center [635, 446] width 166 height 33
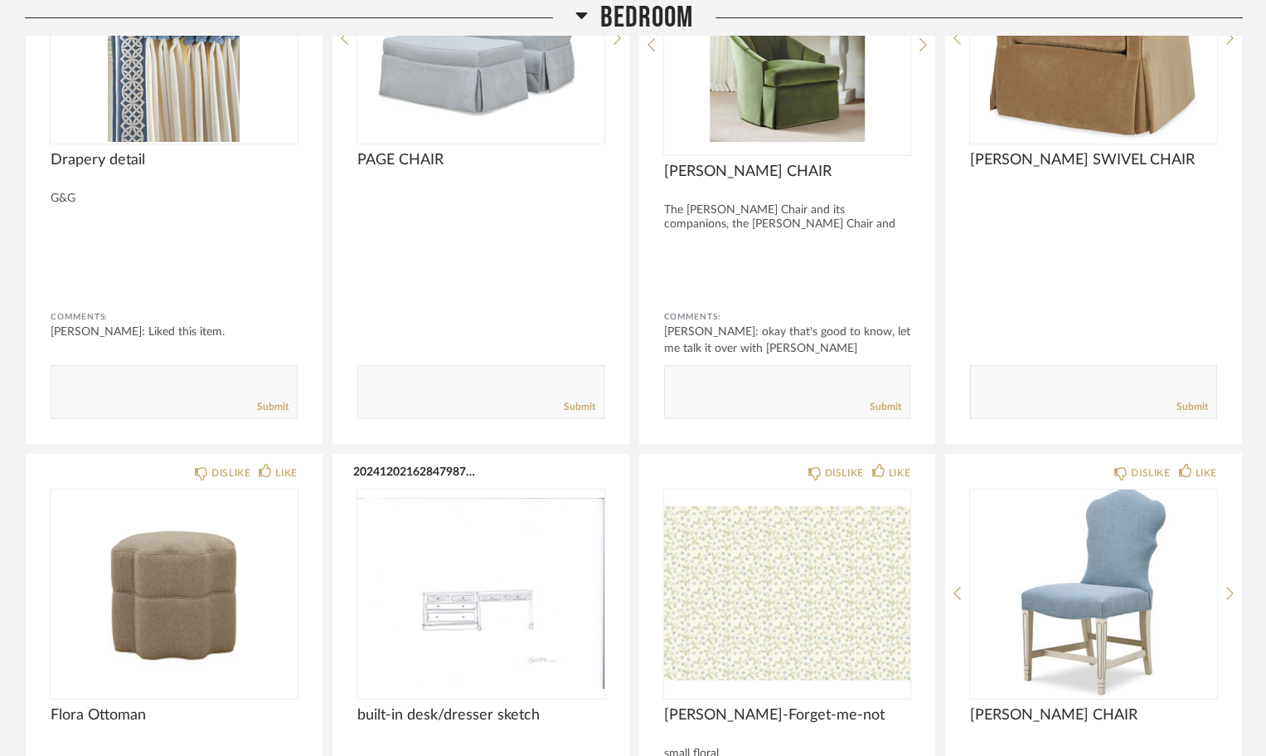
scroll to position [3566, 0]
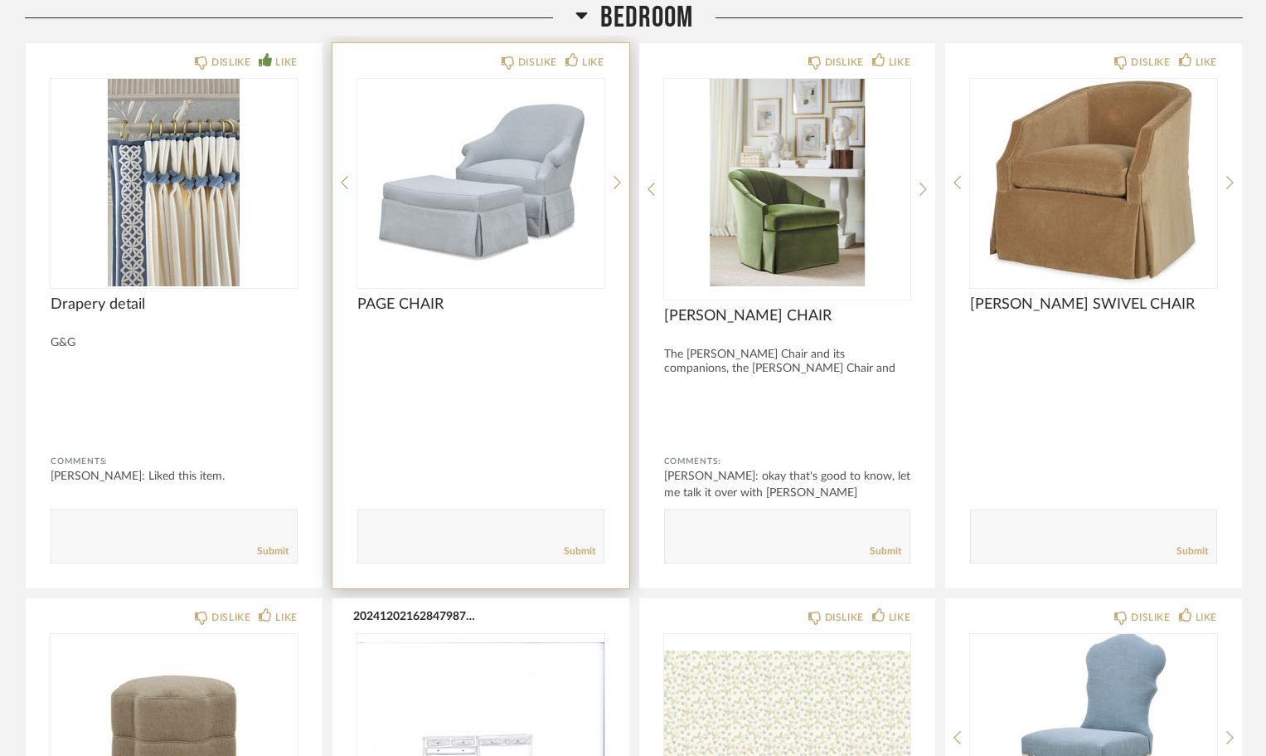
click at [381, 518] on textarea at bounding box center [480, 529] width 245 height 22
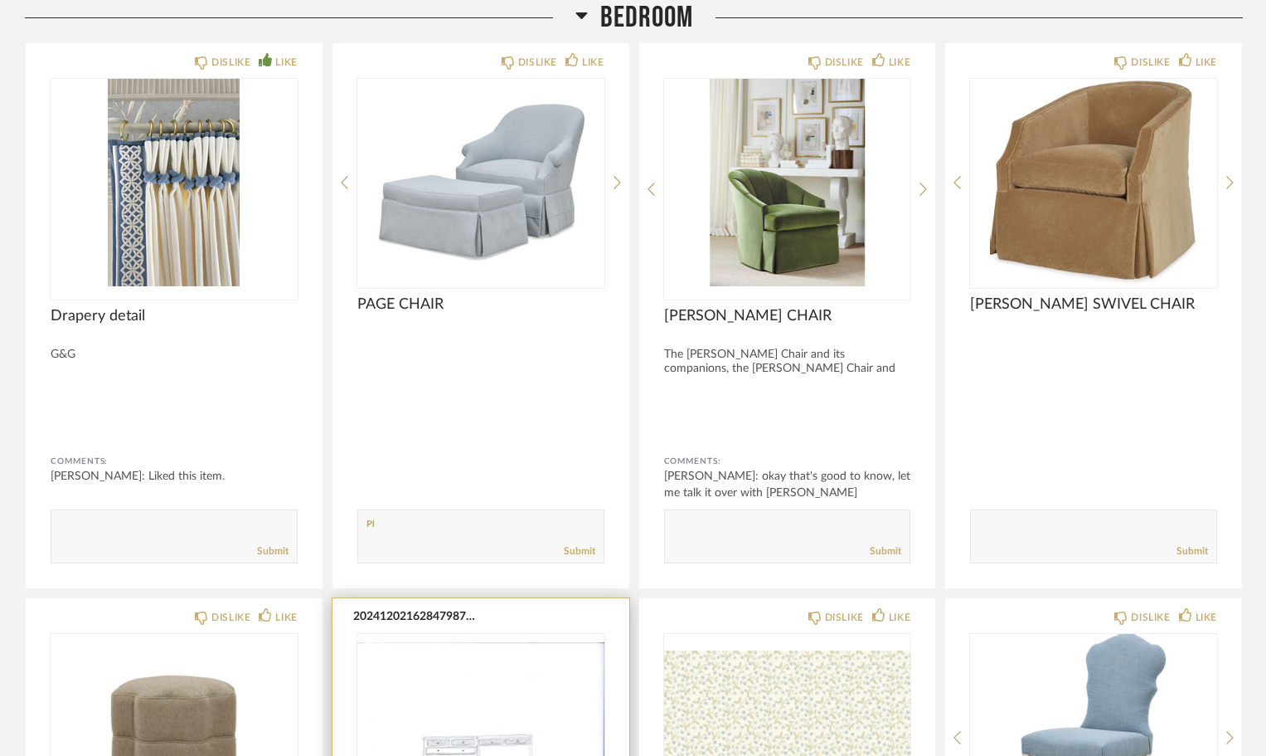
type textarea "P"
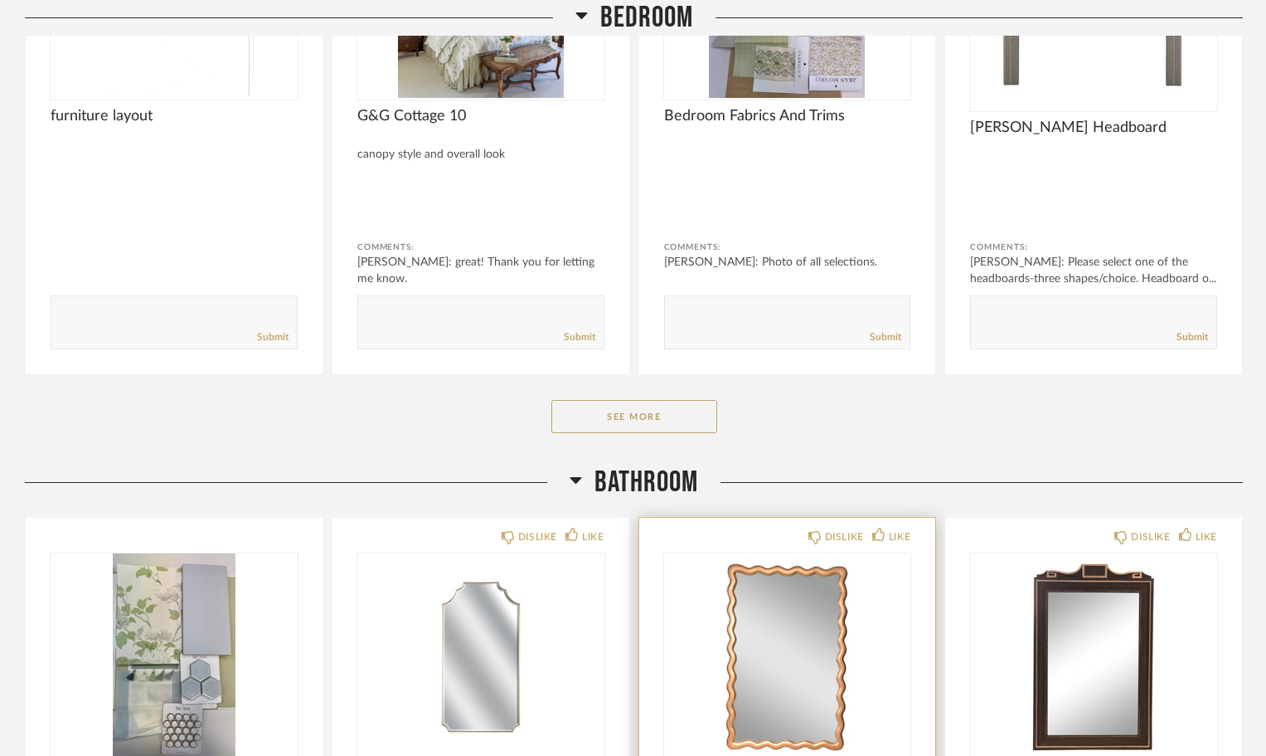
scroll to position [498, 0]
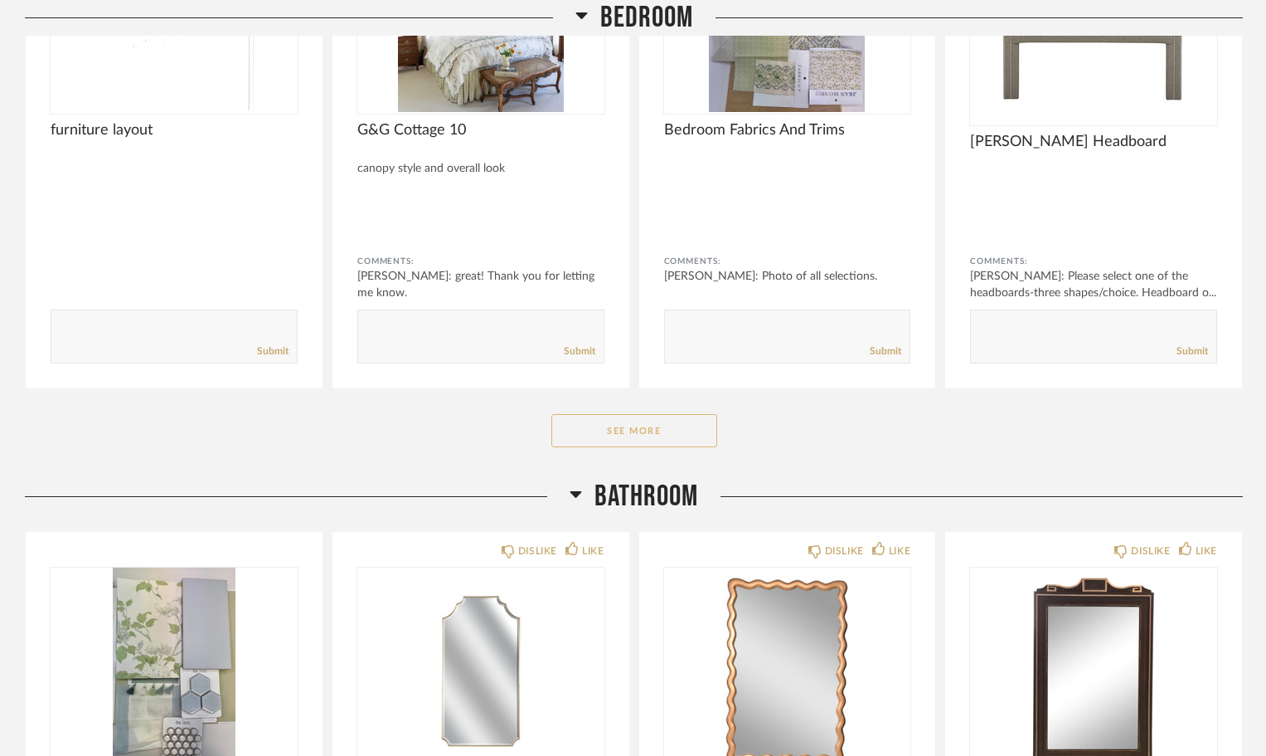
click at [674, 414] on button "See More" at bounding box center [635, 430] width 166 height 33
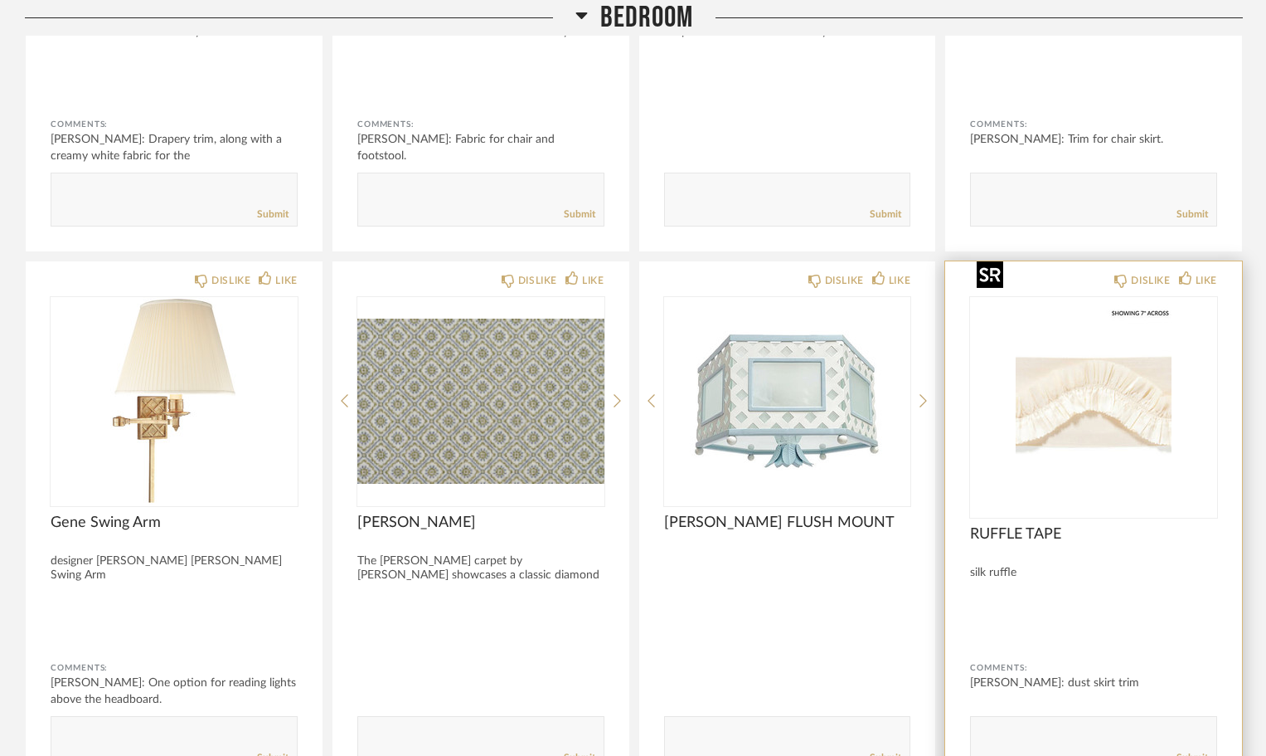
scroll to position [2488, 0]
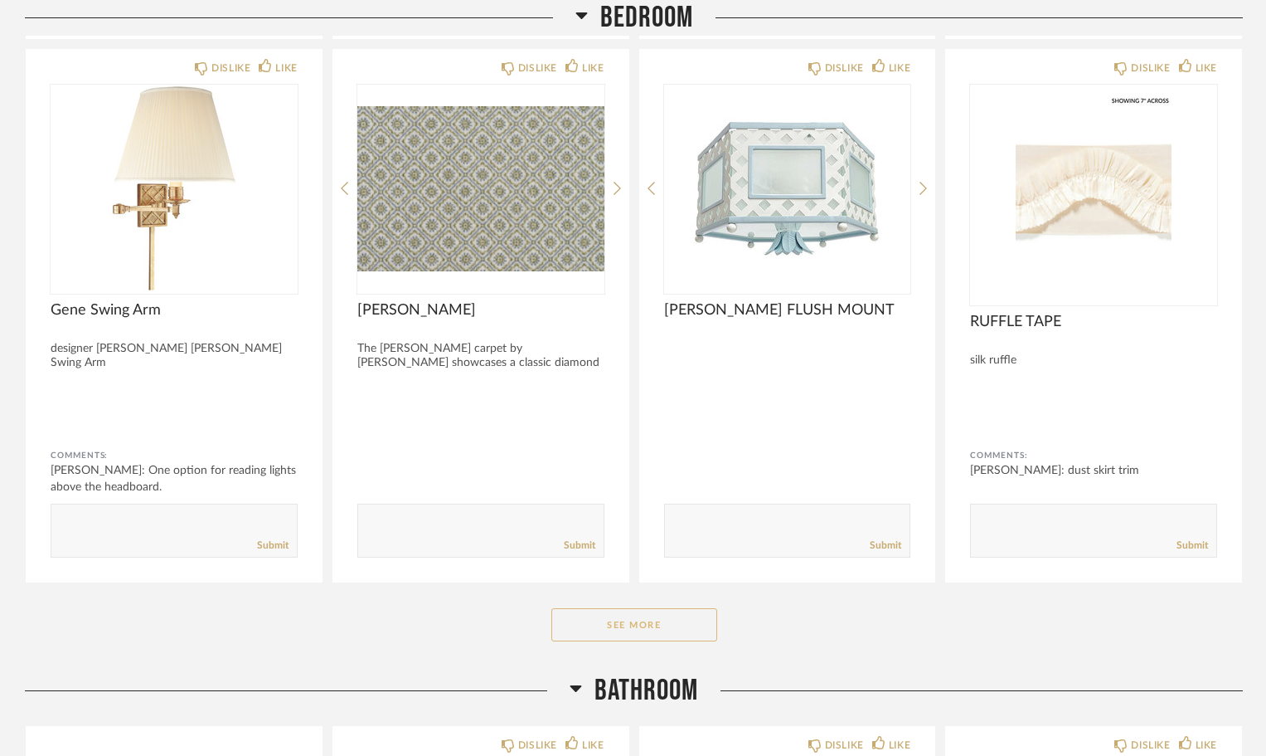
click at [710, 608] on button "See More" at bounding box center [635, 624] width 166 height 33
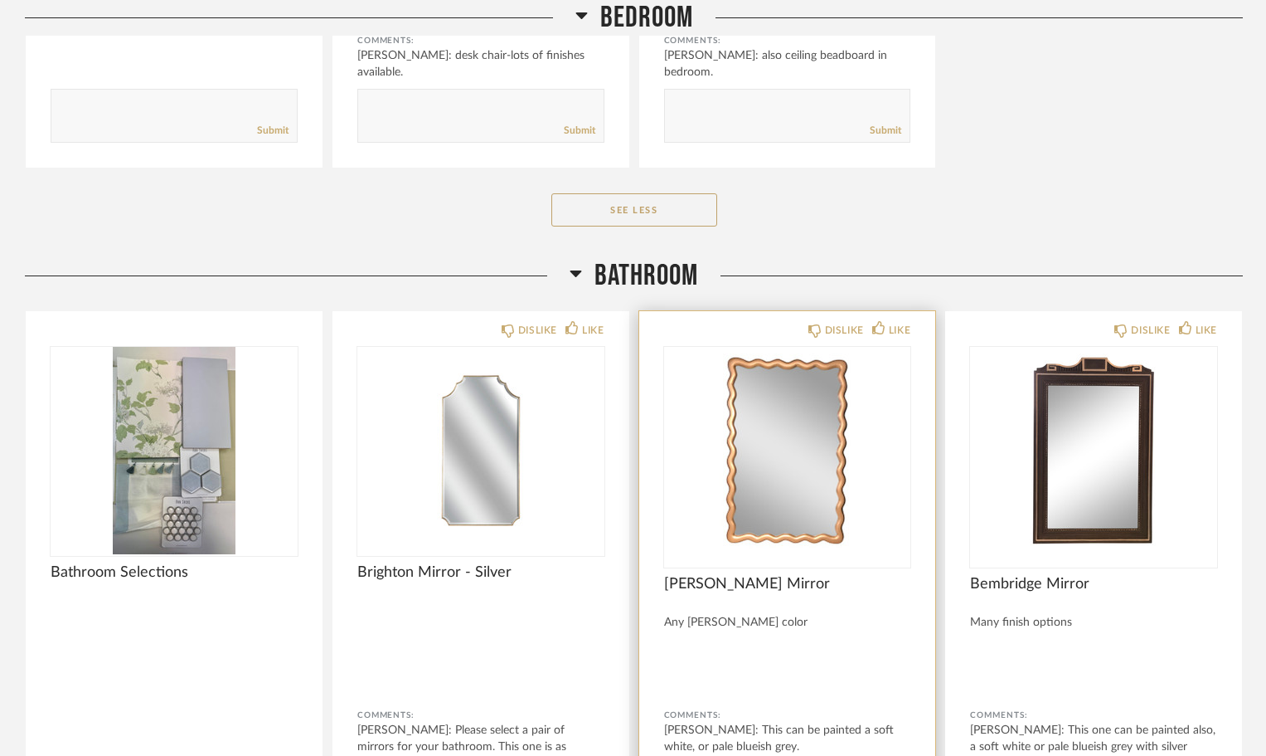
scroll to position [5308, 0]
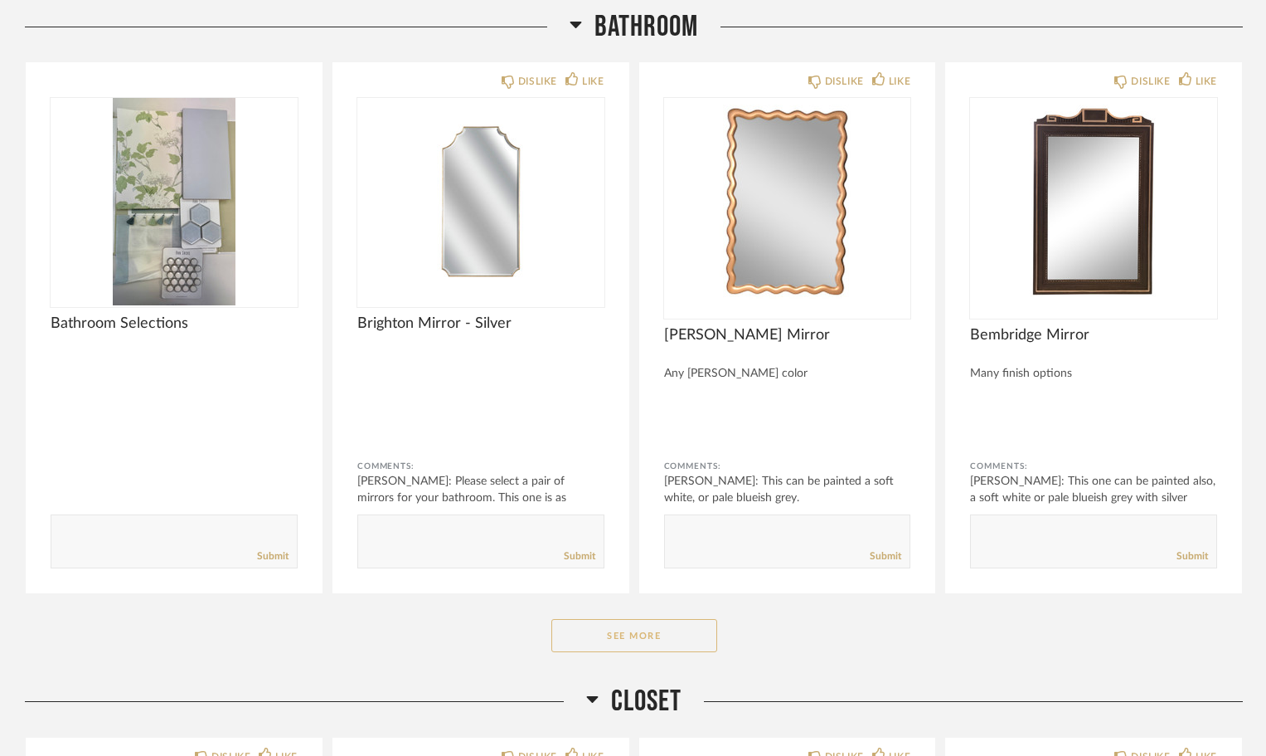
click at [654, 619] on button "See More" at bounding box center [635, 635] width 166 height 33
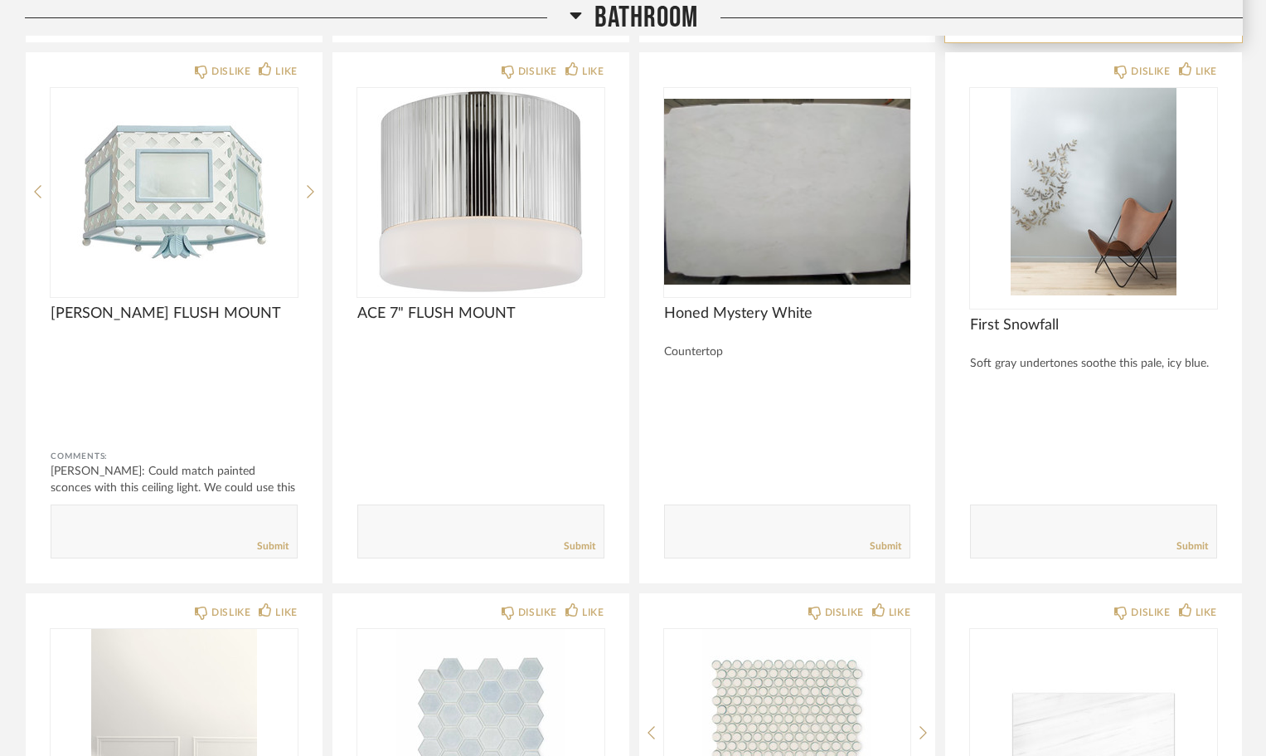
scroll to position [6967, 0]
